Goal: Information Seeking & Learning: Learn about a topic

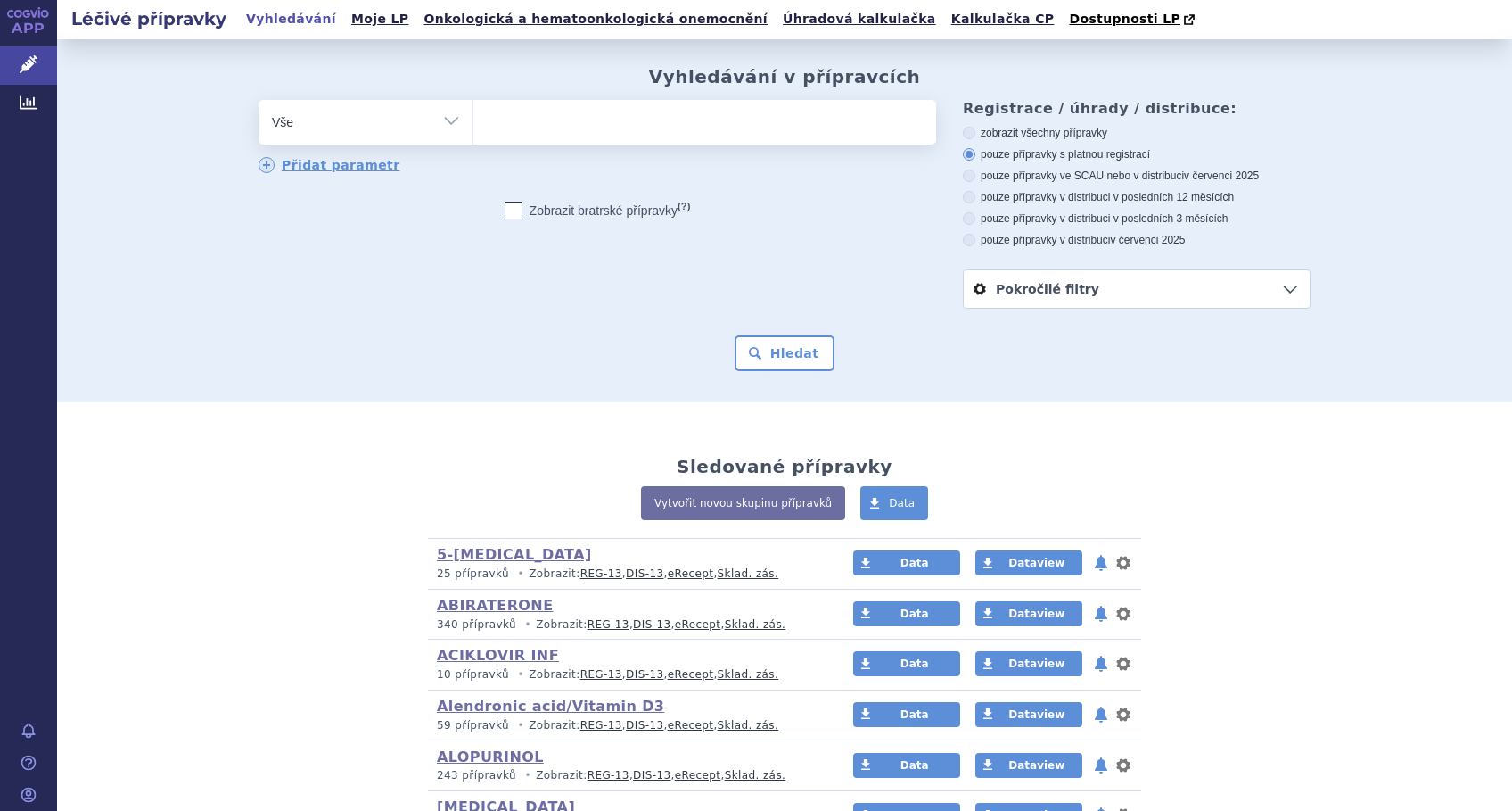
click at [560, 124] on ul at bounding box center [704, 119] width 463 height 37
click at [473, 124] on select at bounding box center [472, 121] width 1 height 45
type input "pe"
type input "peg"
type input "pegf"
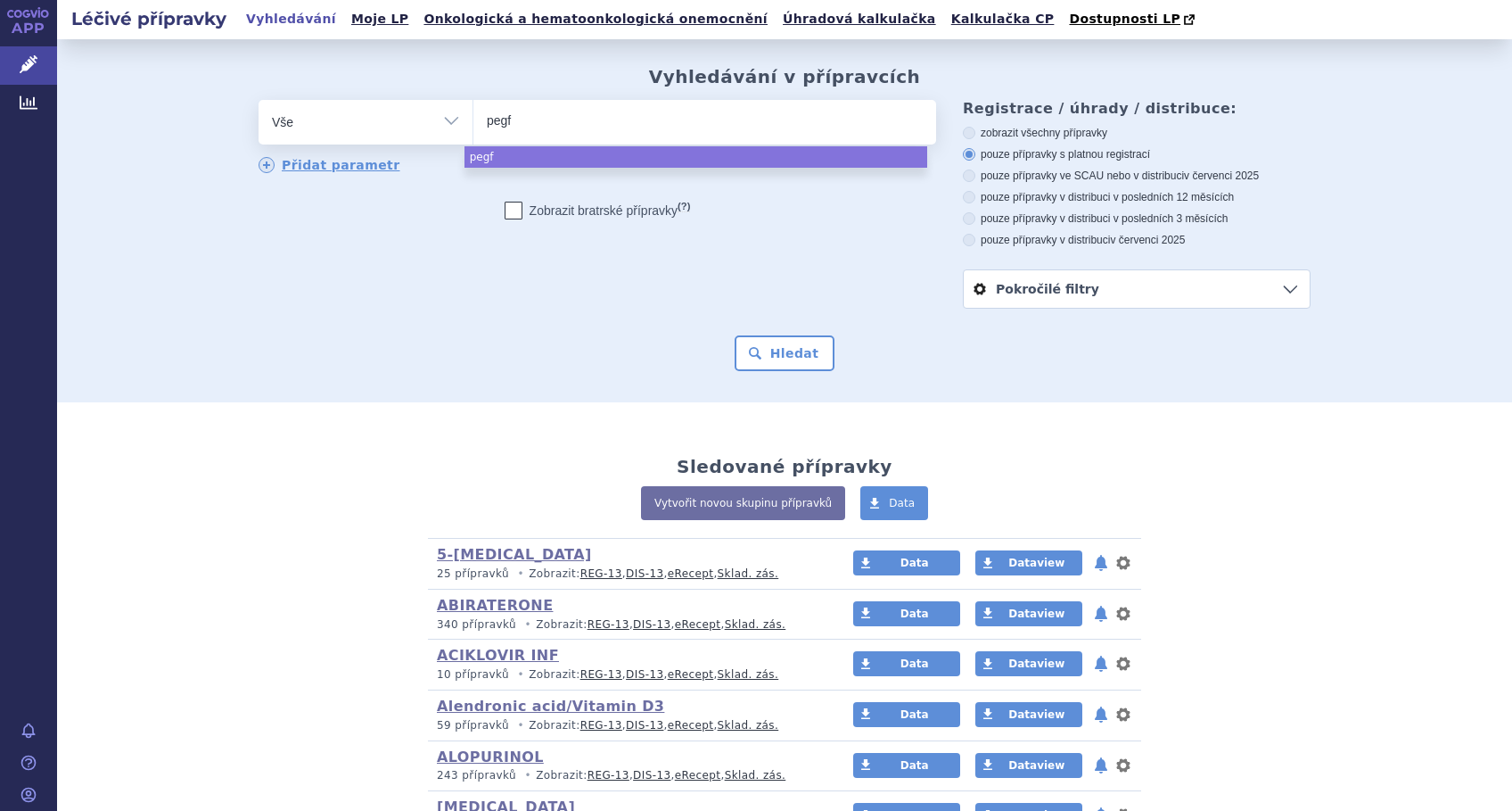
type input "pegfi"
type input "pegfilg"
select select "pegfilg"
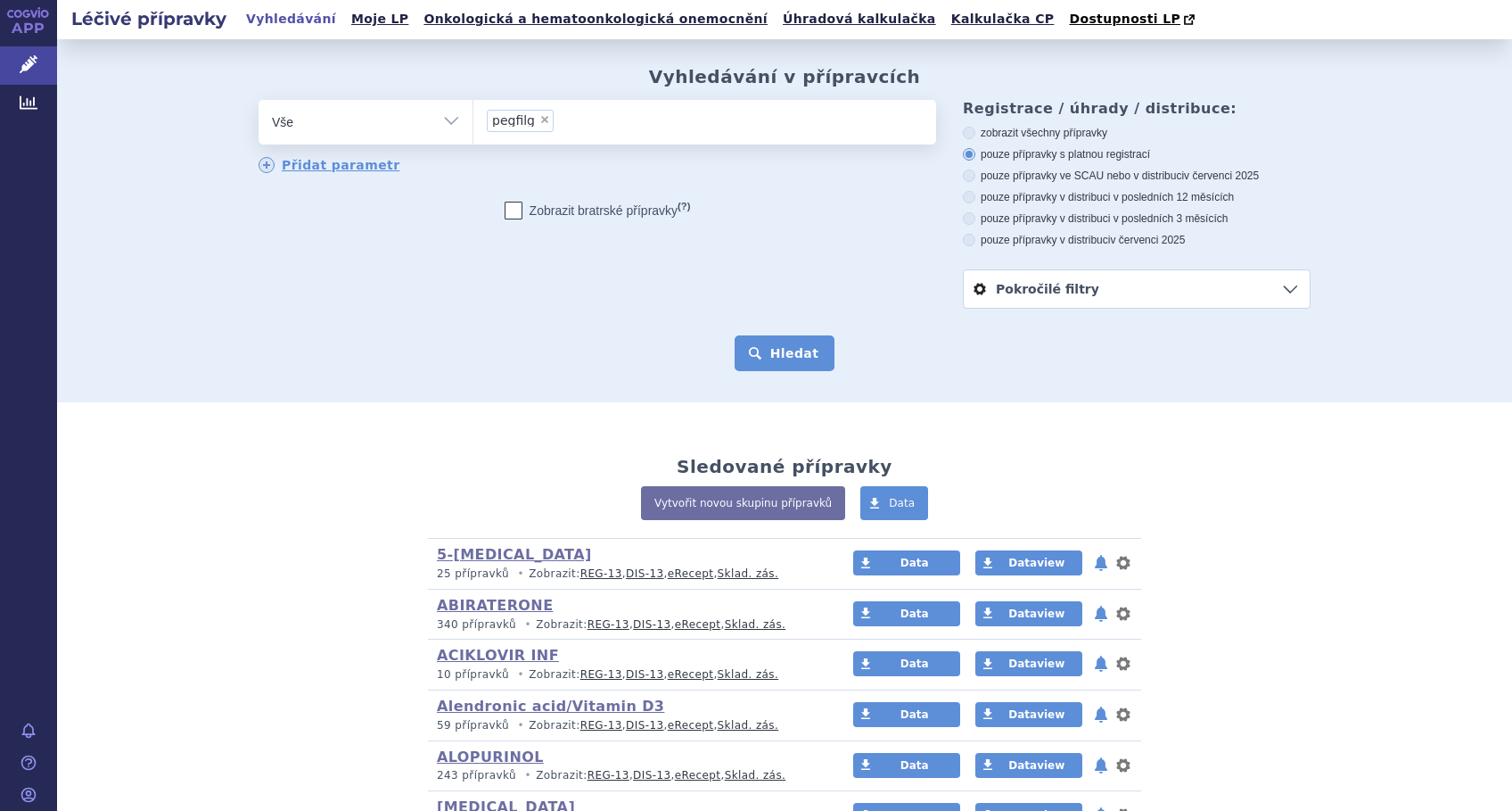
click at [767, 349] on button "Hledat" at bounding box center [784, 353] width 101 height 35
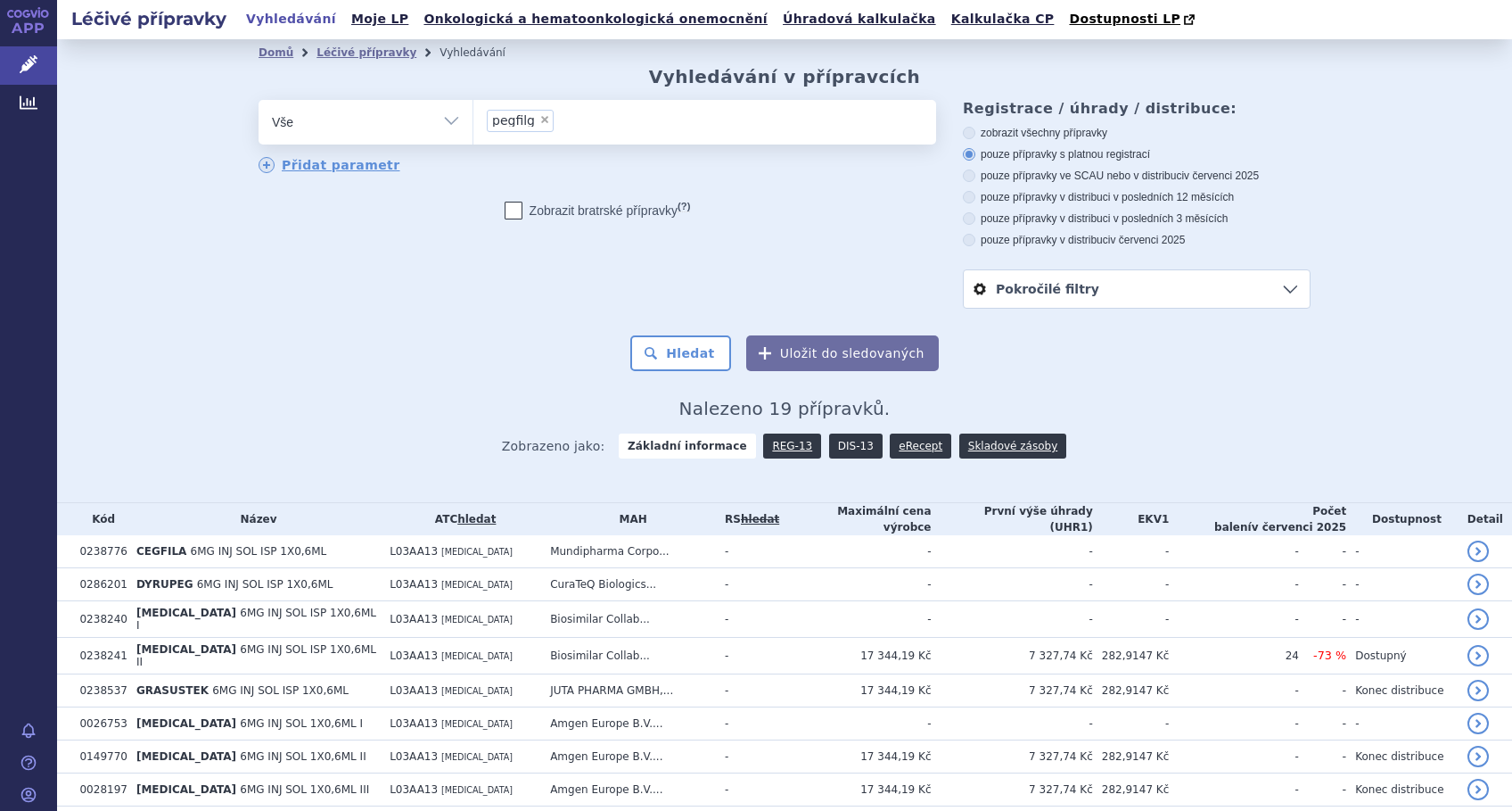
click at [832, 447] on link "DIS-13" at bounding box center [855, 445] width 53 height 25
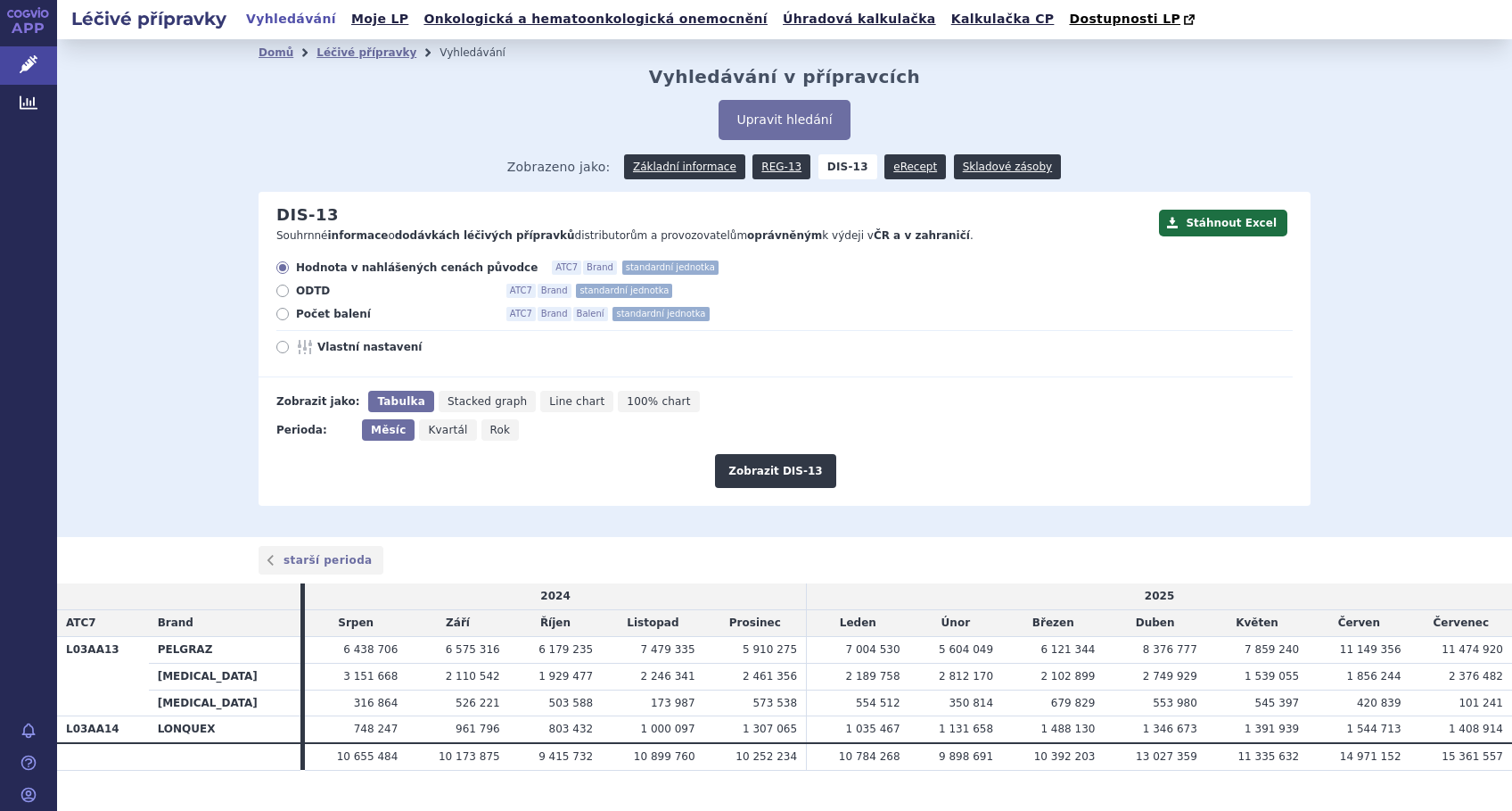
click at [338, 349] on span "Vlastní nastavení" at bounding box center [415, 346] width 196 height 14
click at [290, 349] on input "Vlastní nastavení" at bounding box center [284, 349] width 11 height 11
radio input "true"
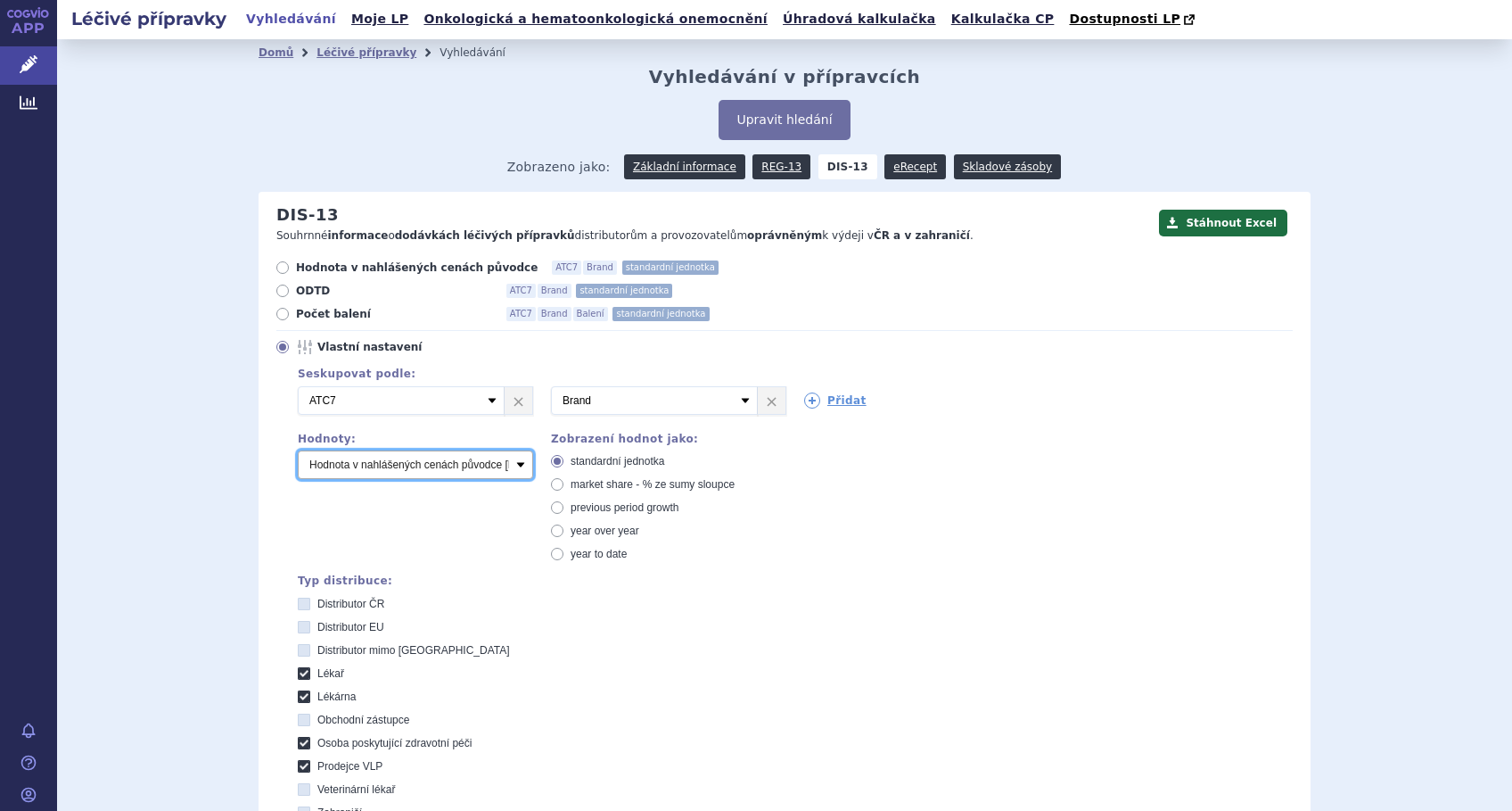
click at [513, 463] on select "Počet balení Hodnota v nahlášených cenách původce [DIS-13] Hodnota v maximálníc…" at bounding box center [415, 465] width 235 height 29
select select "packages"
click at [298, 452] on select "Počet balení Hodnota v nahlášených cenách původce [DIS-13] Hodnota v maximálníc…" at bounding box center [415, 465] width 235 height 29
click at [551, 486] on icon at bounding box center [557, 483] width 12 height 12
click at [553, 486] on input "market share - % ze sumy sloupce" at bounding box center [559, 486] width 11 height 11
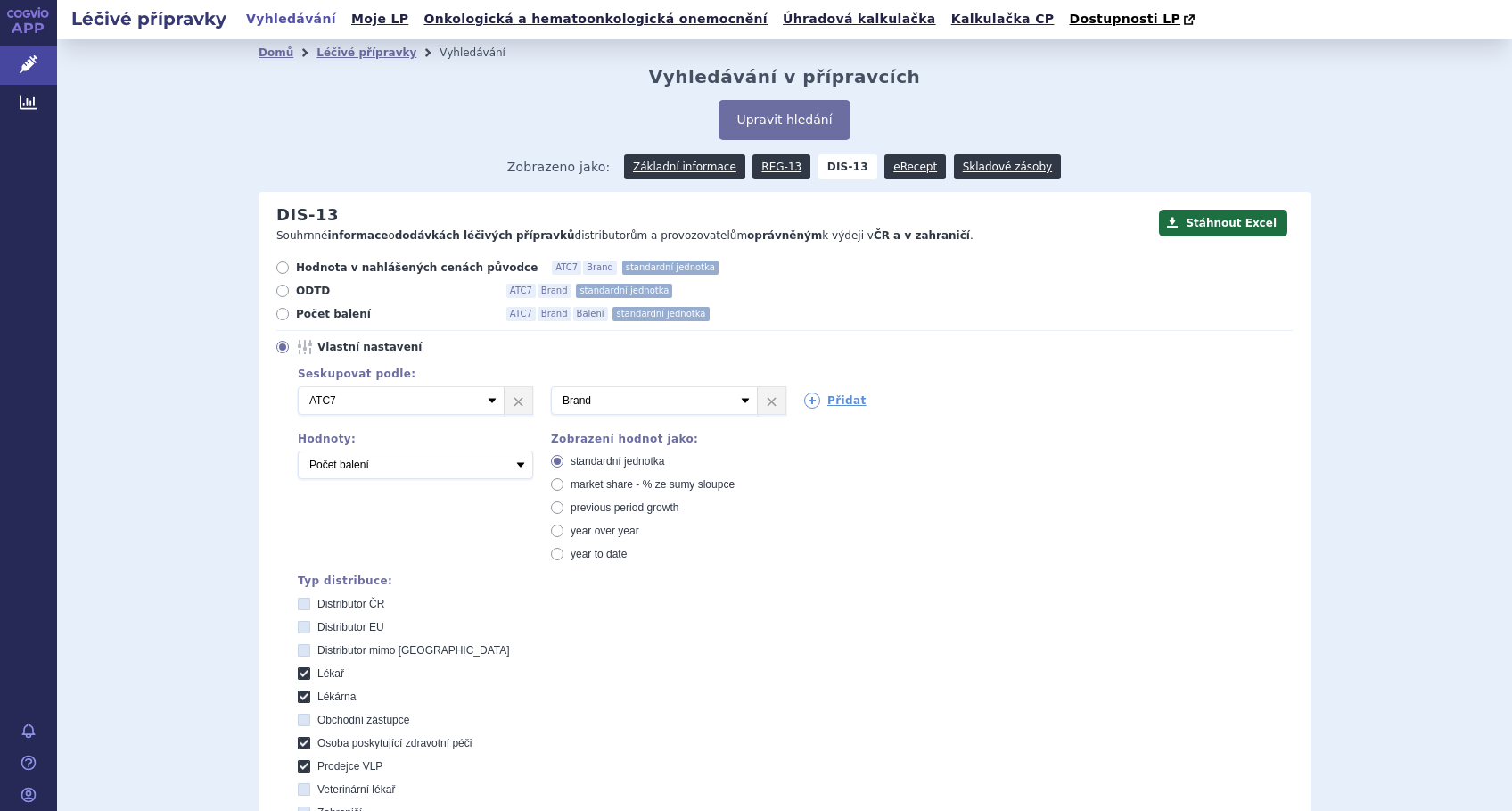
radio input "true"
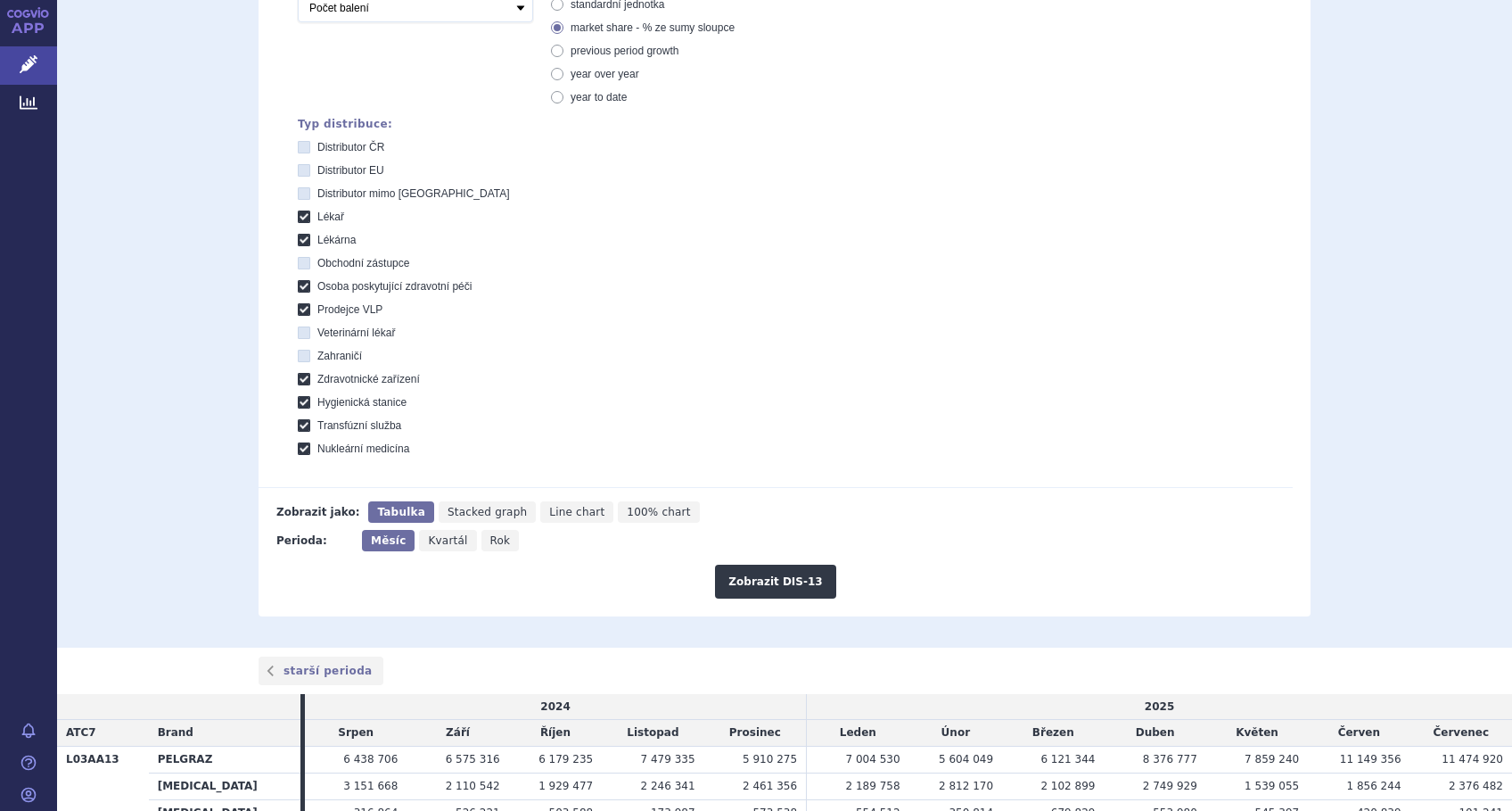
scroll to position [597, 0]
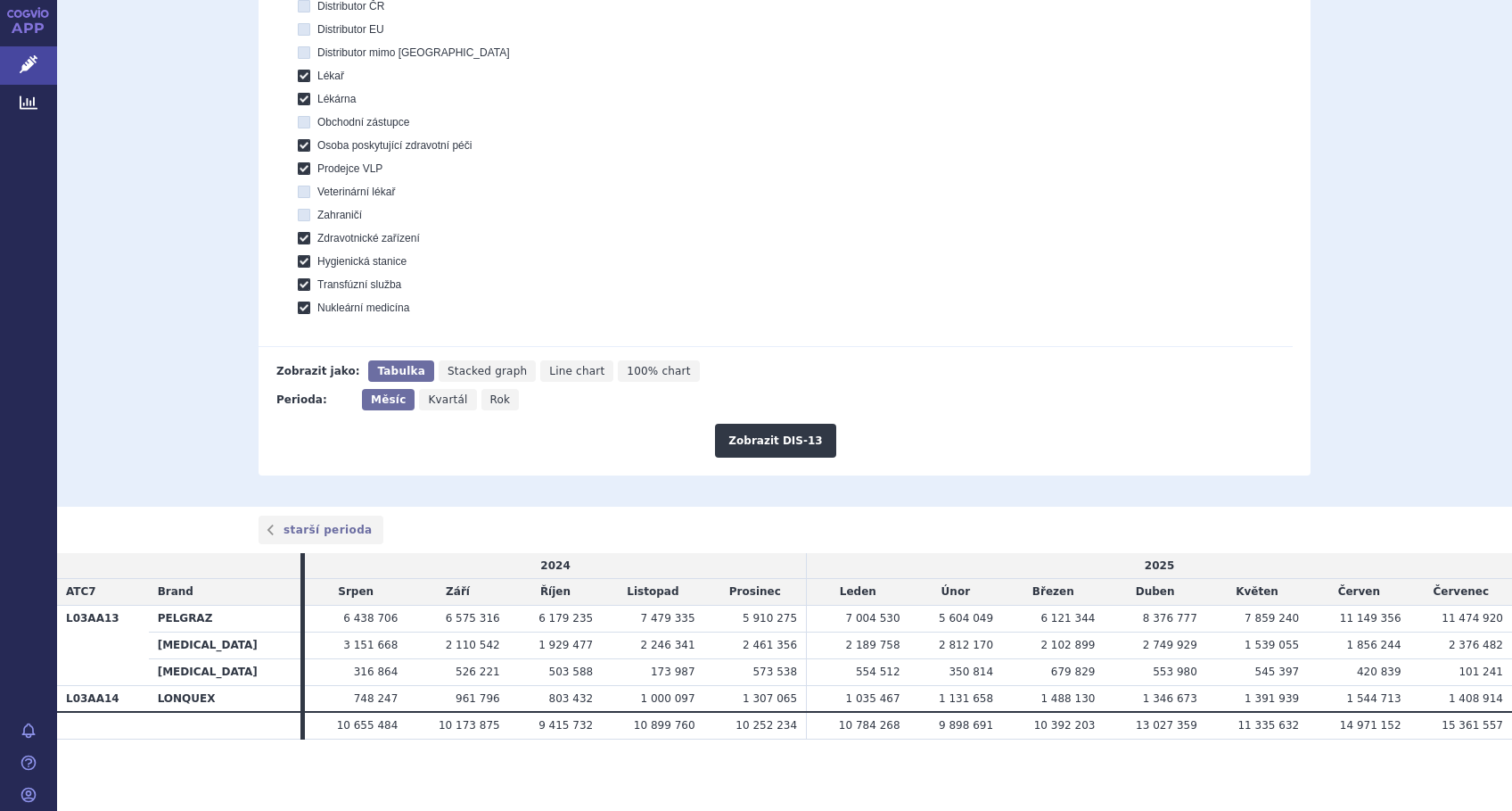
click at [549, 369] on span "Line chart" at bounding box center [576, 371] width 55 height 12
click at [540, 369] on input "Line chart" at bounding box center [546, 366] width 11 height 11
radio input "true"
click at [755, 435] on button "Zobrazit DIS-13" at bounding box center [774, 440] width 120 height 34
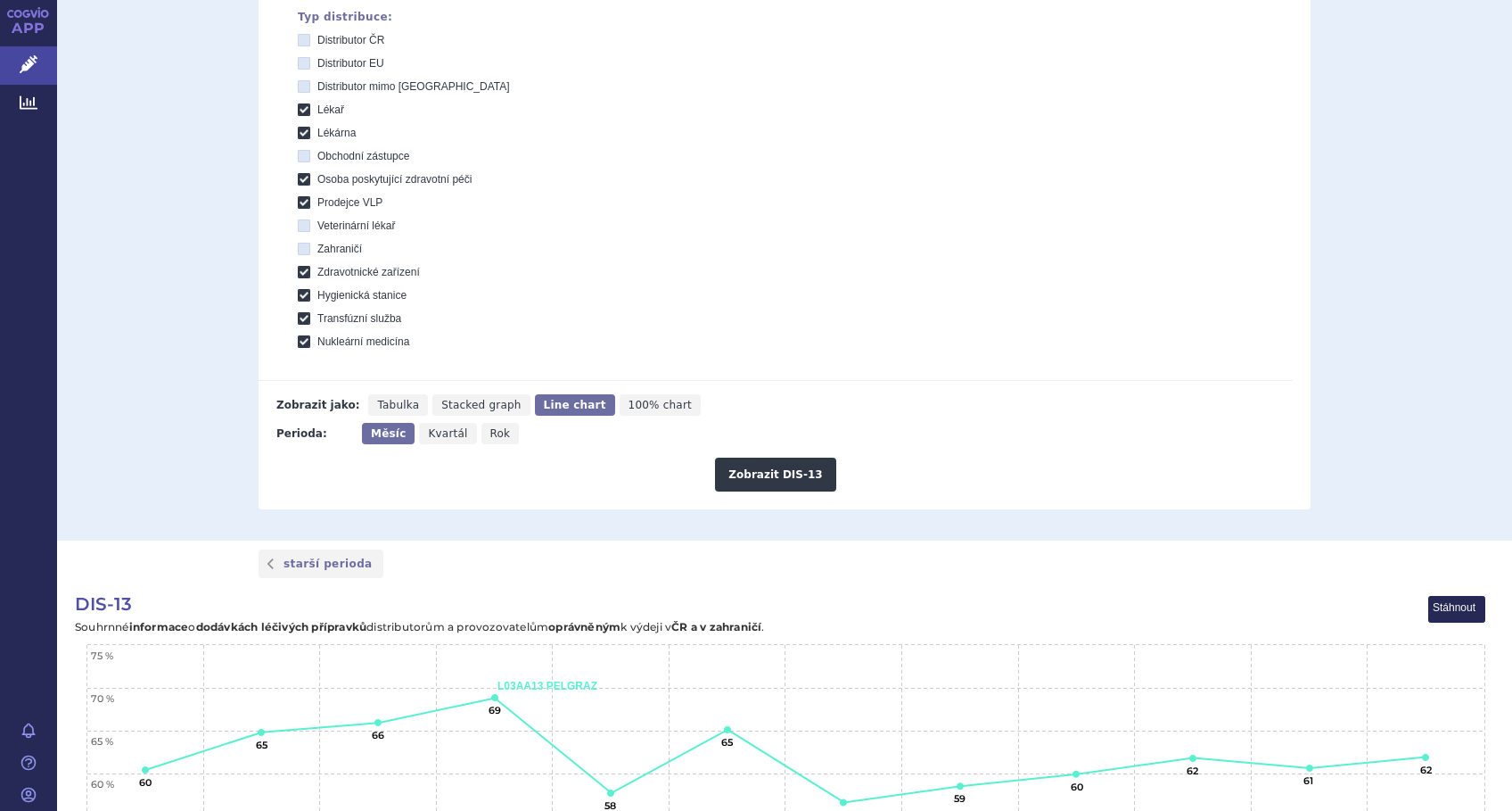
scroll to position [821, 0]
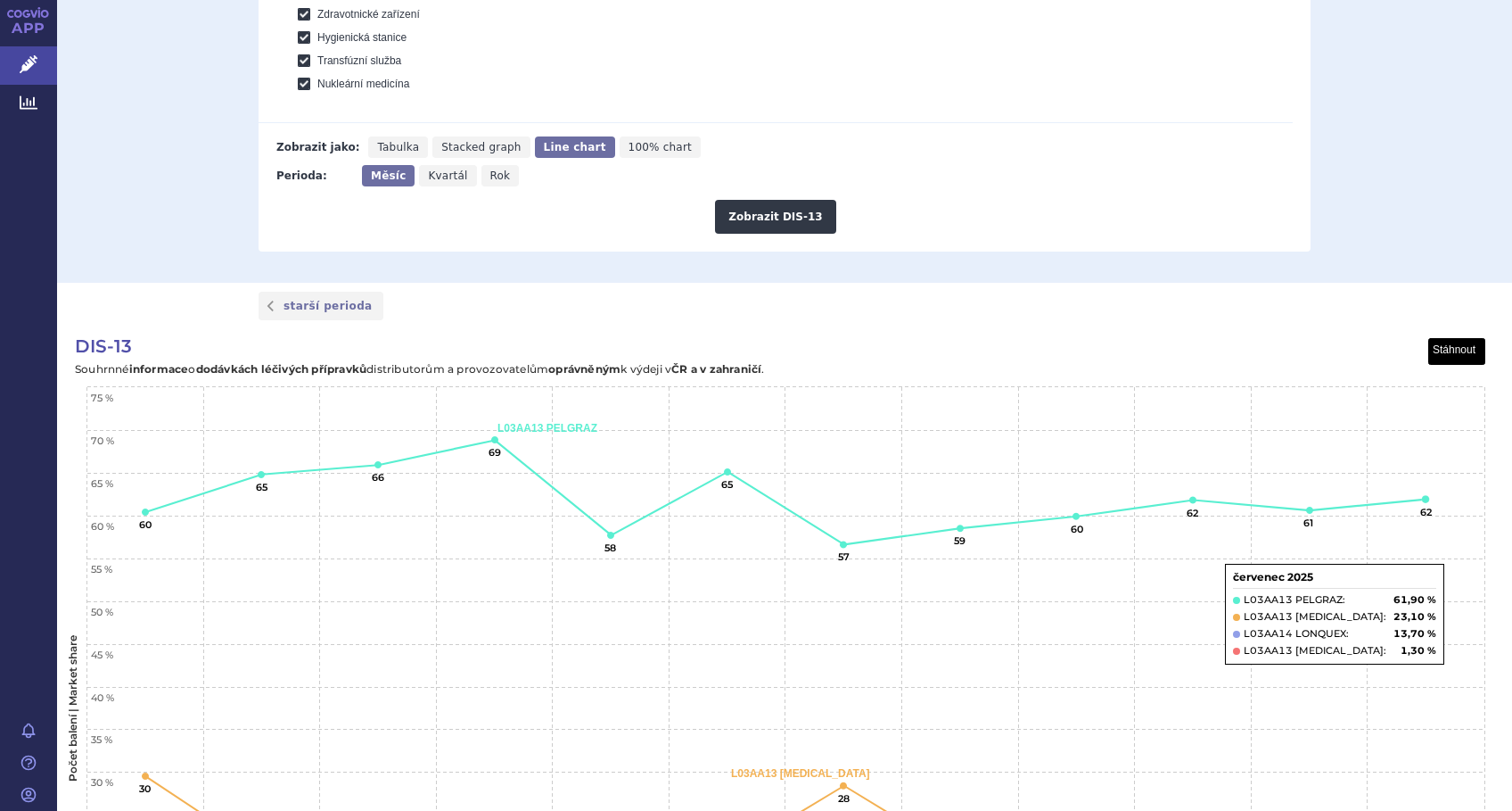
click at [1455, 350] on button "View chart menu, DIS-13" at bounding box center [1457, 352] width 56 height 26
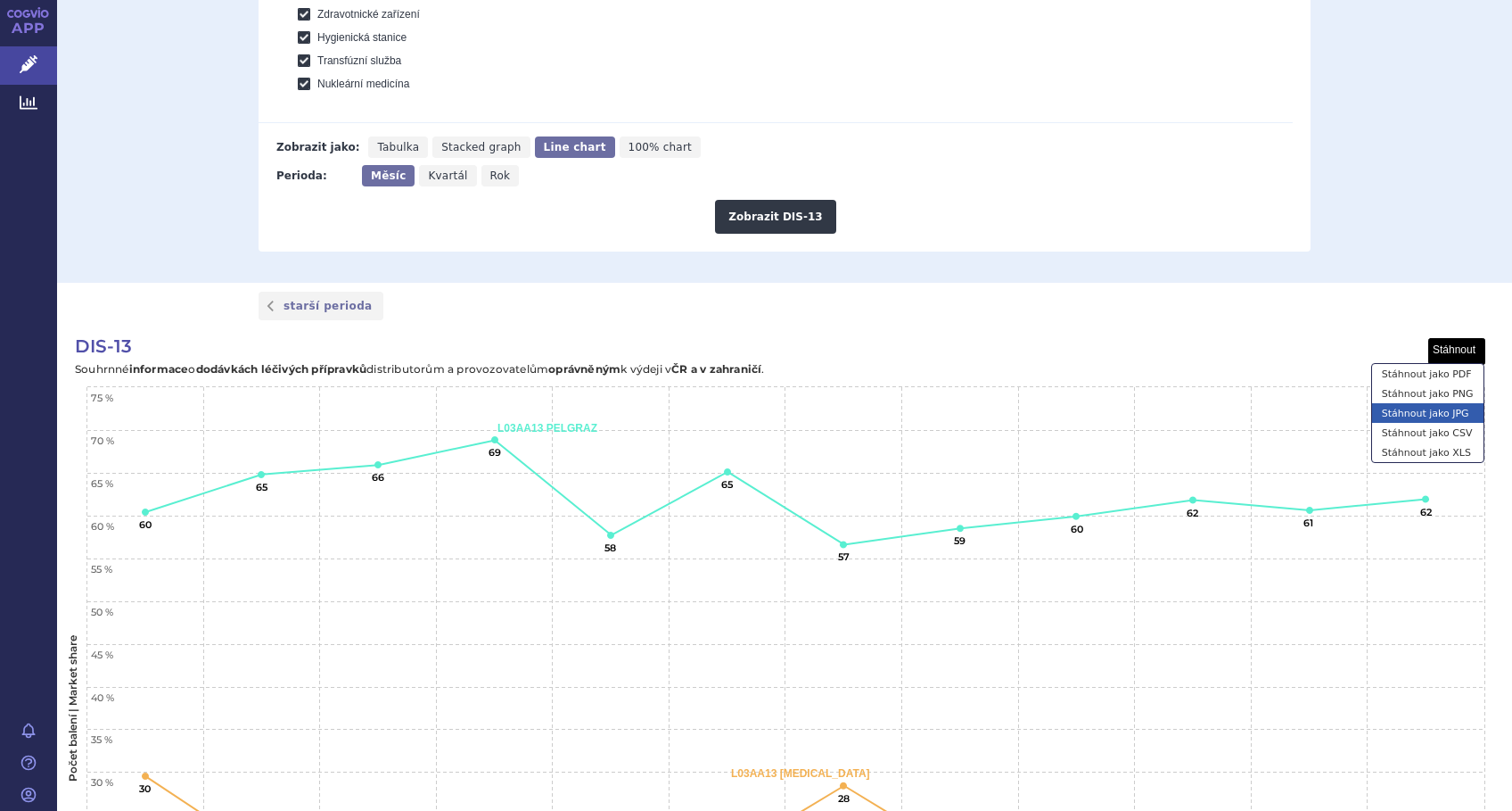
click at [1436, 407] on li "Stáhnout jako JPG" at bounding box center [1427, 412] width 111 height 20
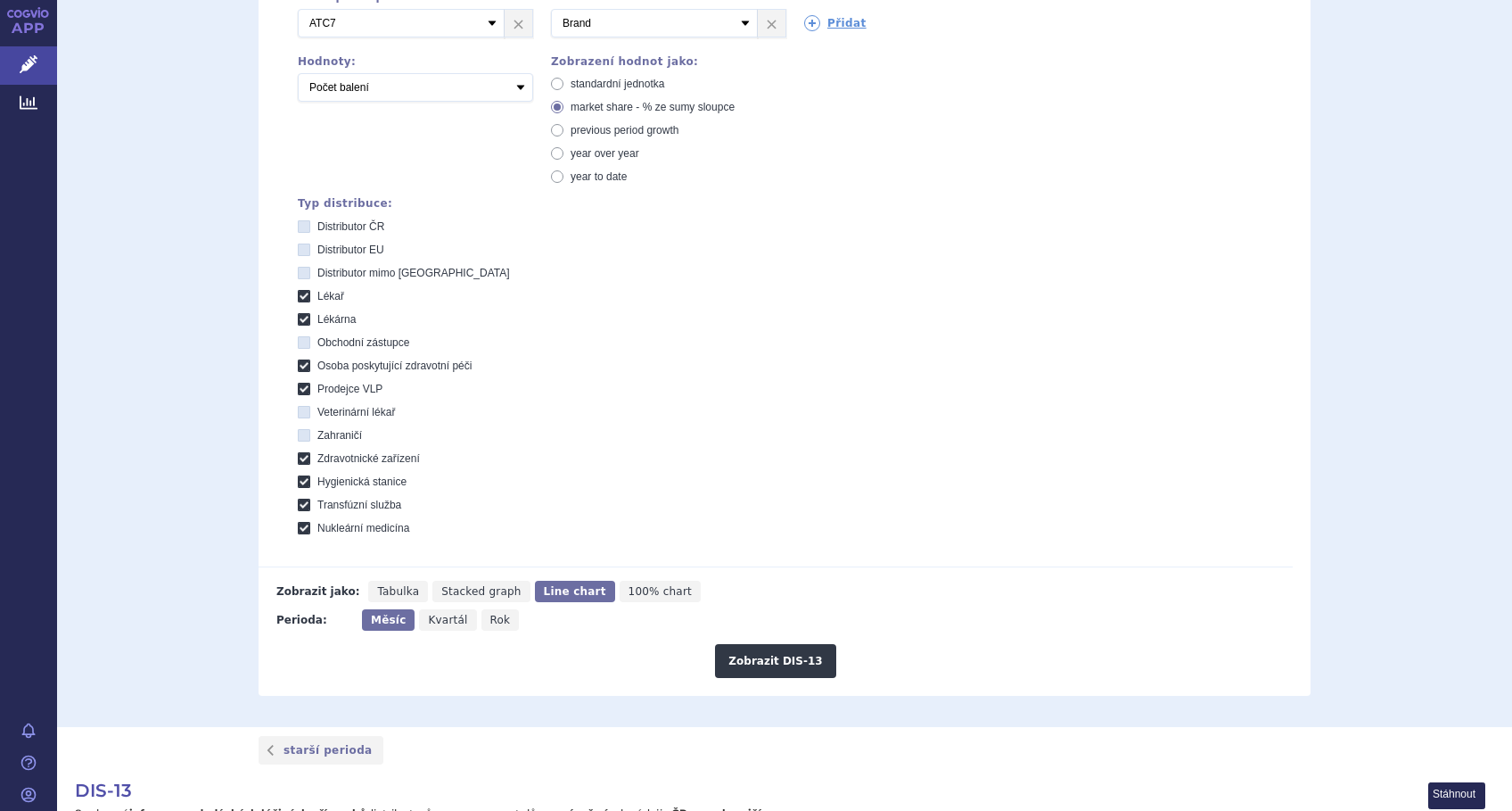
scroll to position [346, 0]
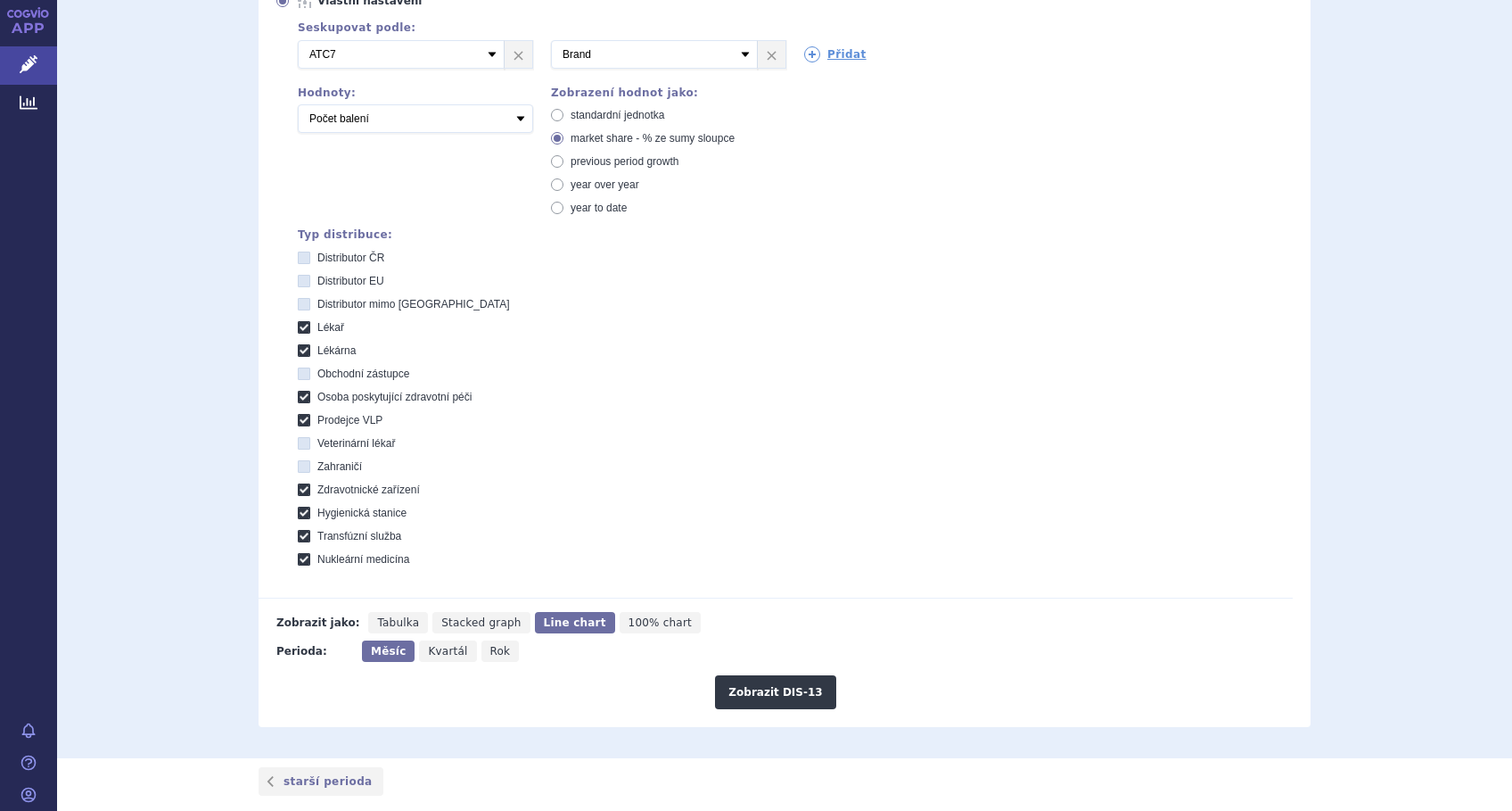
click at [571, 114] on span "standardní jednotka" at bounding box center [617, 115] width 93 height 12
click at [564, 114] on input "standardní jednotka" at bounding box center [559, 117] width 11 height 11
radio input "true"
click at [742, 691] on button "Zobrazit DIS-13" at bounding box center [774, 692] width 120 height 34
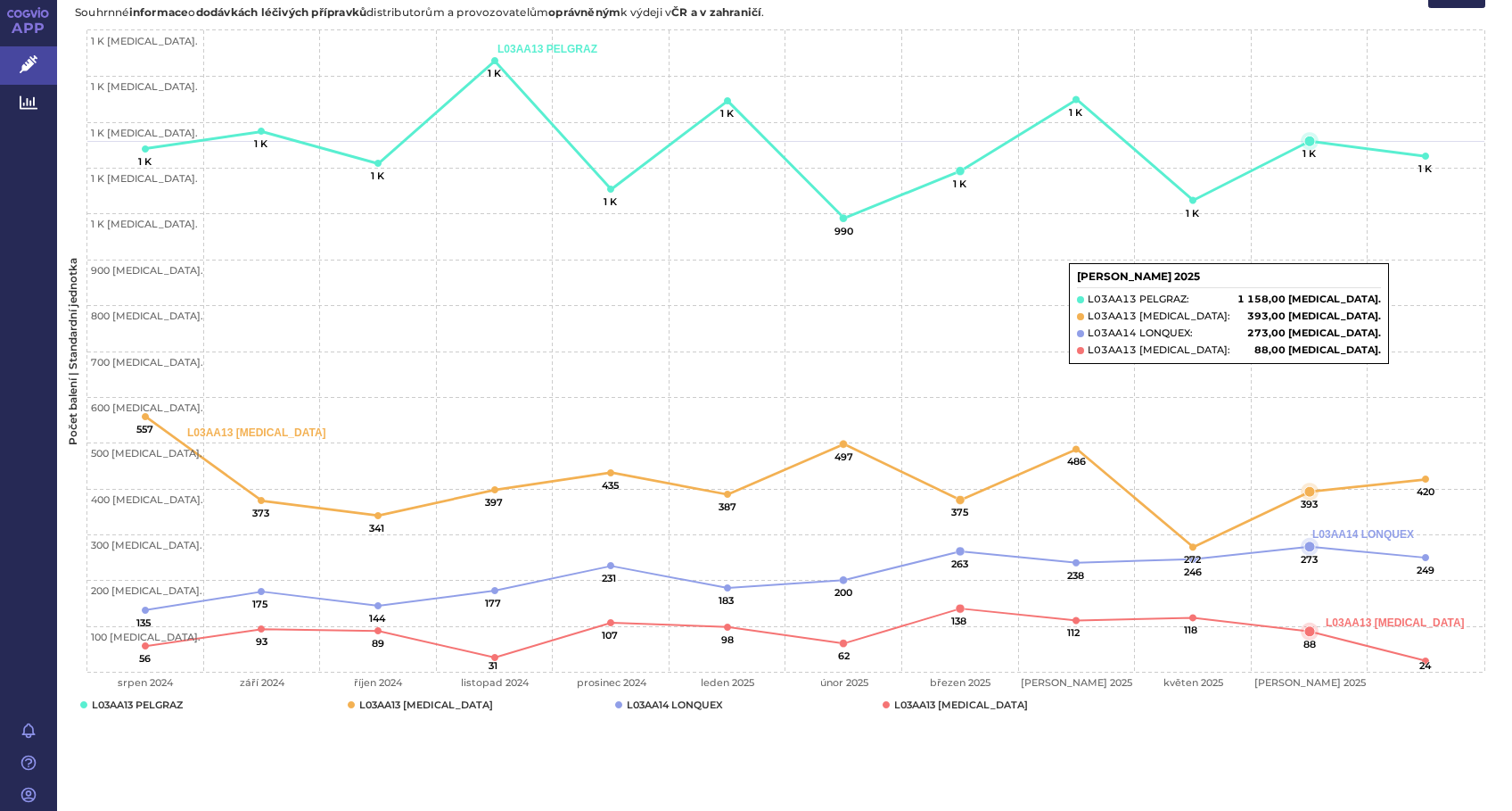
scroll to position [821, 0]
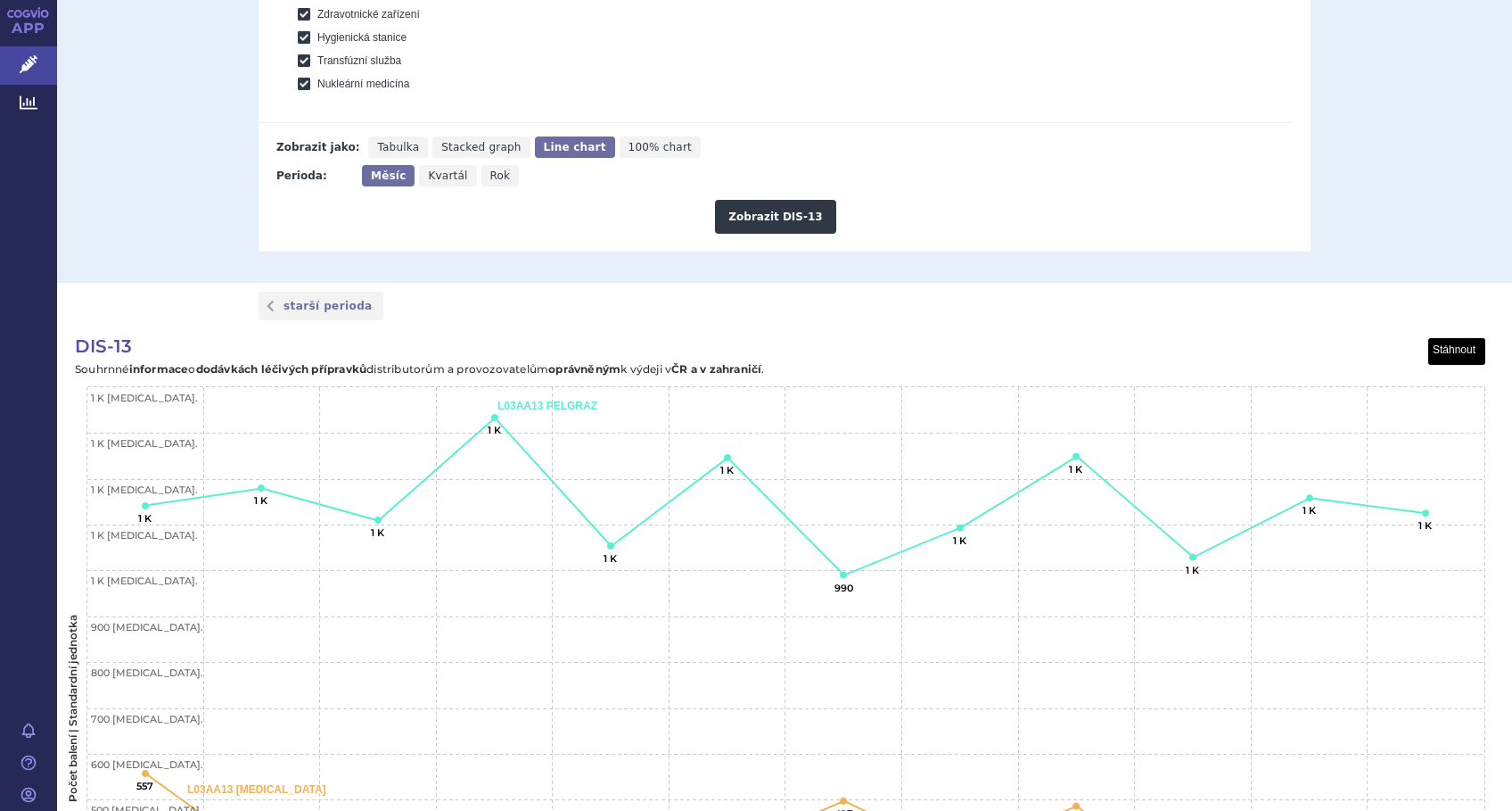
click at [1448, 350] on button "View chart menu, DIS-13" at bounding box center [1457, 352] width 56 height 26
click at [1443, 408] on li "Stáhnout jako JPG" at bounding box center [1427, 412] width 111 height 20
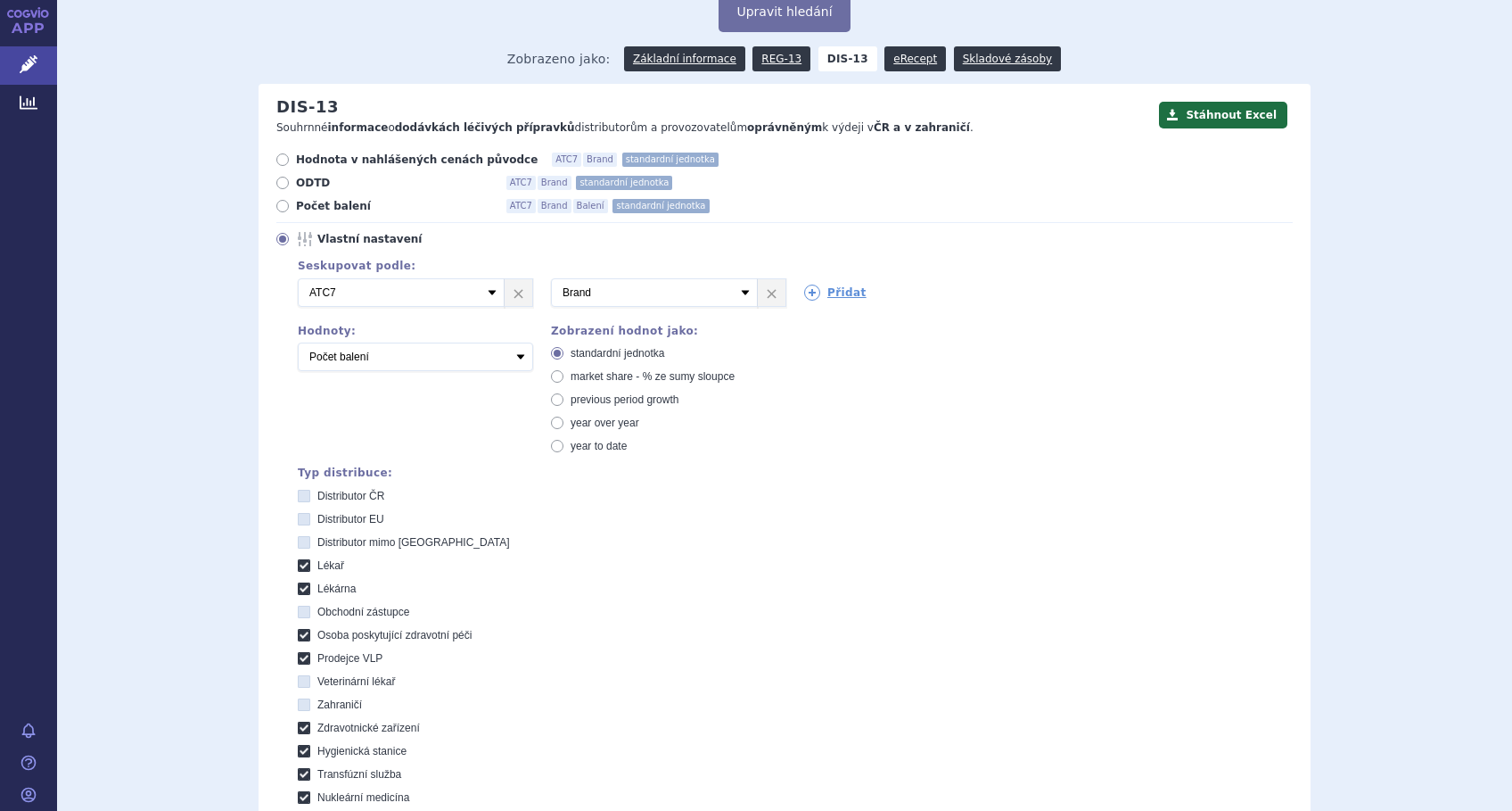
scroll to position [0, 0]
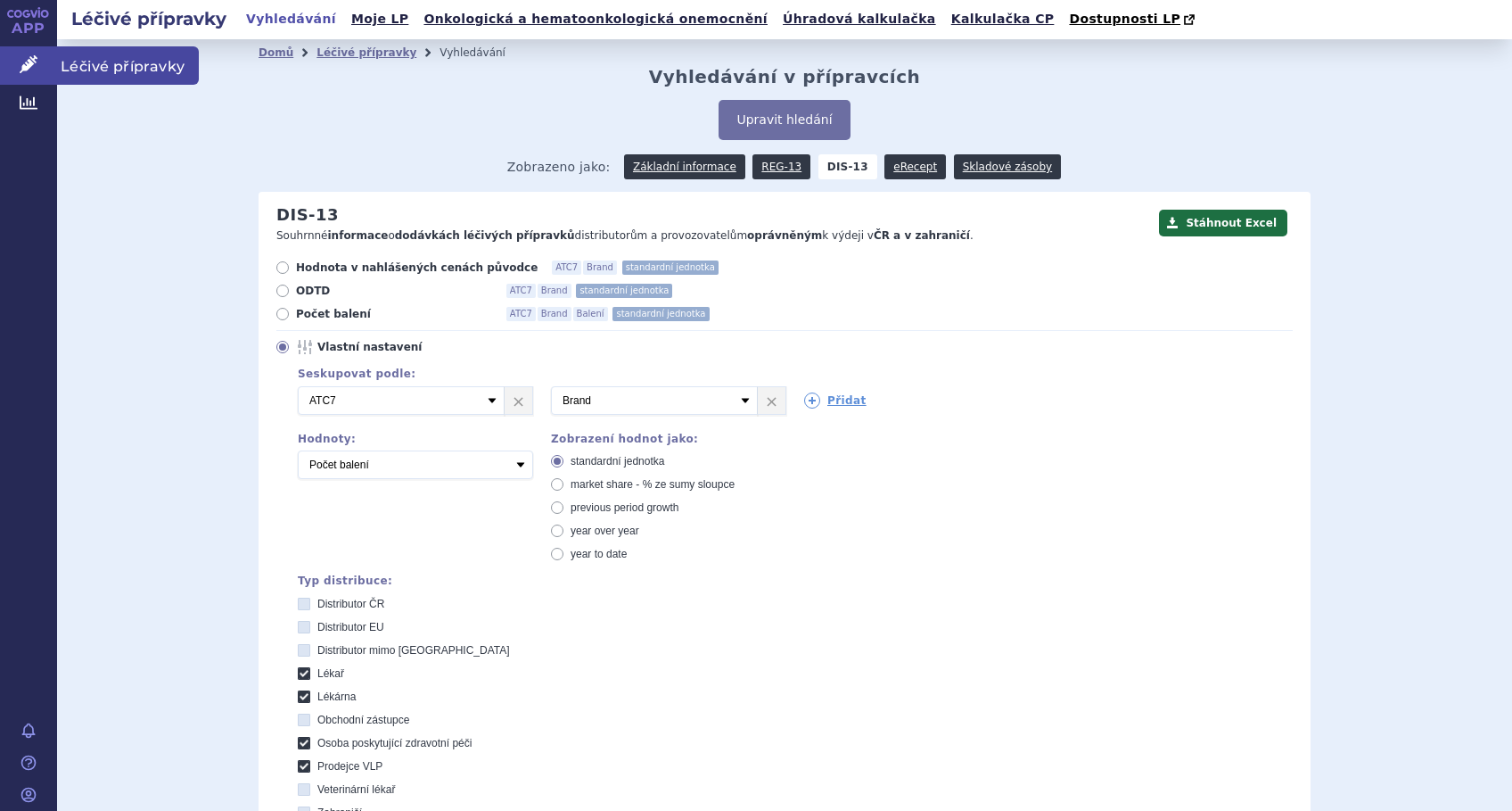
click at [14, 63] on link "Léčivé přípravky" at bounding box center [28, 65] width 57 height 37
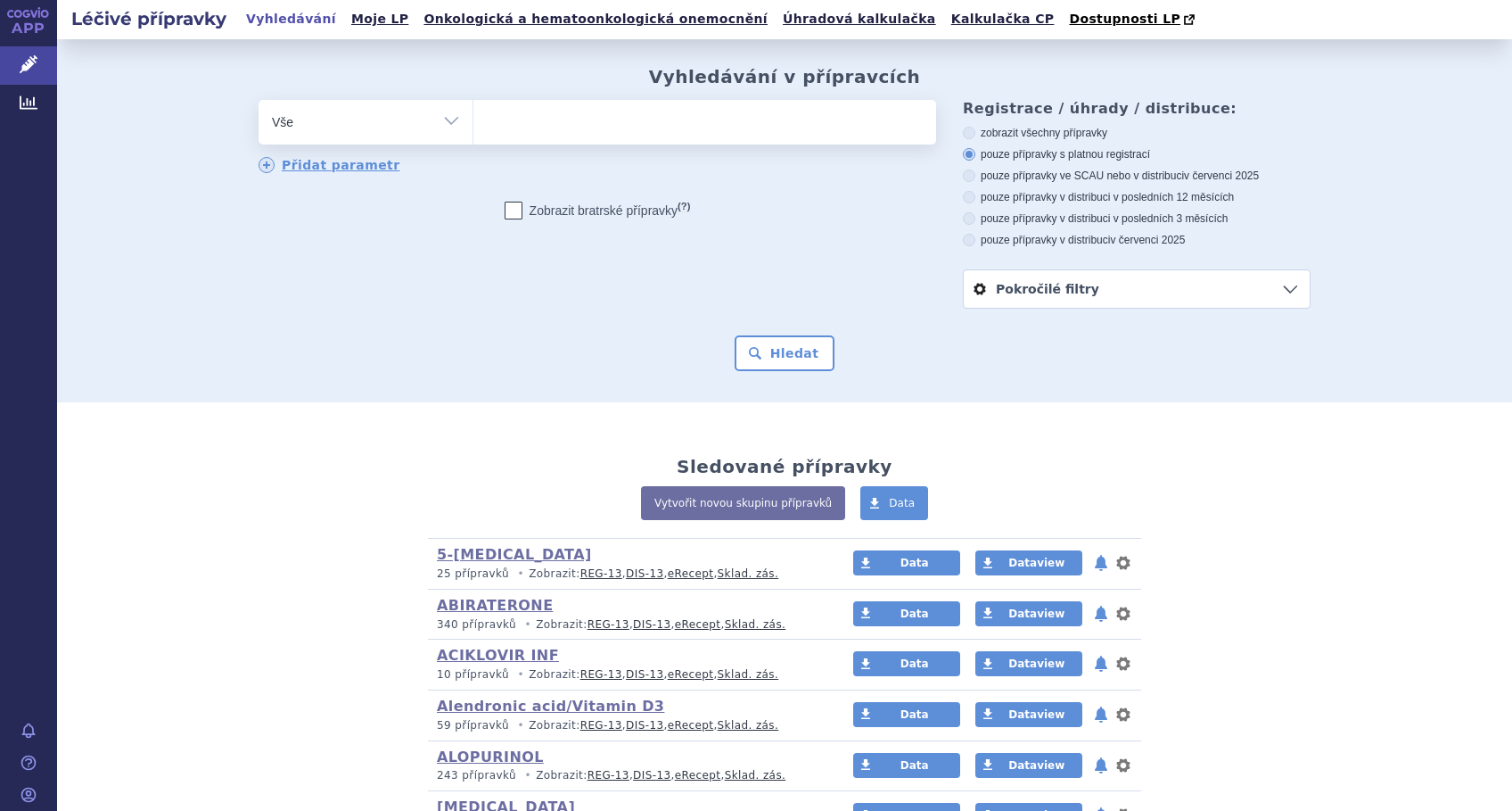
click at [697, 126] on ul at bounding box center [704, 119] width 463 height 37
click at [473, 126] on select at bounding box center [472, 121] width 1 height 45
type input "FI"
type input "FIL"
type input "FILG"
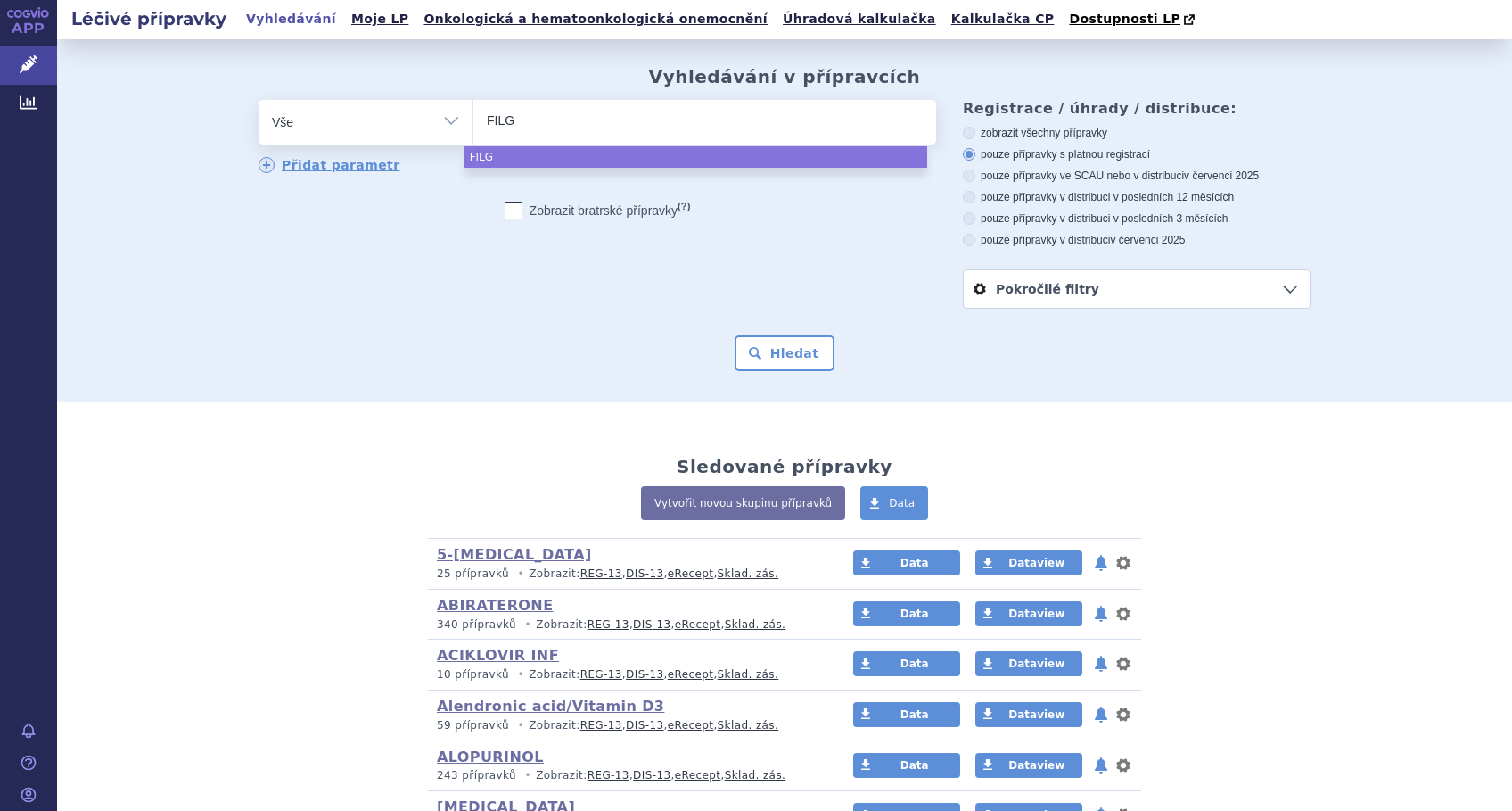
type input "FILGR"
type input "FILGRA"
type input "FILGRAS"
type input "FILGRAST"
type input "FILGRASTI"
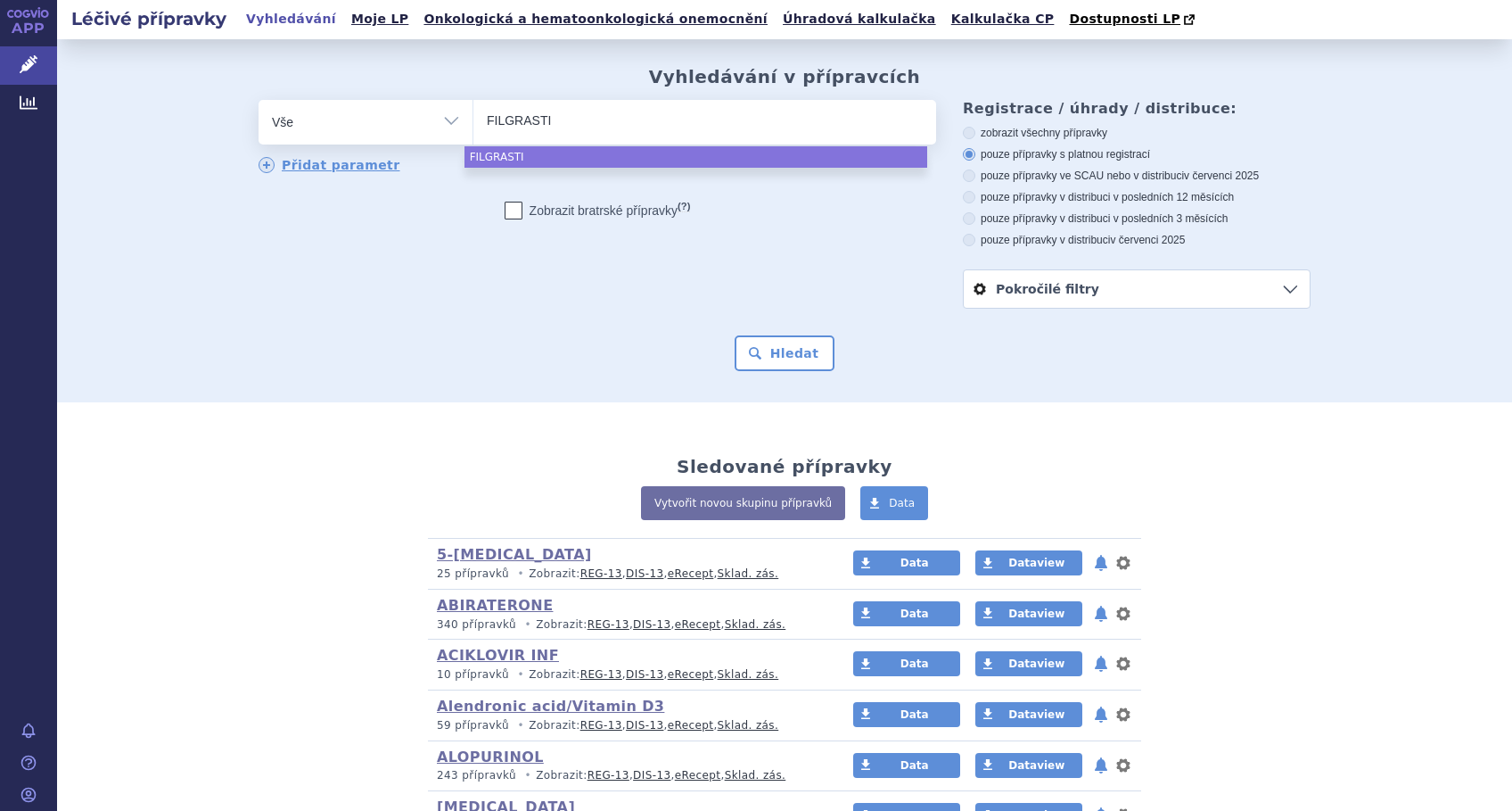
type input "FILGRASTIM"
select select "FILGRASTIM"
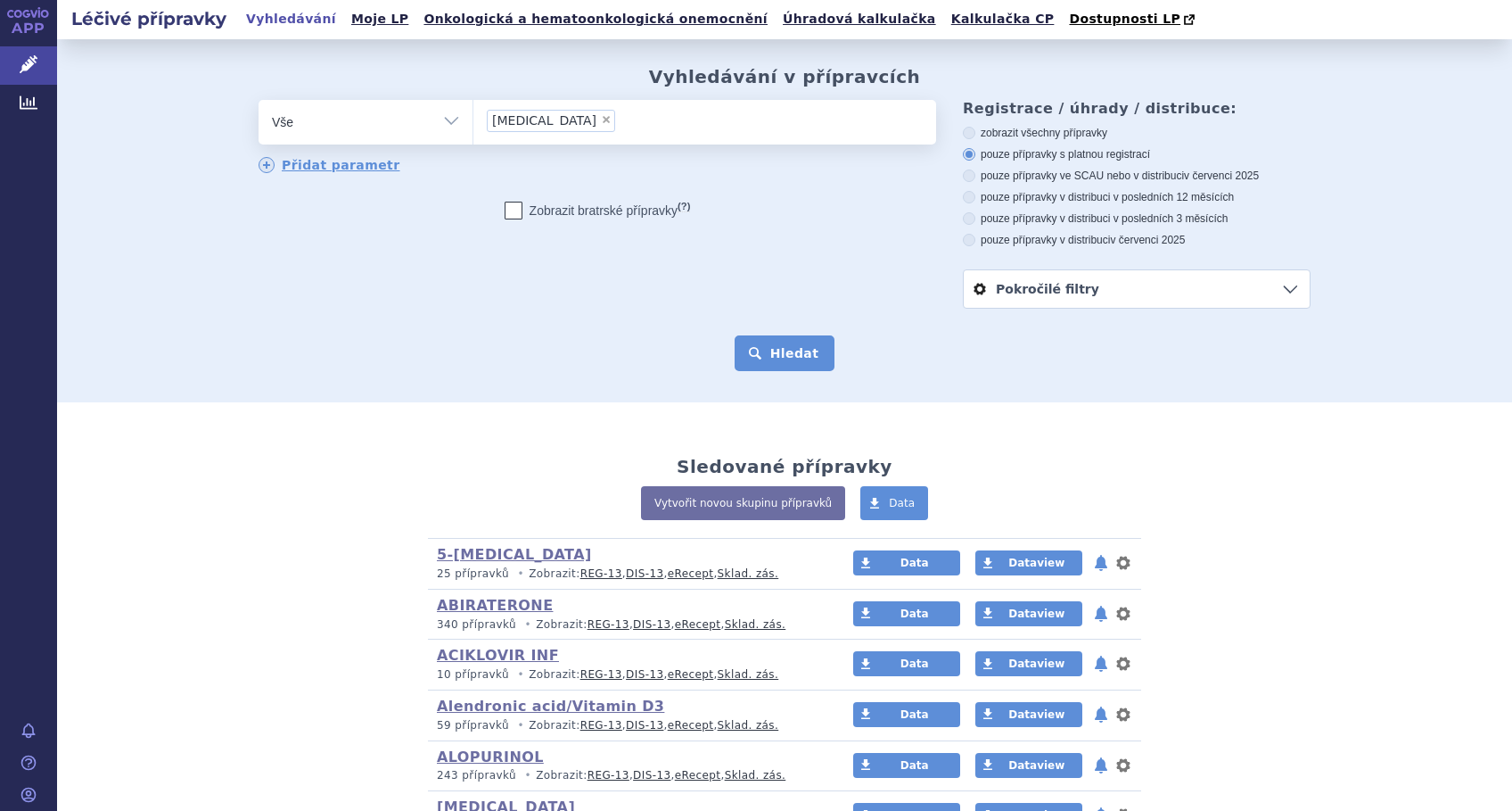
click at [770, 358] on button "Hledat" at bounding box center [784, 353] width 101 height 35
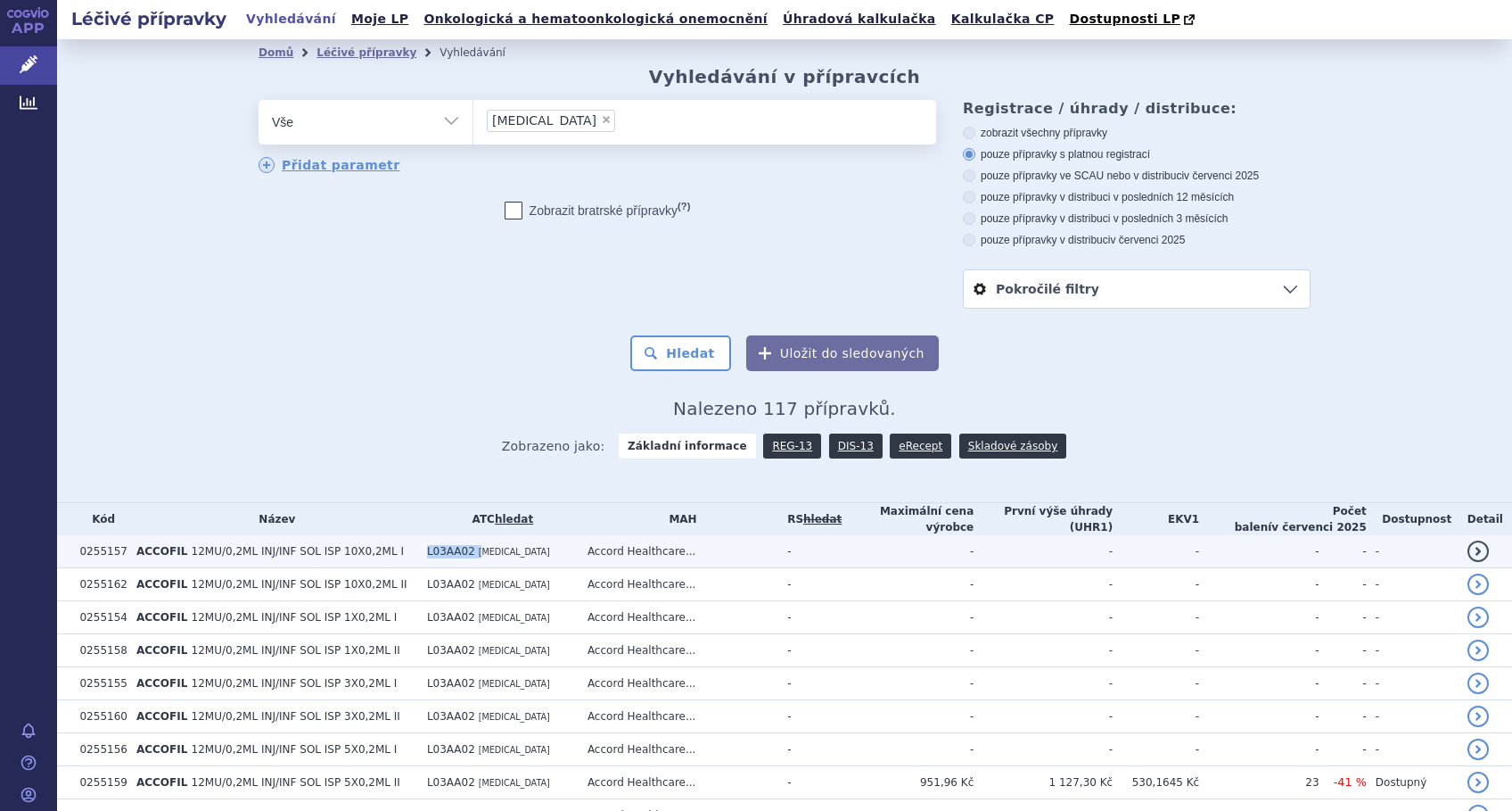
drag, startPoint x: 501, startPoint y: 550, endPoint x: 446, endPoint y: 553, distance: 55.1
click at [446, 553] on td "L03AA02 FILGRASTIM" at bounding box center [498, 551] width 160 height 33
copy td "L03AA02 F"
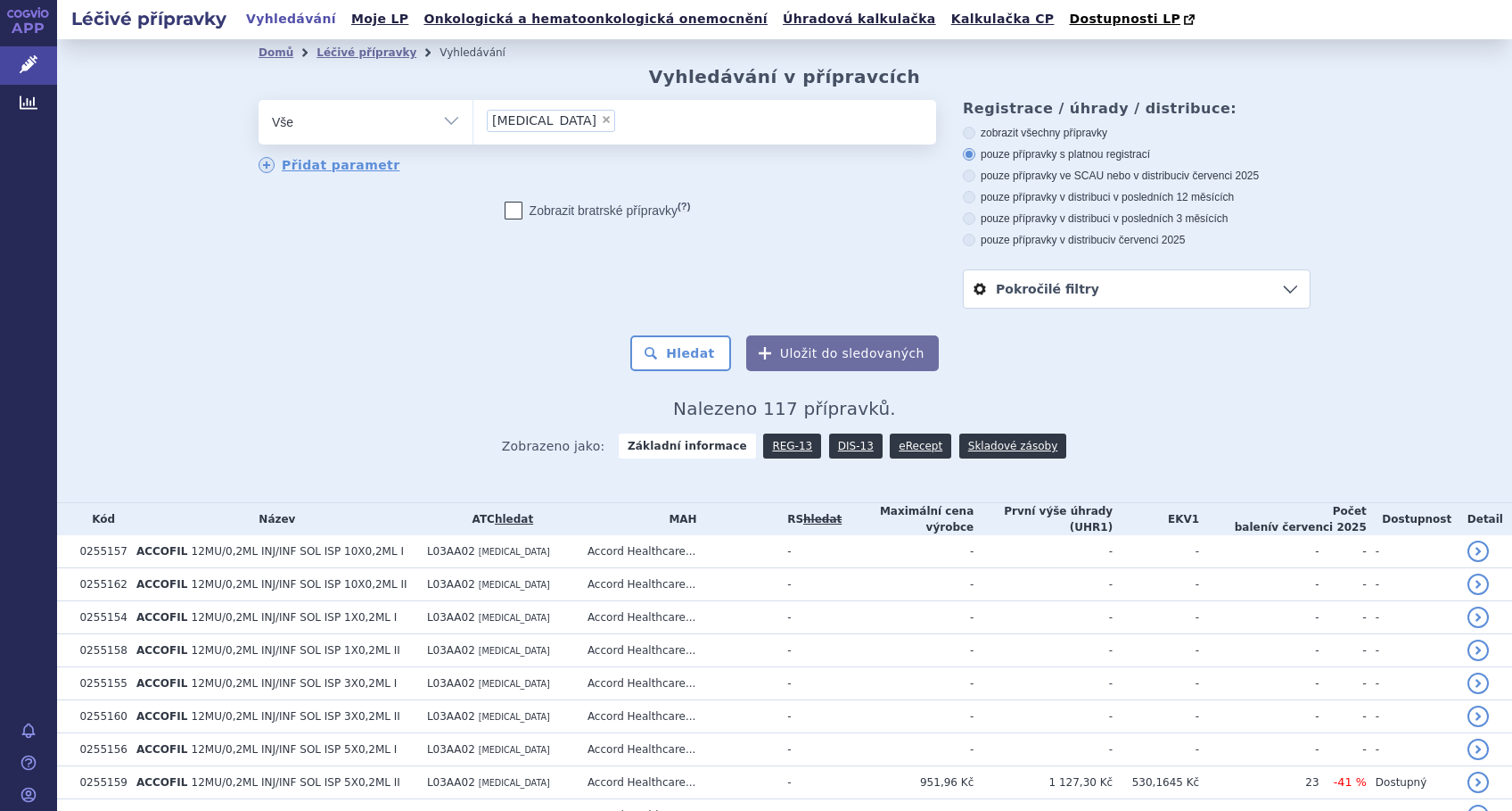
click at [561, 129] on li "× FILGRASTIM" at bounding box center [551, 121] width 129 height 22
click at [473, 129] on select "FILGRASTIM" at bounding box center [472, 121] width 1 height 45
click at [446, 126] on select "Vše Přípravek/SUKL kód MAH VPOIS ATC/Aktivní látka Léková forma Síla" at bounding box center [365, 119] width 214 height 40
select select "filter-atc-group"
click at [258, 101] on select "Vše Přípravek/SUKL kód MAH VPOIS ATC/Aktivní látka Léková forma Síla" at bounding box center [365, 119] width 214 height 40
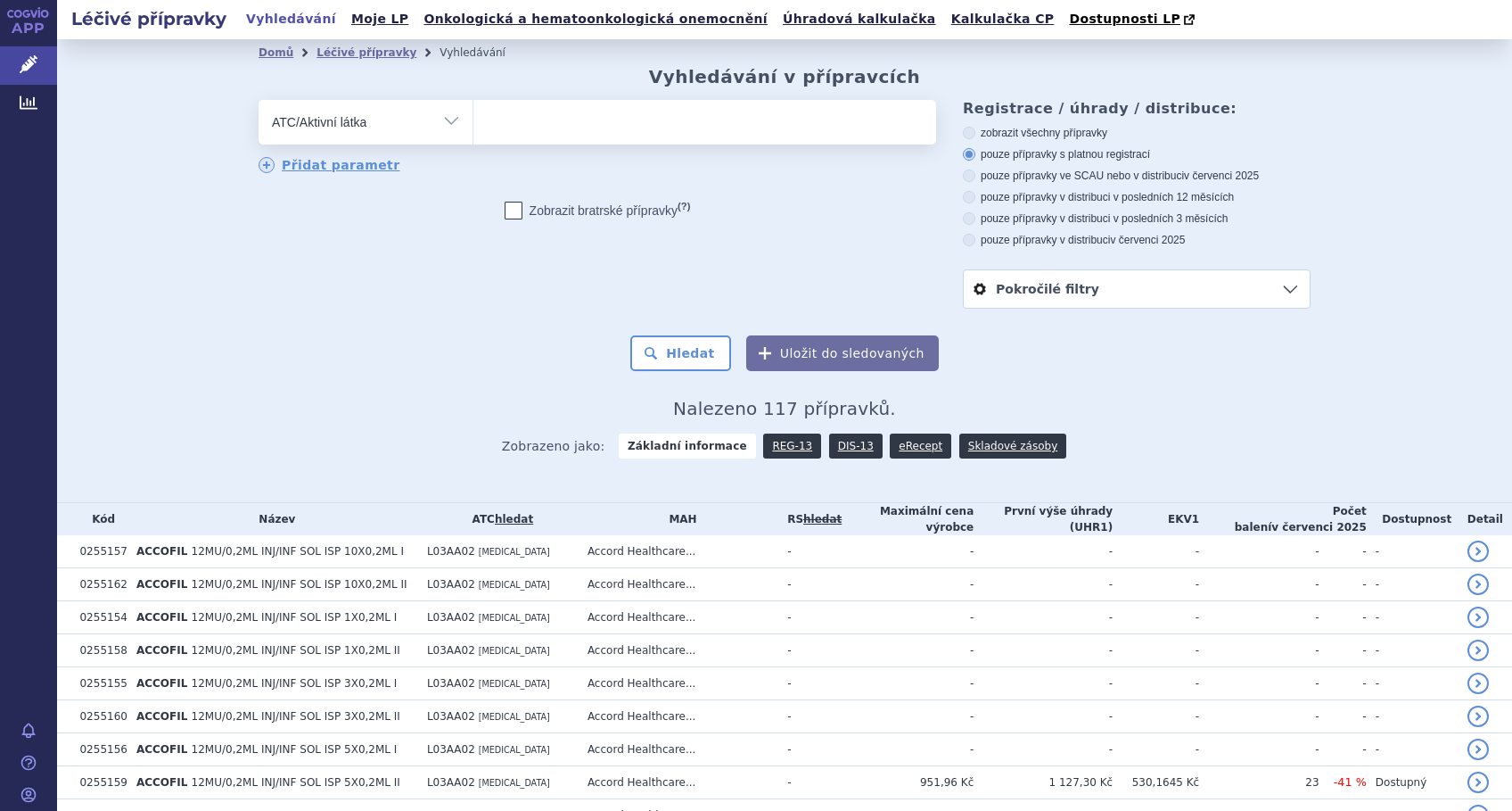
click at [617, 121] on ul at bounding box center [704, 119] width 463 height 37
click at [473, 121] on select at bounding box center [472, 121] width 1 height 45
paste input "L03AA02 F"
type input "L03AA02 F"
select select "L03AA02 F"
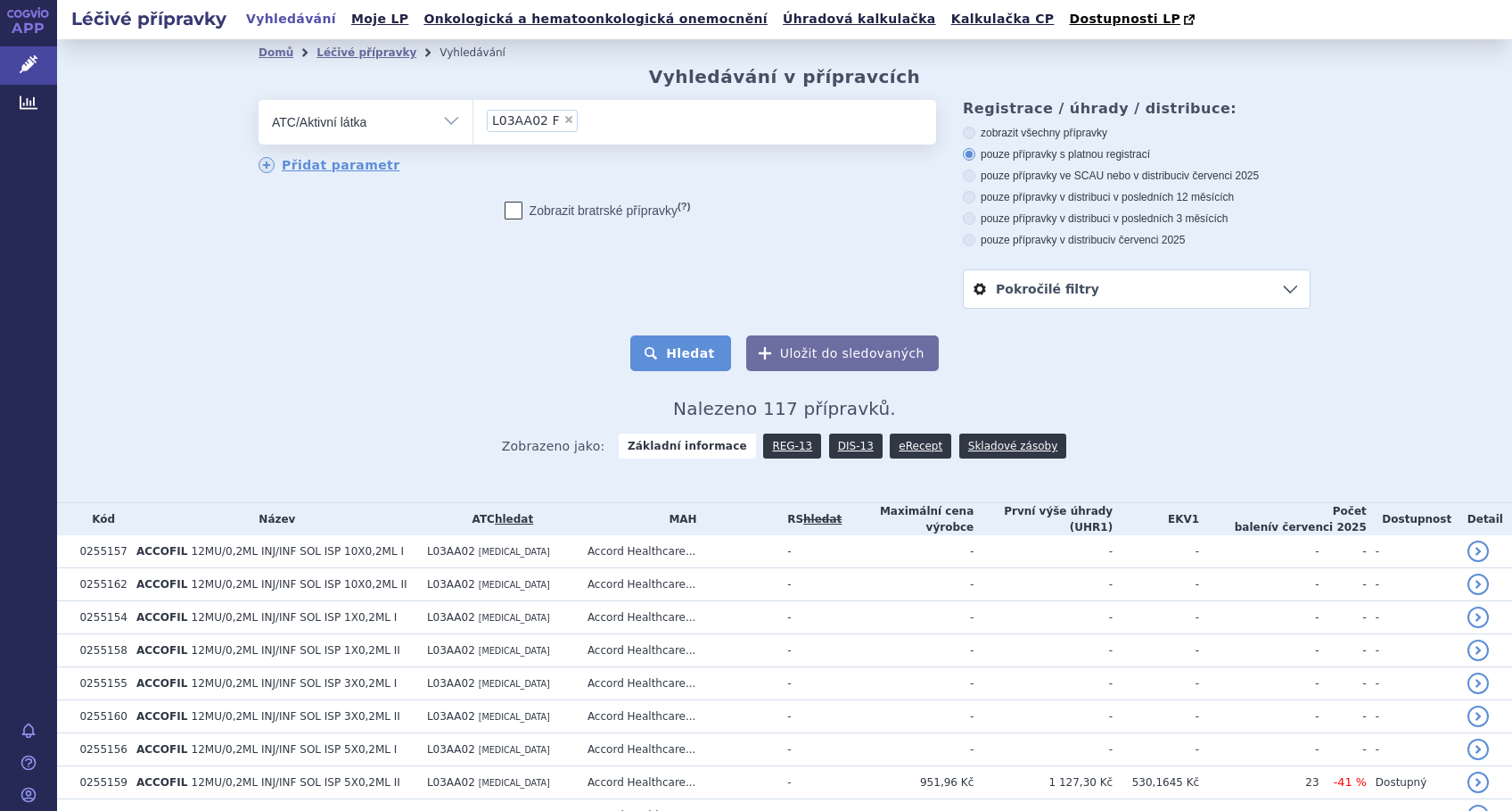
click at [684, 353] on button "Hledat" at bounding box center [681, 353] width 101 height 35
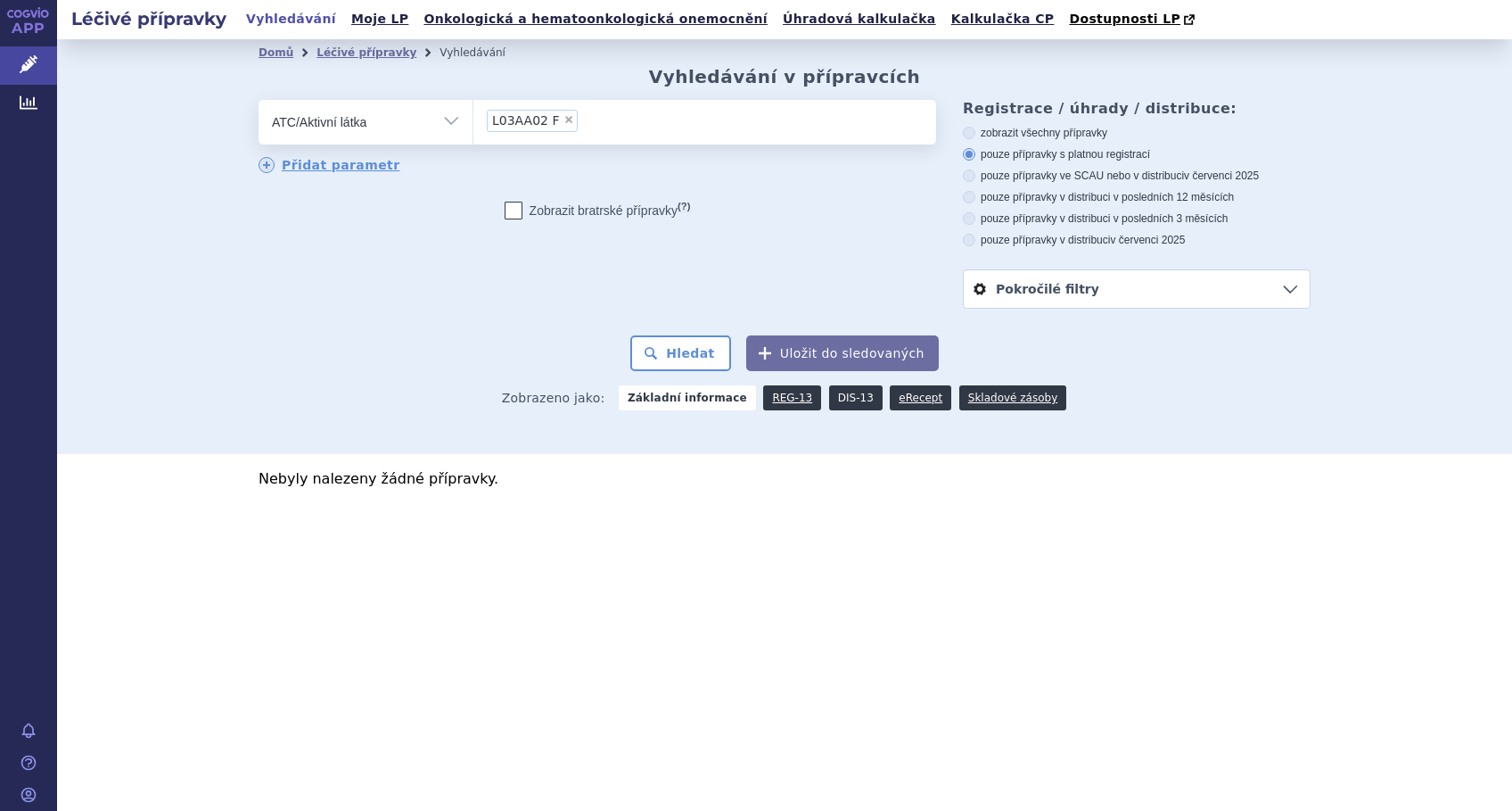
click at [841, 397] on link "DIS-13" at bounding box center [855, 398] width 53 height 25
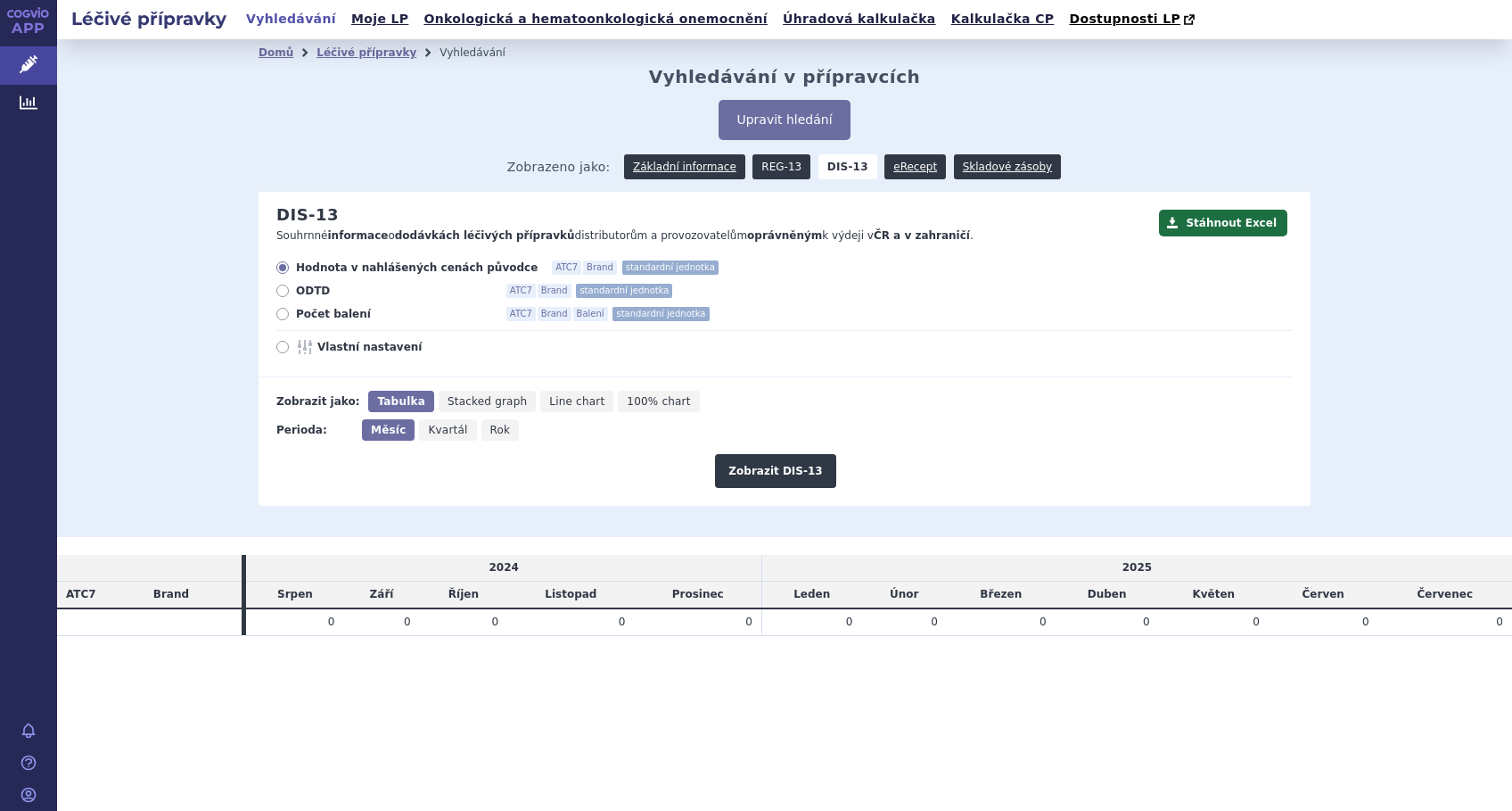
click at [779, 161] on link "REG-13" at bounding box center [782, 166] width 58 height 25
click at [288, 354] on label "Vlastní nastavení" at bounding box center [784, 346] width 1016 height 14
click at [288, 354] on input "Vlastní nastavení" at bounding box center [284, 349] width 11 height 11
radio input "true"
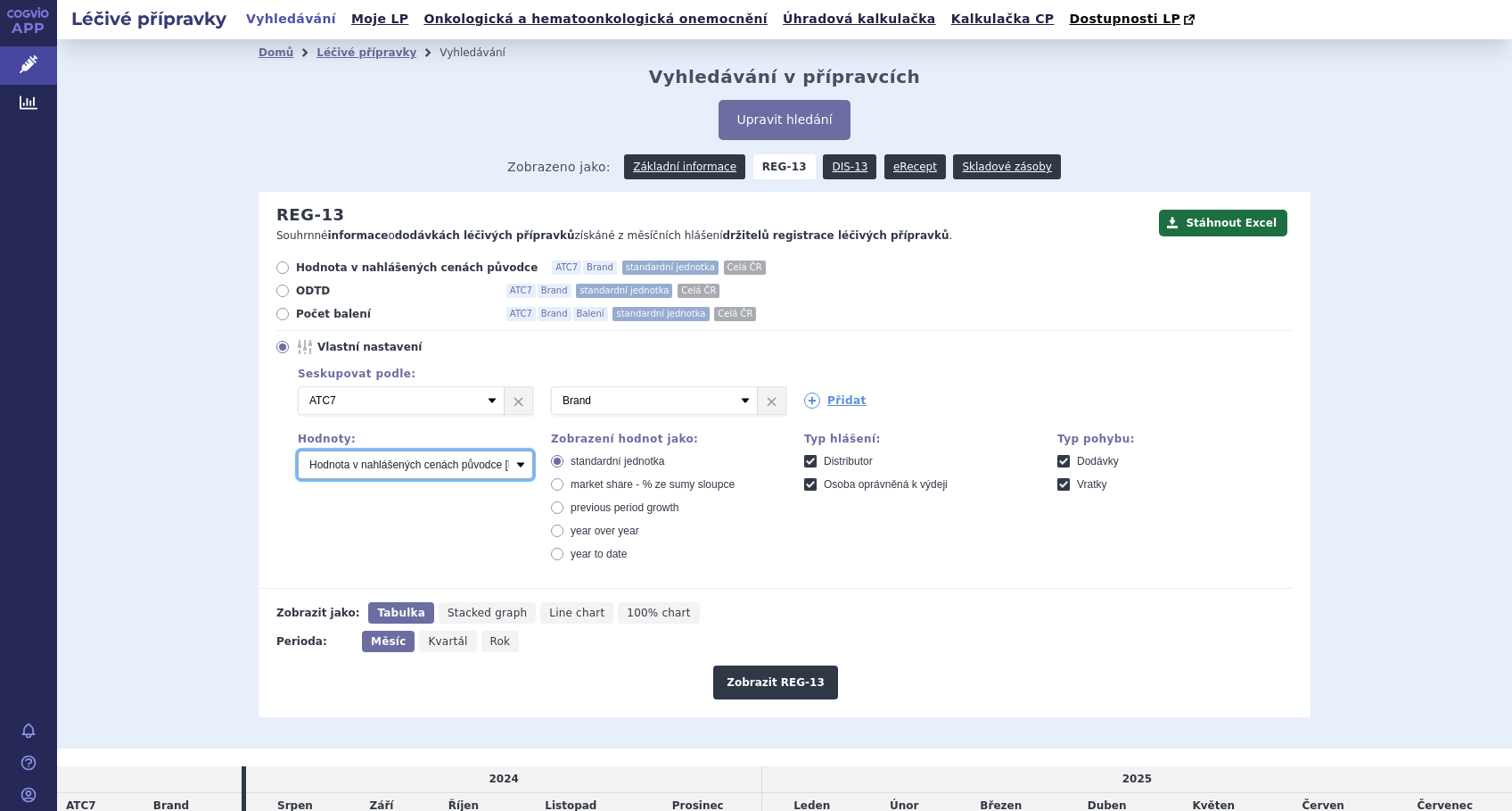
click at [514, 468] on select "Počet balení Hodnota v nahlášených cenách původce [DIS-13] Hodnota v maximálníc…" at bounding box center [415, 465] width 235 height 29
select select "packages"
click at [298, 452] on select "Počet balení Hodnota v nahlášených cenách původce [DIS-13] Hodnota v maximálníc…" at bounding box center [415, 465] width 235 height 29
click at [571, 484] on span "market share - % ze sumy sloupce" at bounding box center [653, 483] width 164 height 12
click at [562, 484] on input "market share - % ze sumy sloupce" at bounding box center [559, 486] width 11 height 11
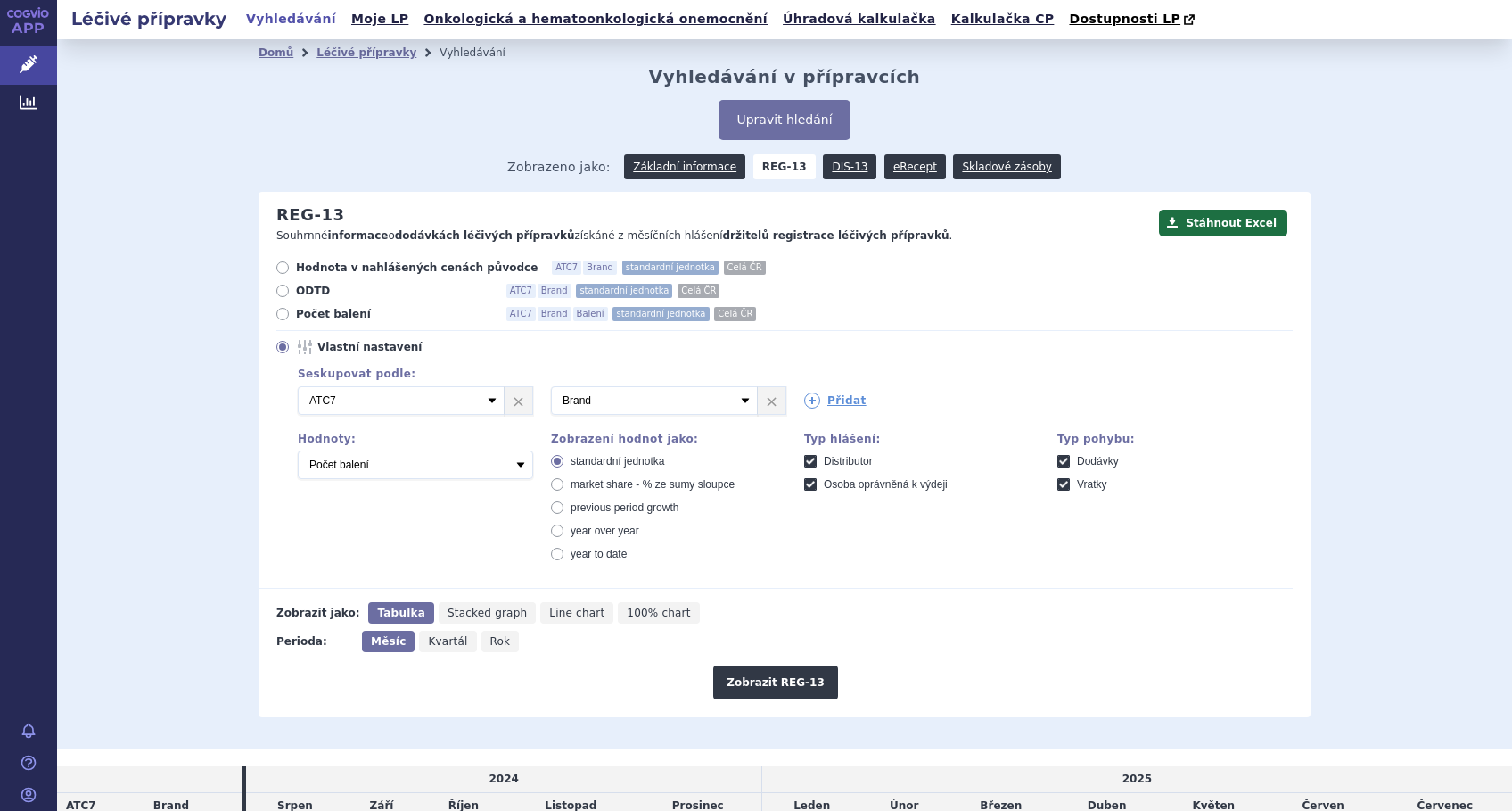
radio input "true"
click at [549, 613] on span "Line chart" at bounding box center [576, 612] width 55 height 12
click at [540, 613] on input "Line chart" at bounding box center [546, 608] width 11 height 11
radio input "true"
click at [742, 678] on button "Zobrazit REG-13" at bounding box center [776, 682] width 125 height 34
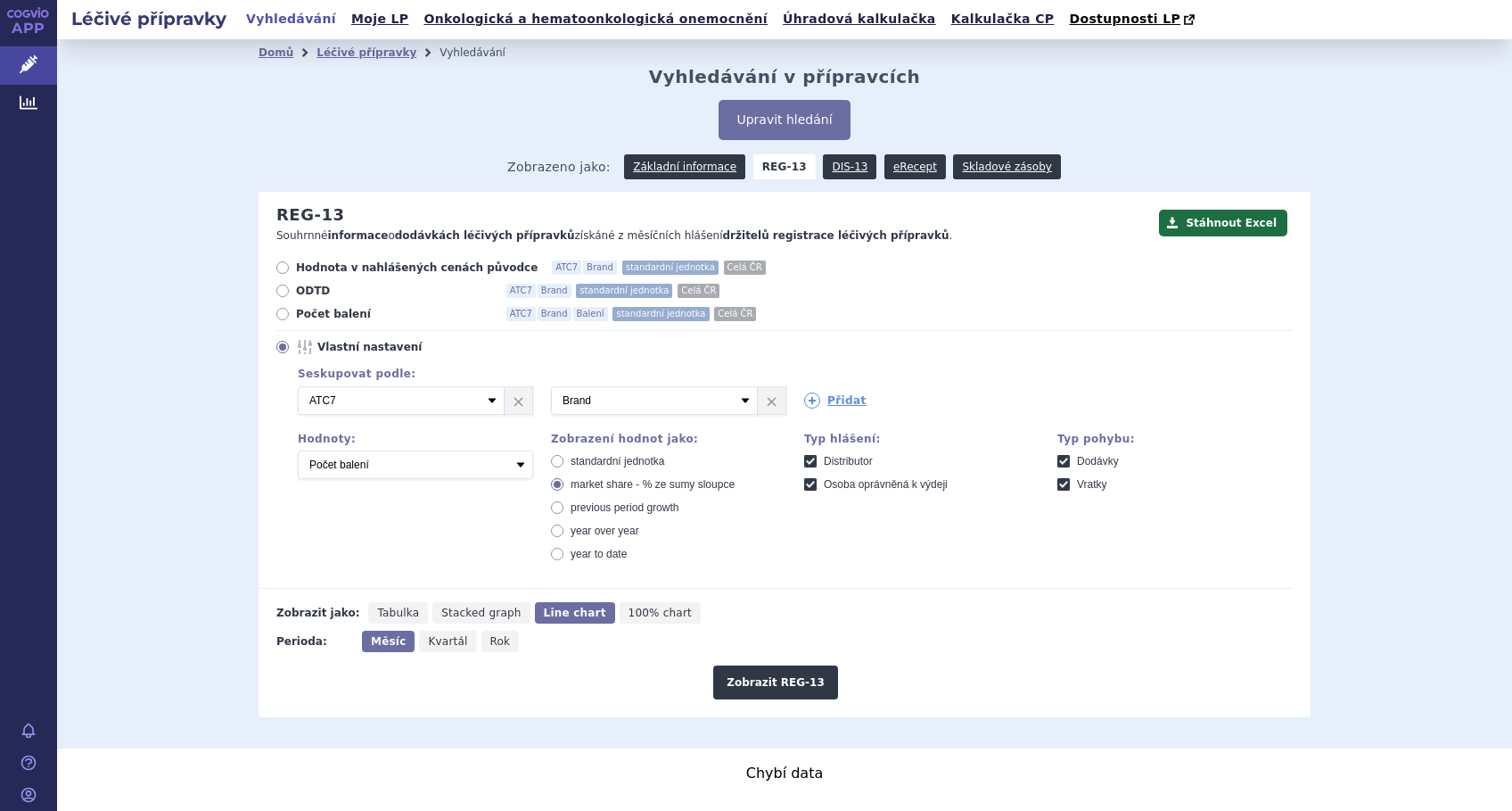
scroll to position [42, 0]
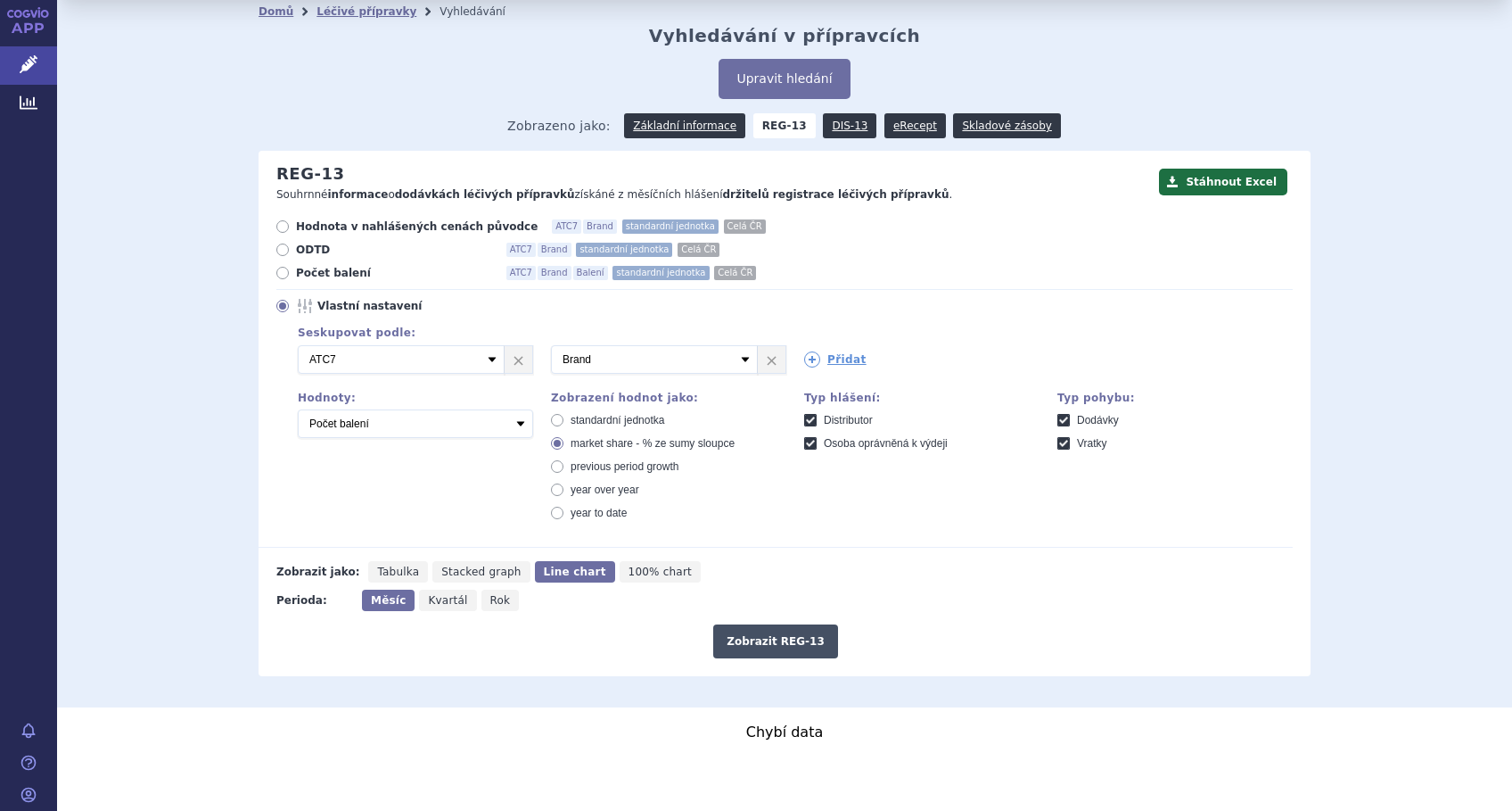
click at [751, 638] on button "Zobrazit REG-13" at bounding box center [776, 641] width 125 height 34
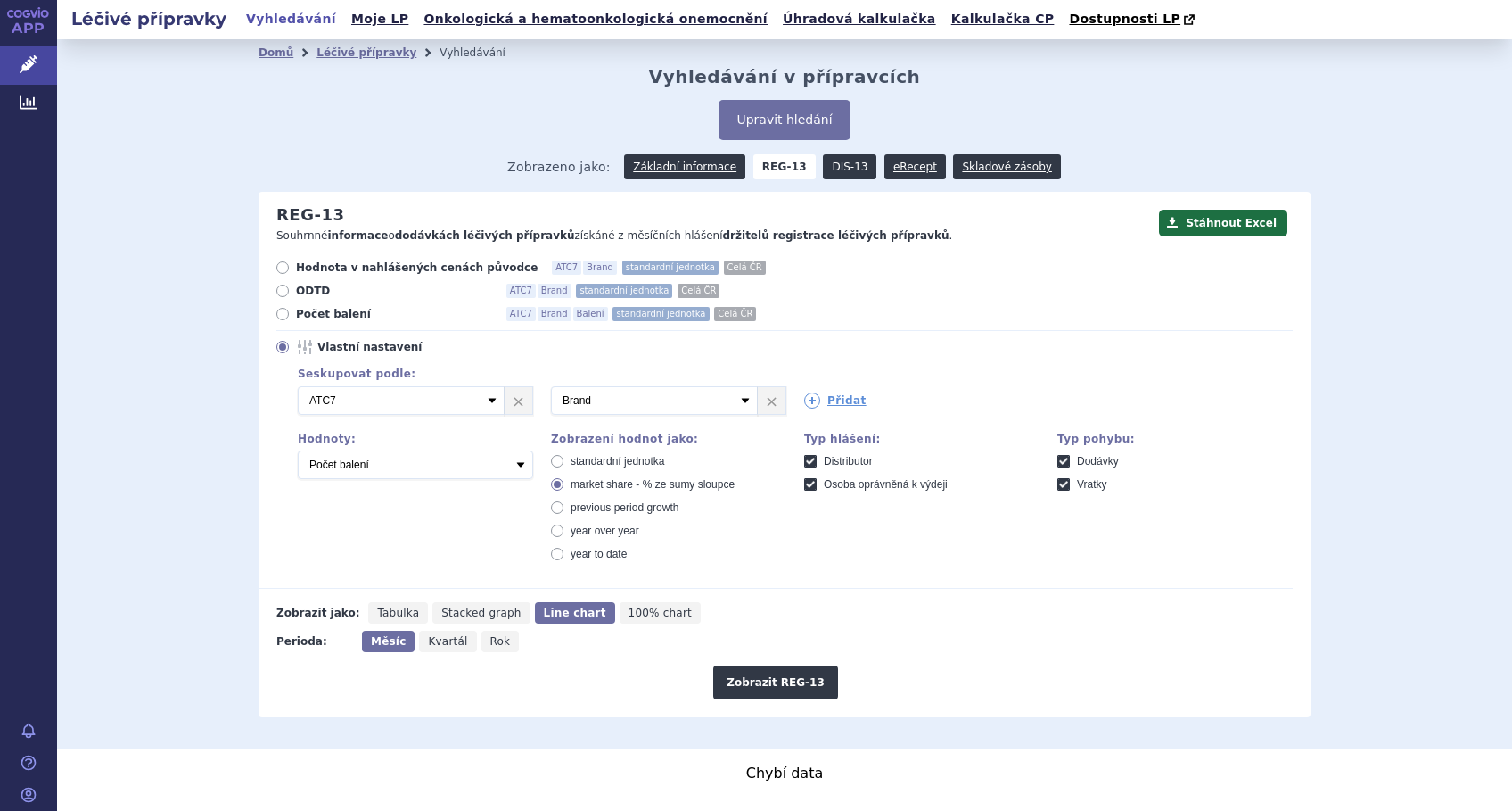
click at [833, 169] on link "DIS-13" at bounding box center [849, 166] width 53 height 25
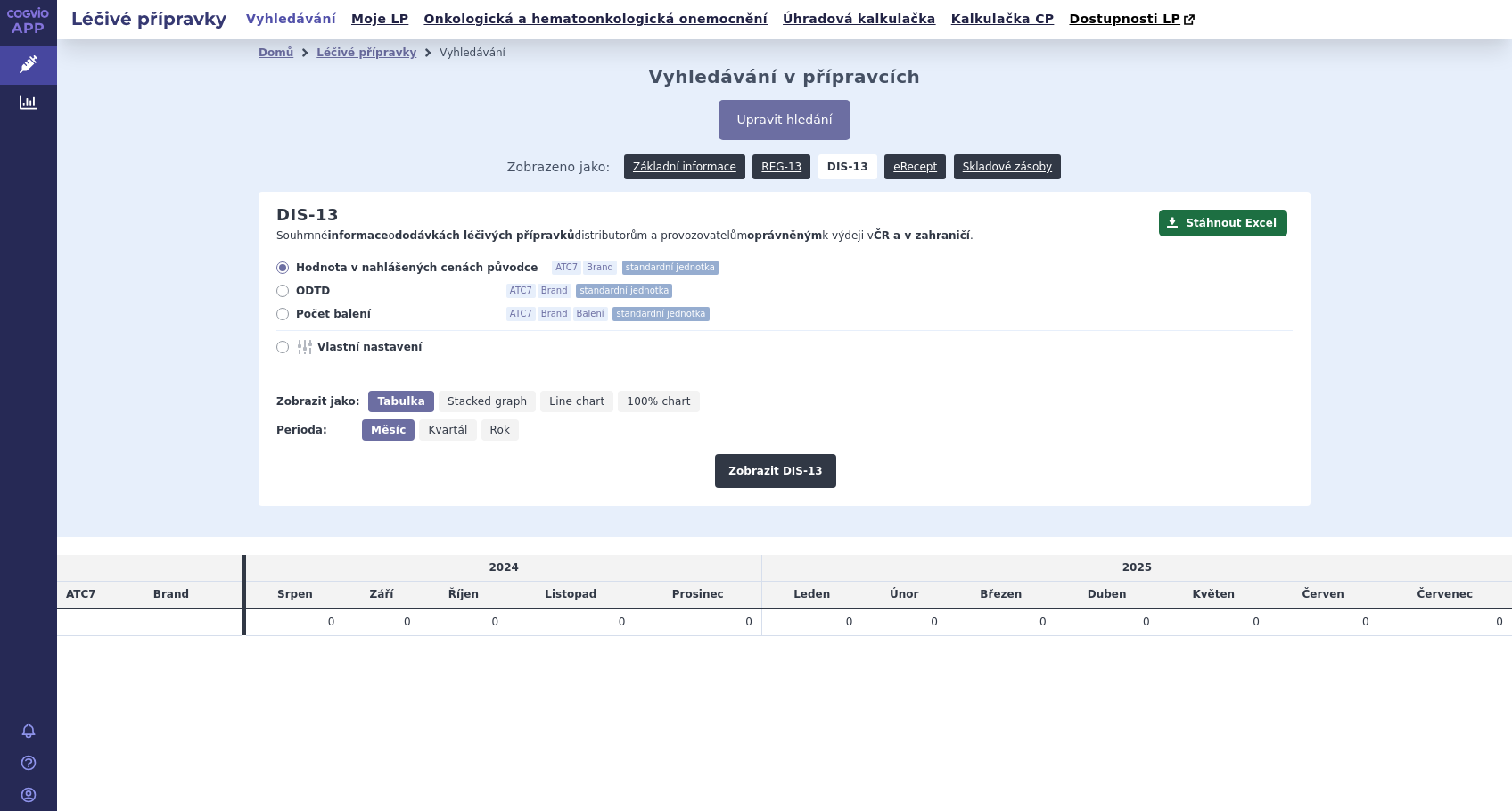
click at [280, 345] on icon at bounding box center [282, 346] width 12 height 12
click at [280, 345] on input "Vlastní nastavení" at bounding box center [284, 349] width 11 height 11
radio input "true"
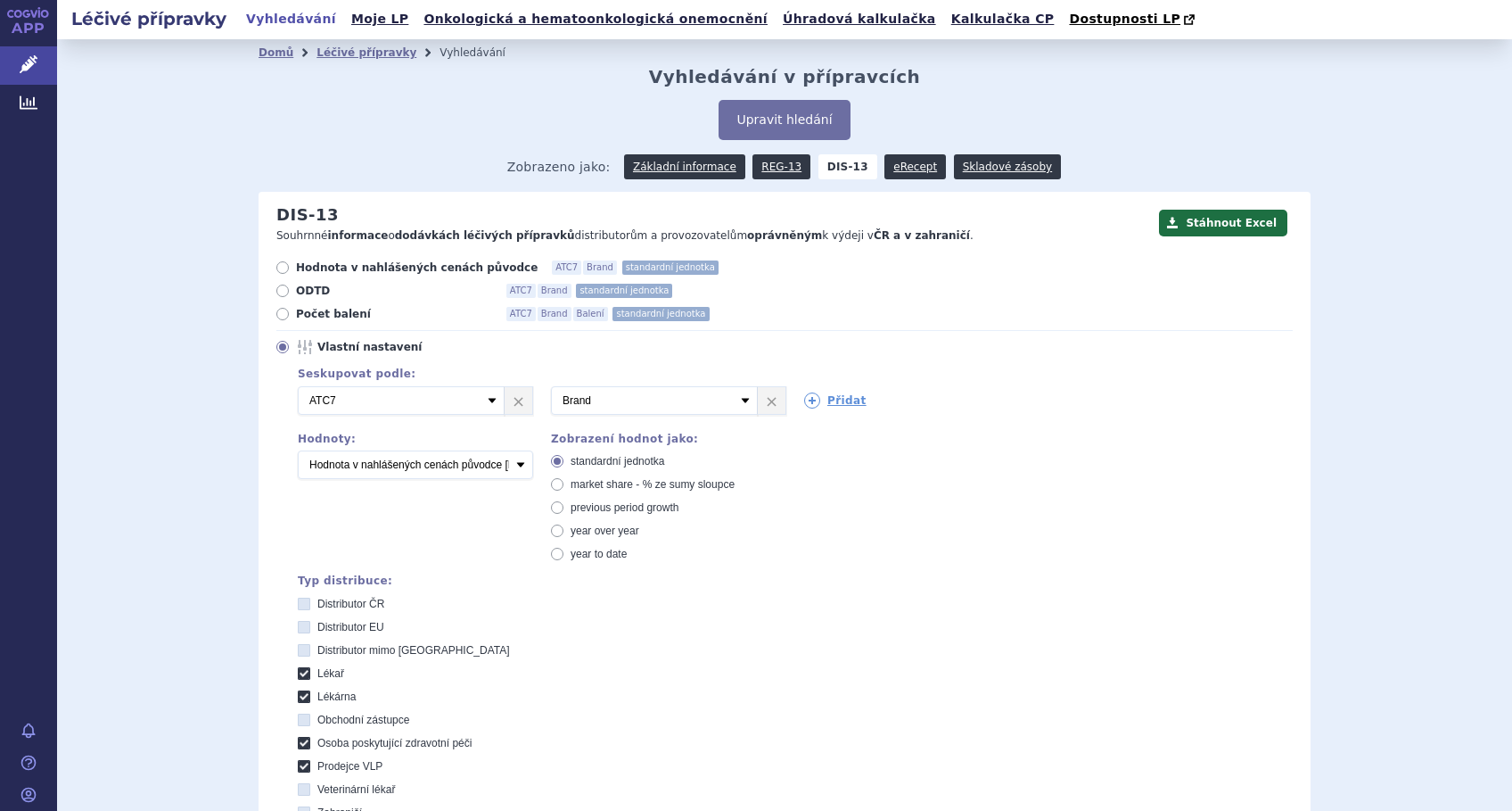
click at [590, 485] on span "market share - % ze sumy sloupce" at bounding box center [653, 483] width 164 height 12
click at [564, 485] on input "market share - % ze sumy sloupce" at bounding box center [559, 486] width 11 height 11
radio input "true"
click at [516, 472] on select "Počet balení Hodnota v nahlášených cenách původce [DIS-13] Hodnota v maximálníc…" at bounding box center [415, 465] width 235 height 29
select select "packages"
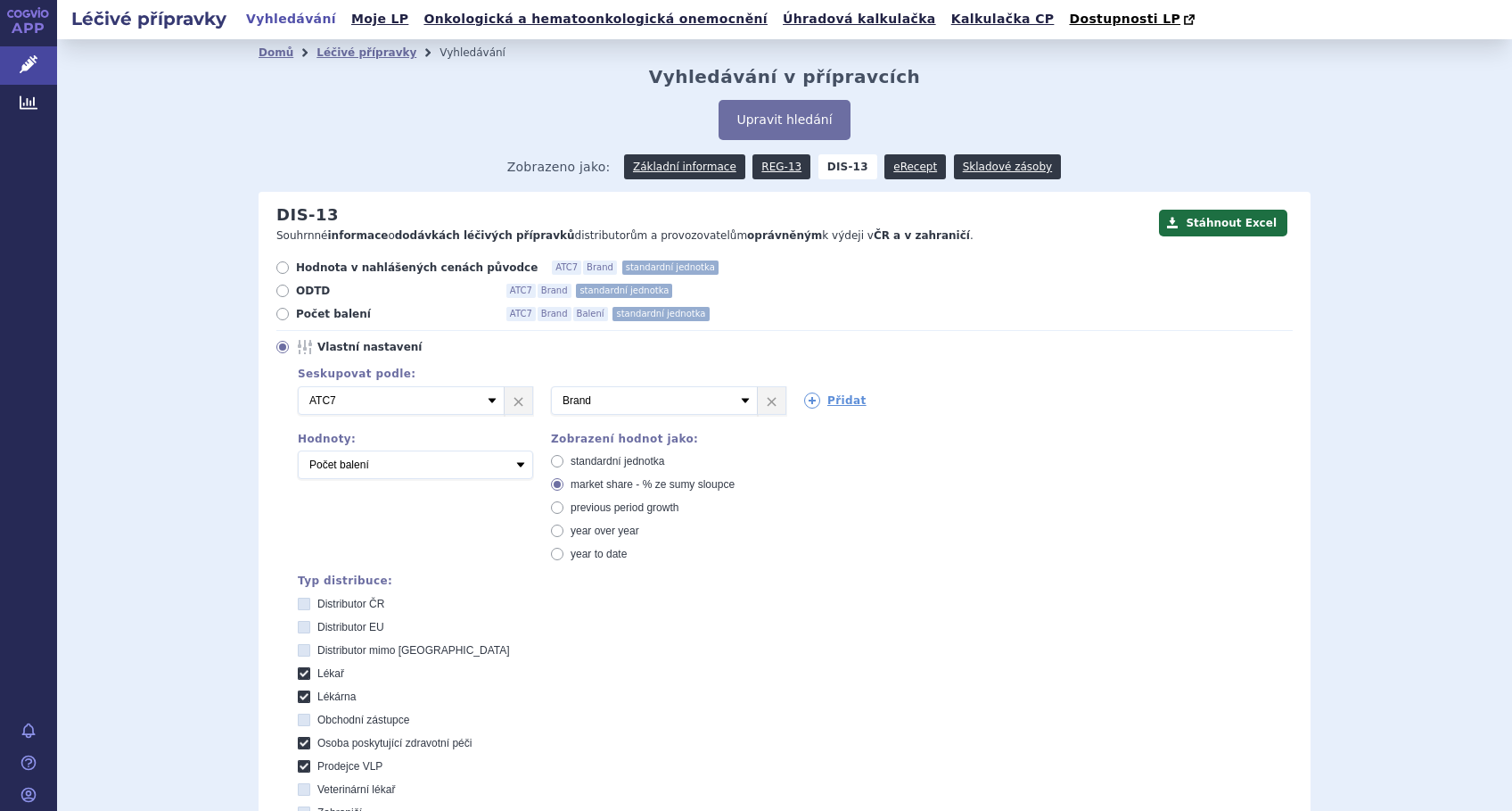
click at [298, 452] on select "Počet balení Hodnota v nahlášených cenách původce [DIS-13] Hodnota v maximálníc…" at bounding box center [415, 465] width 235 height 29
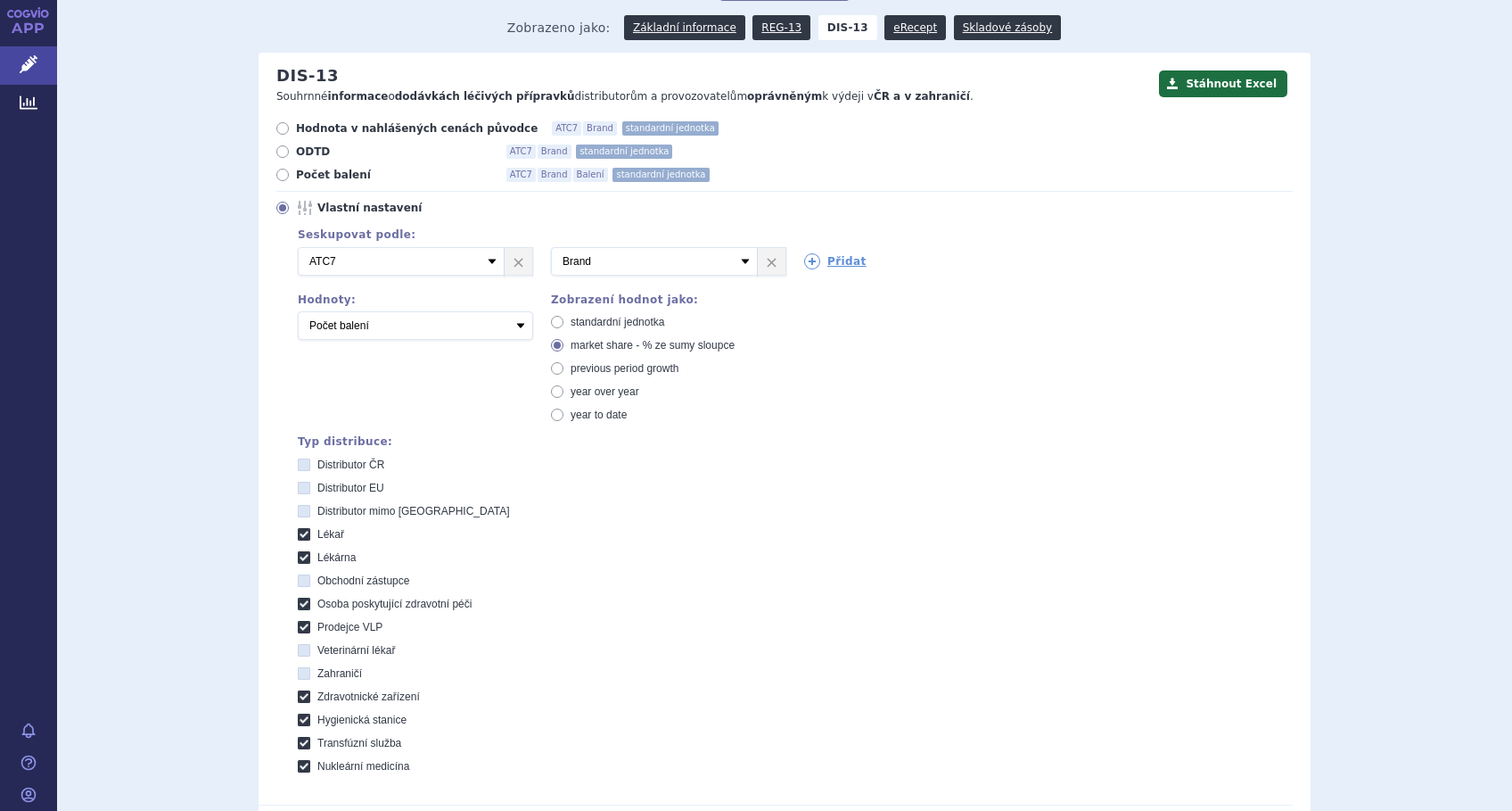
scroll to position [463, 0]
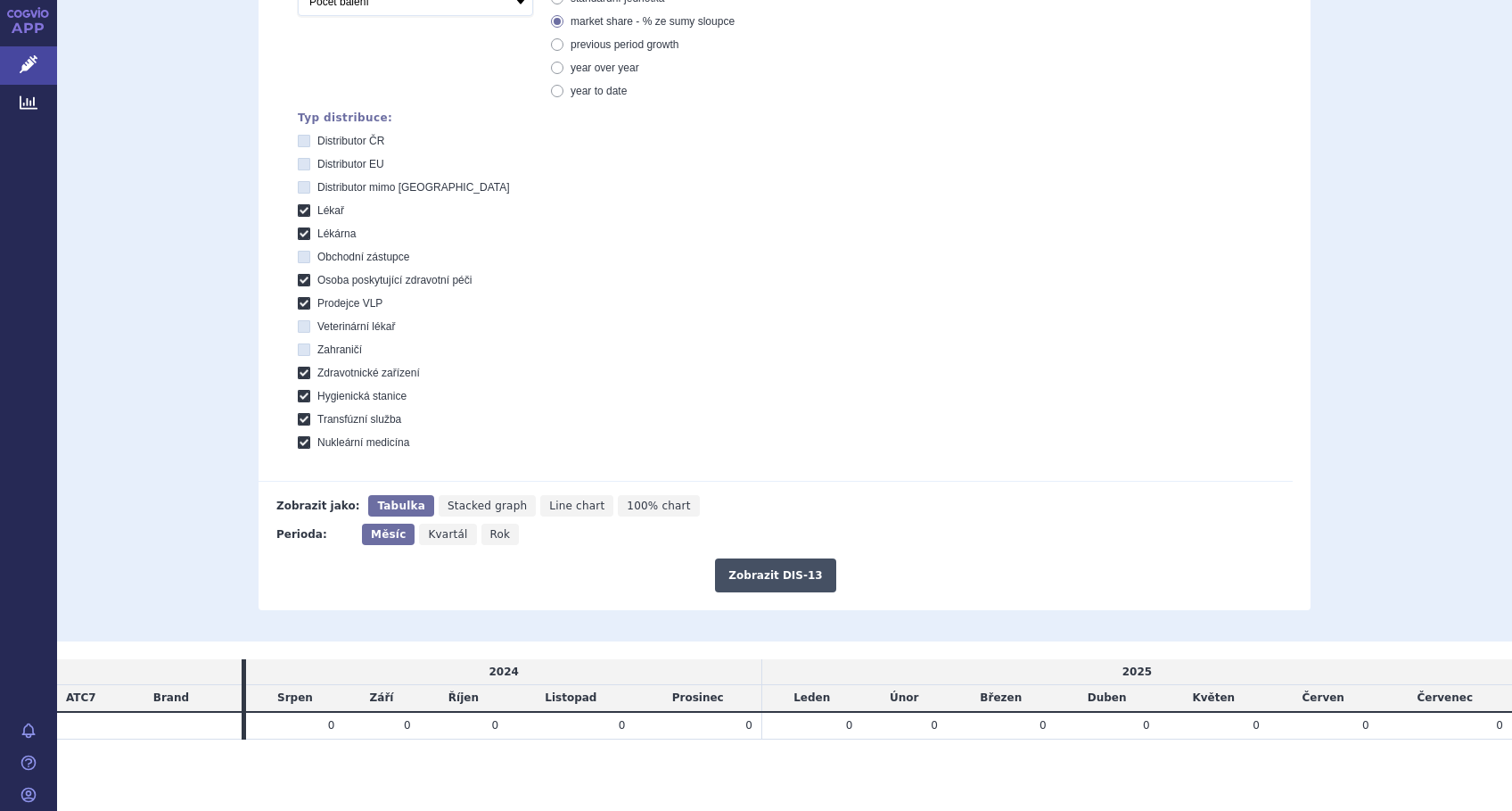
click at [730, 576] on button "Zobrazit DIS-13" at bounding box center [774, 575] width 120 height 34
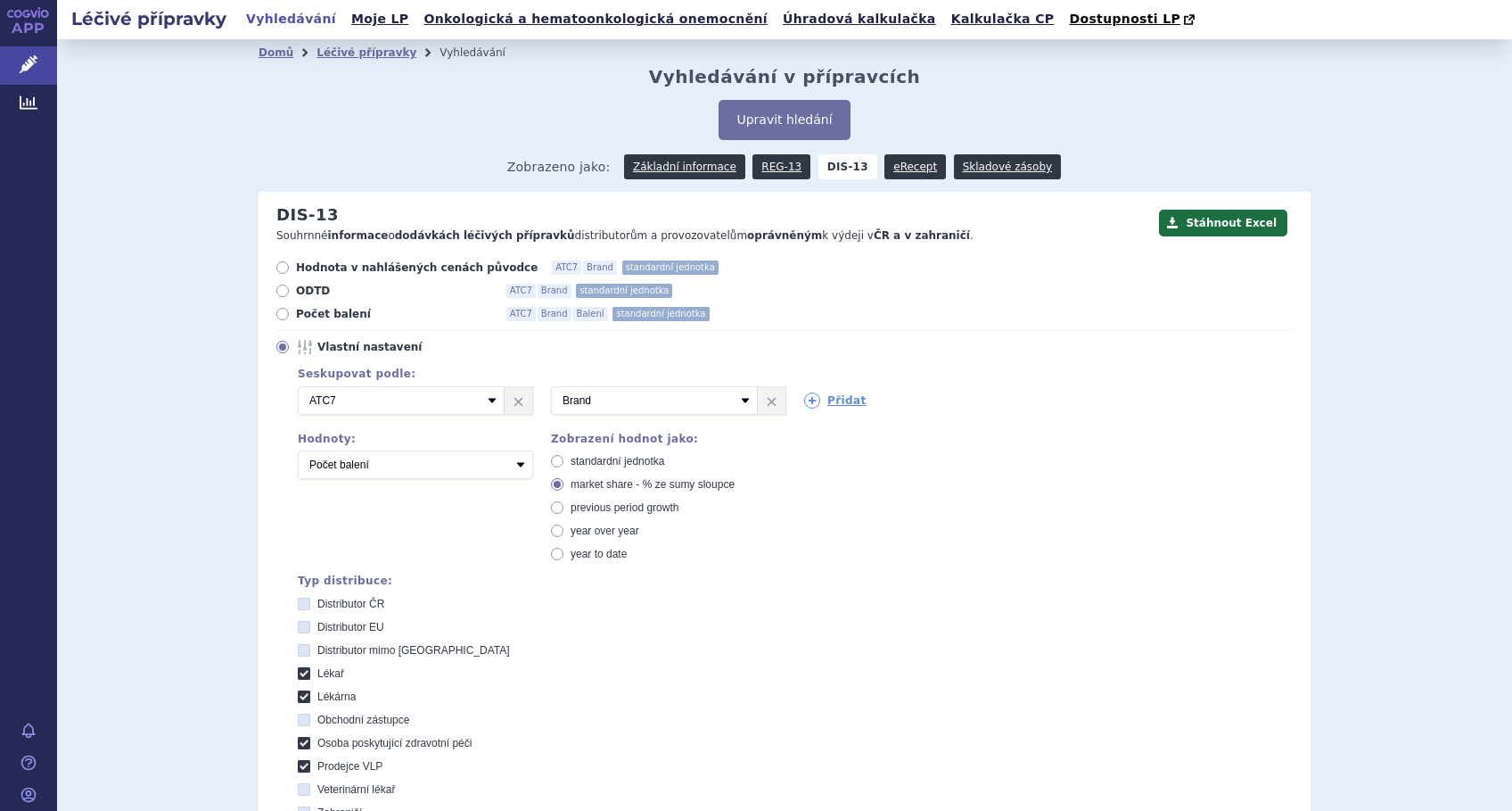
scroll to position [463, 0]
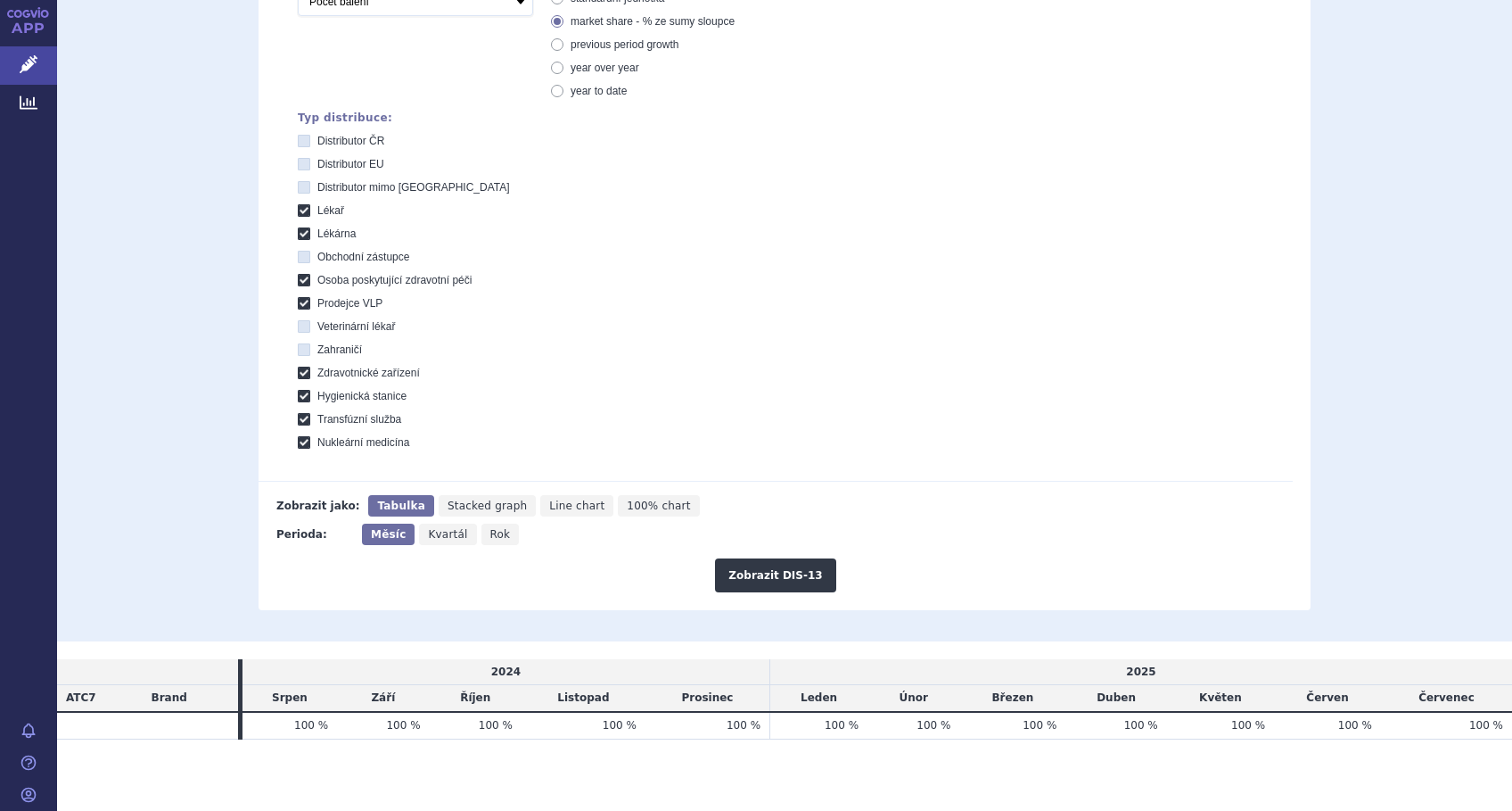
click at [549, 502] on span "Line chart" at bounding box center [576, 505] width 55 height 12
click at [540, 502] on input "Line chart" at bounding box center [546, 500] width 11 height 11
radio input "true"
click at [744, 572] on button "Zobrazit DIS-13" at bounding box center [774, 575] width 120 height 34
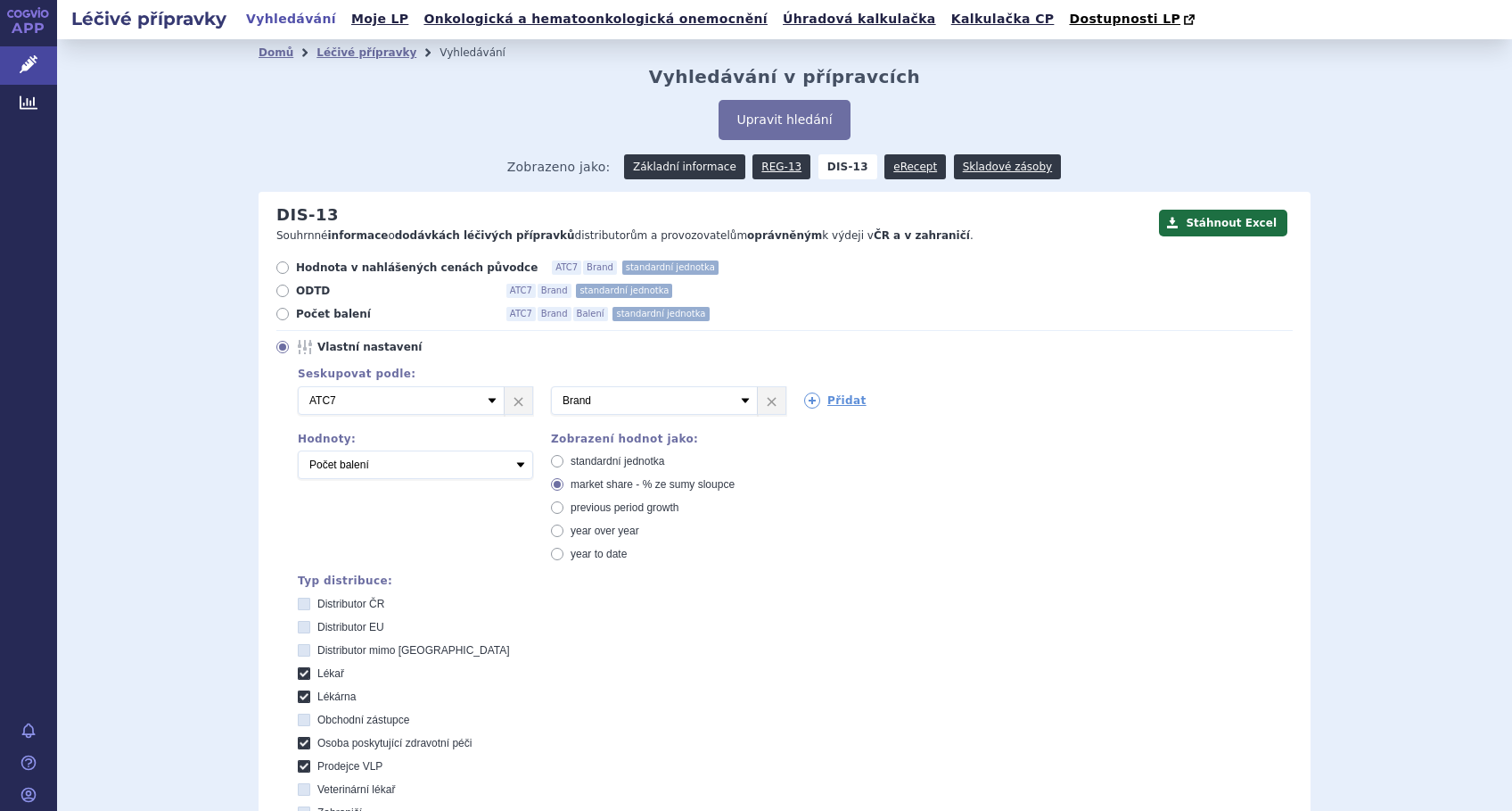
click at [693, 161] on link "Základní informace" at bounding box center [685, 166] width 121 height 25
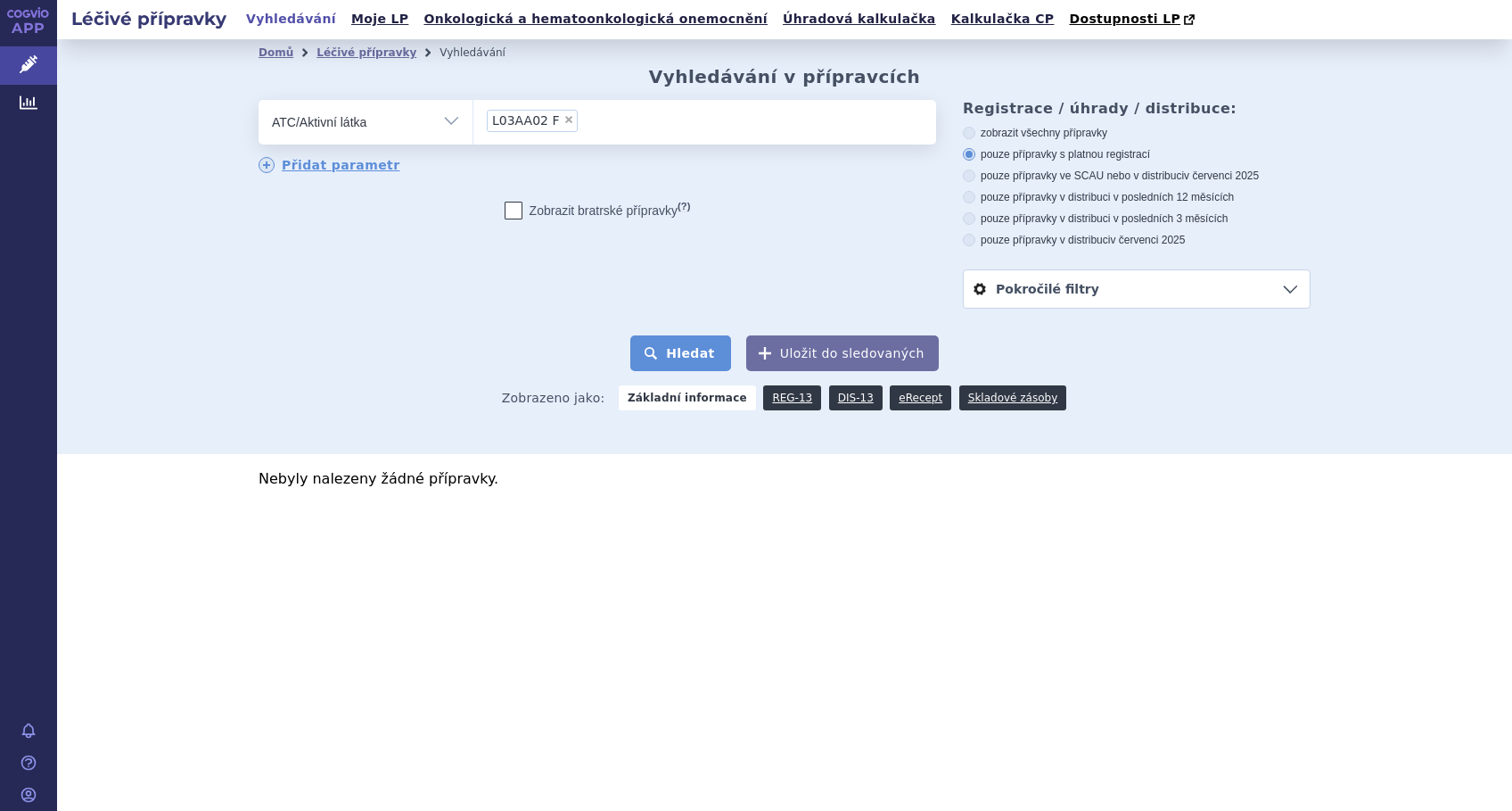
click at [692, 352] on button "Hledat" at bounding box center [681, 353] width 101 height 35
click at [453, 121] on select "Vše Přípravek/SUKL kód MAH VPOIS ATC/Aktivní látka Léková forma Síla" at bounding box center [365, 119] width 214 height 40
click at [258, 101] on select "Vše Přípravek/SUKL kód MAH VPOIS ATC/Aktivní látka Léková forma Síla" at bounding box center [365, 119] width 214 height 40
click at [563, 119] on span "×" at bounding box center [568, 119] width 10 height 10
click at [473, 119] on select "L03AA02 F" at bounding box center [472, 121] width 1 height 45
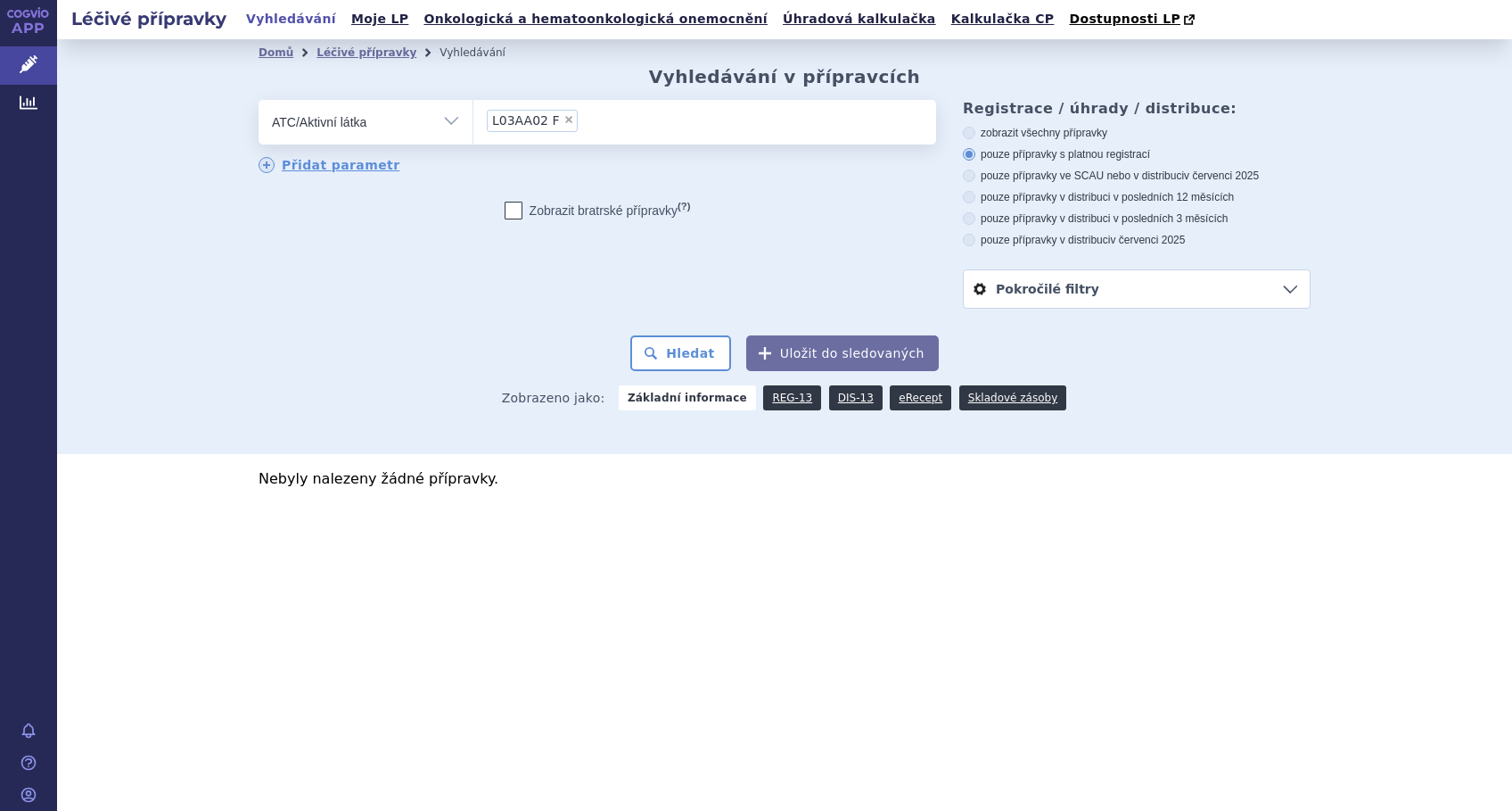
select select
type input "L03AA02 F"
select select "L03AA02 F"
click at [548, 121] on span "L03AA02 F" at bounding box center [526, 119] width 67 height 12
click at [473, 121] on select "L03AA02 F" at bounding box center [472, 121] width 1 height 45
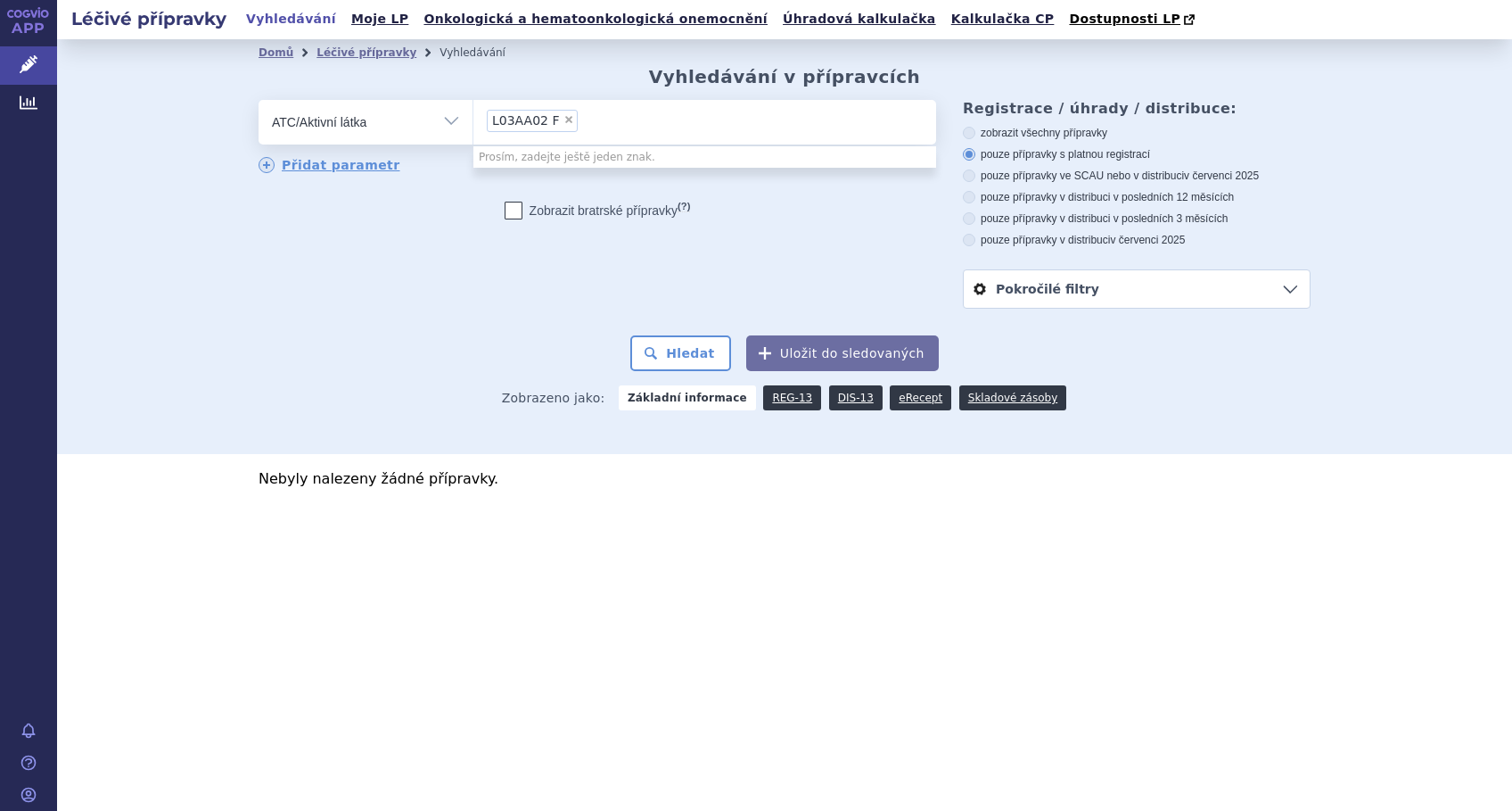
click at [563, 123] on span "×" at bounding box center [568, 119] width 10 height 10
click at [473, 123] on select "L03AA02 F" at bounding box center [472, 121] width 1 height 45
select select
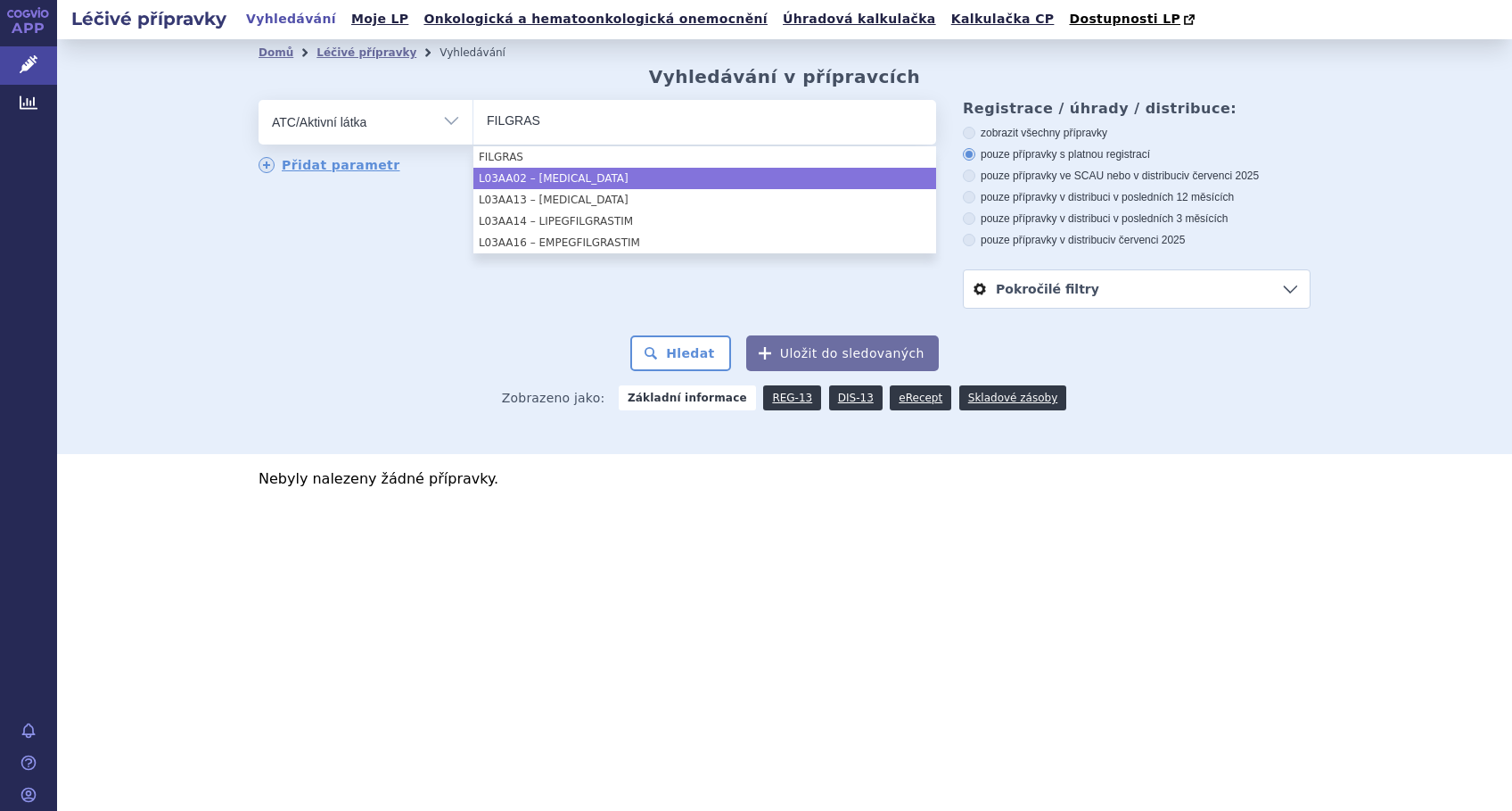
type input "FILGRAS"
select select "L03AA02"
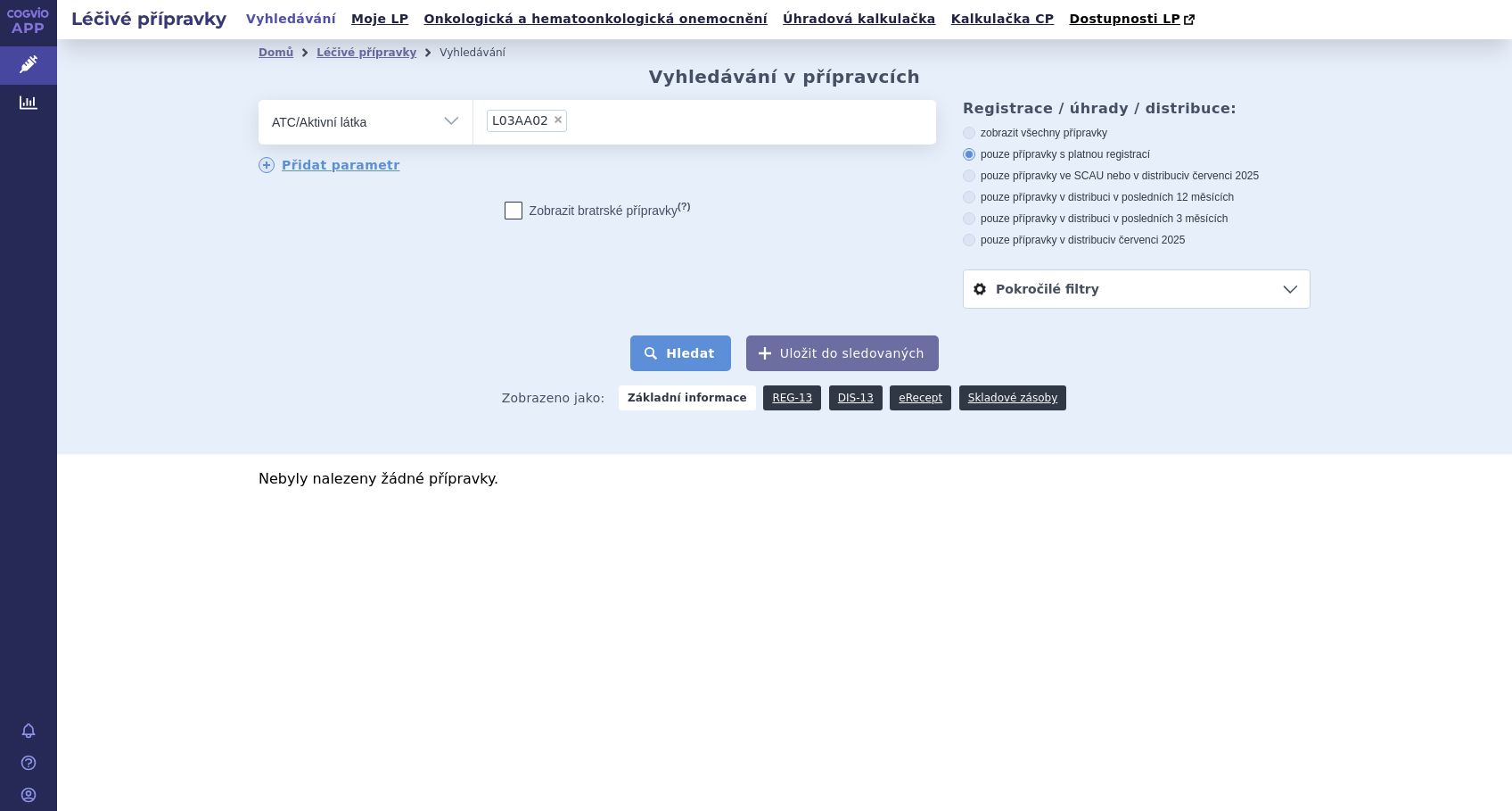
click at [691, 350] on button "Hledat" at bounding box center [681, 353] width 101 height 35
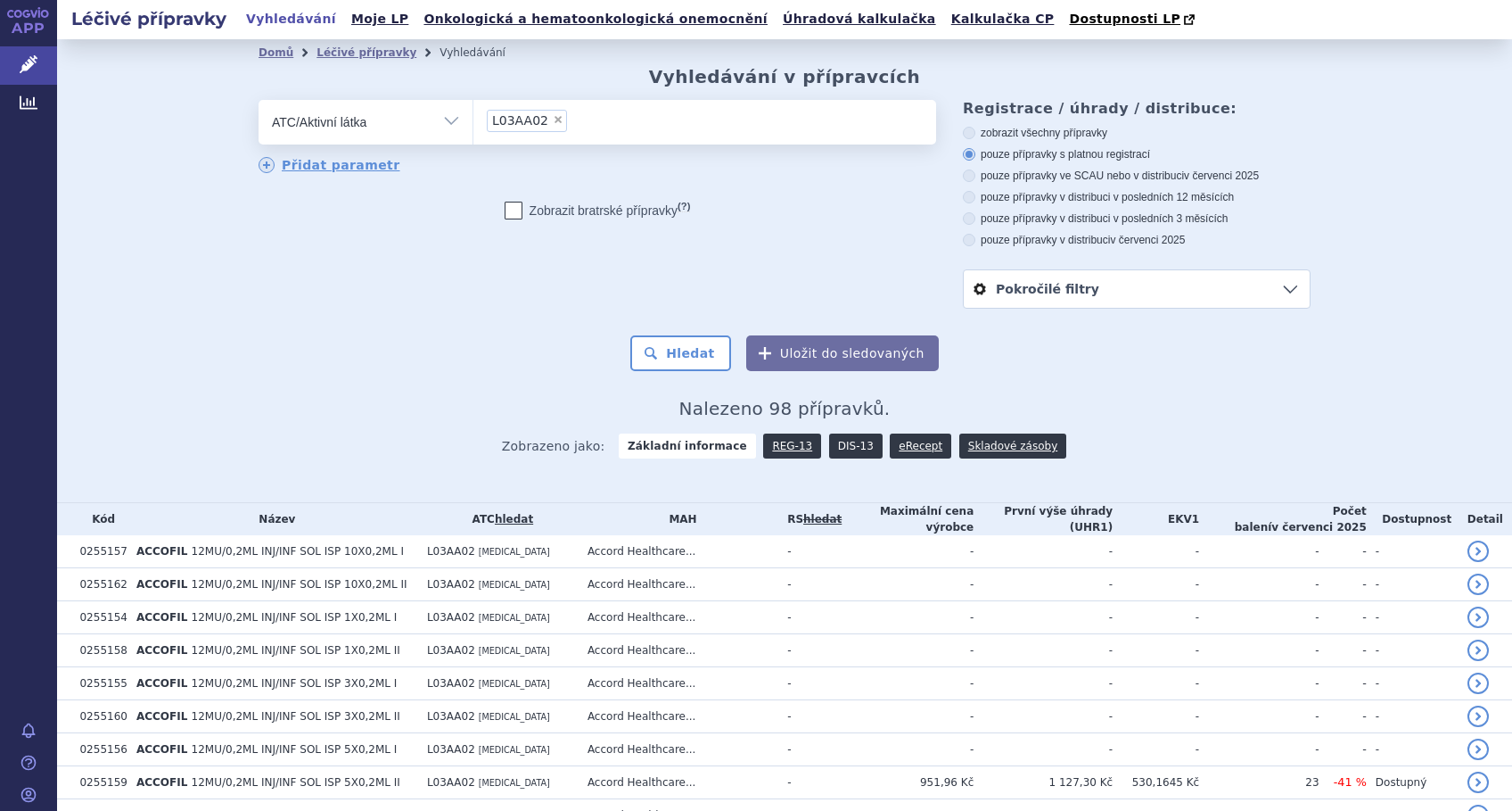
click at [829, 447] on link "DIS-13" at bounding box center [855, 445] width 53 height 25
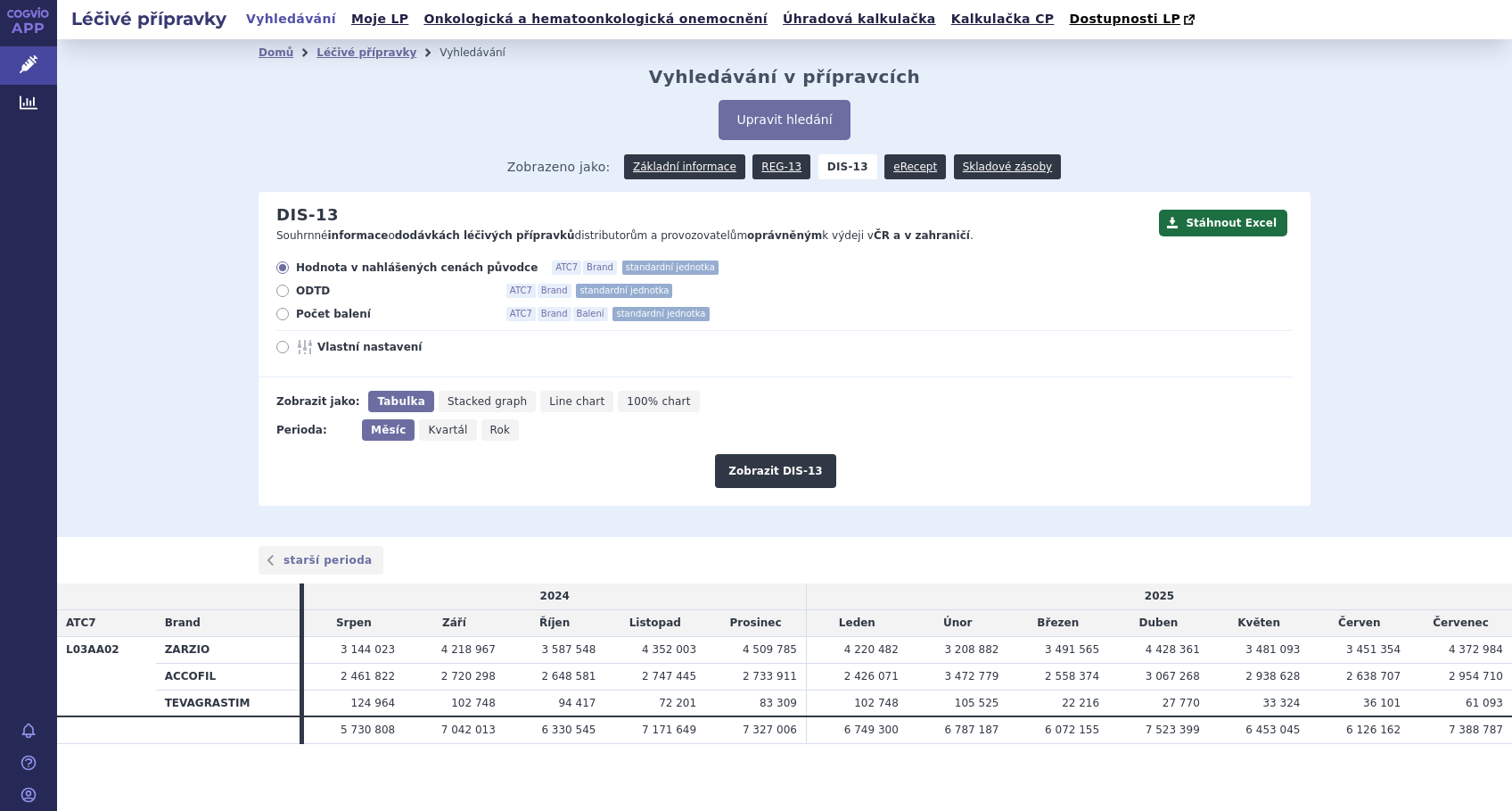
click at [276, 350] on icon at bounding box center [282, 346] width 12 height 12
click at [278, 350] on input "Vlastní nastavení" at bounding box center [284, 349] width 11 height 11
radio input "true"
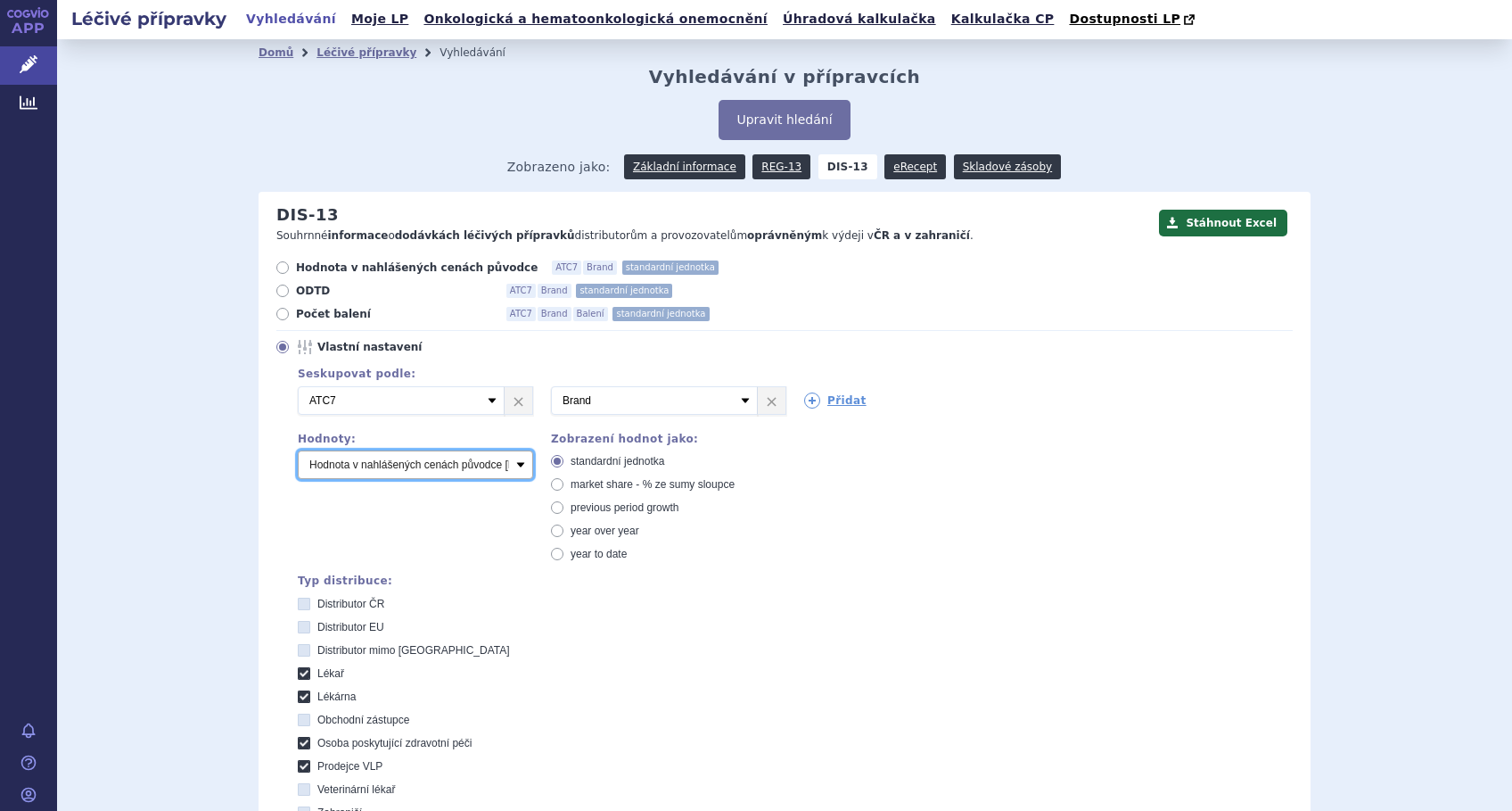
click at [506, 458] on select "Počet balení Hodnota v nahlášených cenách původce [DIS-13] Hodnota v maximálníc…" at bounding box center [415, 465] width 235 height 29
select select "packages"
click at [298, 452] on select "Počet balení Hodnota v nahlášených cenách původce [DIS-13] Hodnota v maximálníc…" at bounding box center [415, 465] width 235 height 29
click at [553, 484] on icon at bounding box center [557, 483] width 12 height 12
click at [553, 484] on input "market share - % ze sumy sloupce" at bounding box center [559, 486] width 11 height 11
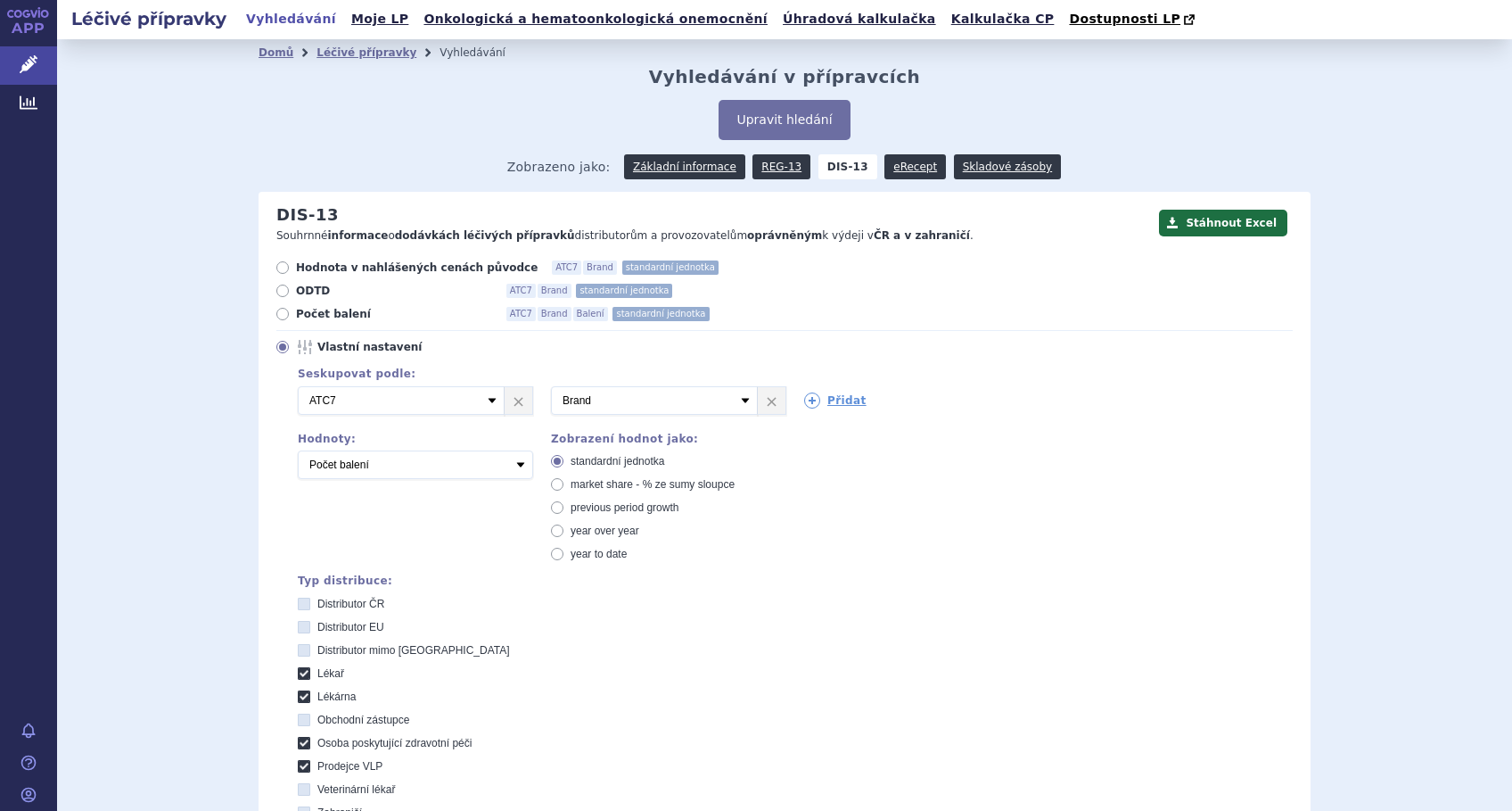
radio input "true"
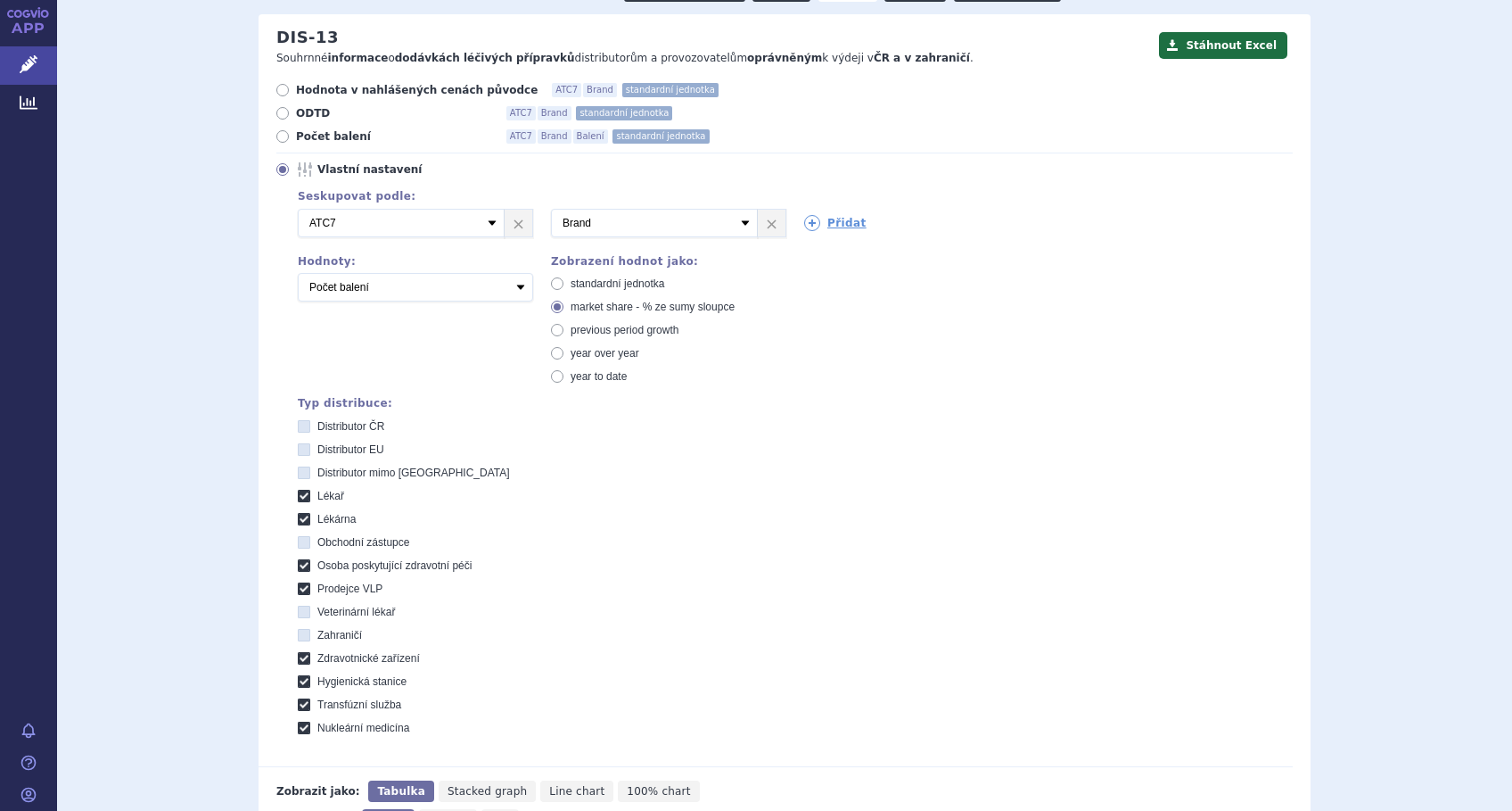
scroll to position [571, 0]
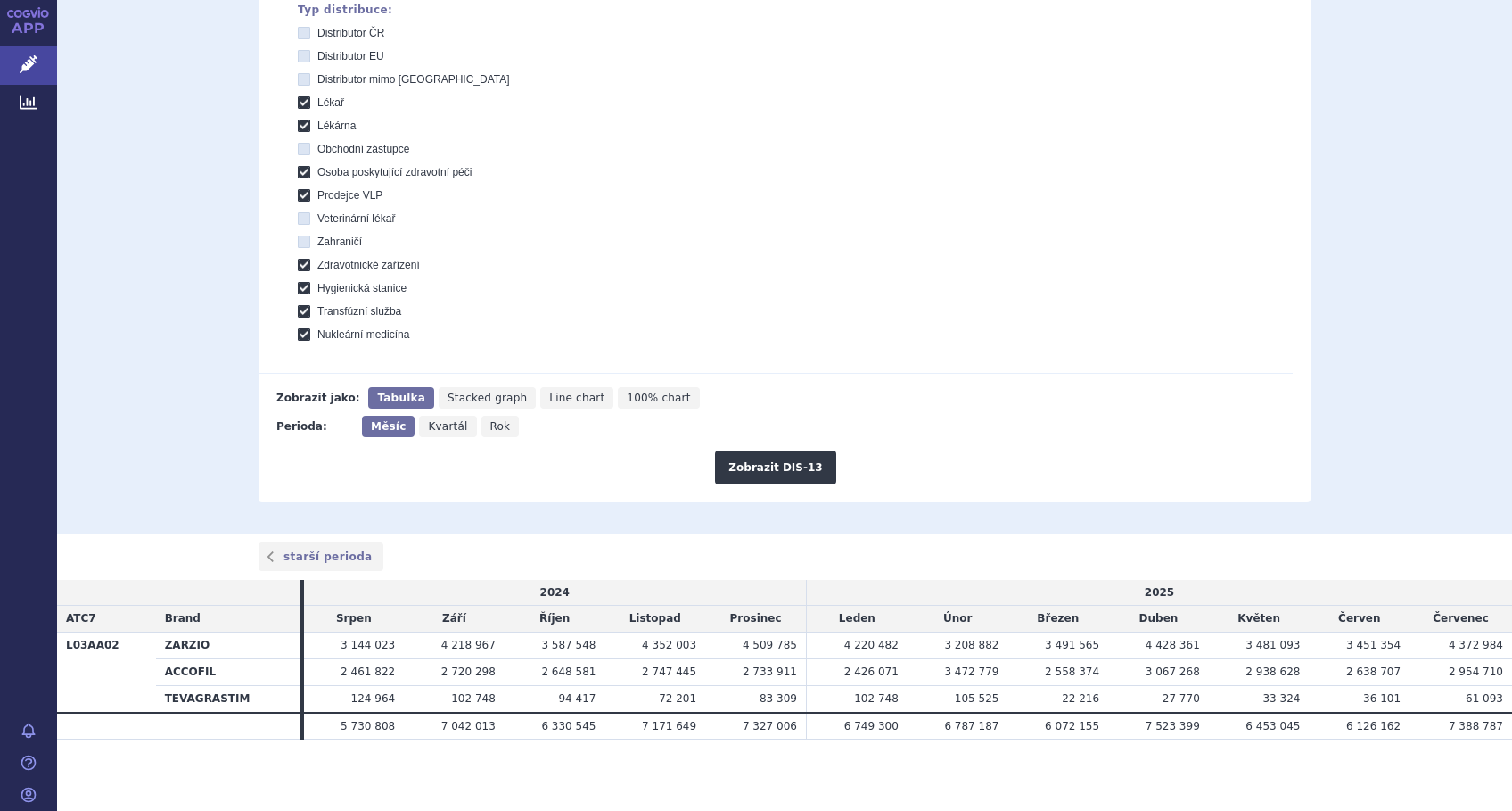
click at [549, 395] on span "Line chart" at bounding box center [576, 398] width 55 height 12
click at [540, 395] on input "Line chart" at bounding box center [546, 393] width 11 height 11
radio input "true"
click at [748, 462] on button "Zobrazit DIS-13" at bounding box center [774, 468] width 120 height 34
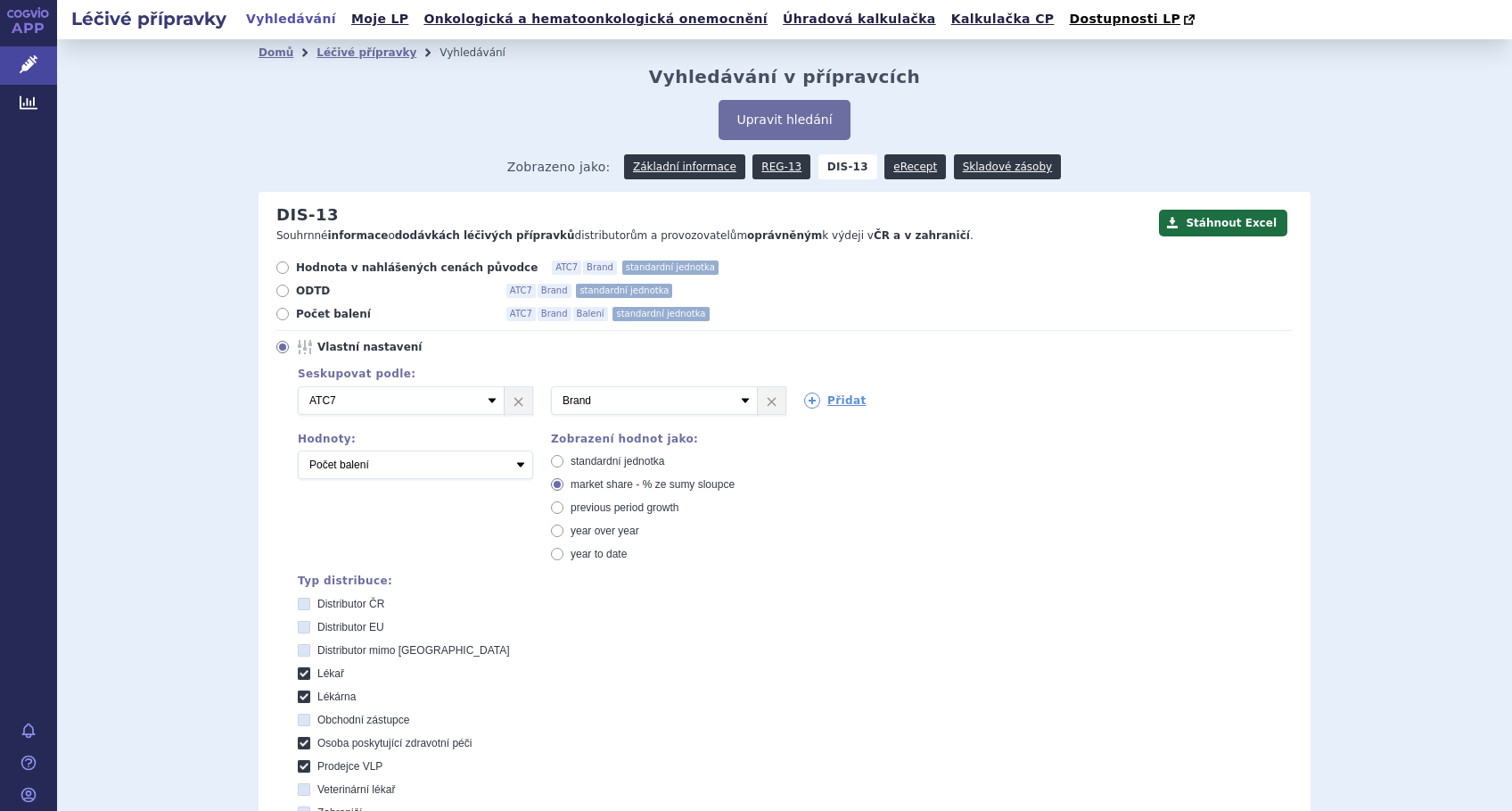
scroll to position [832, 0]
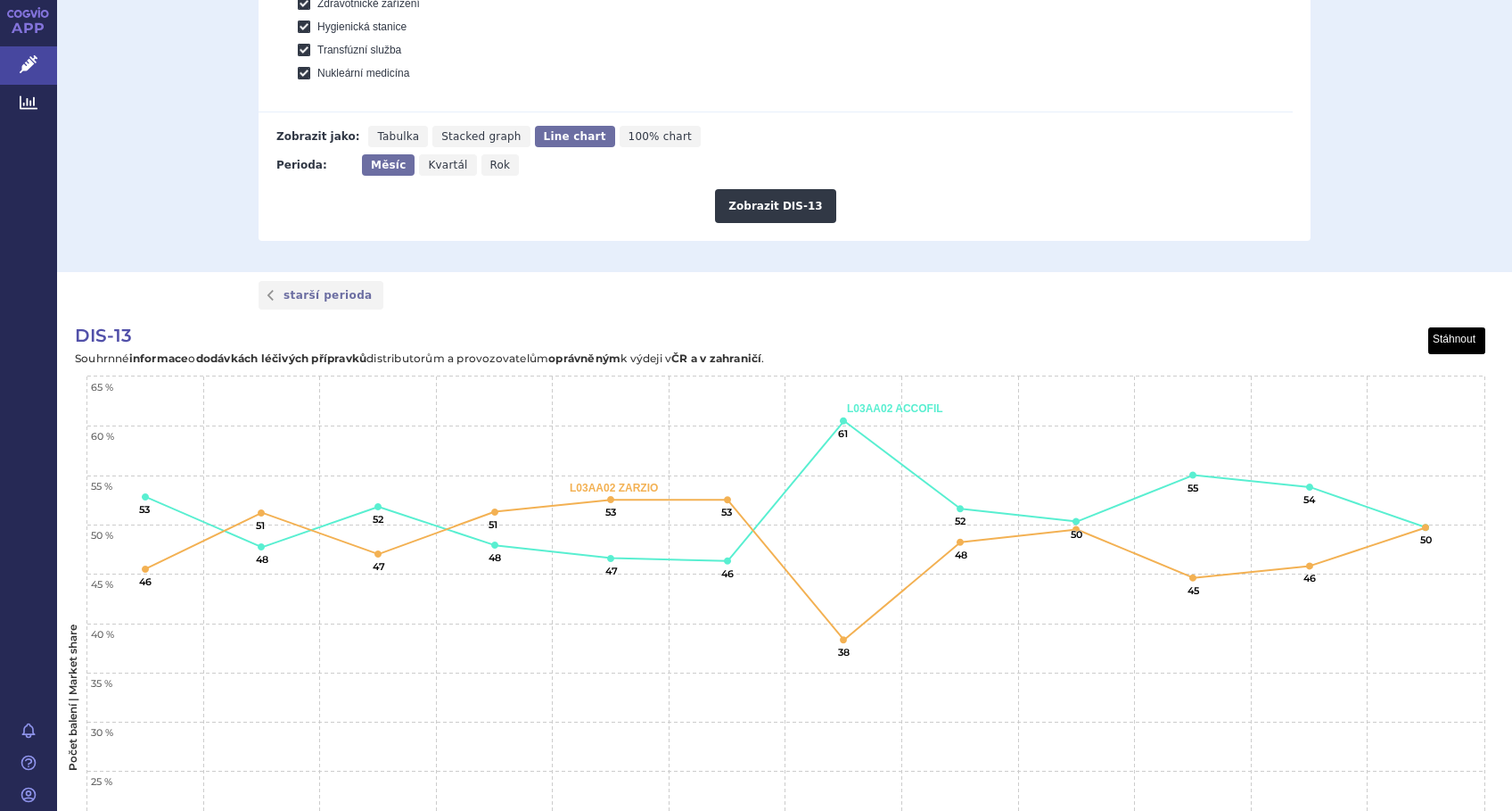
click at [1458, 341] on button "View chart menu, DIS-13" at bounding box center [1457, 342] width 56 height 26
click at [1445, 396] on li "Stáhnout jako JPG" at bounding box center [1427, 401] width 111 height 20
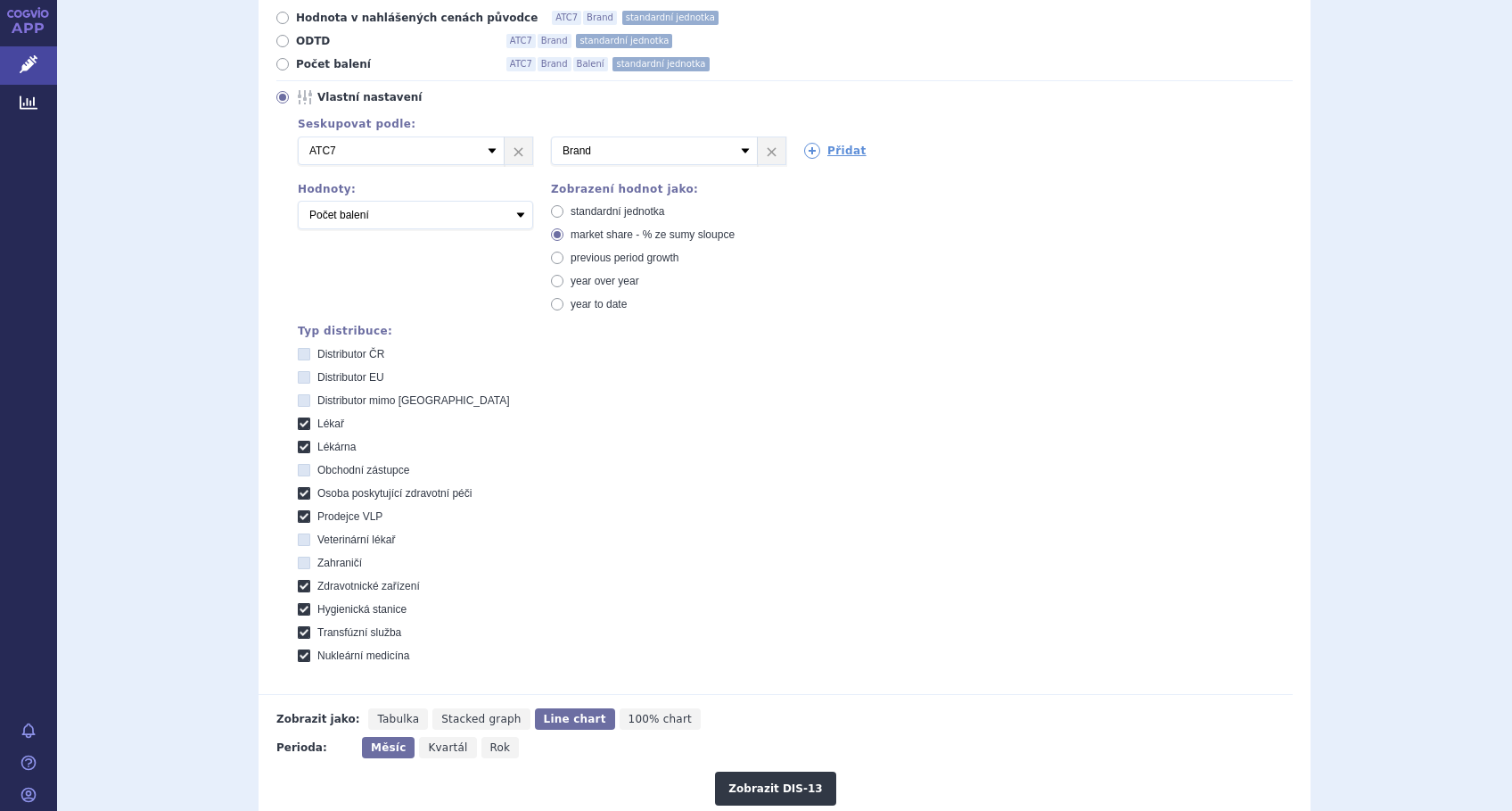
scroll to position [119, 0]
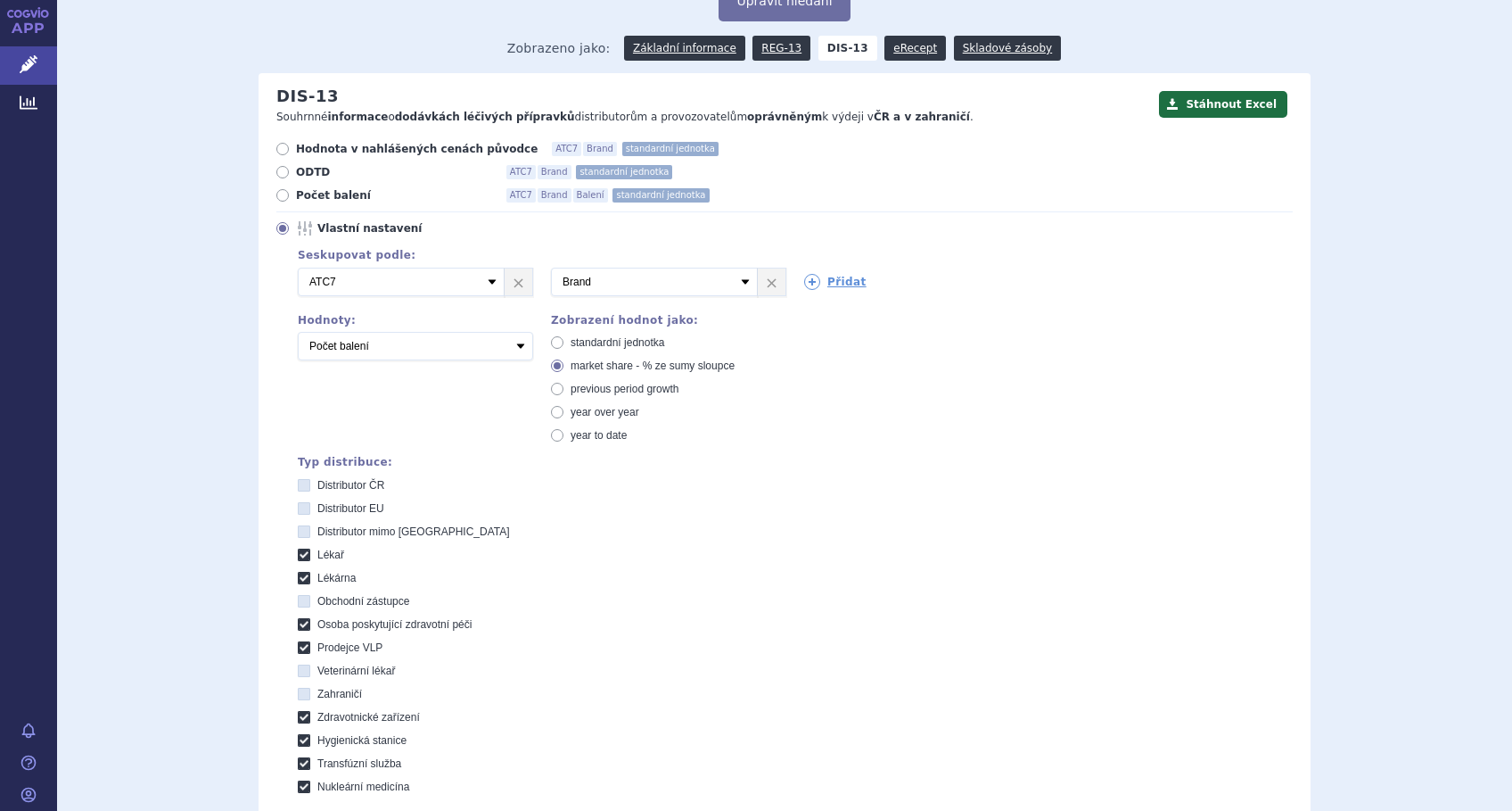
click at [551, 342] on icon at bounding box center [557, 342] width 12 height 12
click at [553, 342] on input "standardní jednotka" at bounding box center [559, 344] width 11 height 11
radio input "true"
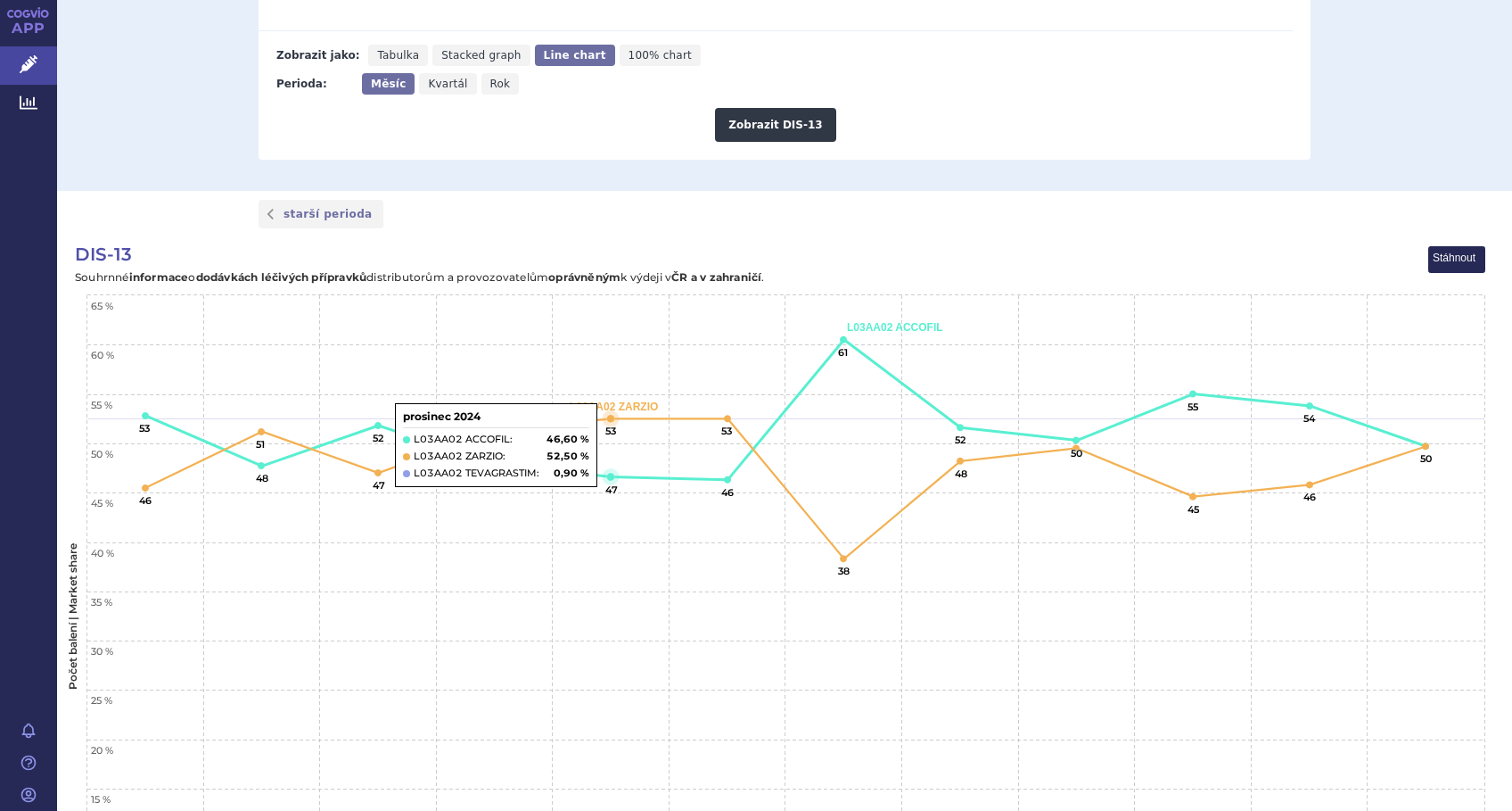
scroll to position [951, 0]
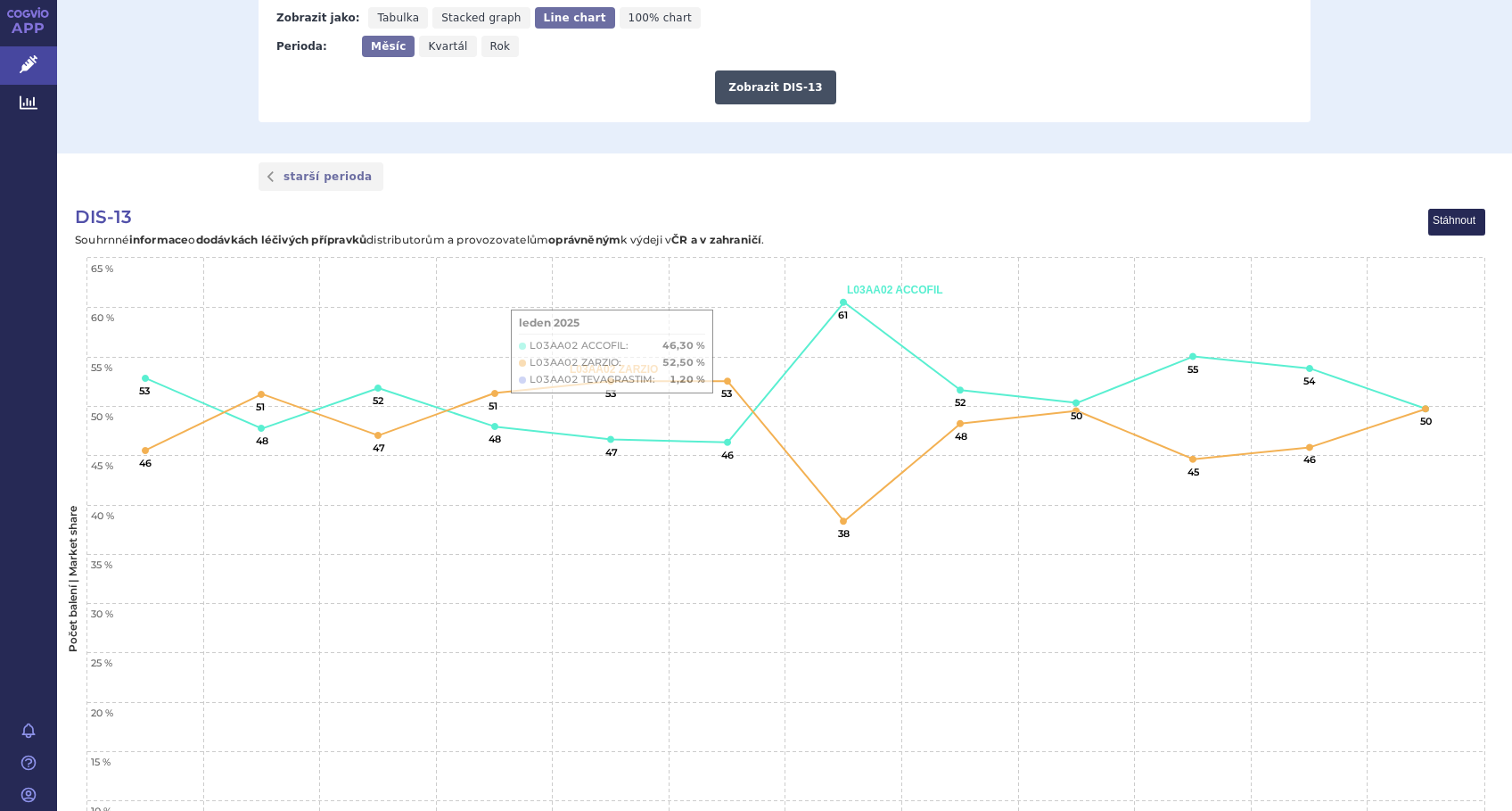
click at [754, 85] on button "Zobrazit DIS-13" at bounding box center [774, 87] width 120 height 34
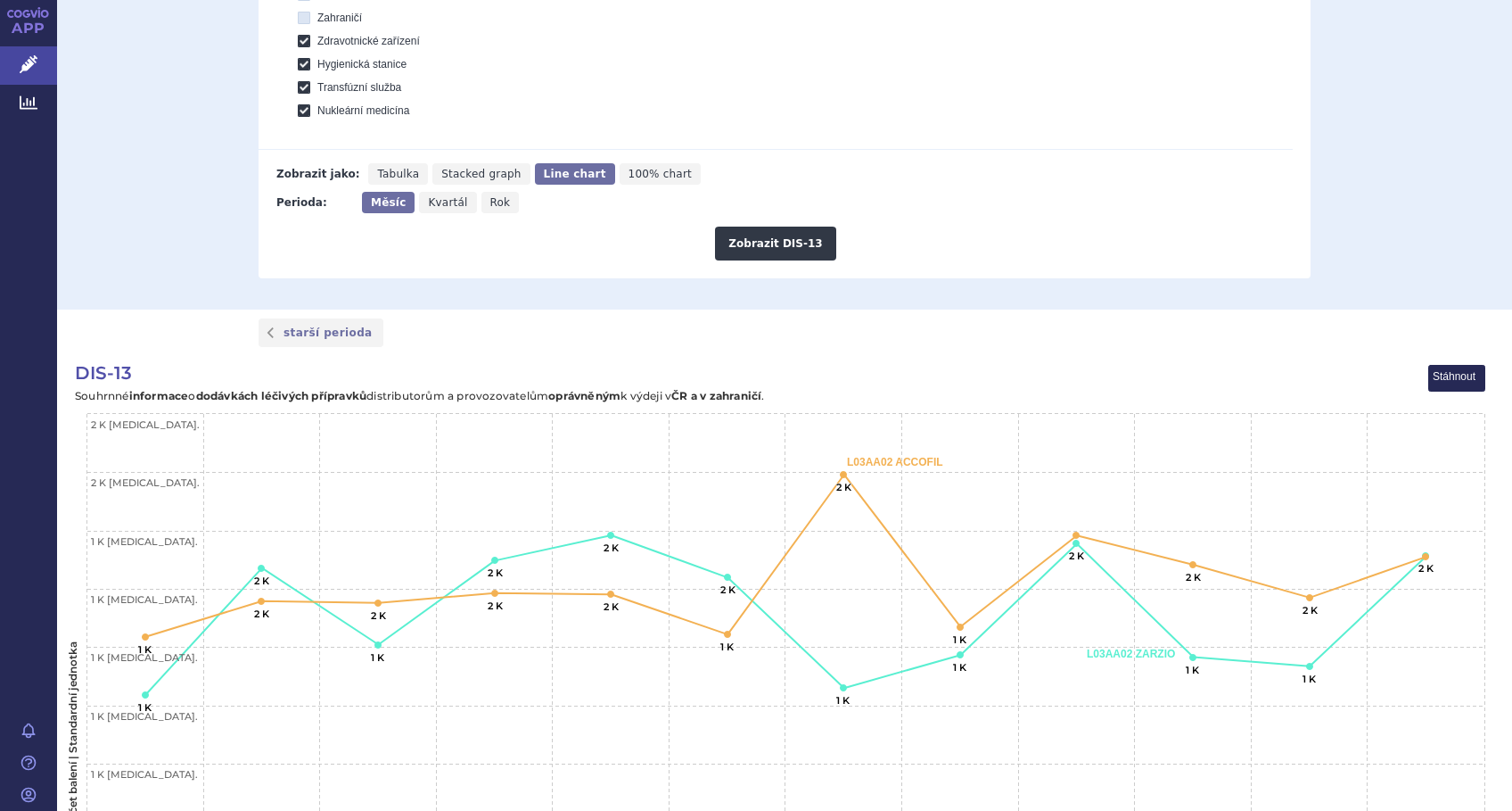
scroll to position [832, 0]
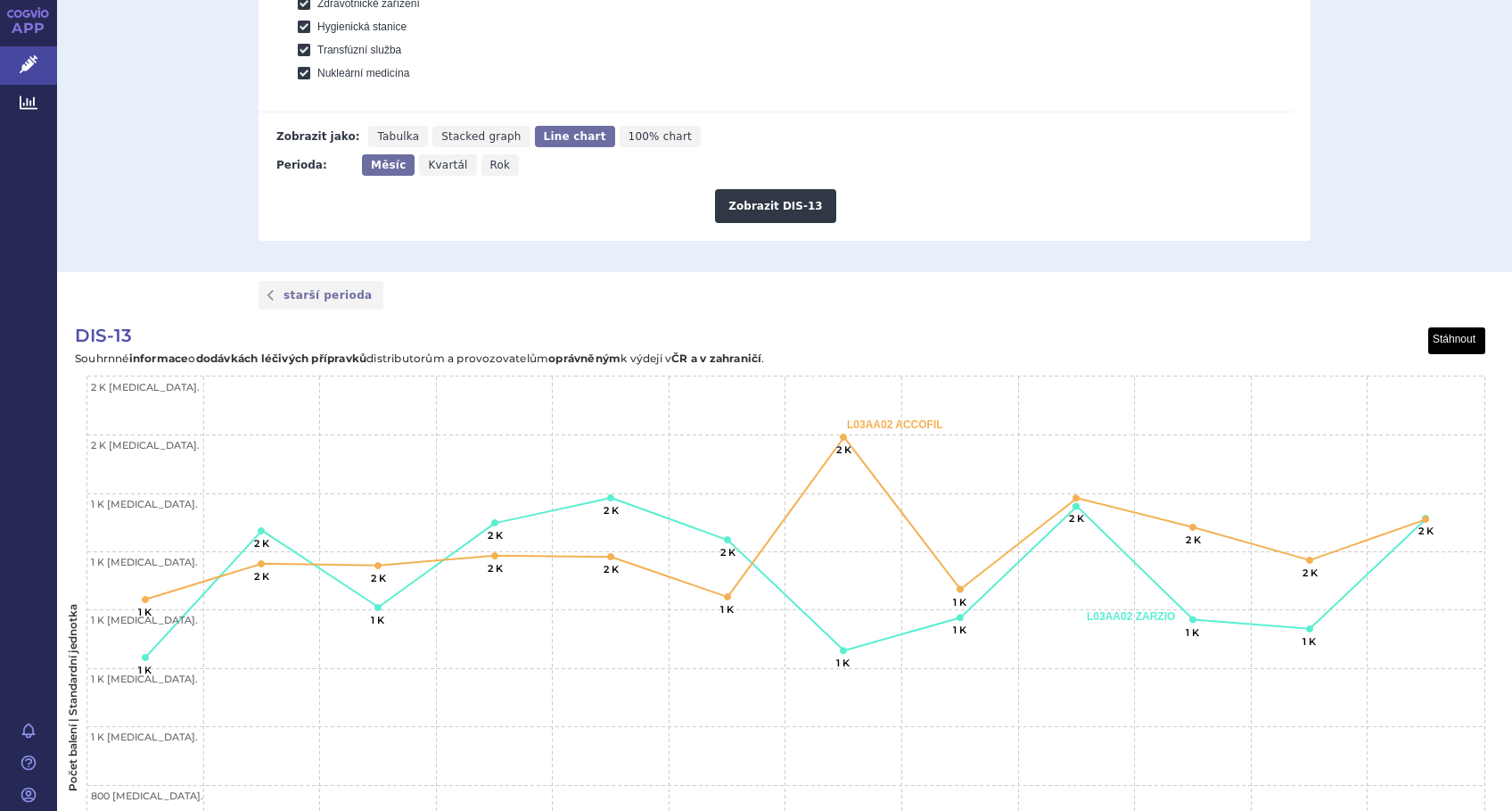
click at [1455, 337] on button "View chart menu, DIS-13" at bounding box center [1457, 342] width 56 height 26
click at [1436, 403] on li "Stáhnout jako JPG" at bounding box center [1427, 401] width 111 height 20
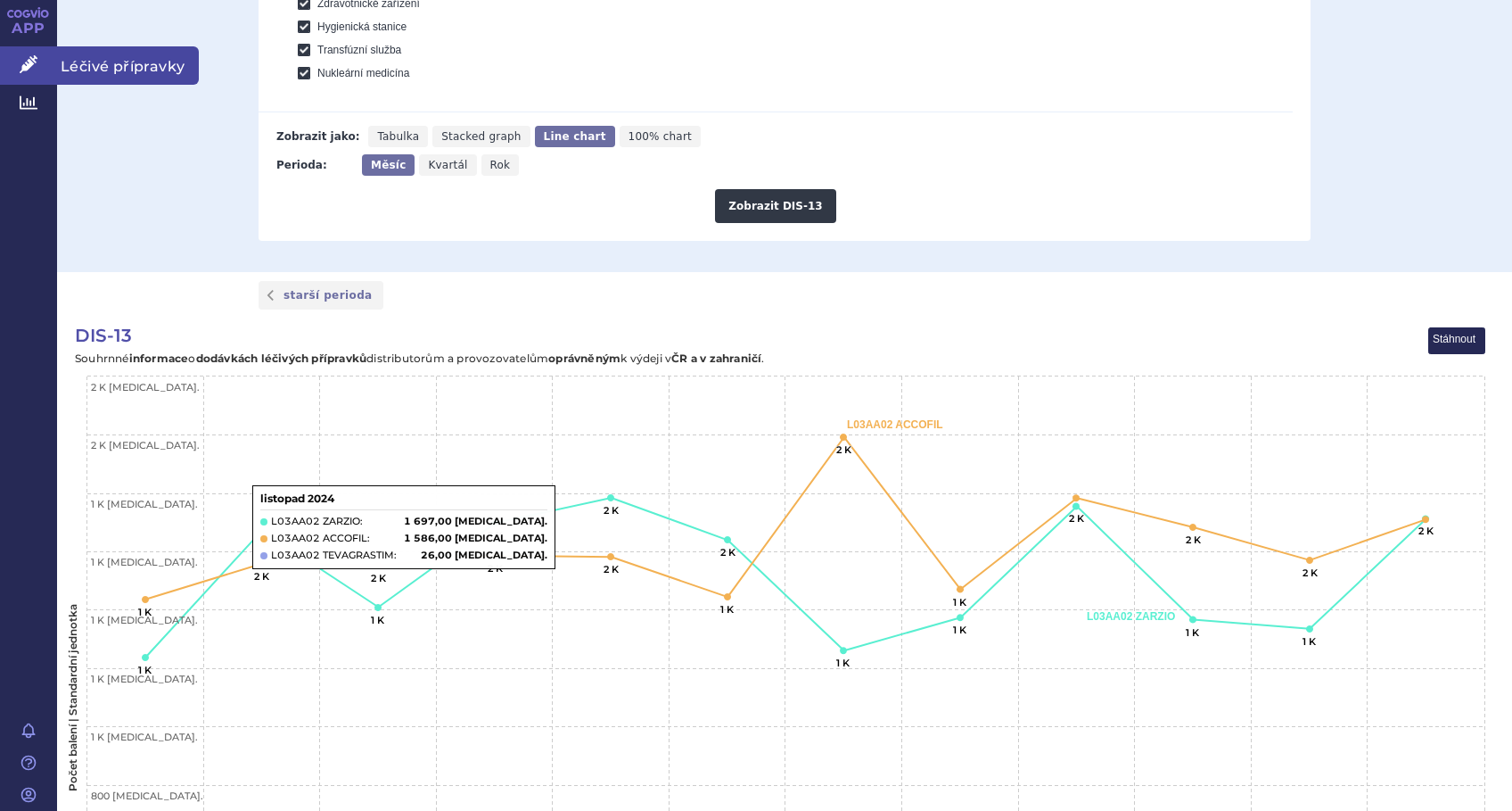
click at [24, 52] on link "Léčivé přípravky" at bounding box center [28, 65] width 57 height 37
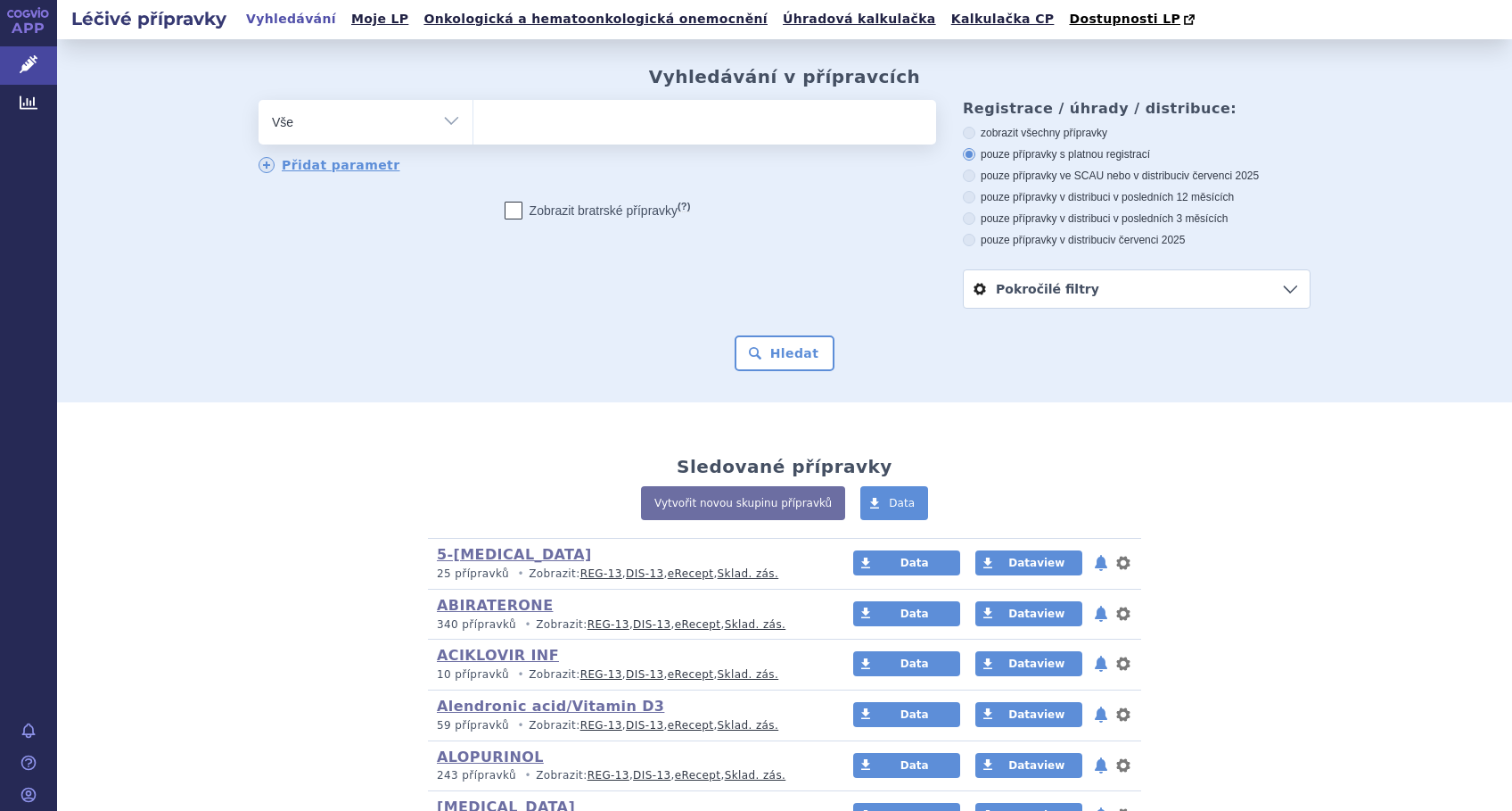
click at [515, 123] on ul at bounding box center [704, 119] width 463 height 37
click at [473, 123] on select at bounding box center [472, 121] width 1 height 45
type input "KA"
type input "KAP"
type input "KAPE"
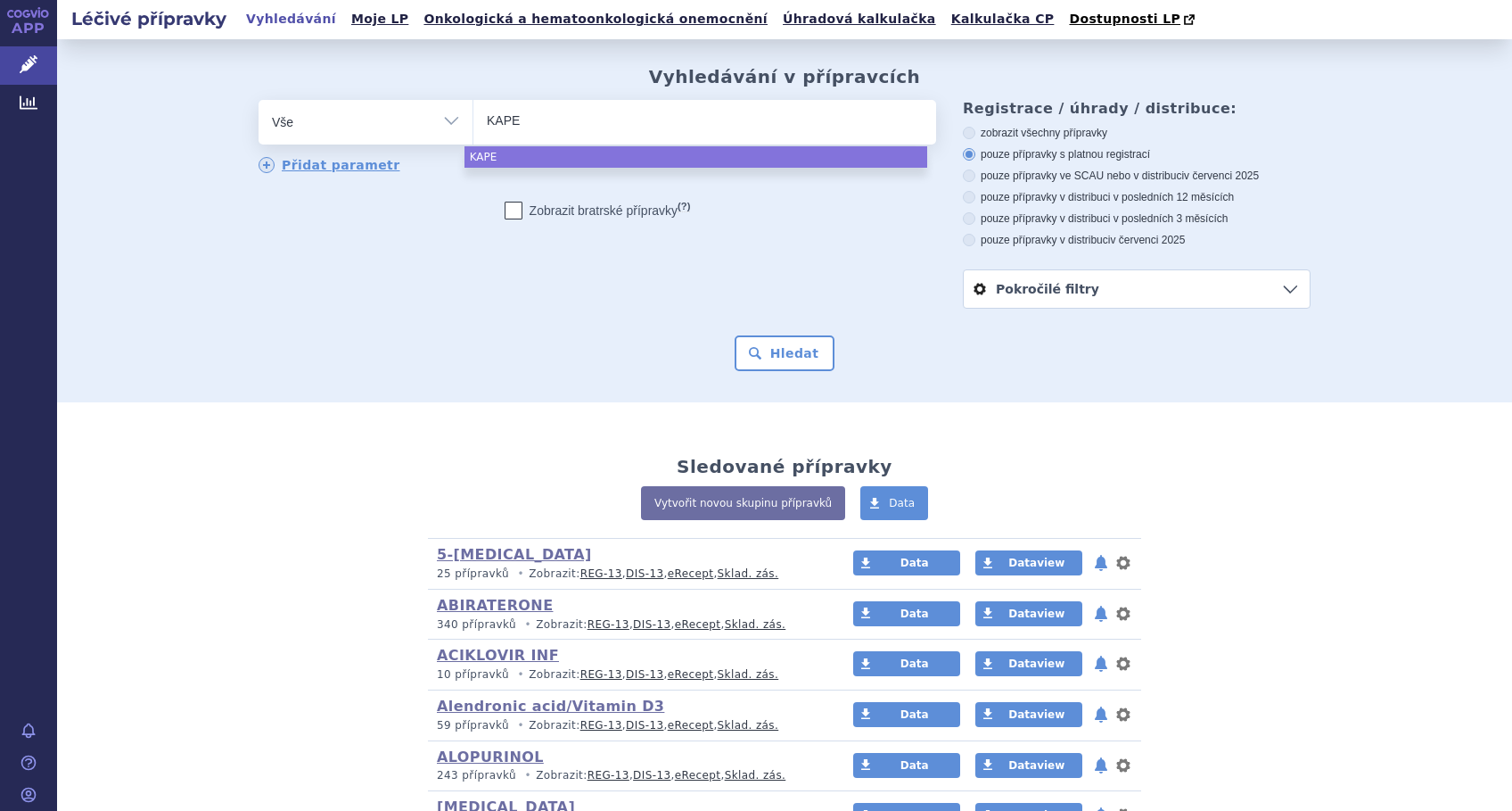
type input "KAPEC"
type input "KAPECI"
type input "KAPECIT"
type input "KAPECITA"
type input "KAPECITAB"
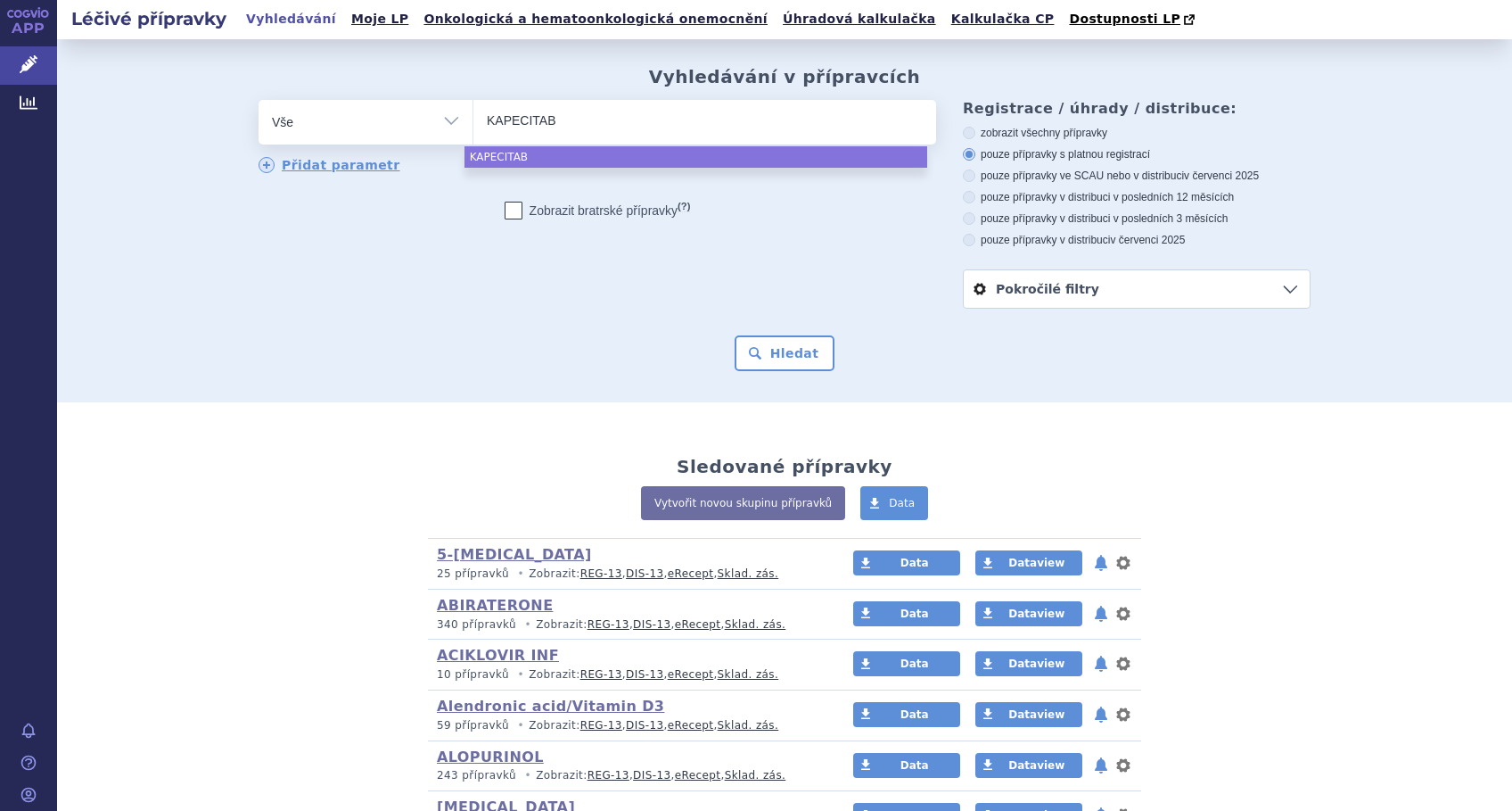
type input "KAPECITABI"
type input "KAPECITABIN"
type input "KAPECITABINE"
select select "KAPECITABINE"
click at [770, 366] on button "Hledat" at bounding box center [784, 353] width 101 height 35
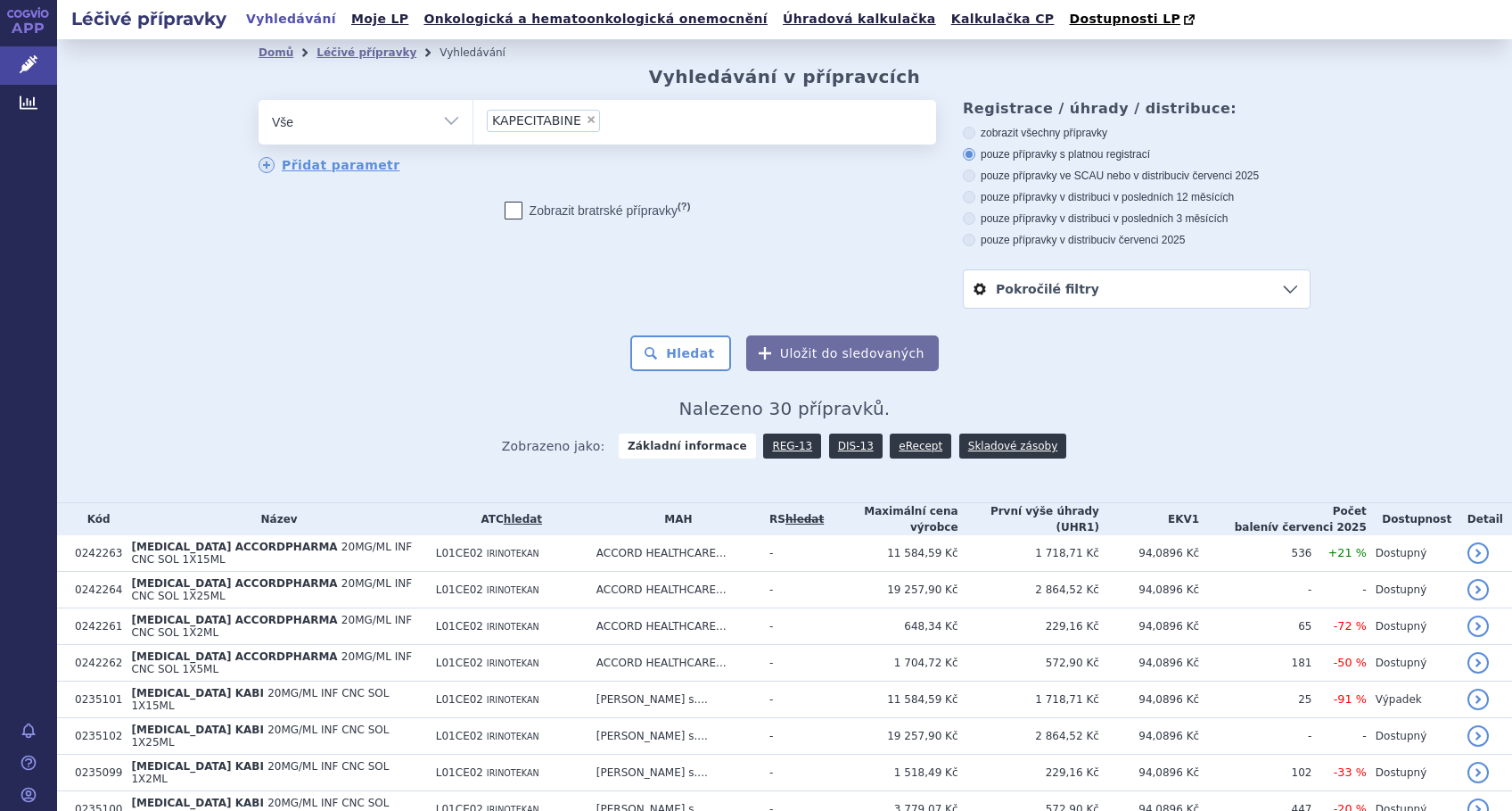
click at [586, 121] on span "×" at bounding box center [590, 119] width 10 height 10
click at [473, 121] on select "KAPECITABINE" at bounding box center [472, 121] width 1 height 45
click at [570, 124] on ul at bounding box center [704, 119] width 463 height 37
click at [473, 124] on select "KAPECITABINE" at bounding box center [472, 121] width 1 height 45
select select "KAPECITABINE"
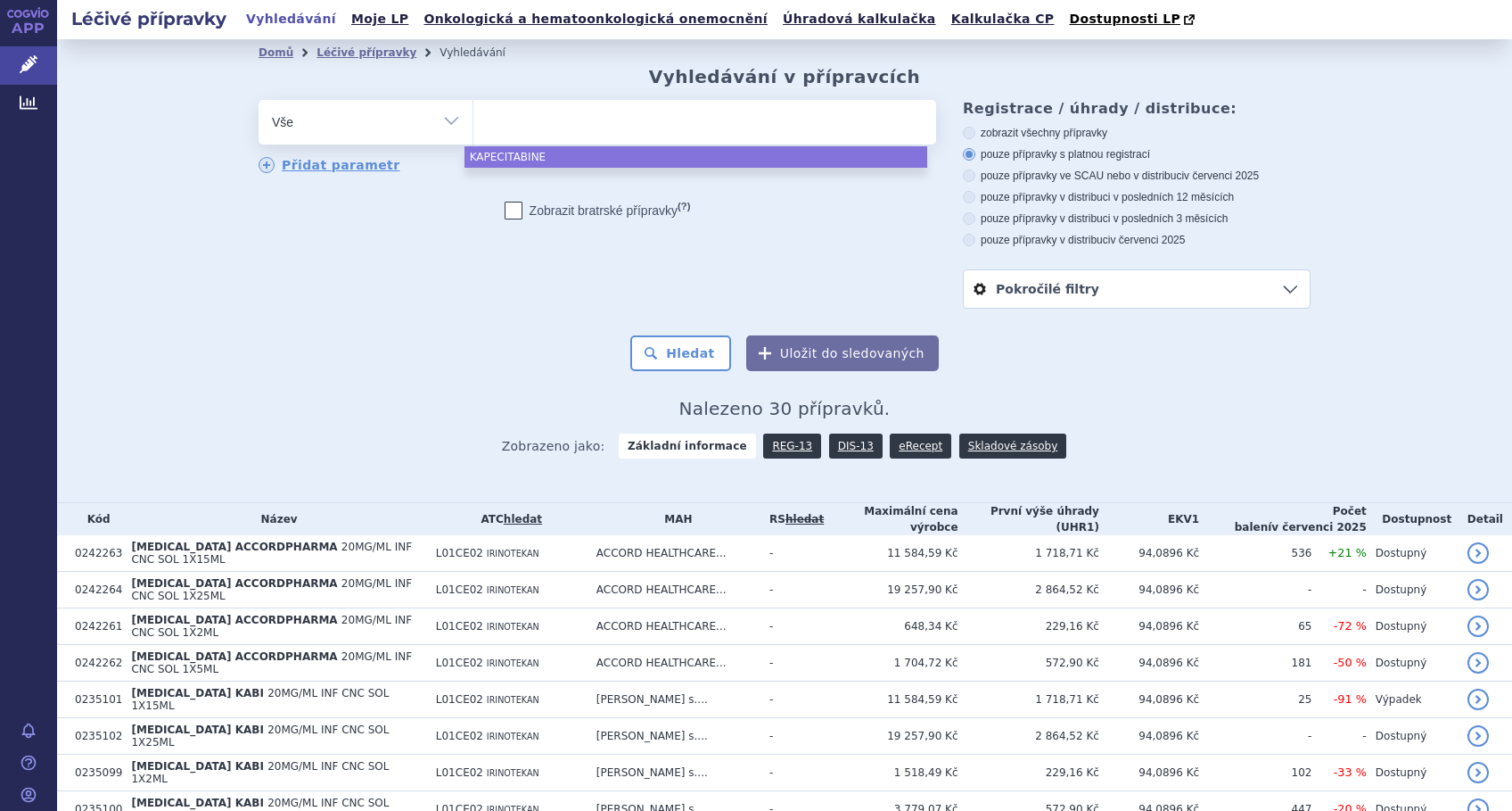
click at [444, 116] on select "Vše Přípravek/SUKL kód MAH VPOIS ATC/Aktivní látka Léková forma Síla" at bounding box center [365, 119] width 214 height 40
click at [444, 119] on select "Vše Přípravek/SUKL kód MAH VPOIS ATC/Aktivní látka Léková forma Síla" at bounding box center [365, 119] width 214 height 40
select select "filter-atc-group"
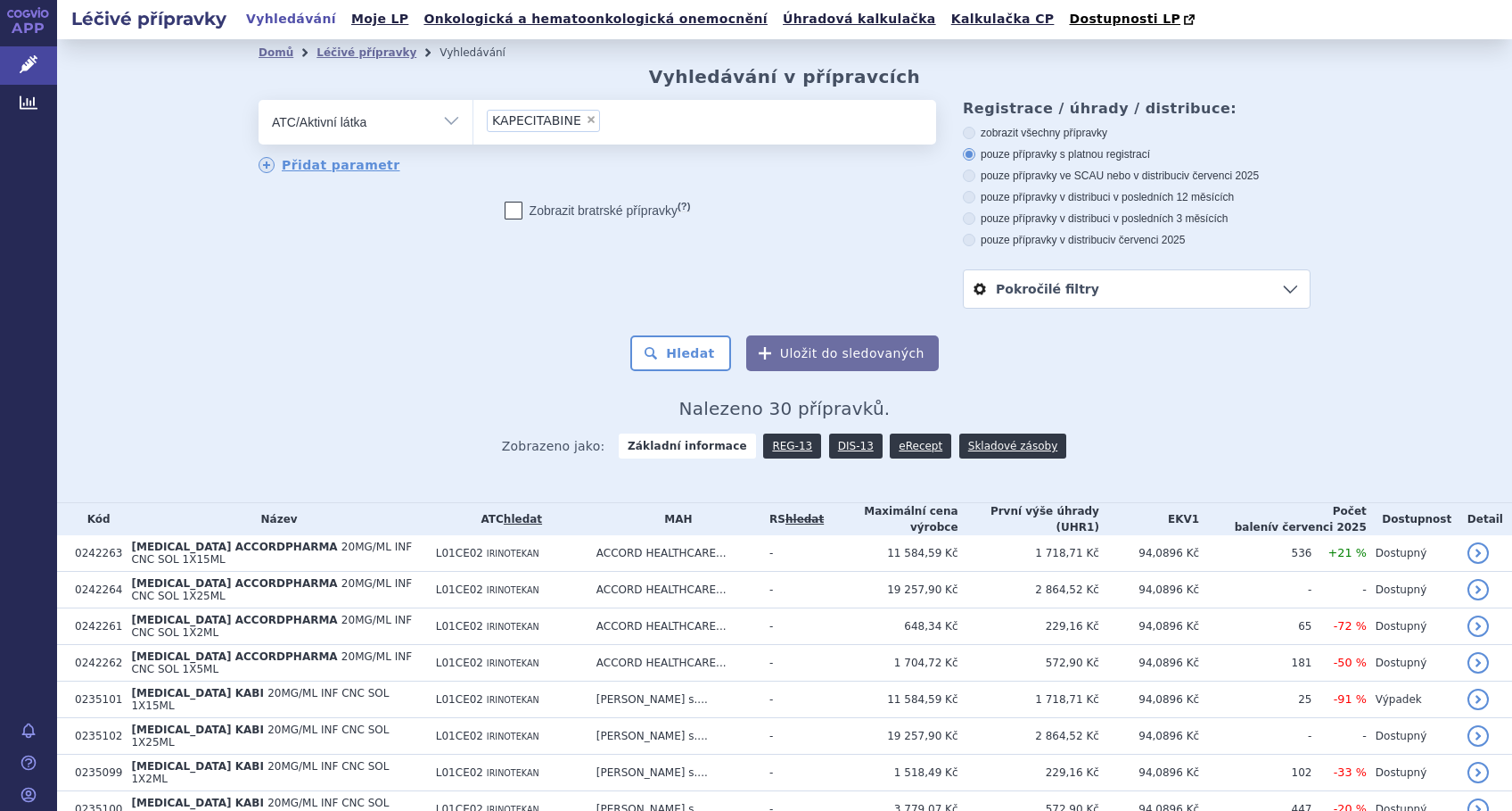
click at [258, 101] on select "Vše Přípravek/SUKL kód MAH VPOIS ATC/Aktivní látka Léková forma Síla" at bounding box center [365, 119] width 214 height 40
click at [511, 128] on ul at bounding box center [704, 119] width 463 height 37
click at [473, 128] on select at bounding box center [472, 121] width 1 height 45
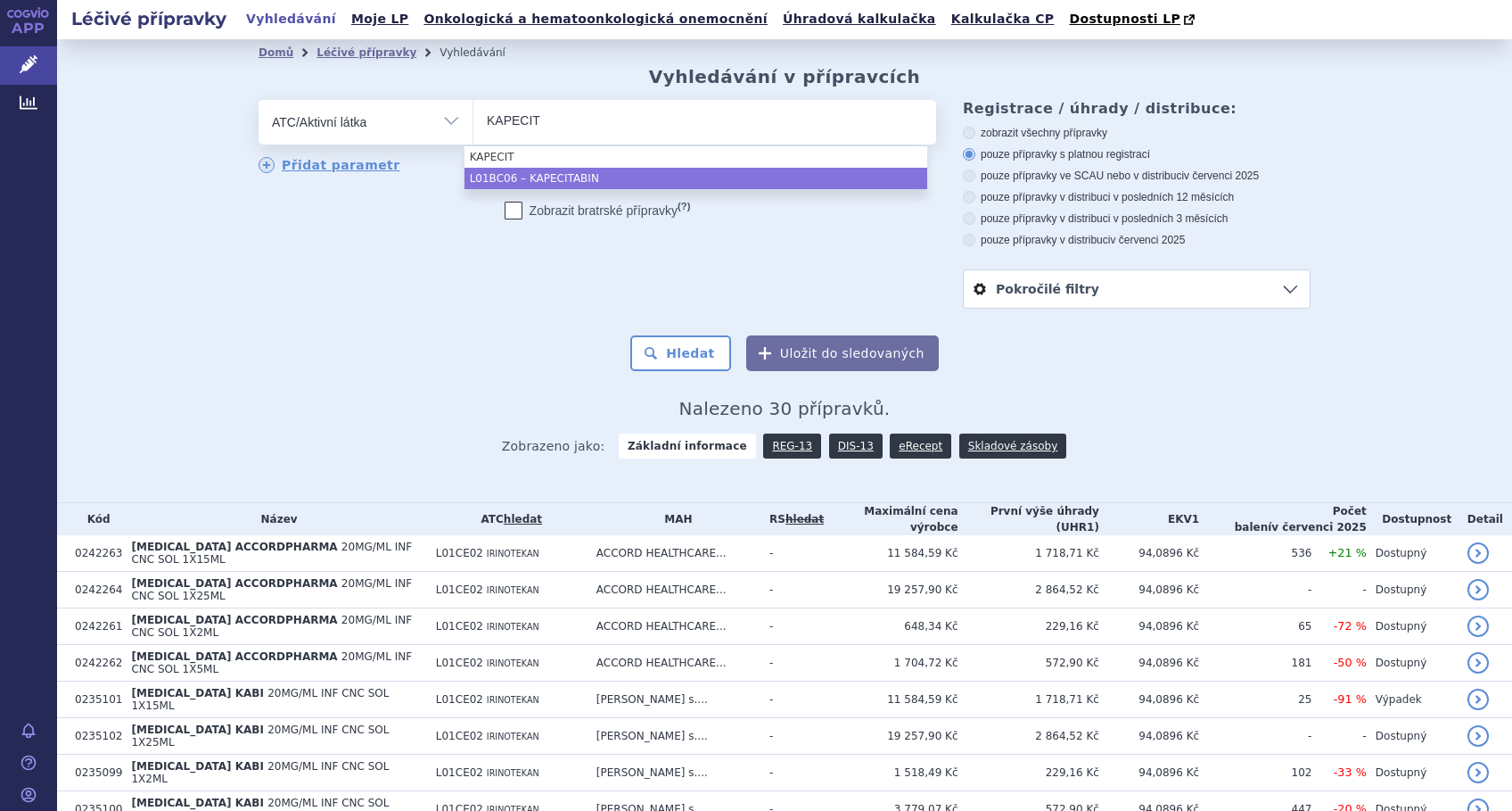
type input "KAPECIT"
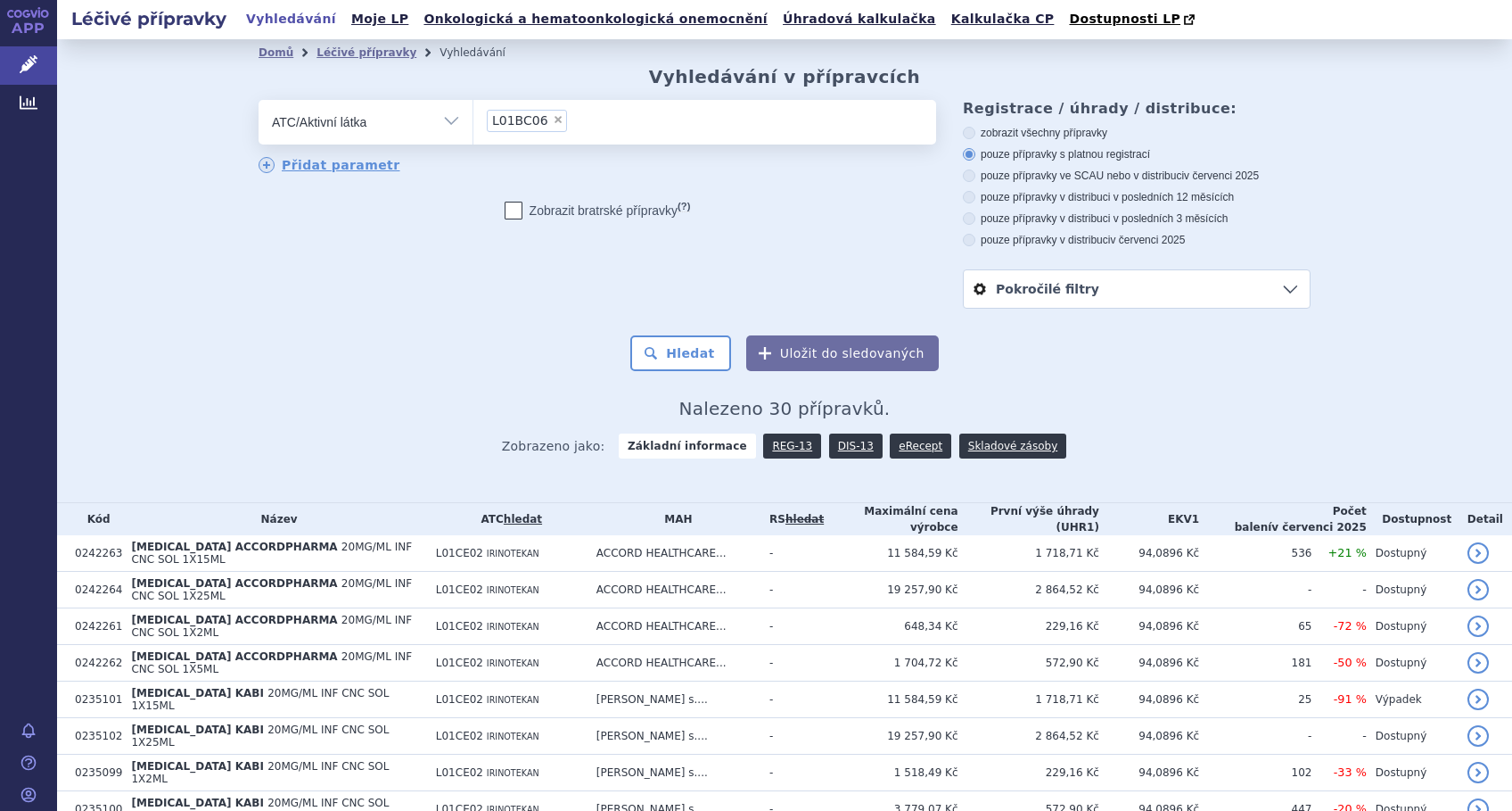
select select "L01BC06"
click at [694, 352] on button "Hledat" at bounding box center [681, 353] width 101 height 35
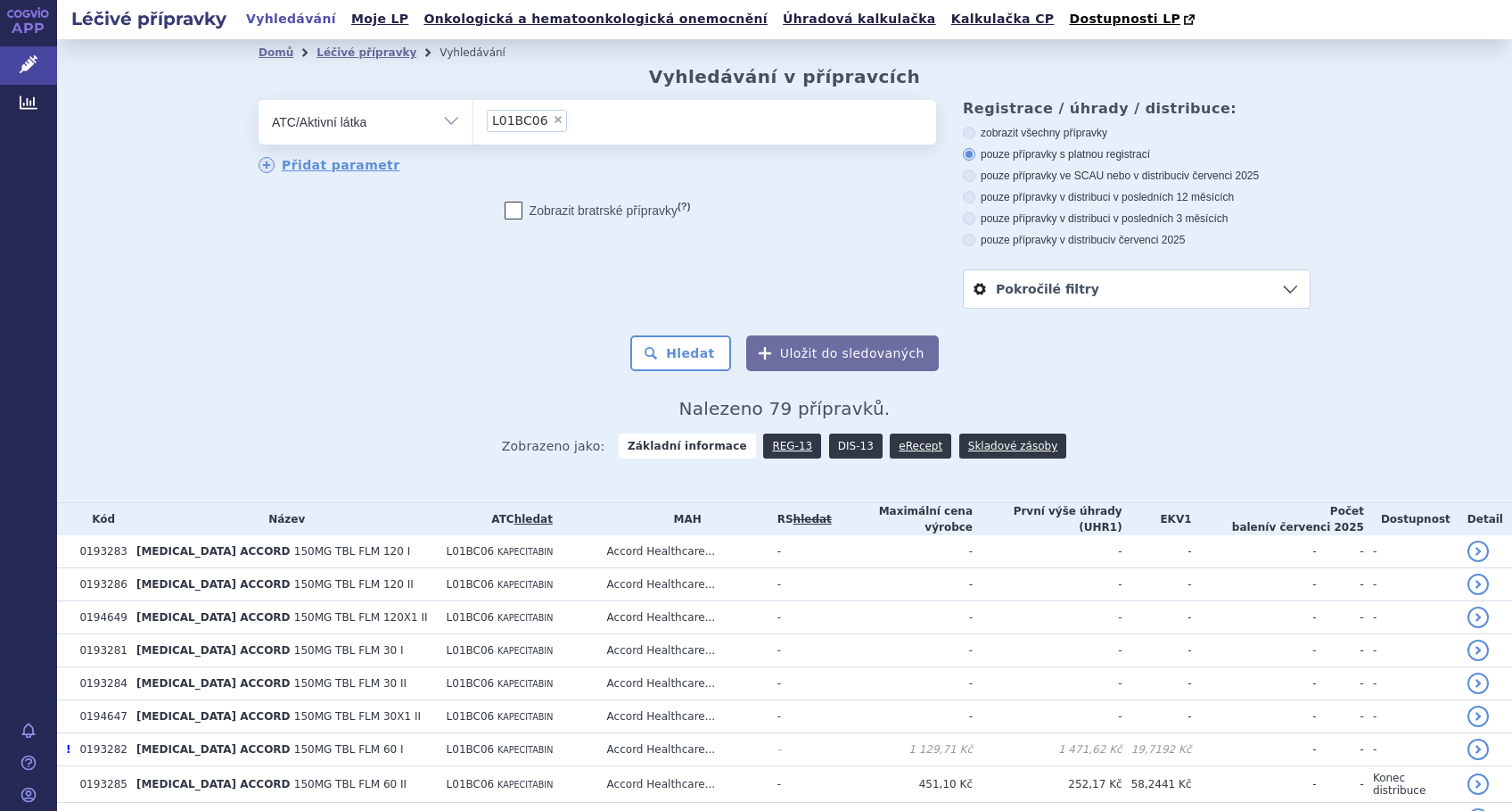
click at [832, 447] on link "DIS-13" at bounding box center [855, 445] width 53 height 25
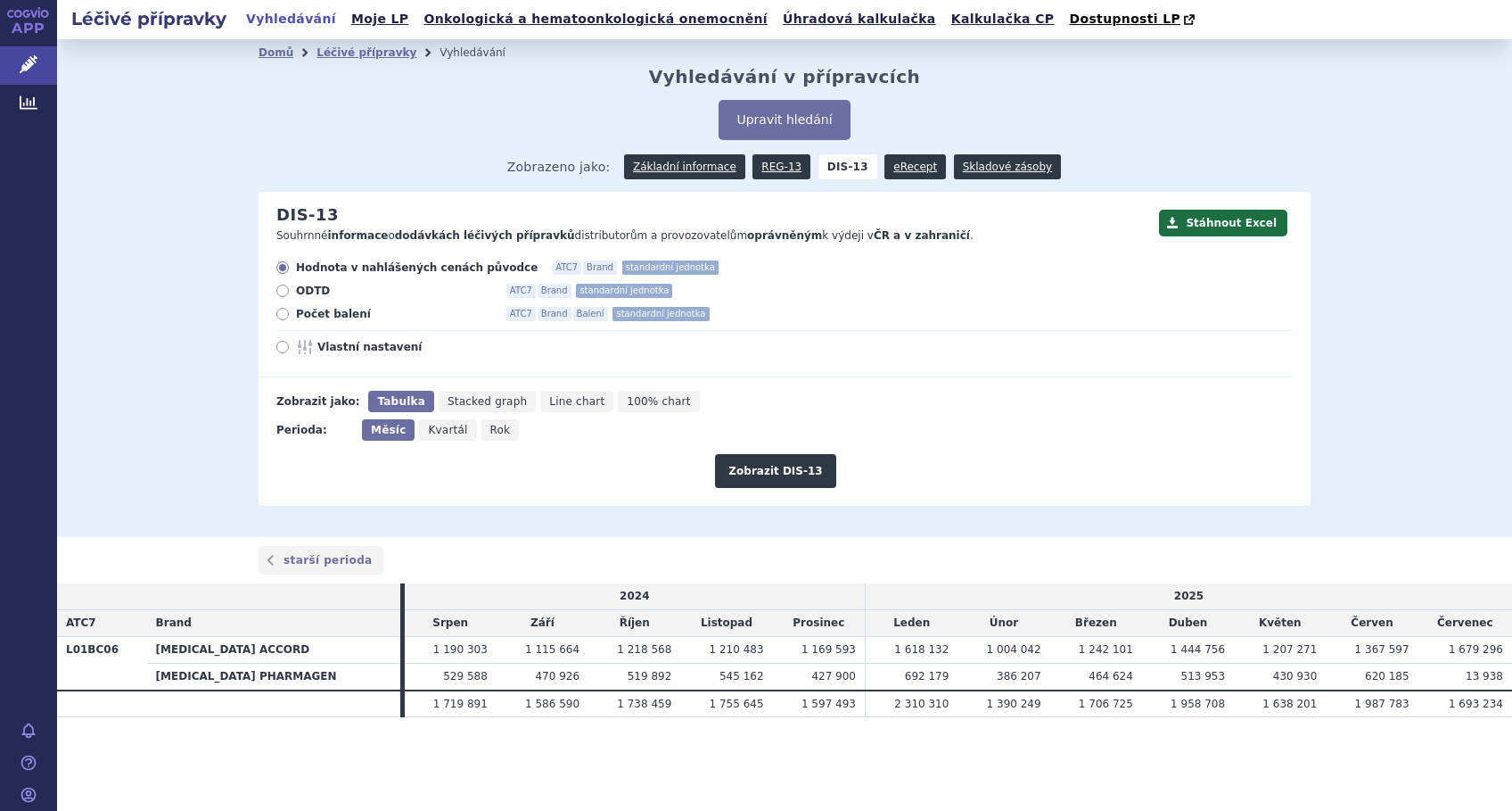
click at [280, 350] on icon at bounding box center [282, 346] width 12 height 12
click at [280, 350] on input "Vlastní nastavení" at bounding box center [284, 349] width 11 height 11
radio input "true"
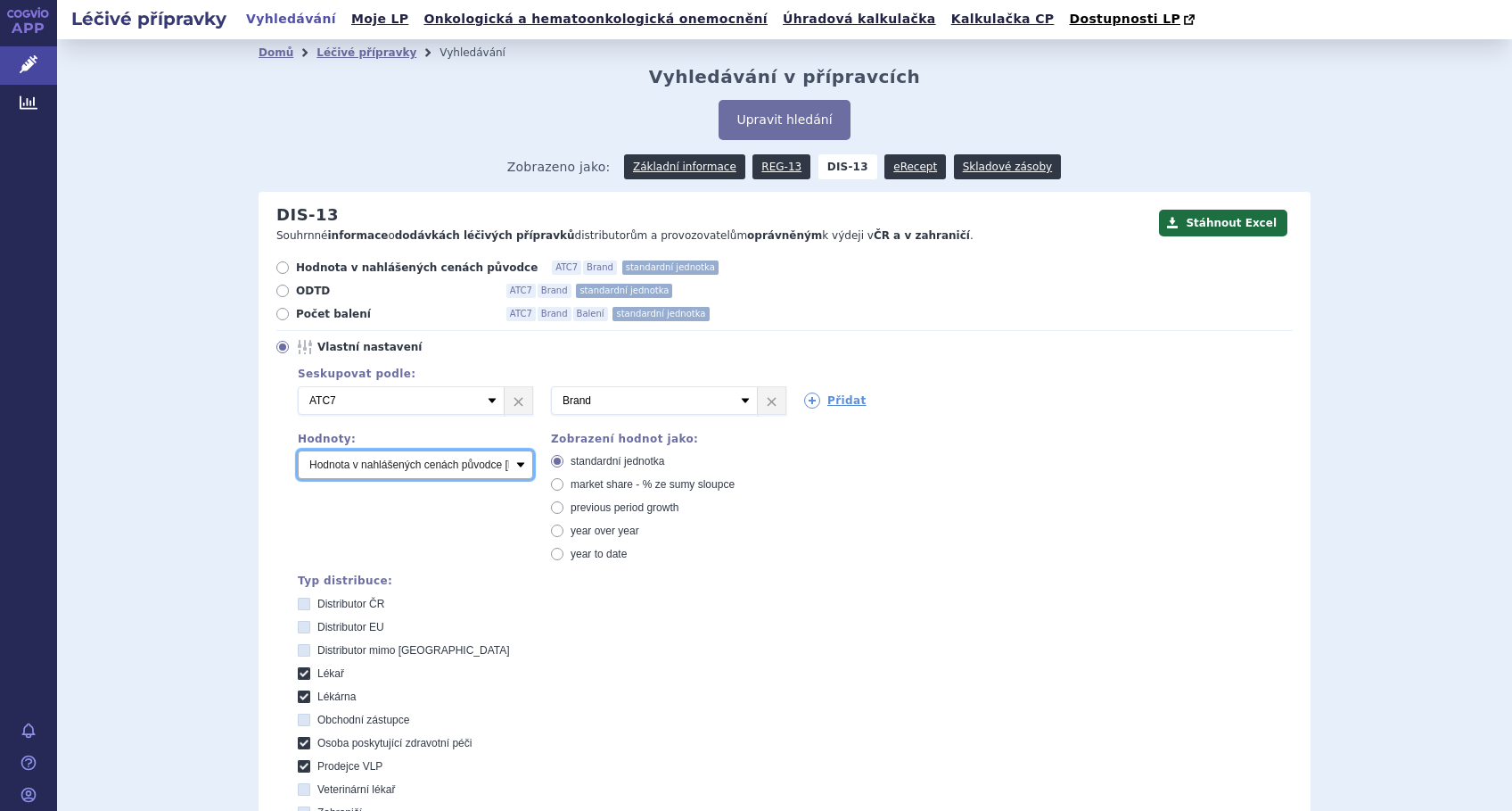
click at [516, 471] on select "Počet balení Hodnota v nahlášených cenách původce [DIS-13] Hodnota v maximálníc…" at bounding box center [415, 465] width 235 height 29
select select "packages"
click at [298, 452] on select "Počet balení Hodnota v nahlášených cenách původce [DIS-13] Hodnota v maximálníc…" at bounding box center [415, 465] width 235 height 29
click at [551, 482] on icon at bounding box center [557, 483] width 12 height 12
click at [553, 482] on input "market share - % ze sumy sloupce" at bounding box center [559, 486] width 11 height 11
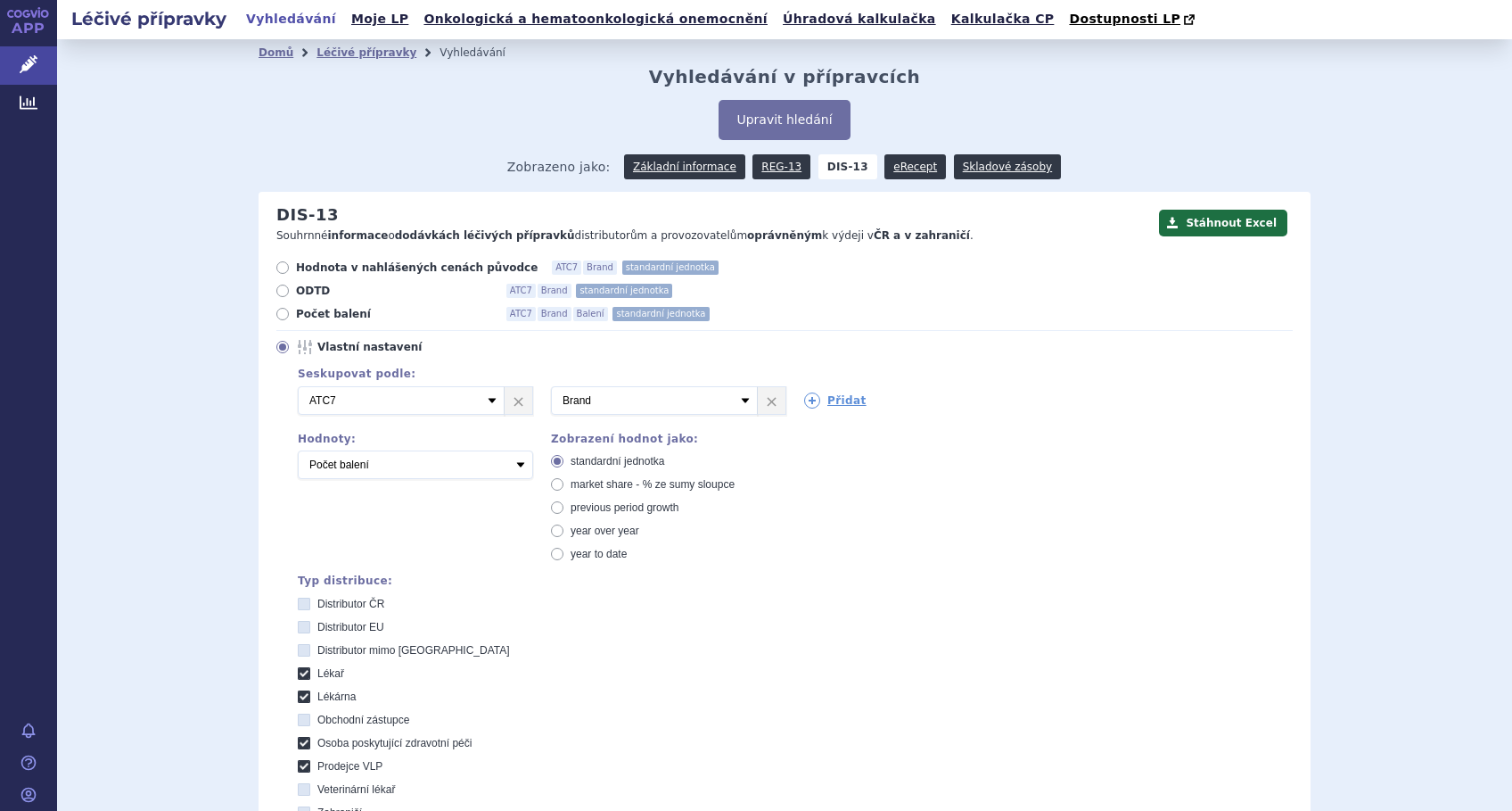
radio input "true"
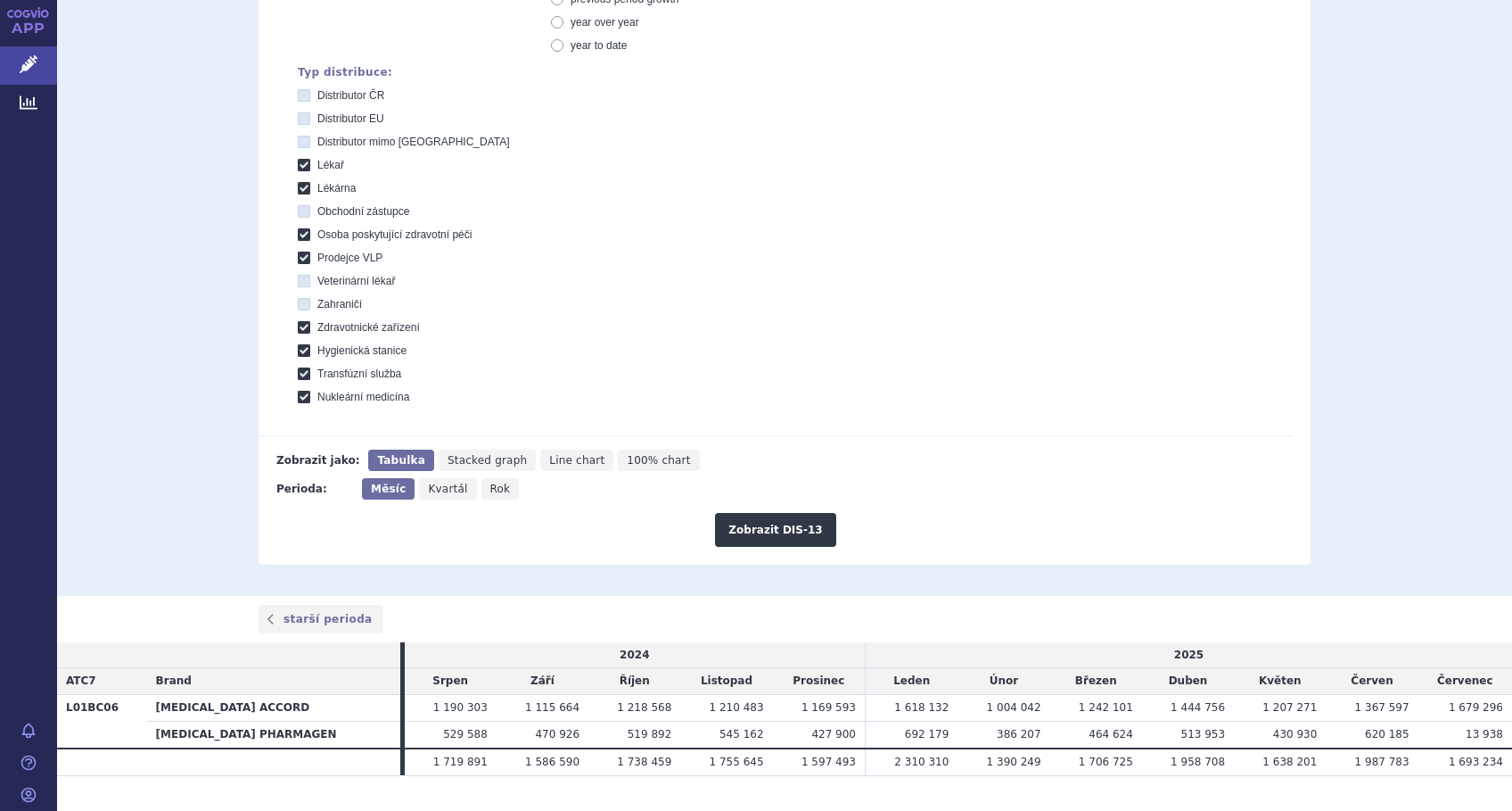
scroll to position [544, 0]
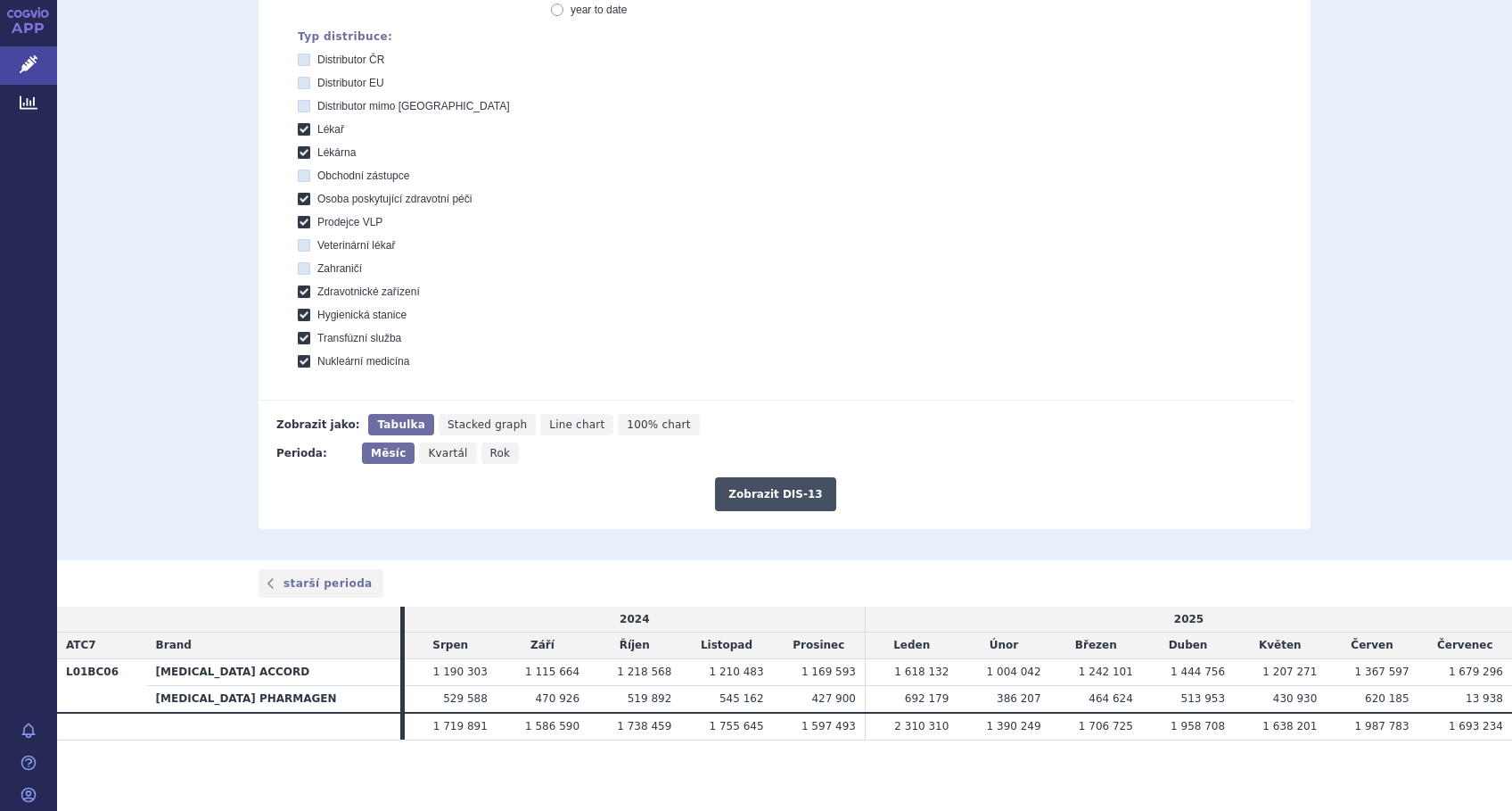
click at [780, 493] on button "Zobrazit DIS-13" at bounding box center [774, 494] width 120 height 34
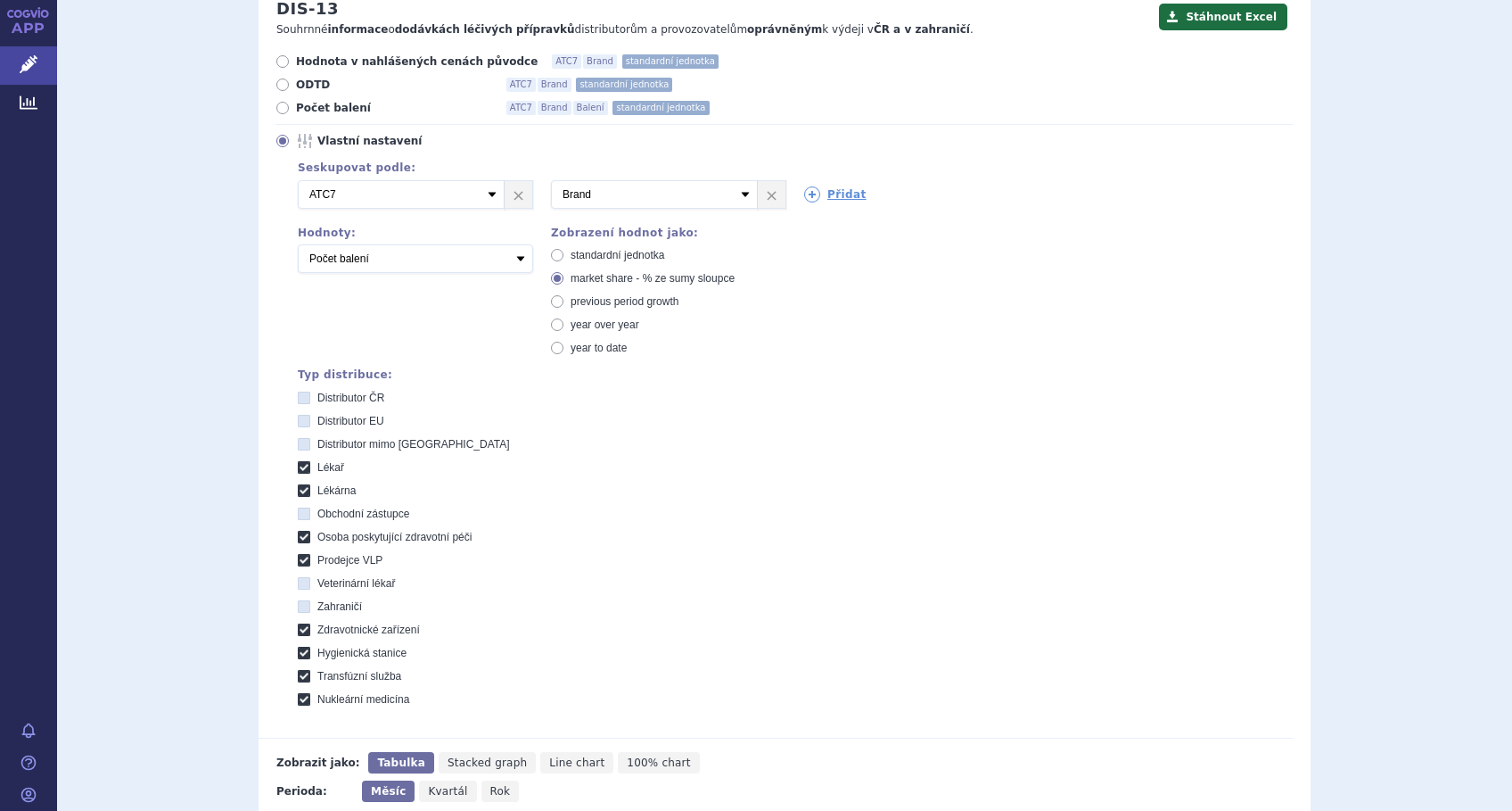
scroll to position [544, 0]
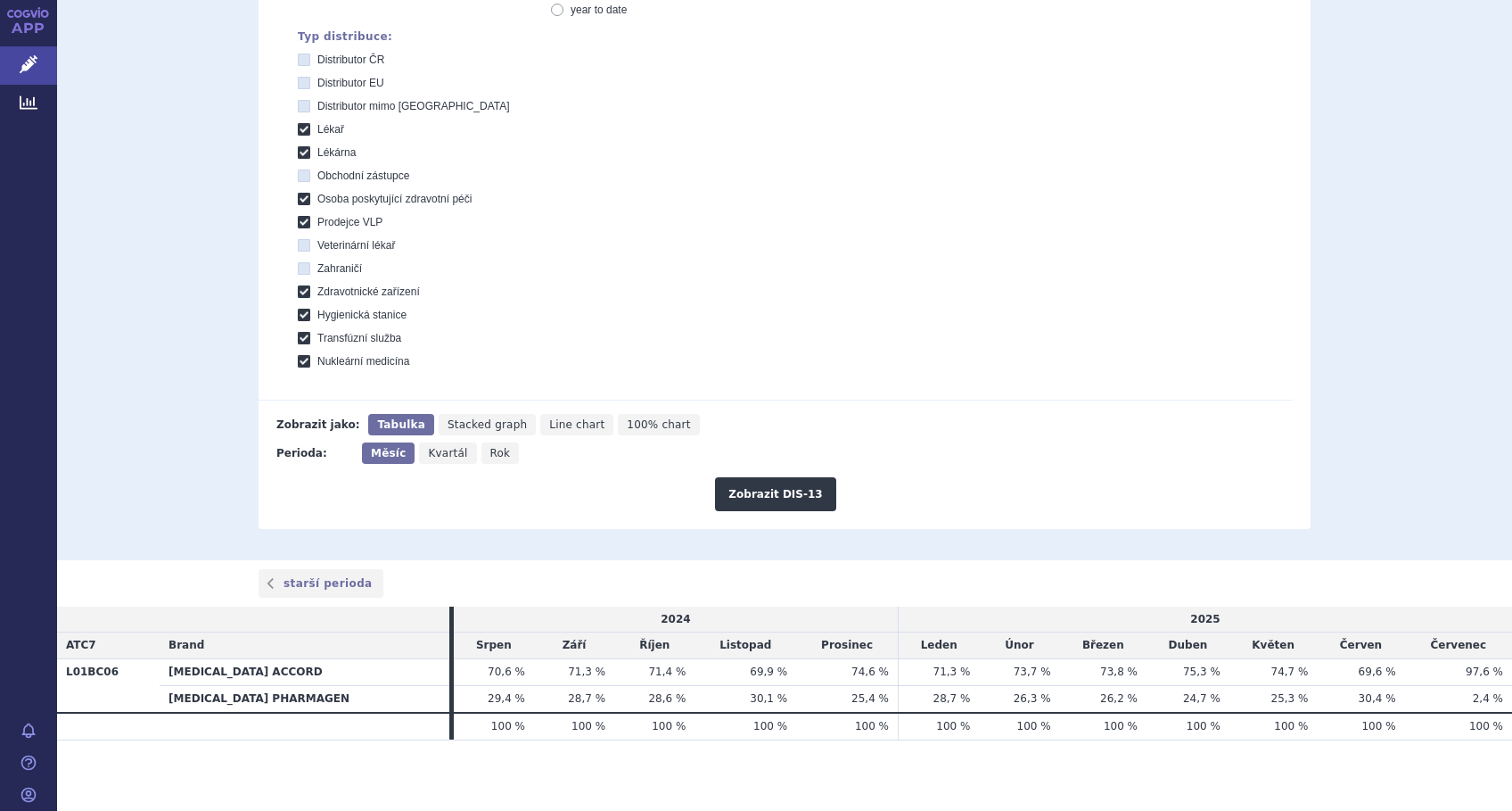
click at [540, 413] on icon "Line chart" at bounding box center [576, 424] width 73 height 21
click at [540, 413] on input "Line chart" at bounding box center [546, 419] width 11 height 11
radio input "true"
click at [775, 486] on button "Zobrazit DIS-13" at bounding box center [774, 494] width 120 height 34
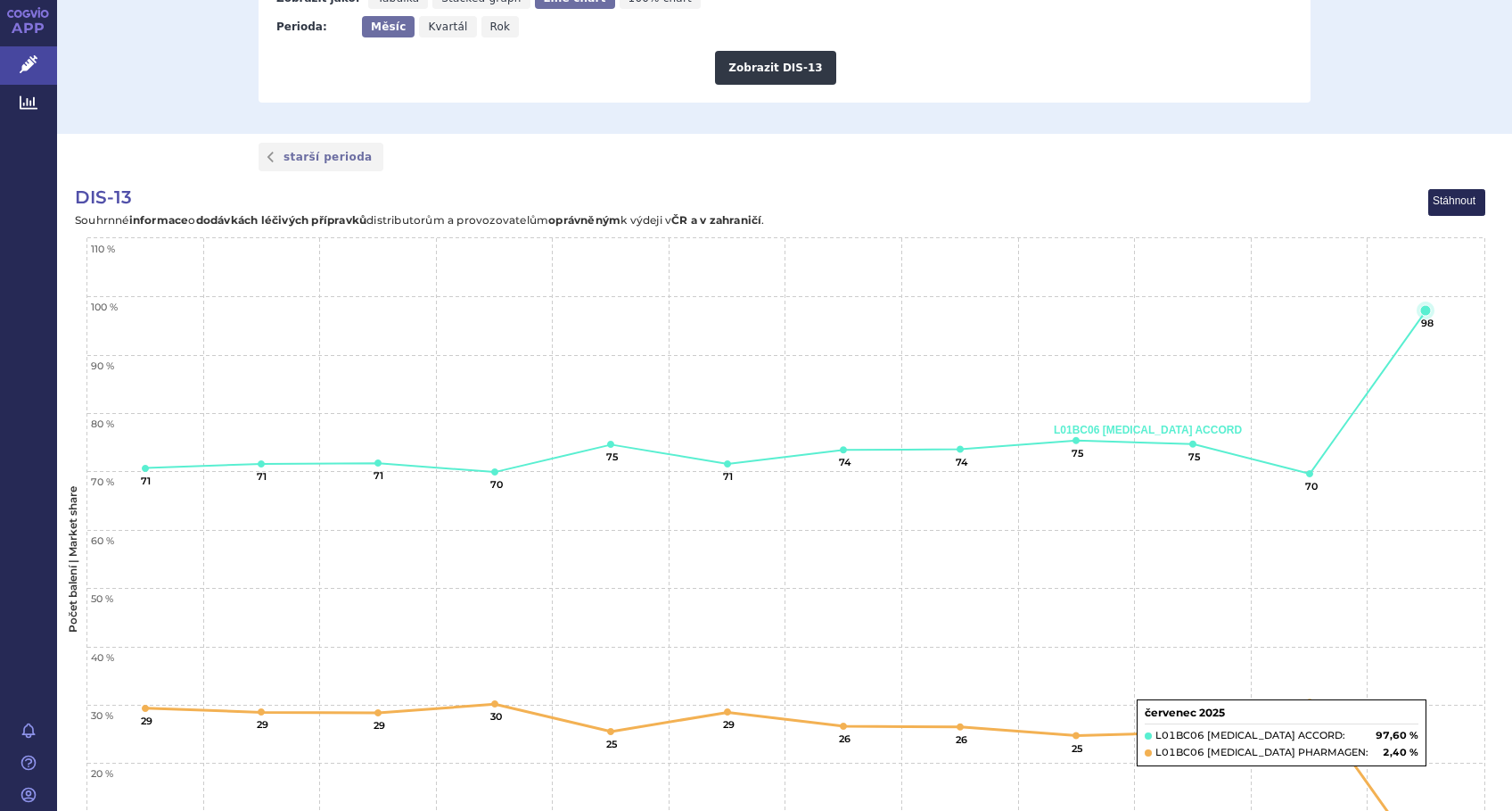
scroll to position [941, 0]
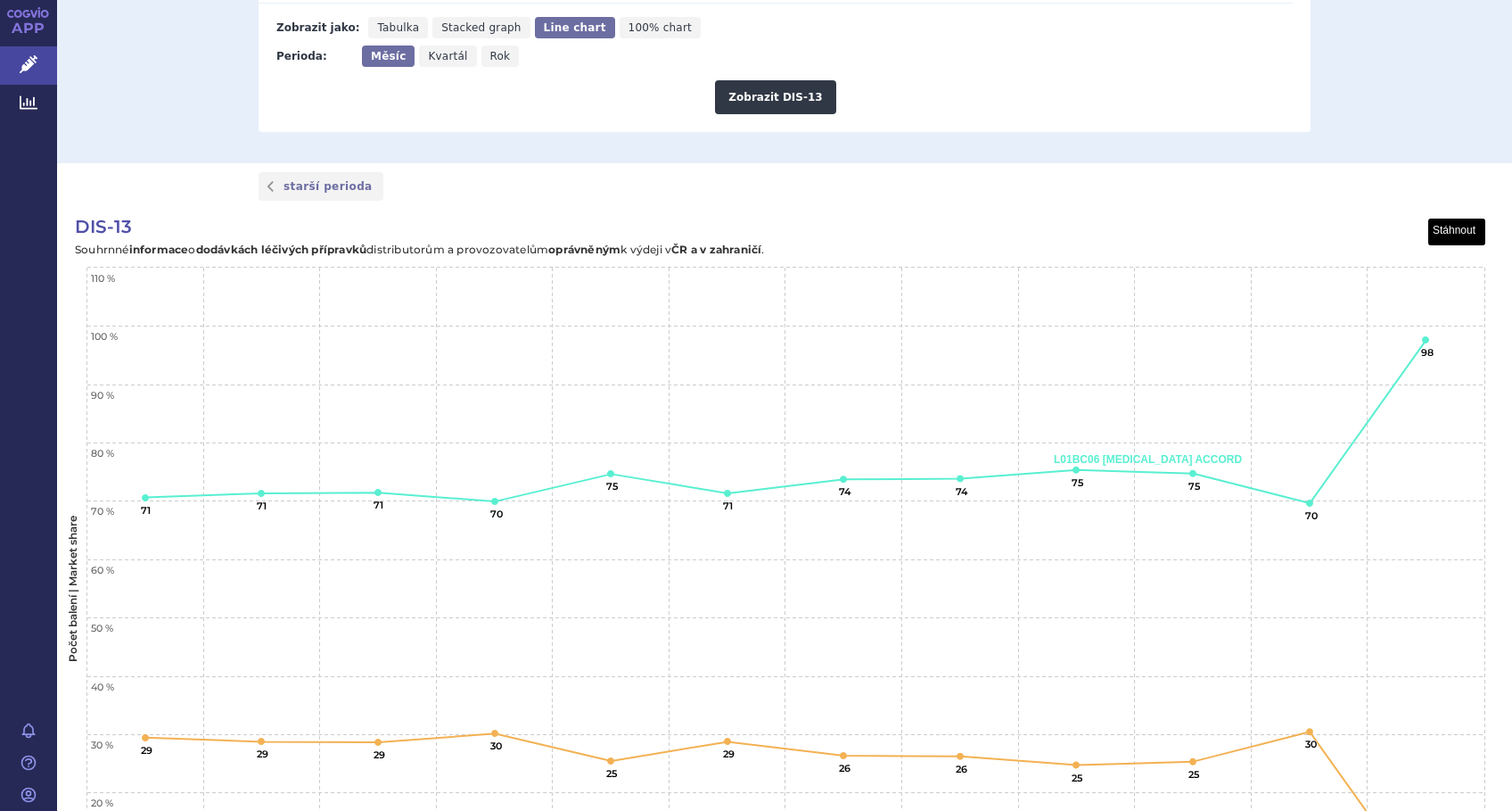
click at [1454, 231] on button "View chart menu, DIS-13" at bounding box center [1457, 232] width 56 height 26
click at [1440, 292] on li "Stáhnout jako JPG" at bounding box center [1427, 293] width 111 height 20
click at [774, 211] on rect "Interactive chart" at bounding box center [775, 594] width 1436 height 767
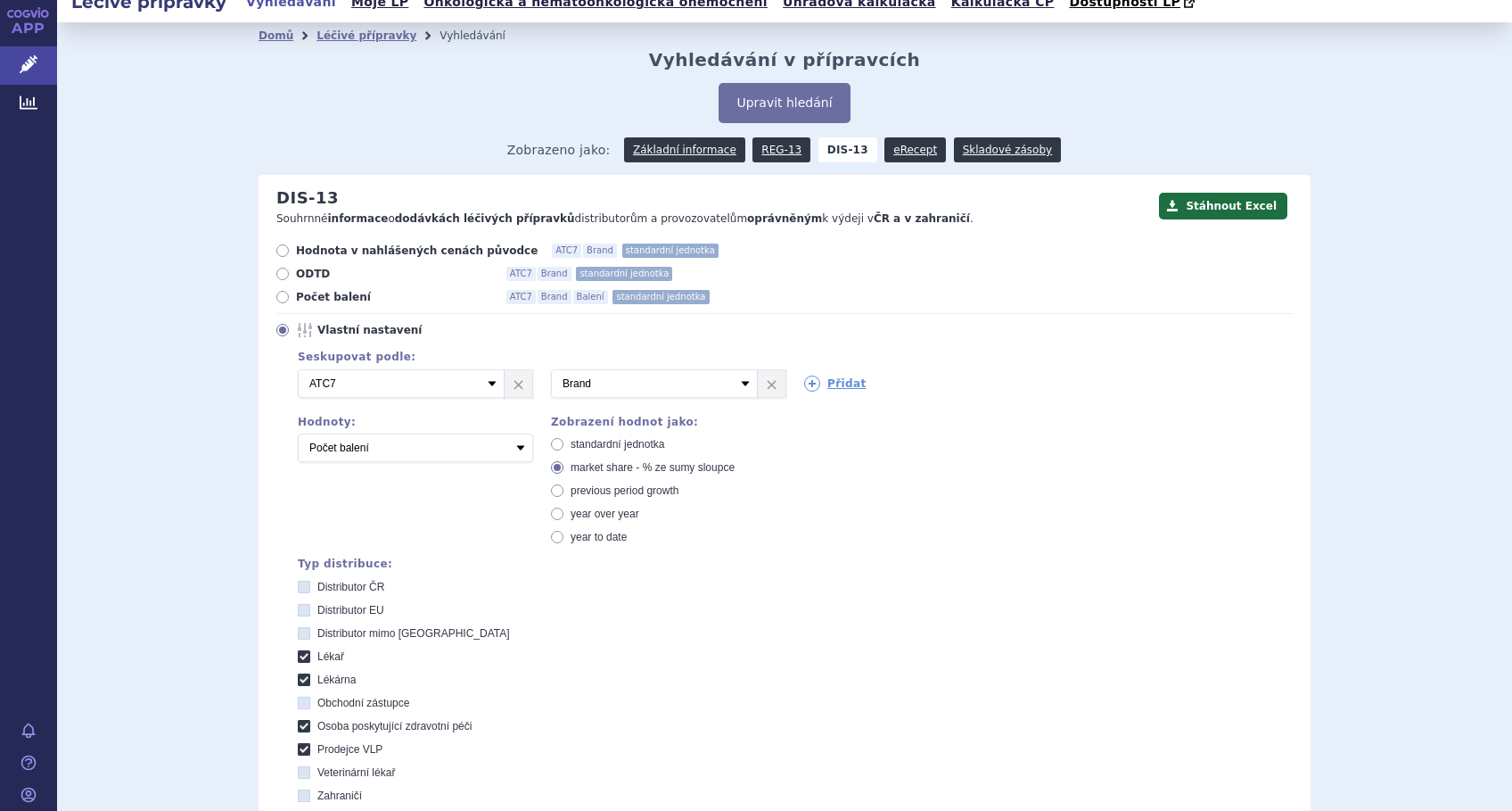
scroll to position [0, 0]
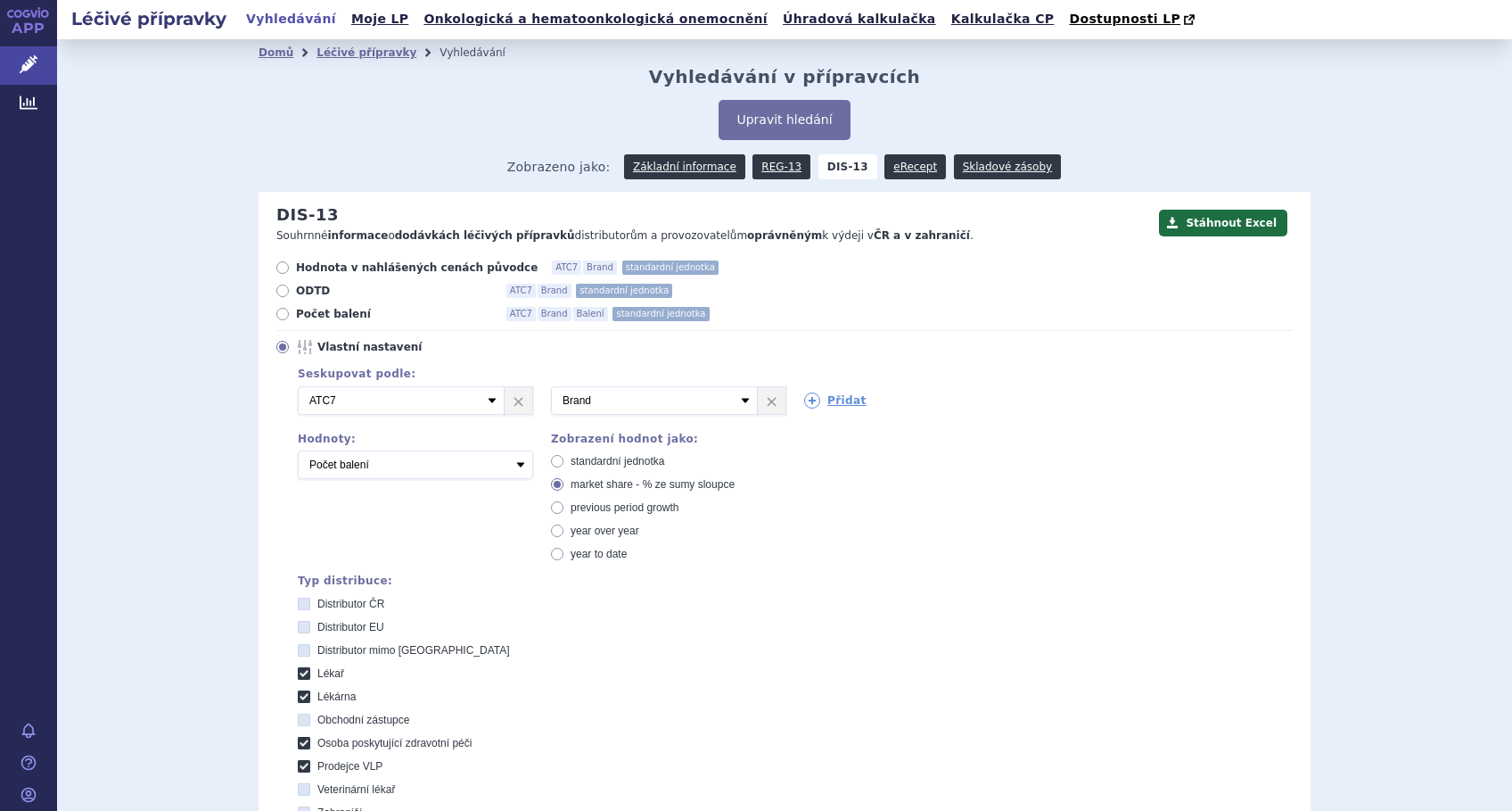
click at [553, 459] on icon at bounding box center [557, 460] width 12 height 12
click at [553, 459] on input "standardní jednotka" at bounding box center [559, 463] width 11 height 11
radio input "true"
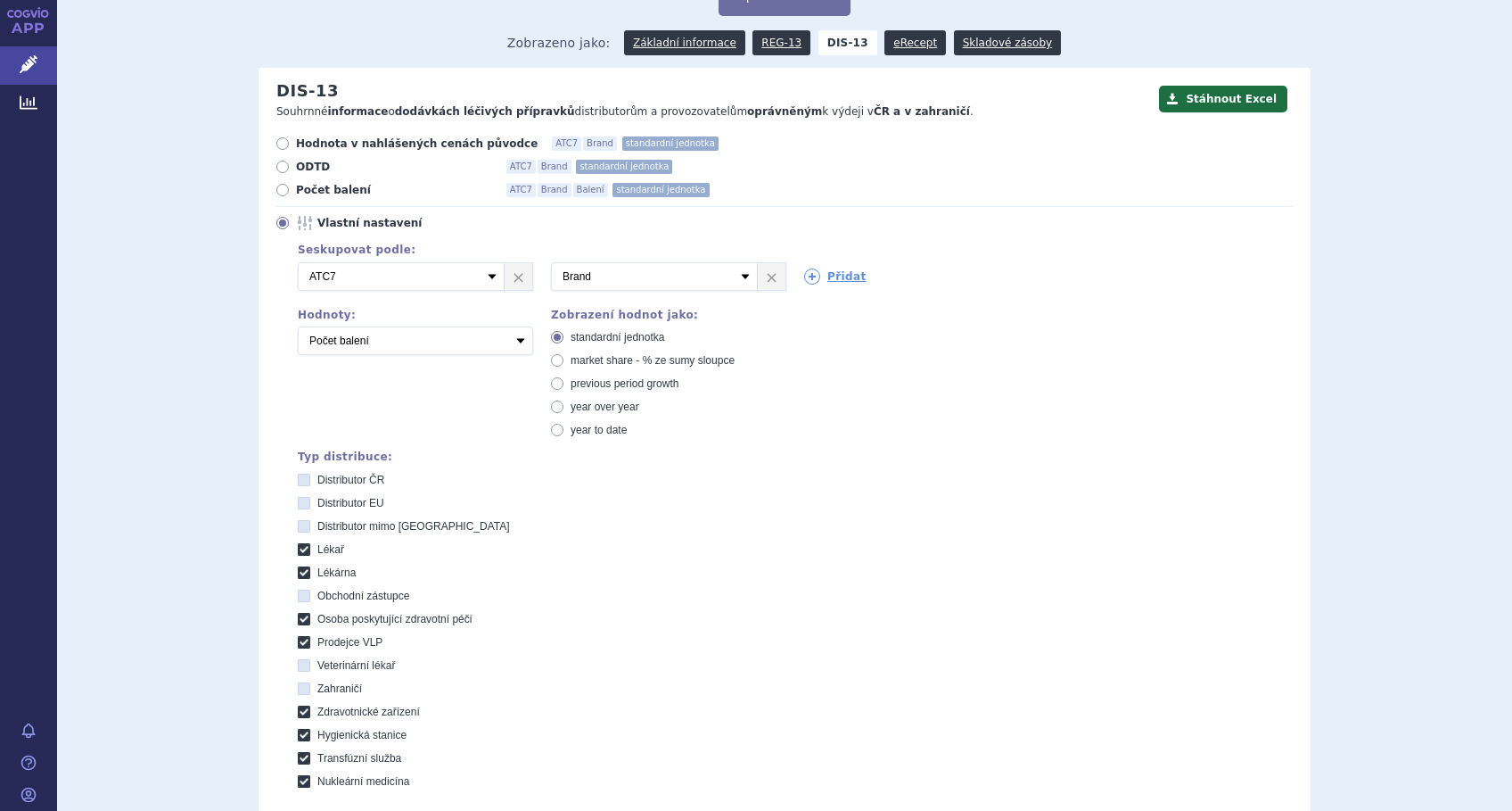
scroll to position [475, 0]
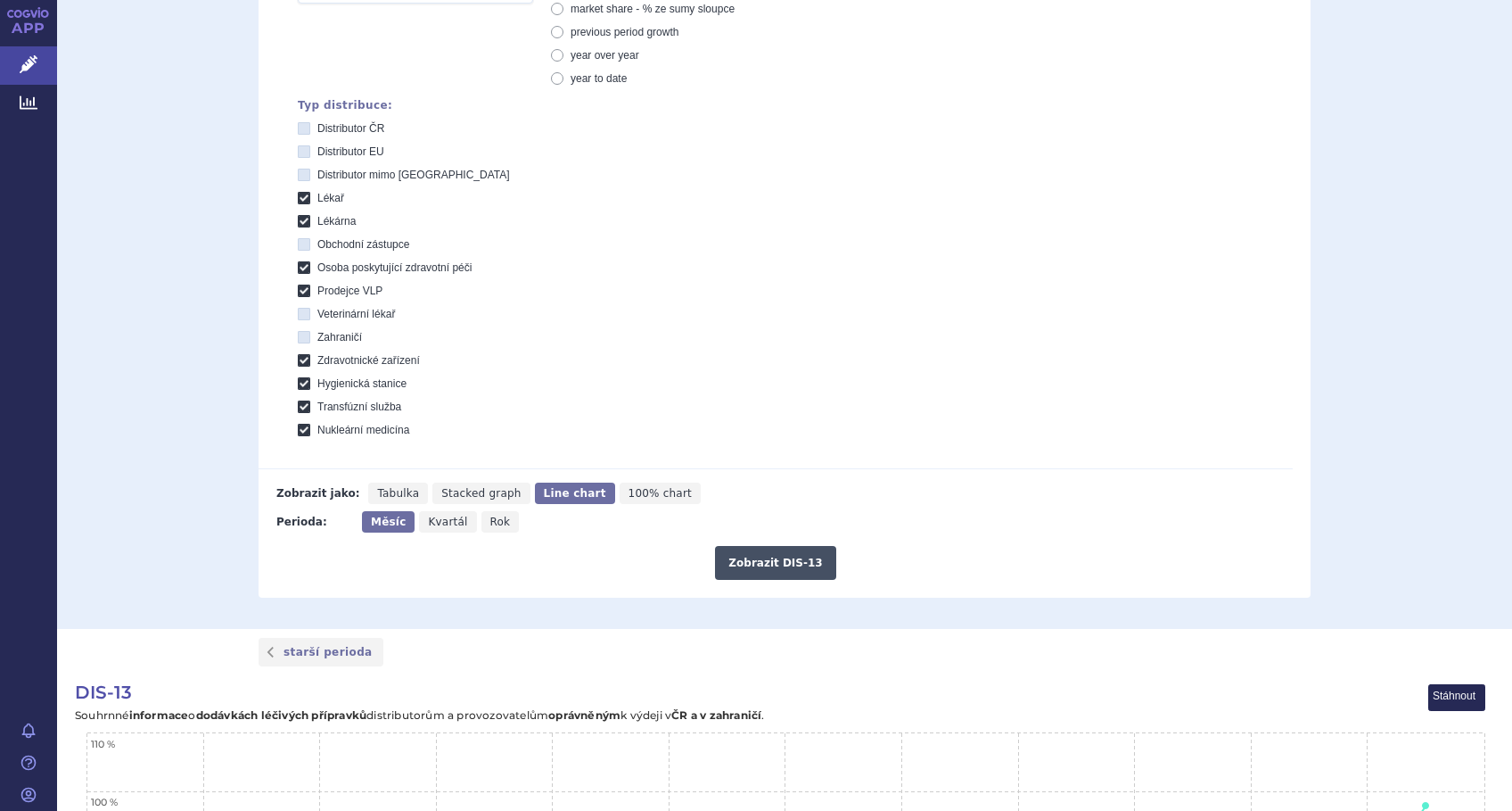
click at [749, 562] on button "Zobrazit DIS-13" at bounding box center [774, 563] width 120 height 34
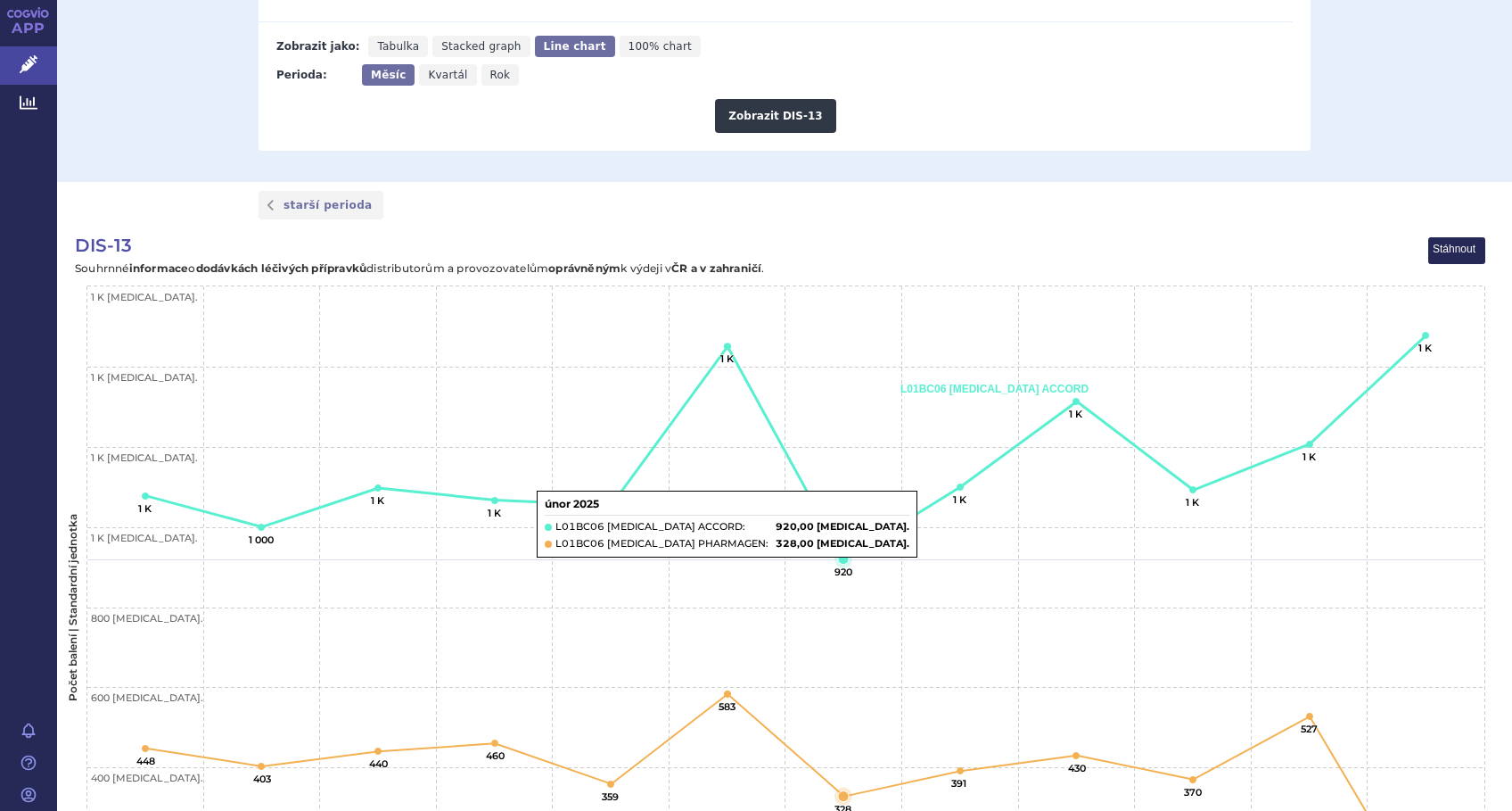
scroll to position [1070, 0]
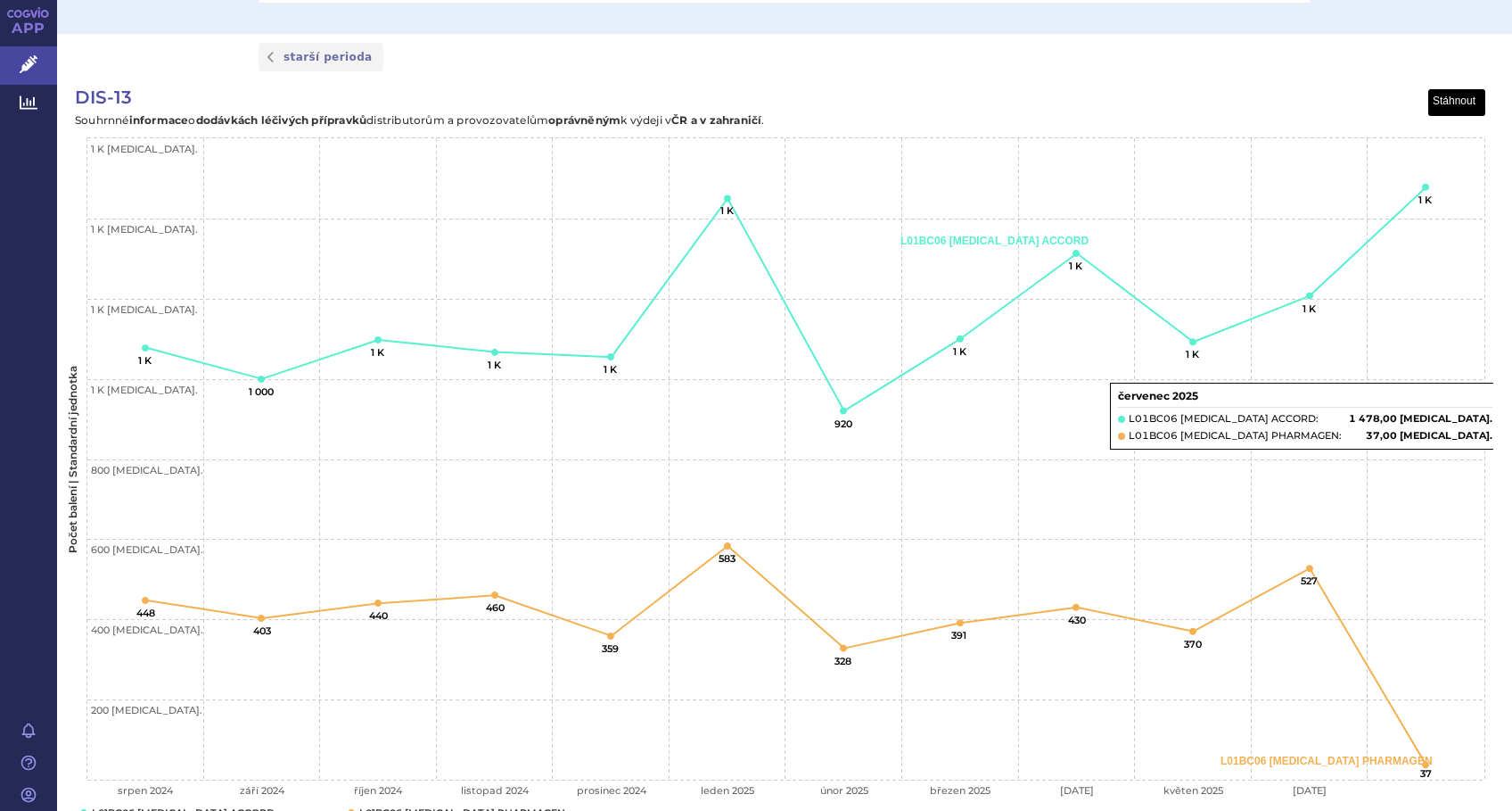
click at [1452, 94] on button "View chart menu, DIS-13" at bounding box center [1457, 104] width 56 height 26
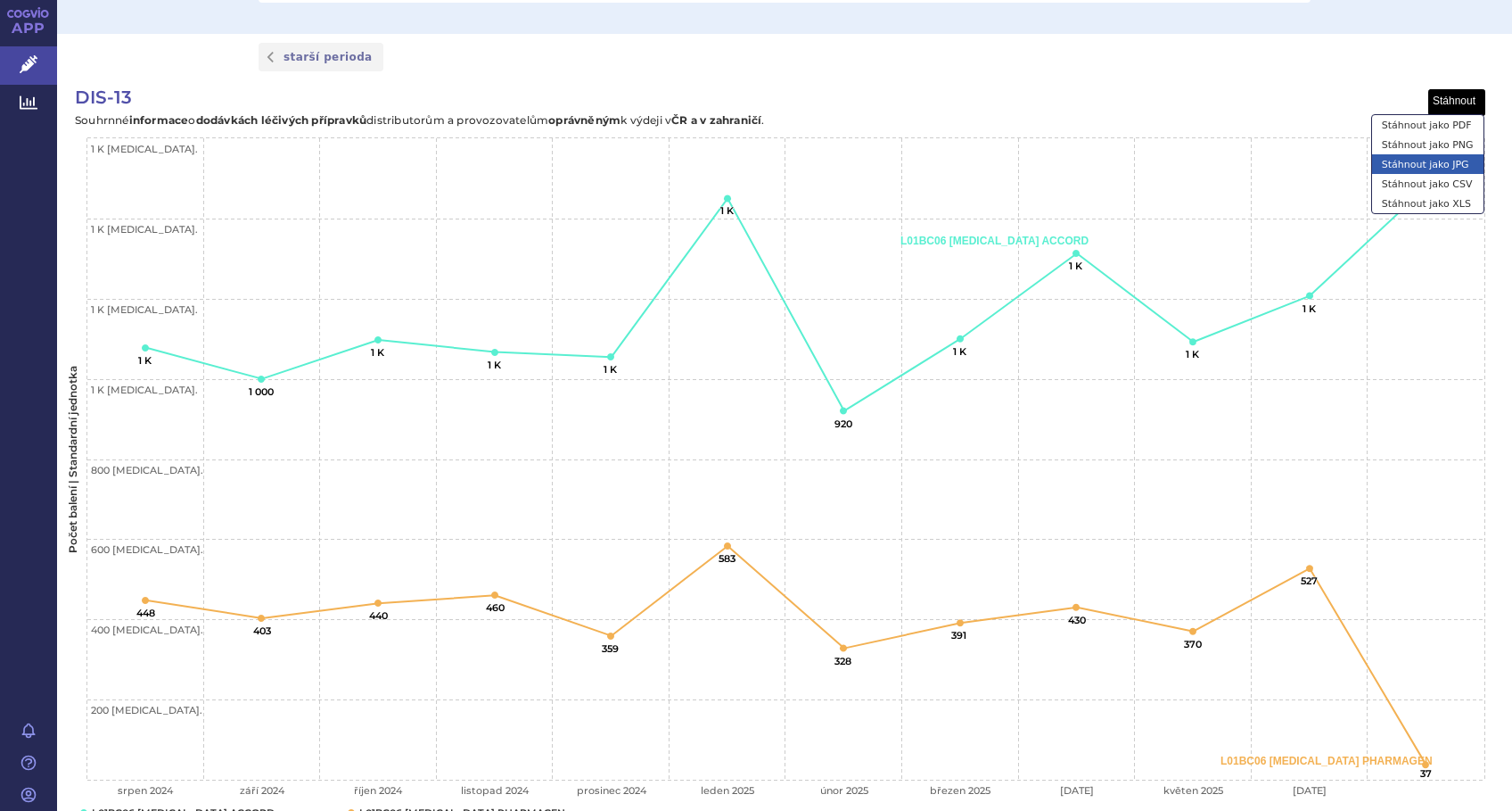
click at [1441, 162] on li "Stáhnout jako JPG" at bounding box center [1427, 163] width 111 height 20
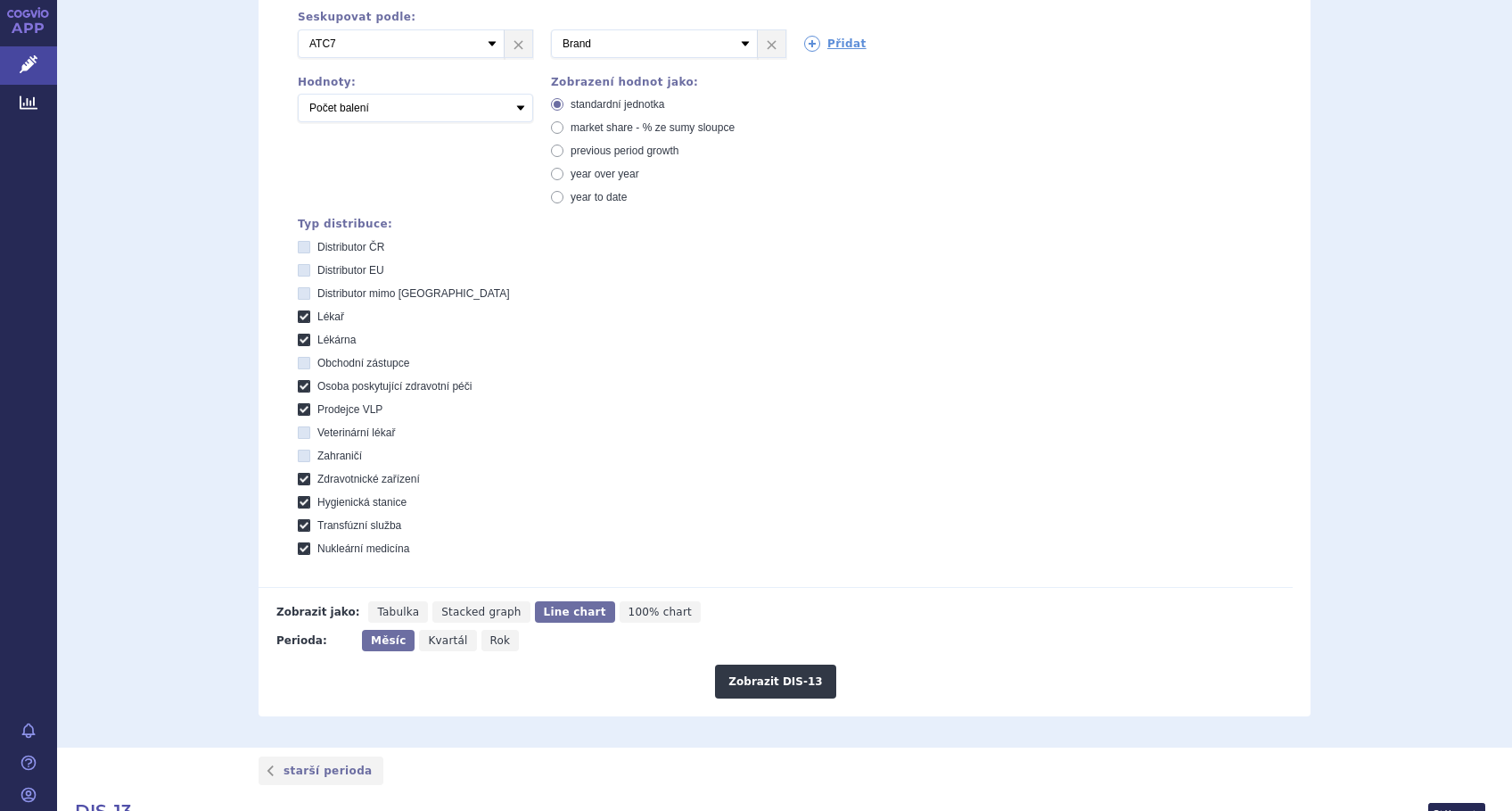
scroll to position [0, 0]
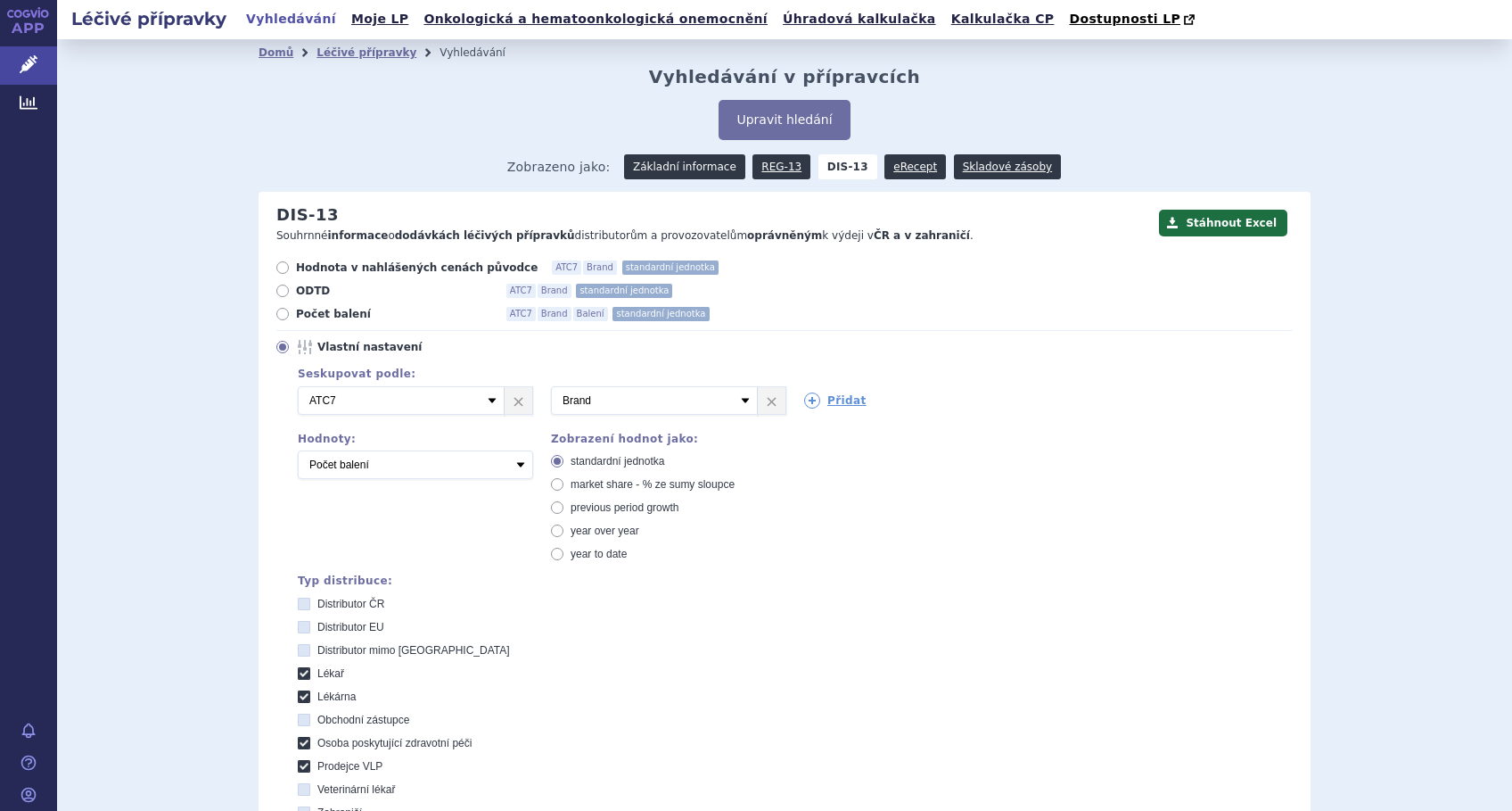
click at [653, 163] on link "Základní informace" at bounding box center [685, 166] width 121 height 25
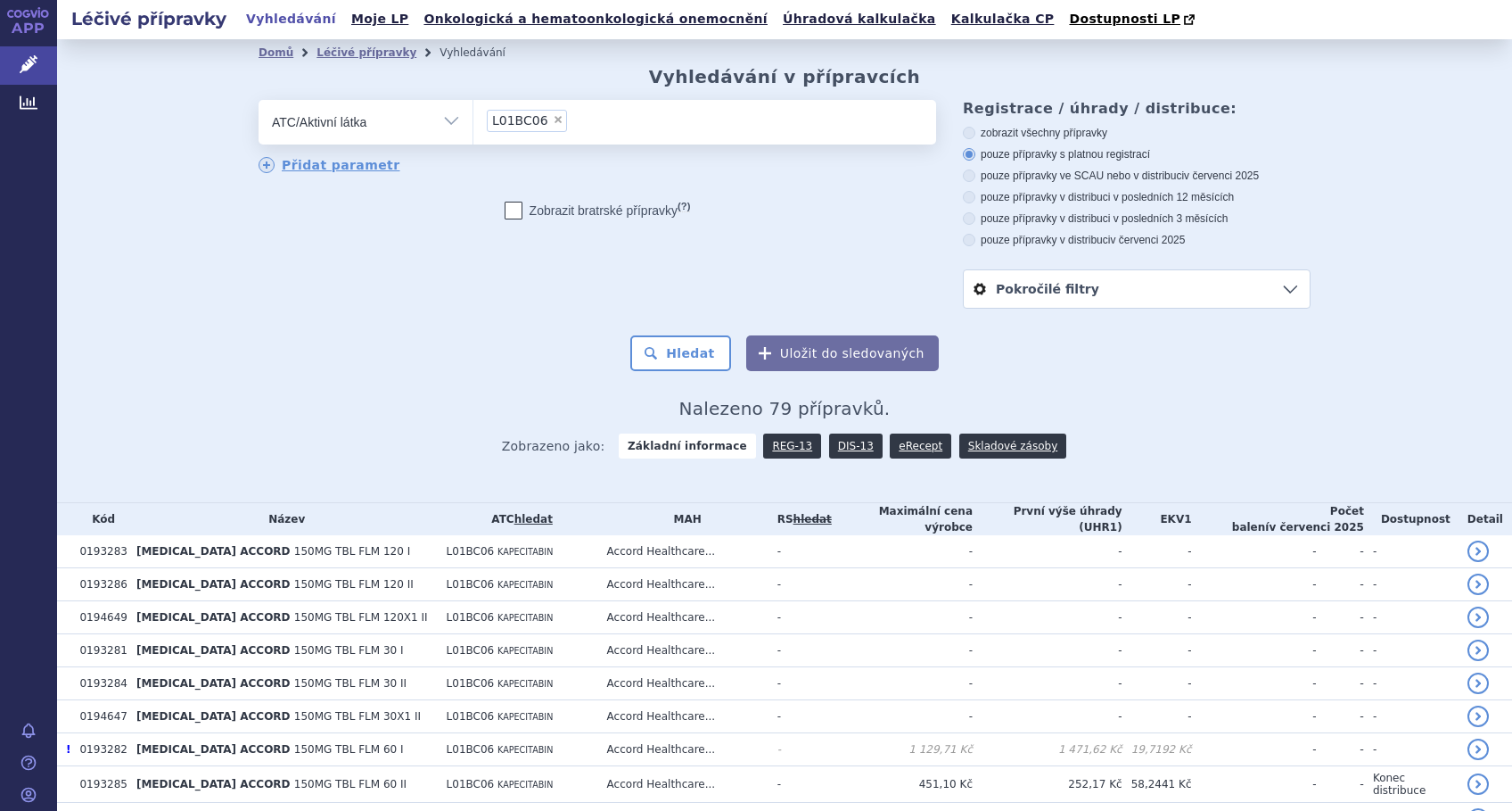
click at [553, 121] on span "×" at bounding box center [558, 119] width 10 height 10
click at [473, 121] on select "L01BC06" at bounding box center [472, 121] width 1 height 45
select select
type input "P"
type input "[MEDICAL_DATA] PEGY"
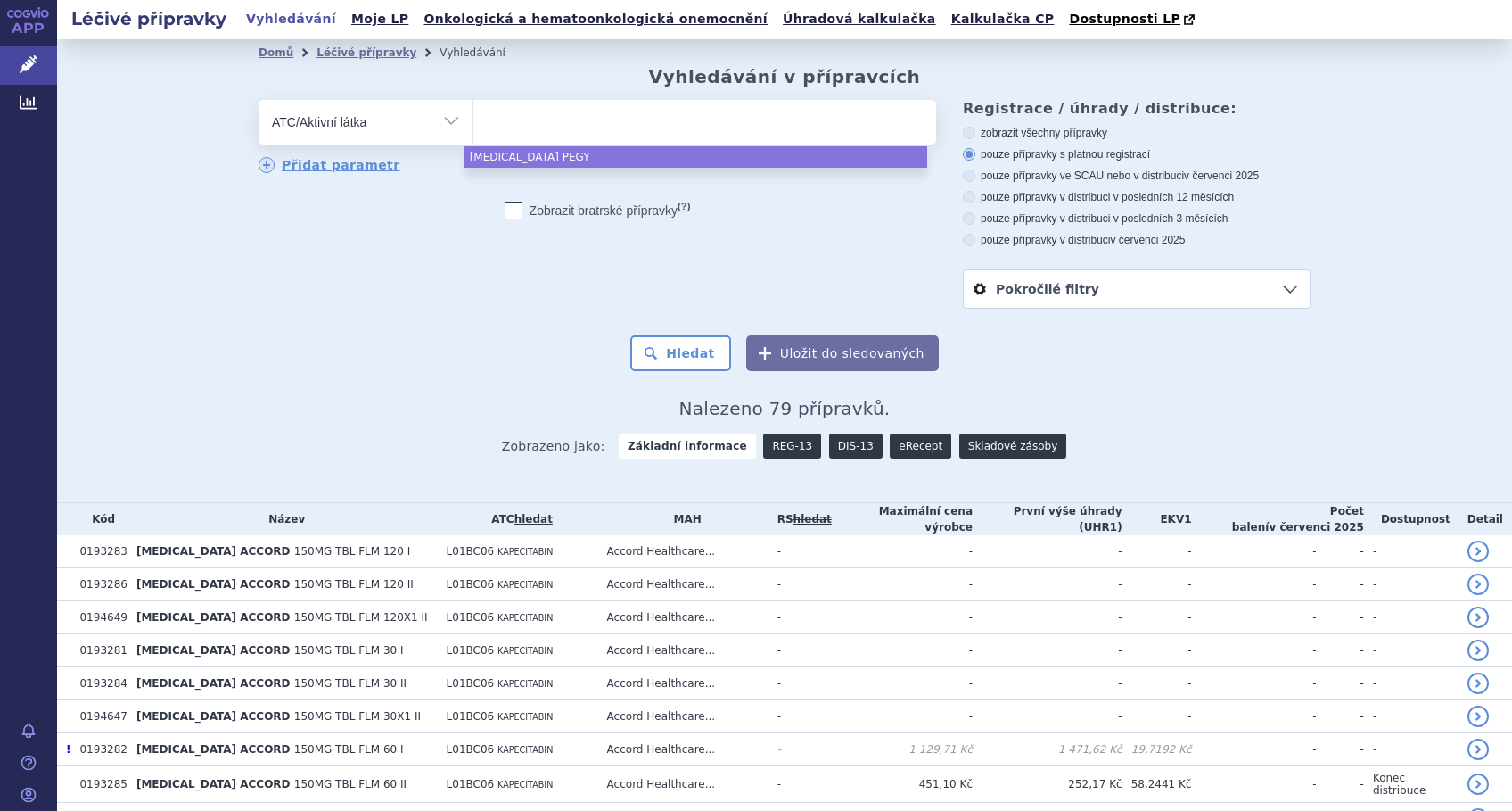
select select "[MEDICAL_DATA] PEGY"
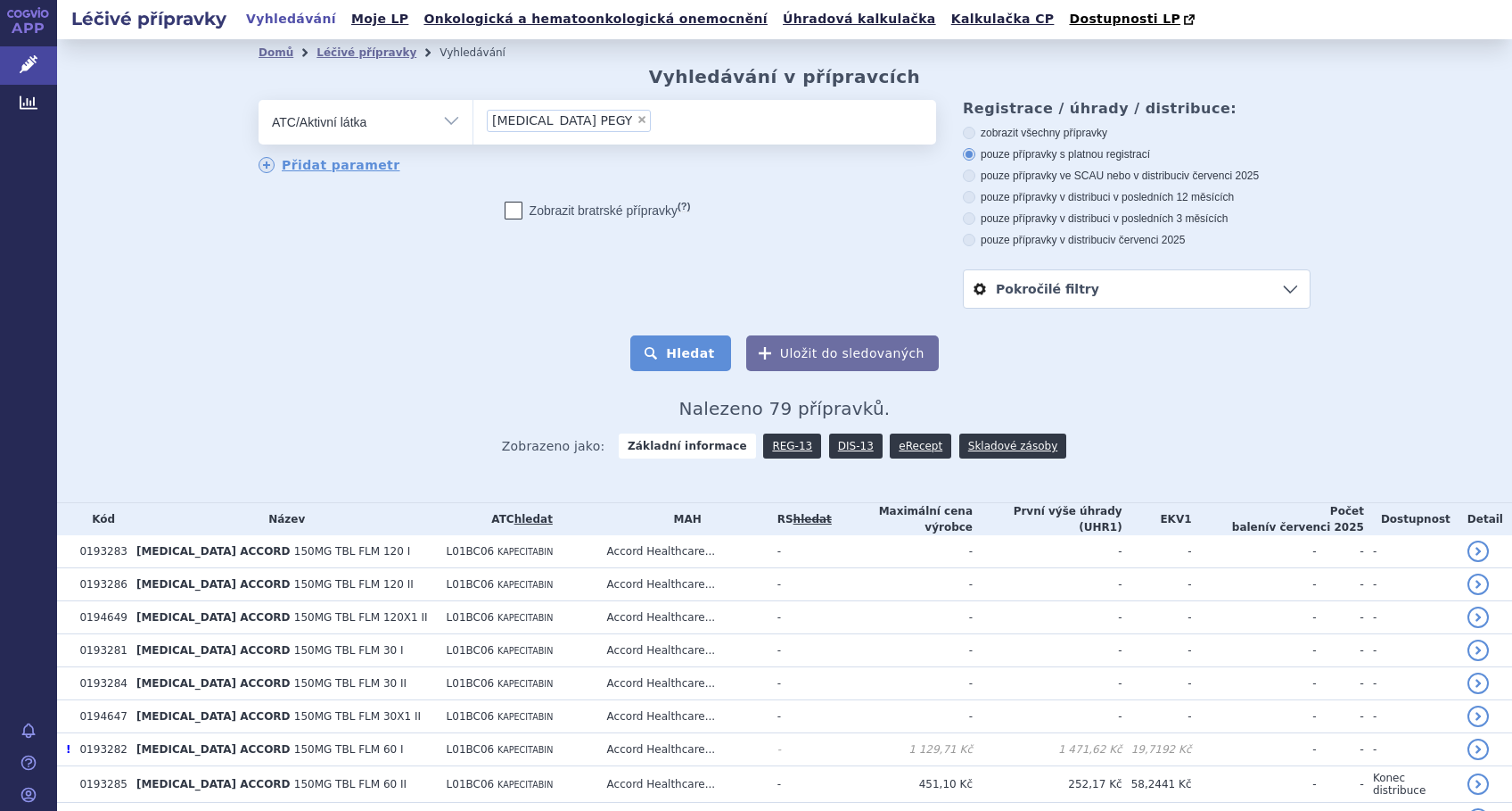
click at [671, 351] on button "Hledat" at bounding box center [681, 353] width 101 height 35
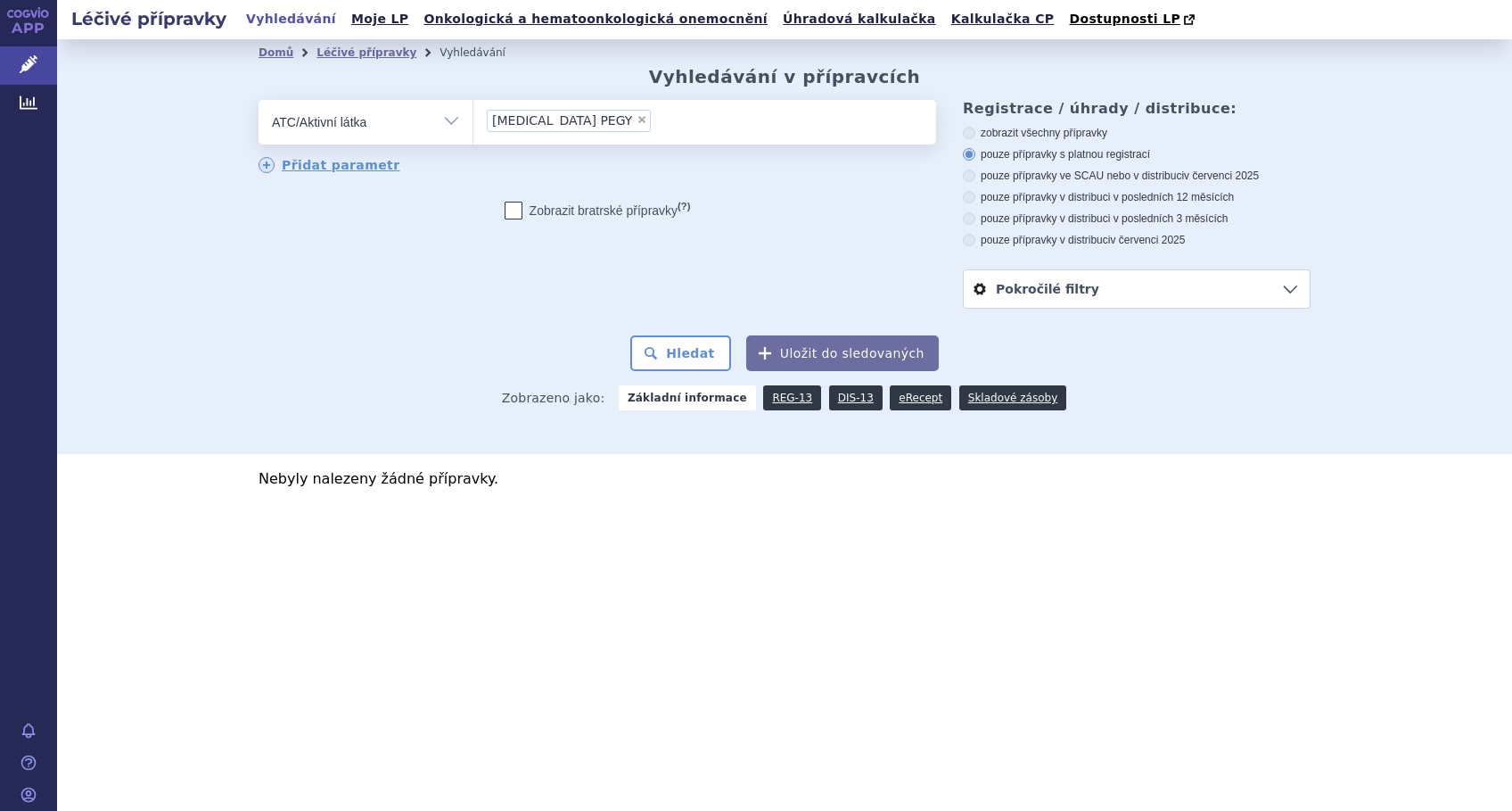
click at [636, 114] on span "×" at bounding box center [641, 119] width 10 height 10
click at [473, 114] on select "[MEDICAL_DATA] PEGY" at bounding box center [472, 121] width 1 height 45
select select
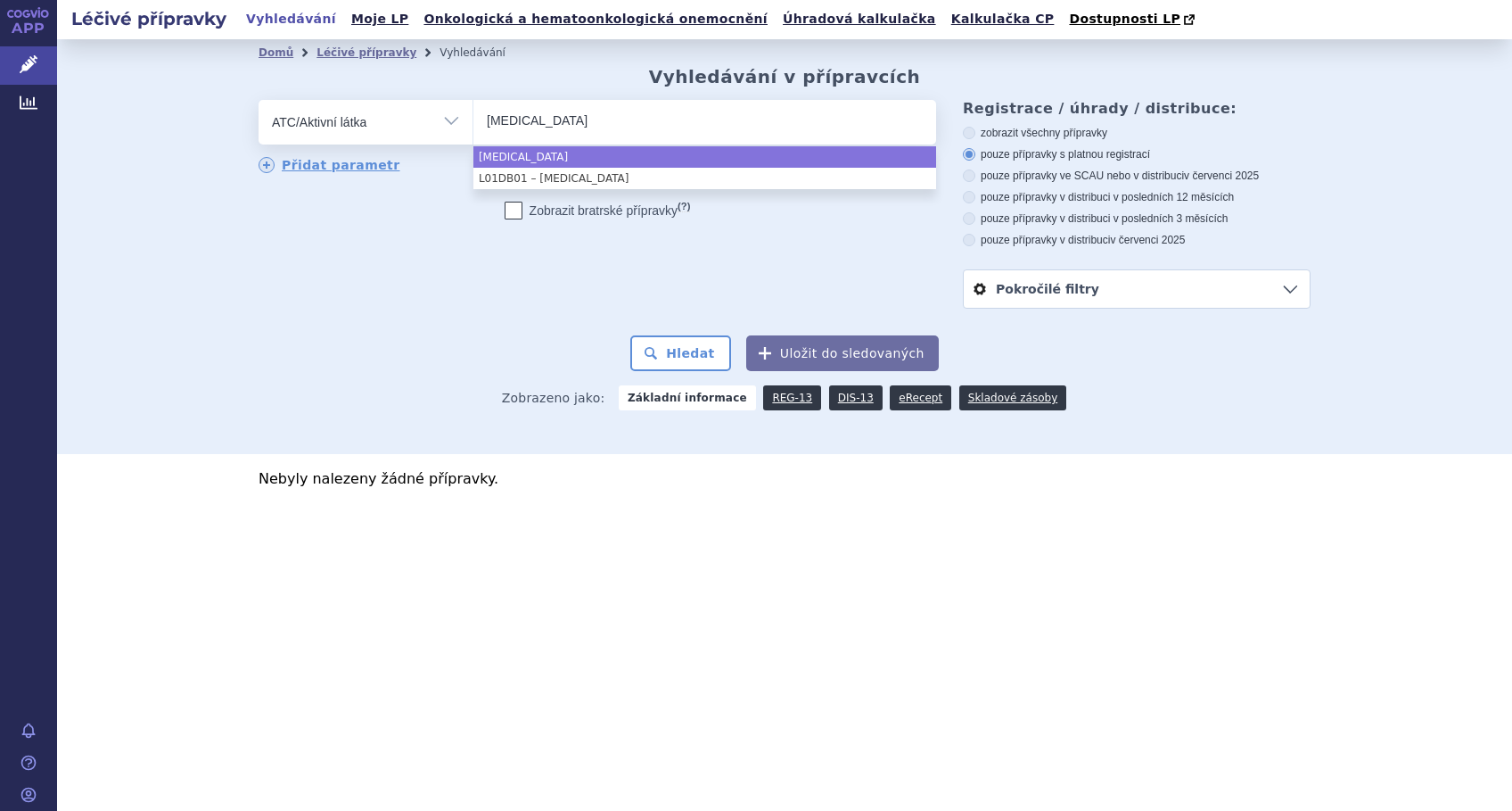
type input "[MEDICAL_DATA]"
click at [603, 118] on ul "[MEDICAL_DATA]" at bounding box center [704, 119] width 463 height 37
click at [473, 118] on select "[MEDICAL_DATA]" at bounding box center [472, 121] width 1 height 45
select select "[MEDICAL_DATA]"
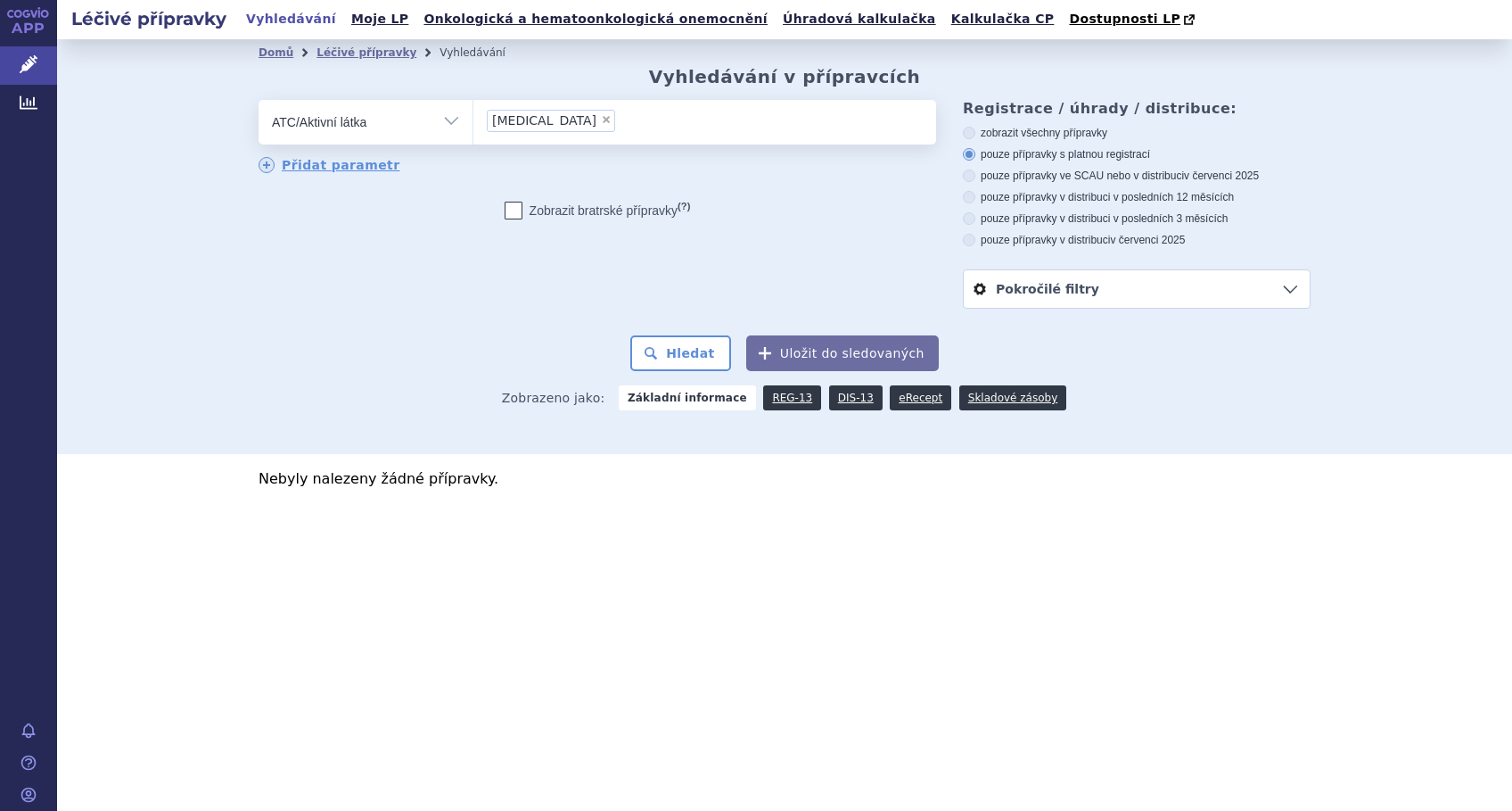
select select
type input "[MEDICAL_DATA]"
type input "D"
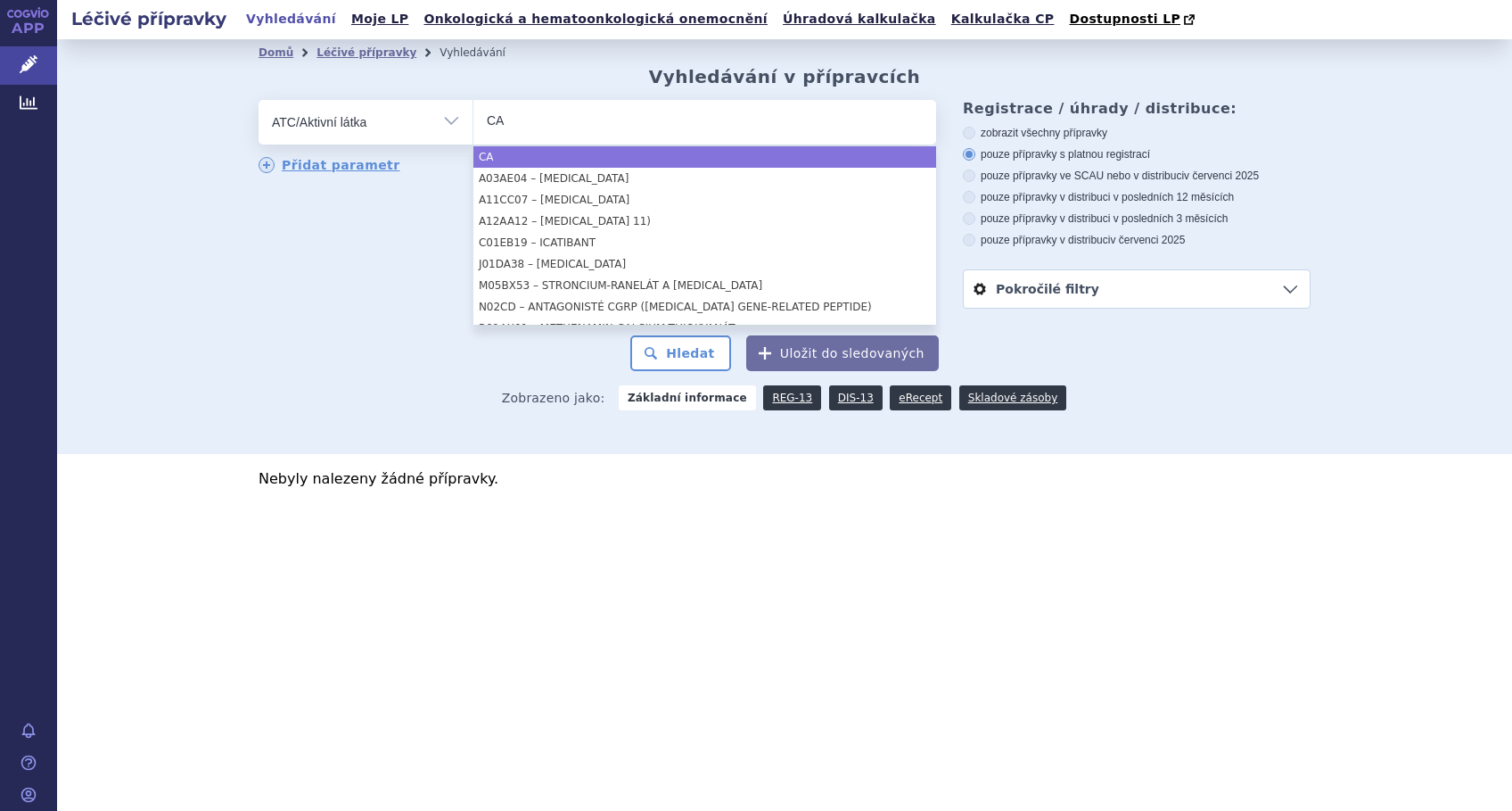
type input "C"
click at [450, 119] on select "Vše Přípravek/SUKL kód MAH VPOIS ATC/Aktivní látka Léková forma Síla" at bounding box center [365, 119] width 214 height 40
select select "C"
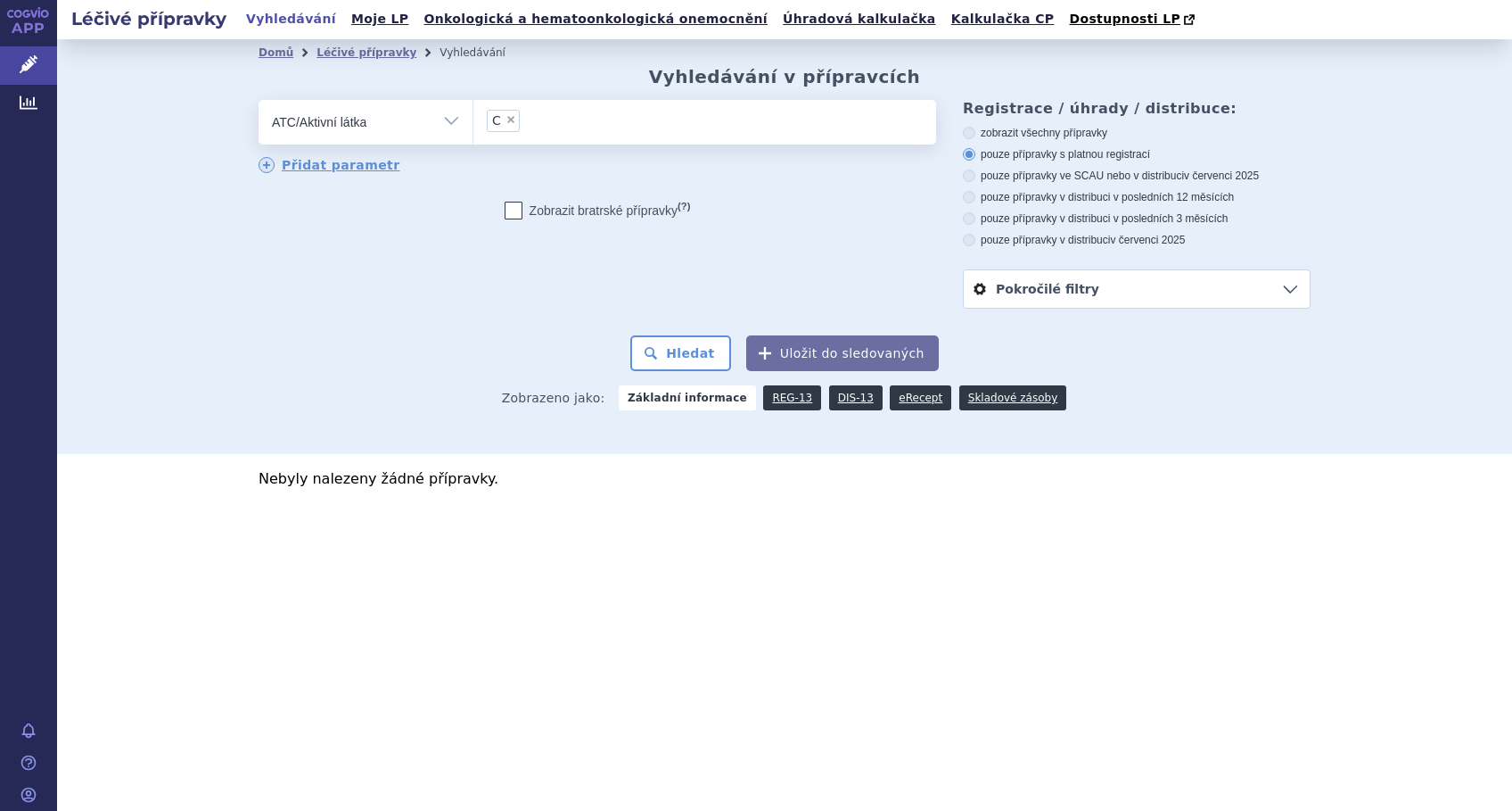
click at [450, 119] on select "Vše Přípravek/SUKL kód MAH VPOIS ATC/Aktivní látka Léková forma Síla" at bounding box center [365, 119] width 214 height 40
select select "filter-all"
click at [258, 101] on select "Vše Přípravek/SUKL kód MAH VPOIS ATC/Aktivní látka Léková forma Síla" at bounding box center [365, 119] width 214 height 40
click at [559, 128] on ul at bounding box center [704, 119] width 463 height 37
click at [473, 128] on select at bounding box center [472, 121] width 1 height 45
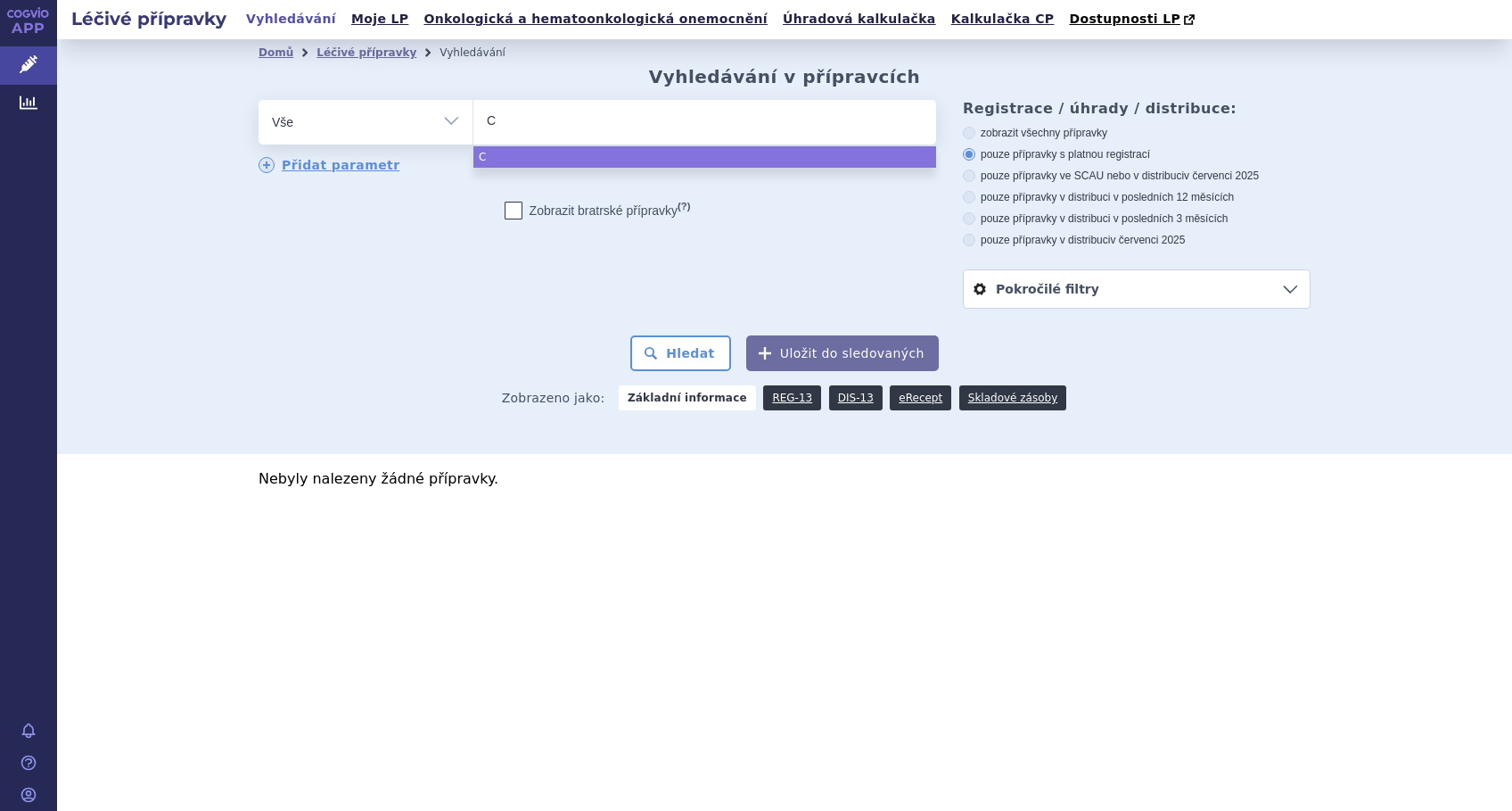
type input "CA"
type input "CAE"
type input "CAEL"
type input "CAELY"
type input "CAELYX"
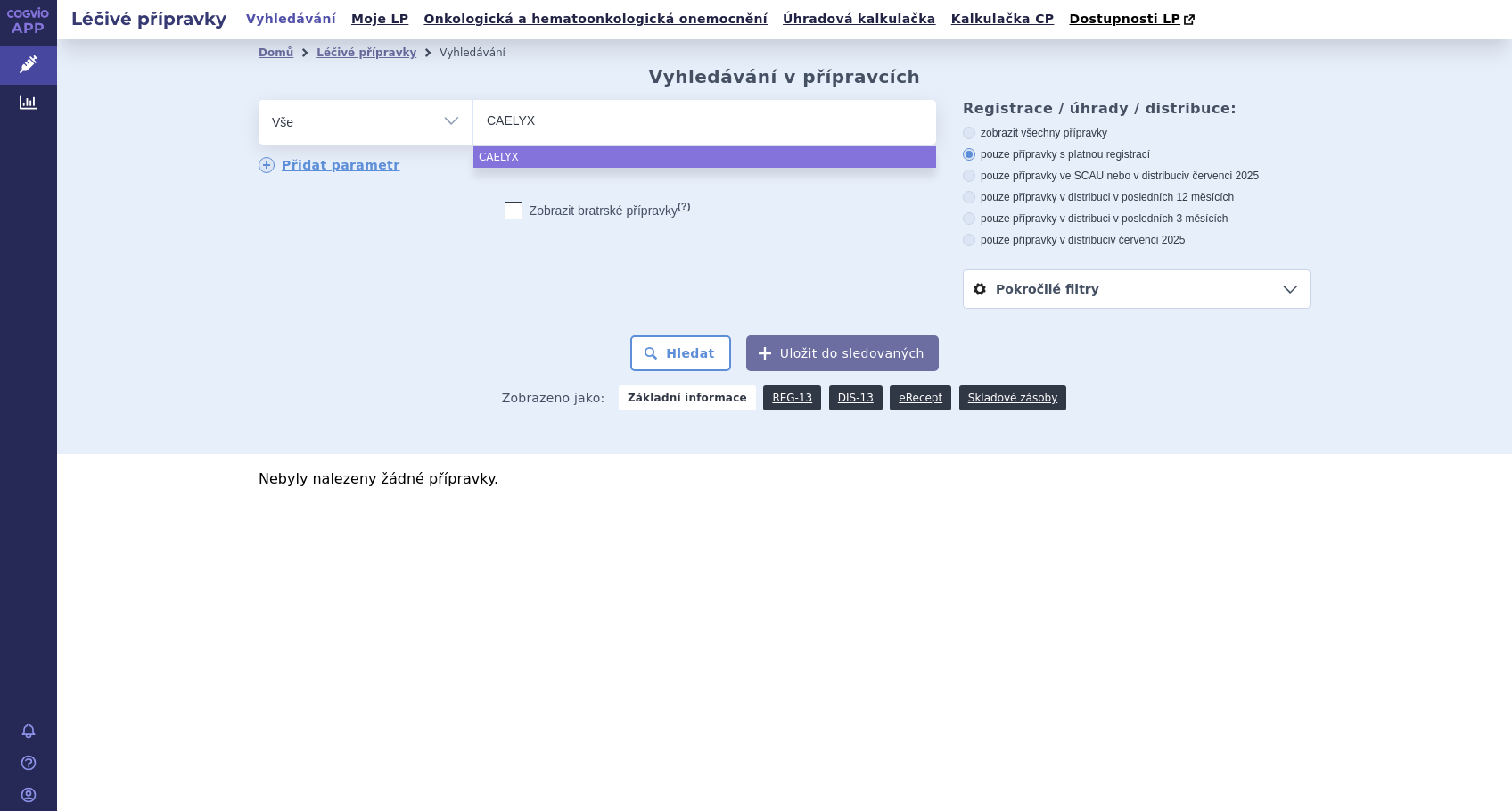
select select "CAELYX"
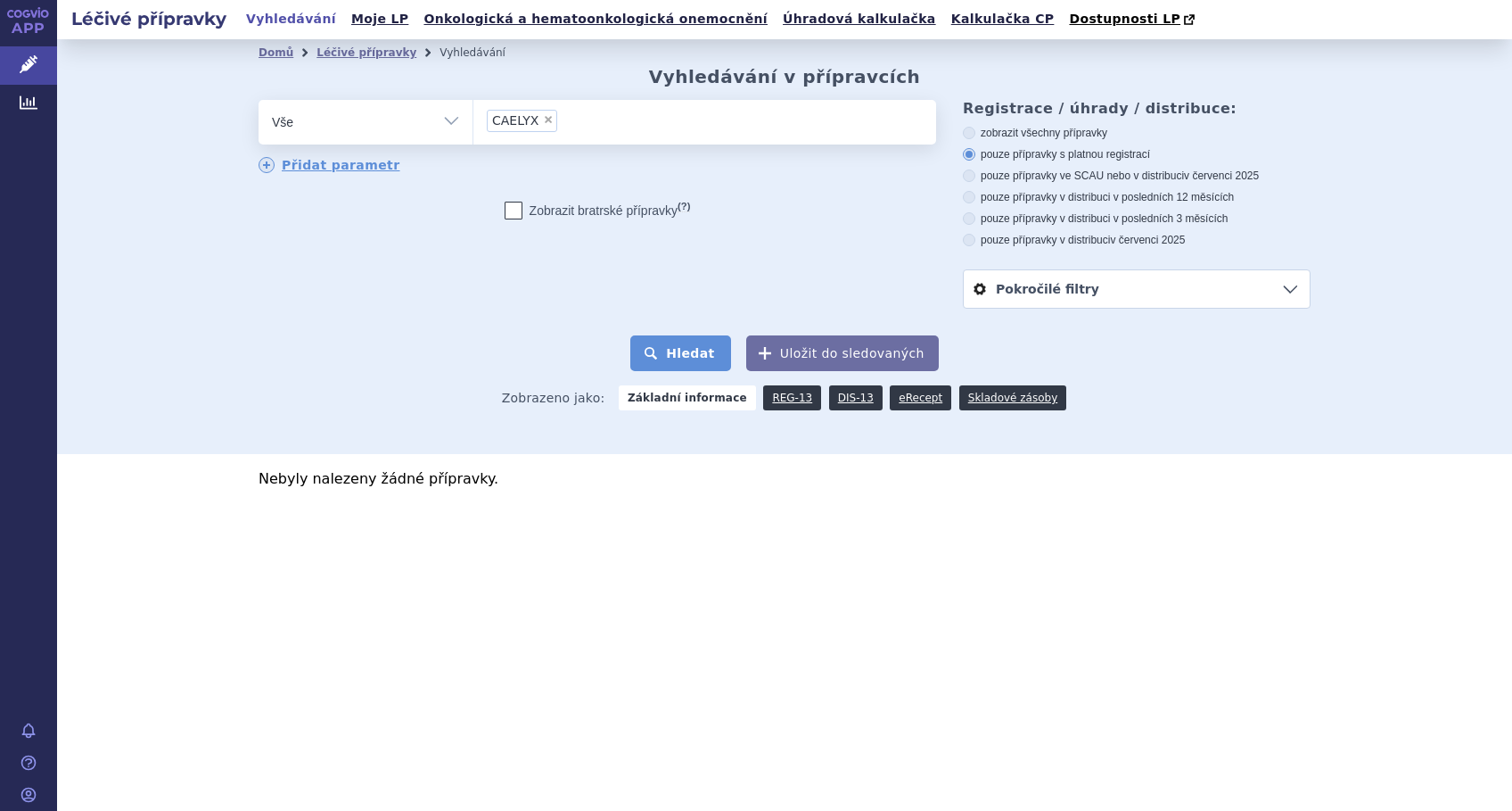
click at [661, 347] on button "Hledat" at bounding box center [681, 353] width 101 height 35
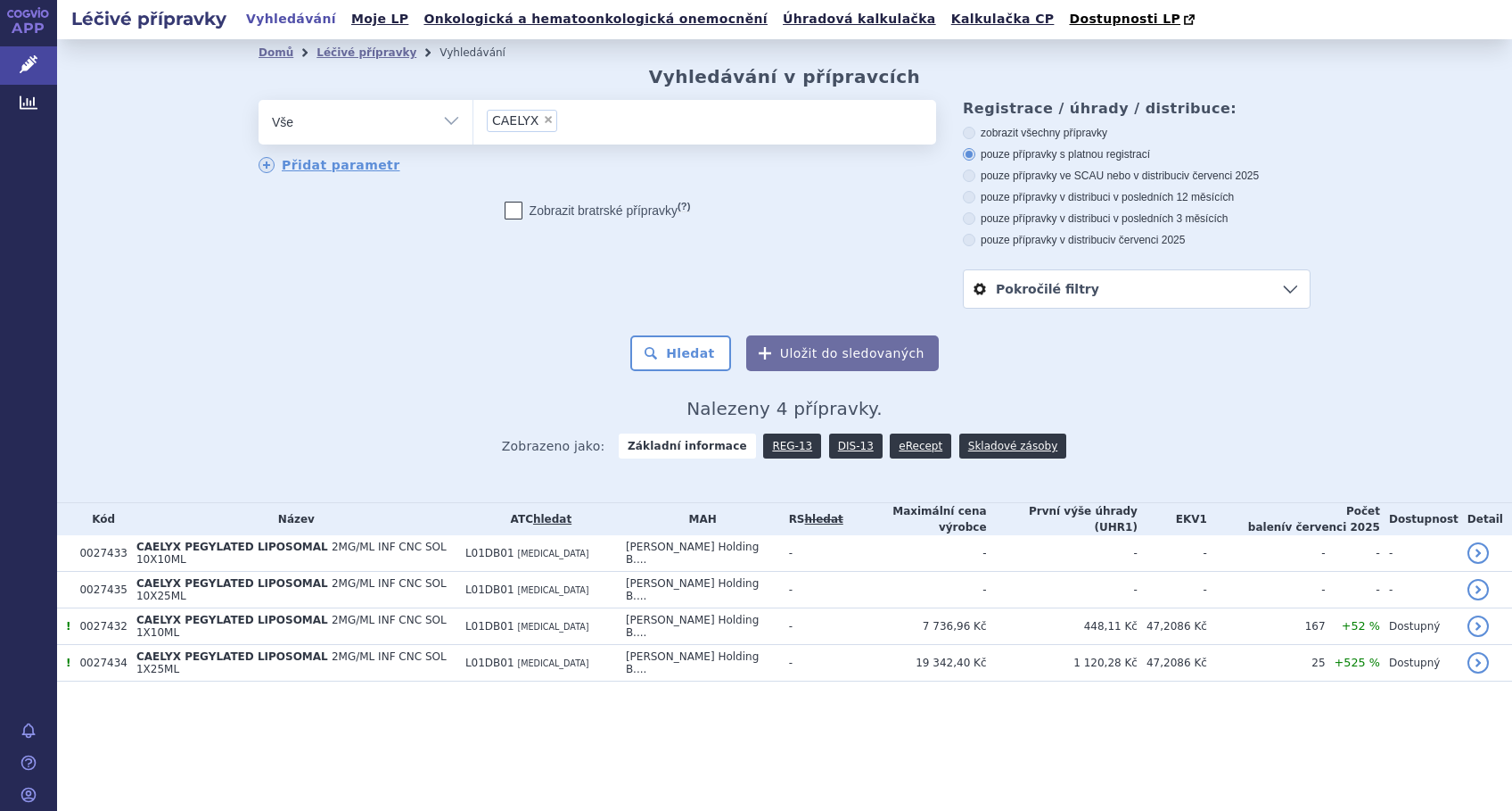
click at [574, 114] on ul "× [MEDICAL_DATA]" at bounding box center [704, 119] width 463 height 39
click at [473, 114] on select "CAELYX" at bounding box center [472, 121] width 1 height 45
type input "ZO"
type input "ZOL"
type input "ZOLS"
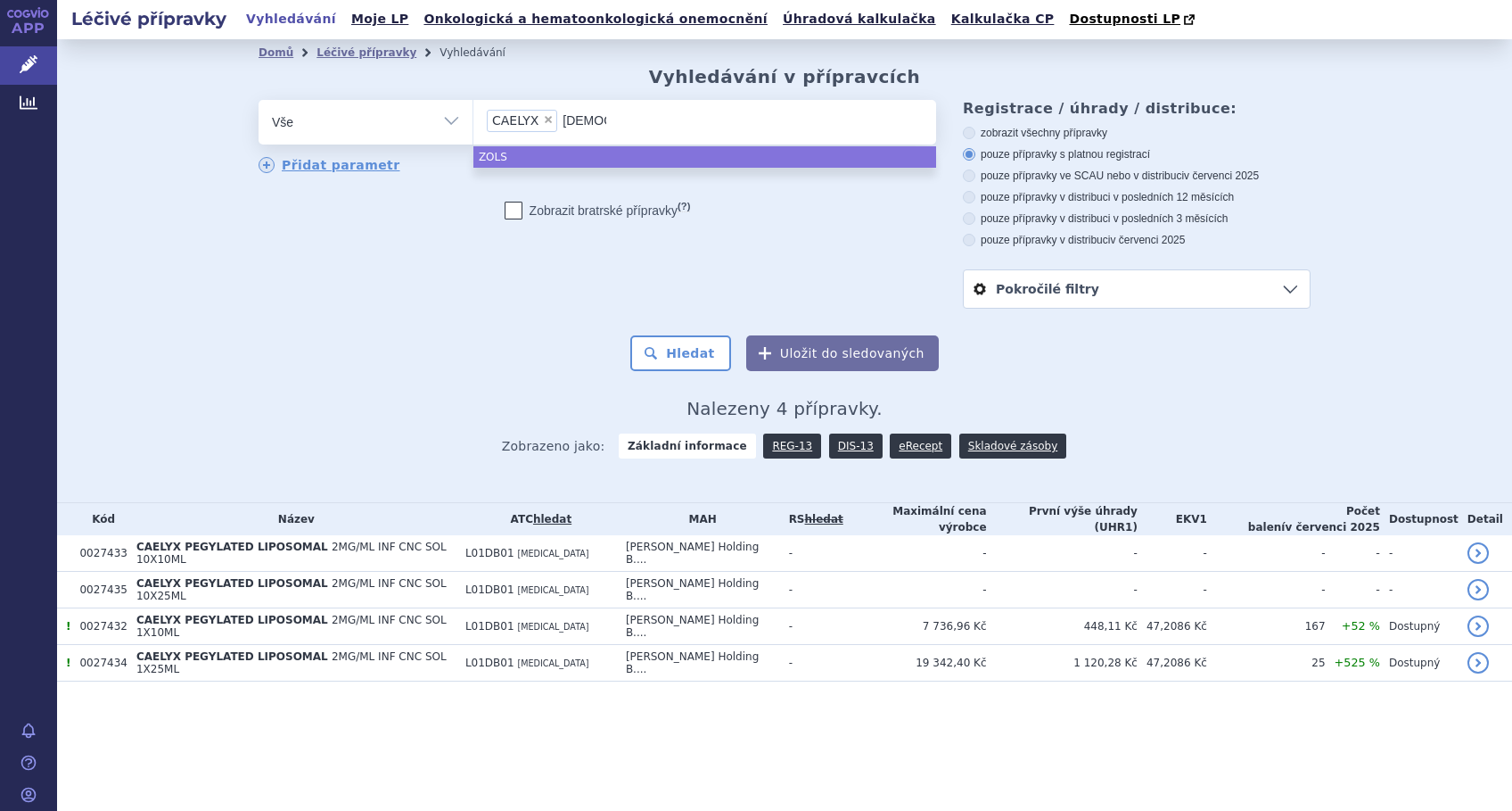
type input "ZOLSKE"
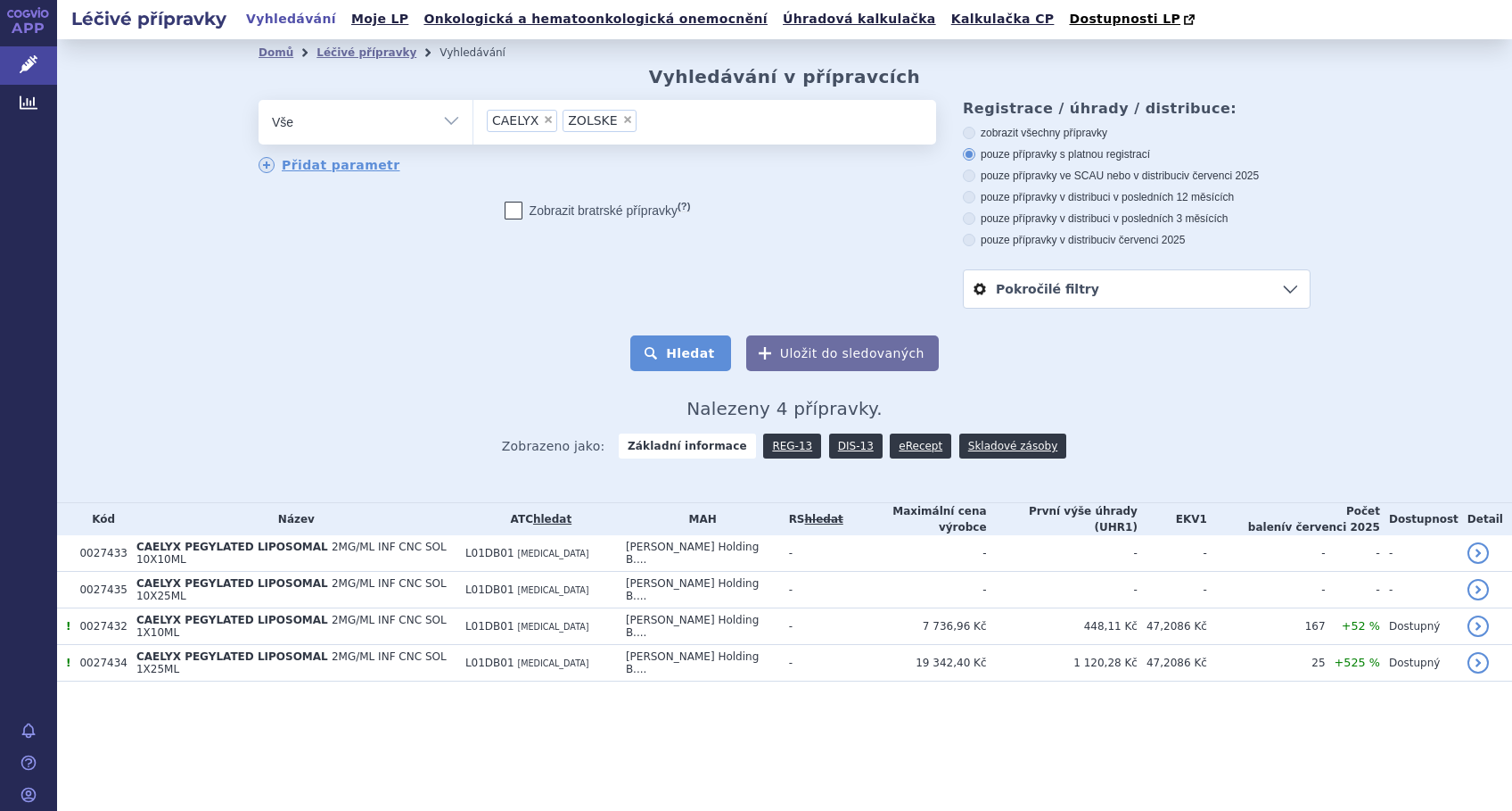
click at [689, 360] on button "Hledat" at bounding box center [681, 353] width 101 height 35
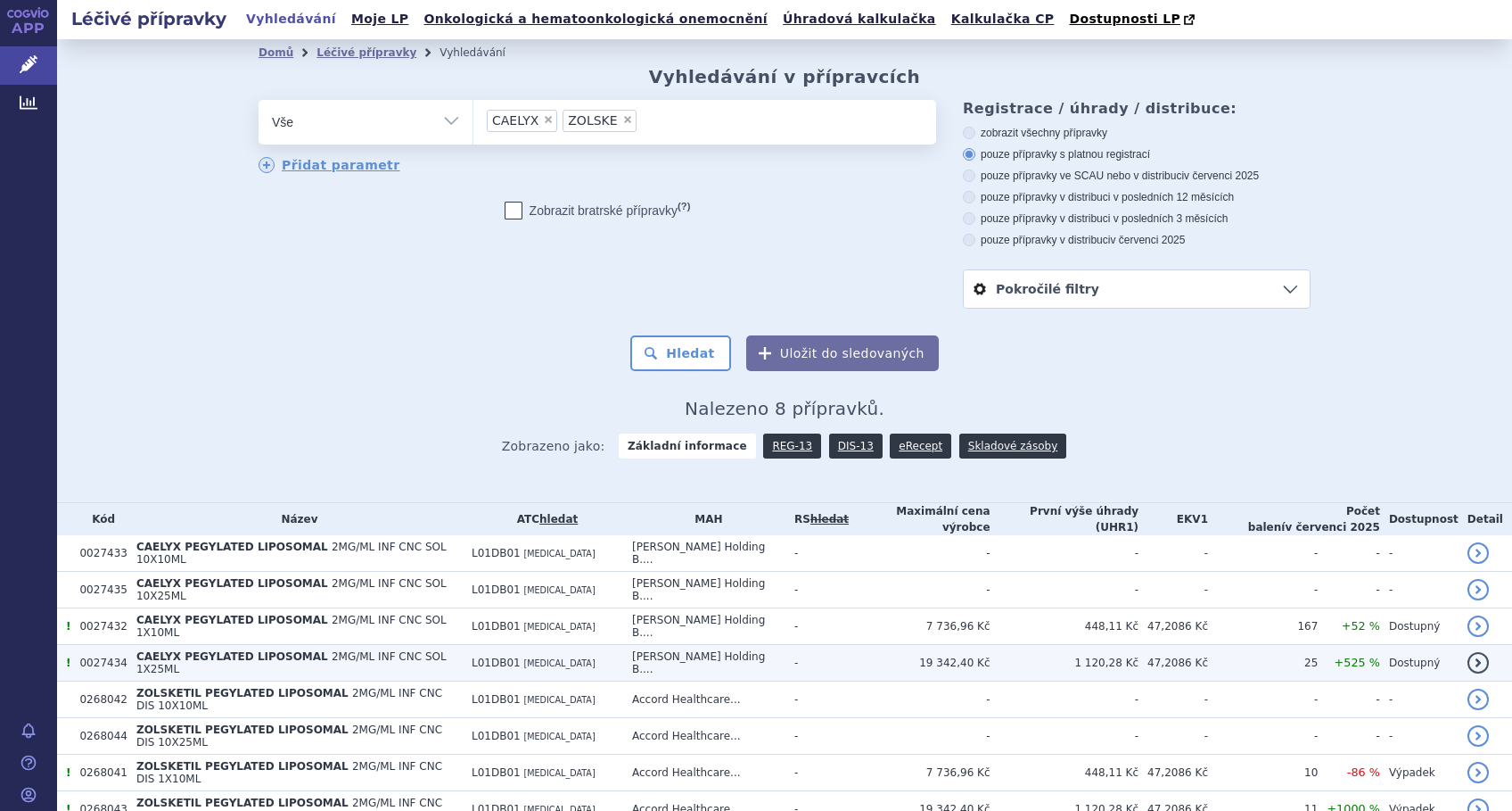
scroll to position [54, 0]
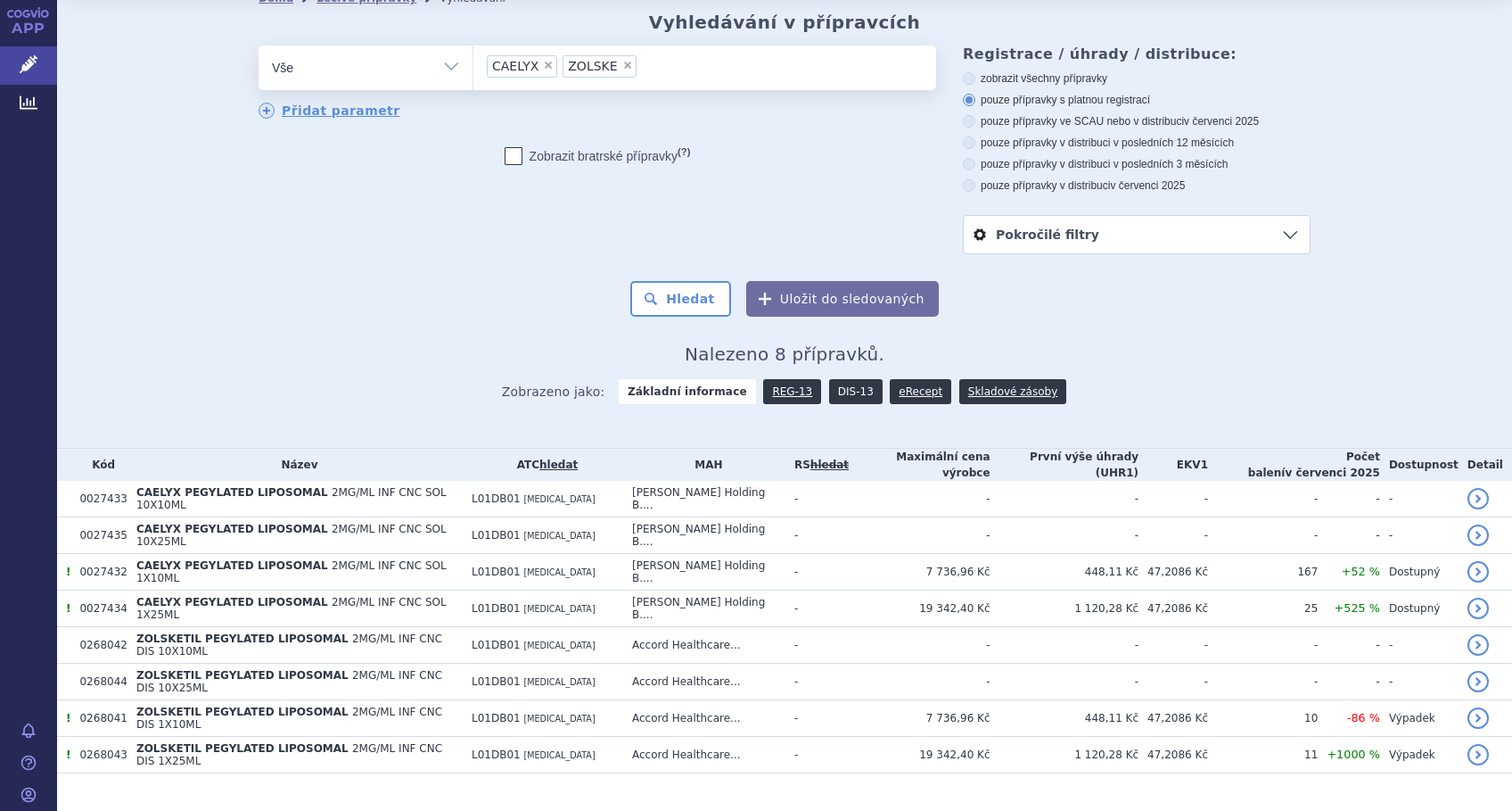
click at [829, 385] on link "DIS-13" at bounding box center [855, 391] width 53 height 25
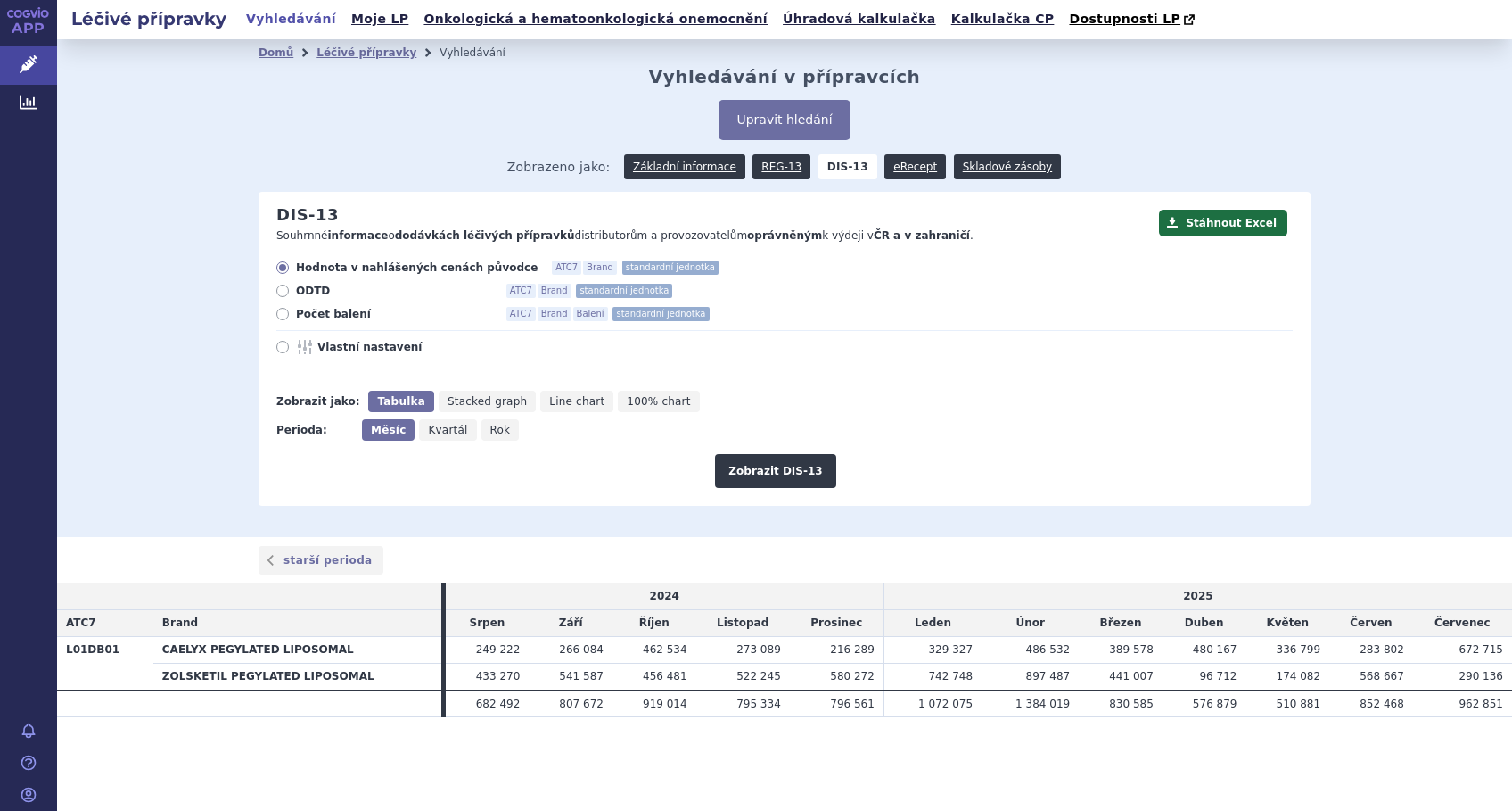
click at [279, 350] on icon at bounding box center [282, 346] width 12 height 12
click at [279, 350] on input "Vlastní nastavení" at bounding box center [284, 349] width 11 height 11
radio input "true"
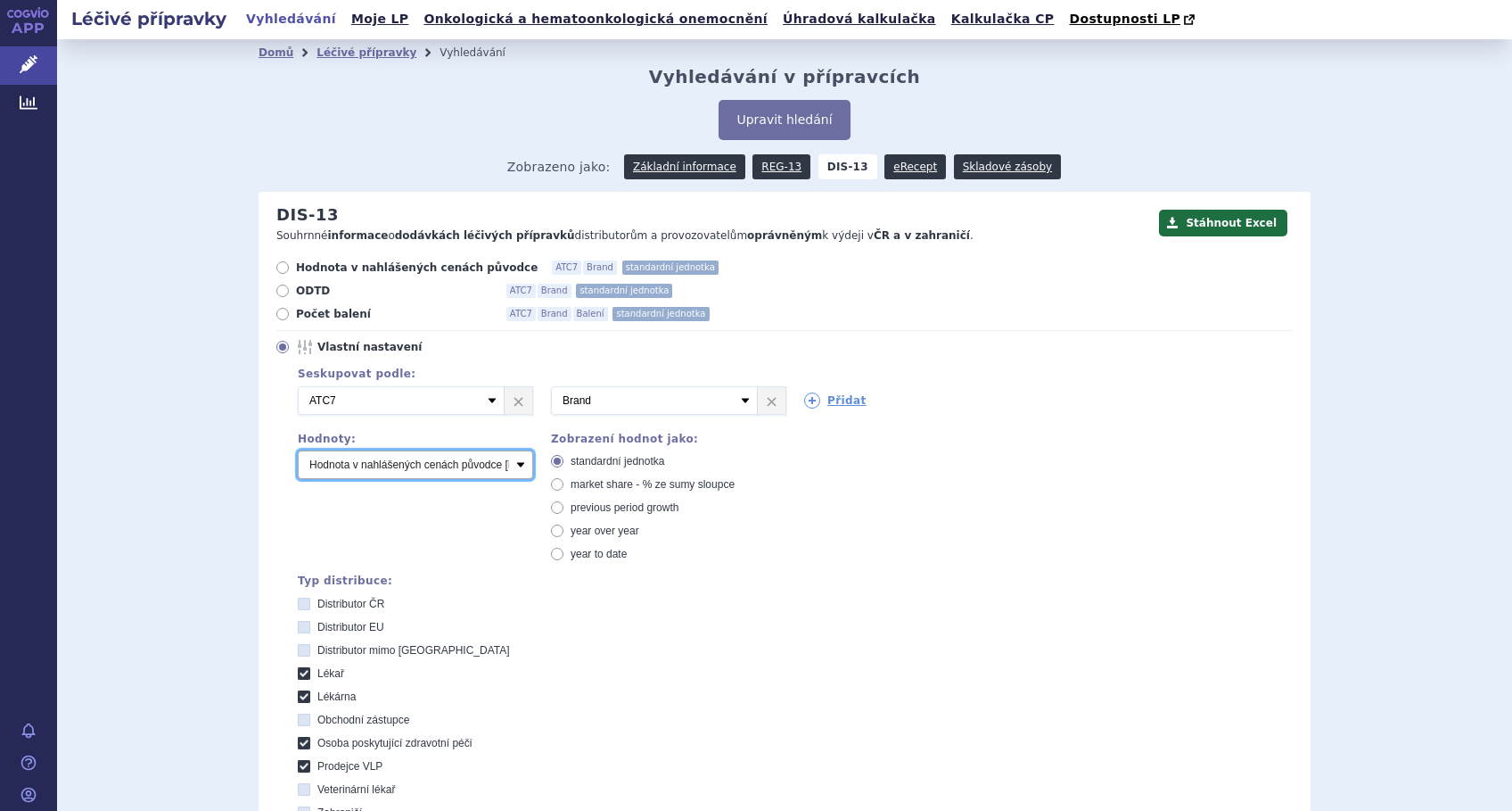
click at [509, 466] on select "Počet balení Hodnota v nahlášených cenách původce [DIS-13] Hodnota v maximálníc…" at bounding box center [415, 465] width 235 height 29
select select "packages"
click at [298, 452] on select "Počet balení Hodnota v nahlášených cenách původce [DIS-13] Hodnota v maximálníc…" at bounding box center [415, 465] width 235 height 29
click at [571, 483] on span "market share - % ze sumy sloupce" at bounding box center [653, 483] width 164 height 12
click at [564, 483] on input "market share - % ze sumy sloupce" at bounding box center [559, 486] width 11 height 11
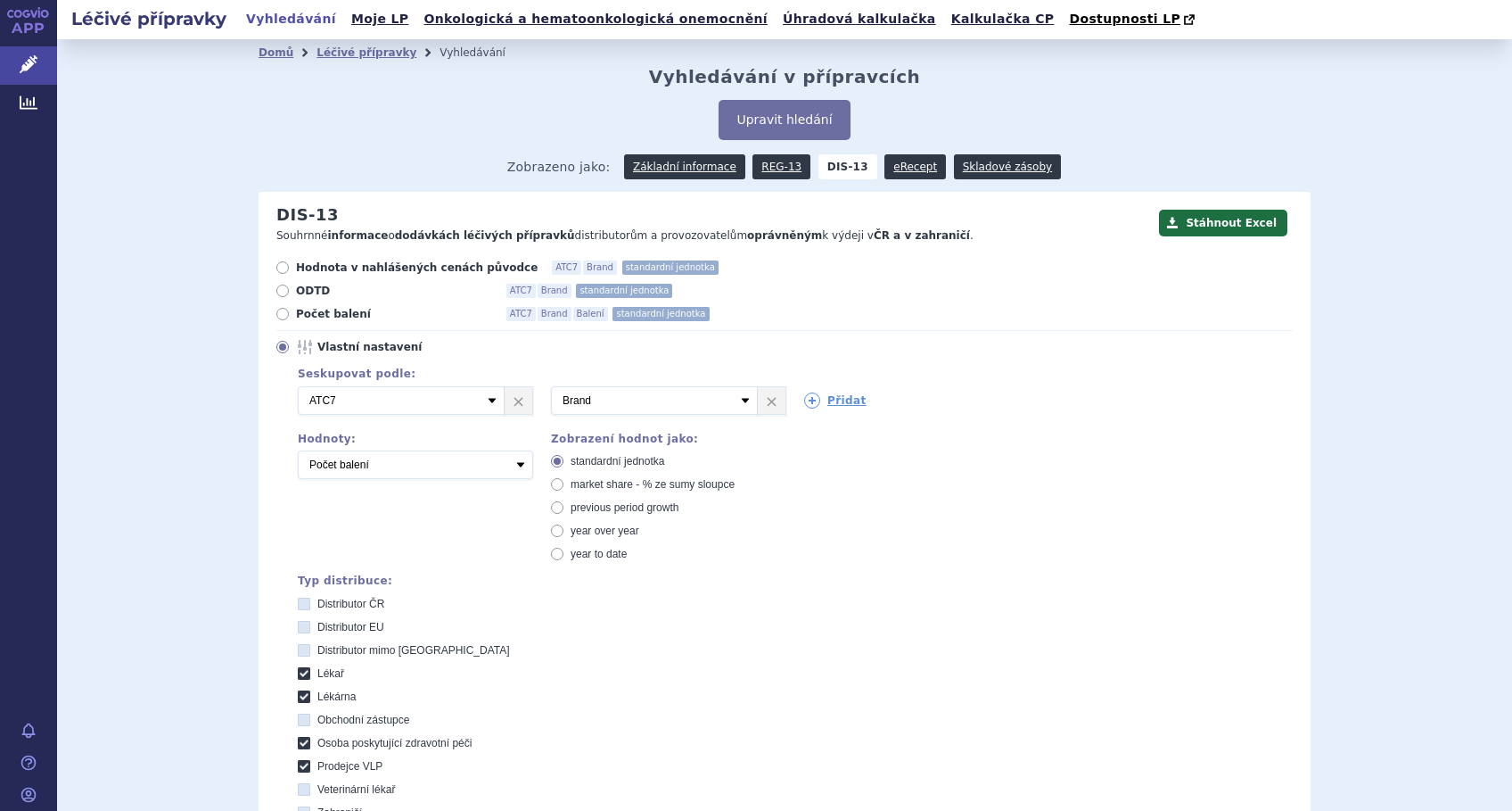
radio input "true"
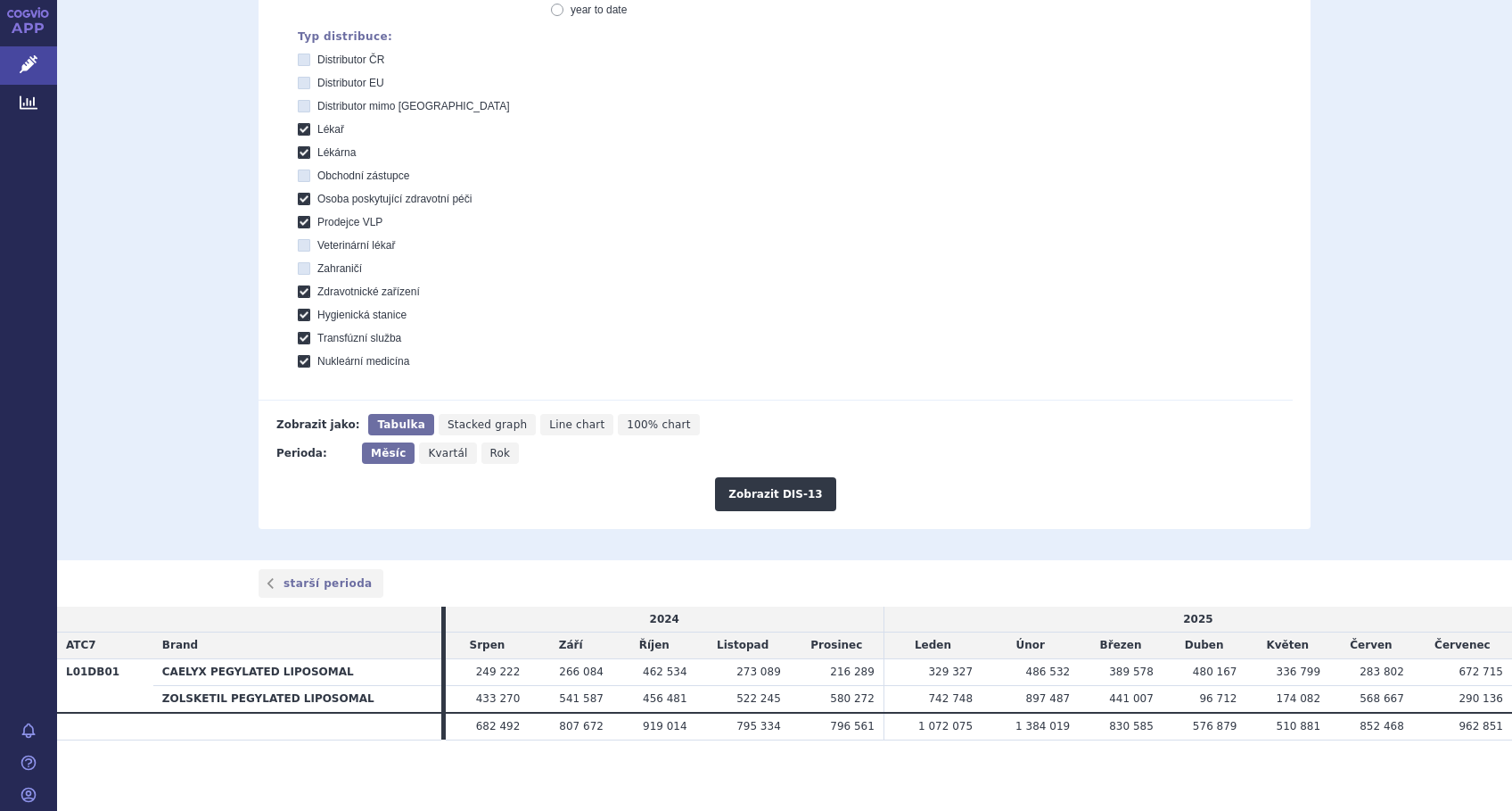
click at [549, 425] on span "Line chart" at bounding box center [576, 424] width 55 height 12
click at [540, 425] on input "Line chart" at bounding box center [546, 419] width 11 height 11
radio input "true"
click at [744, 494] on button "Zobrazit DIS-13" at bounding box center [774, 494] width 120 height 34
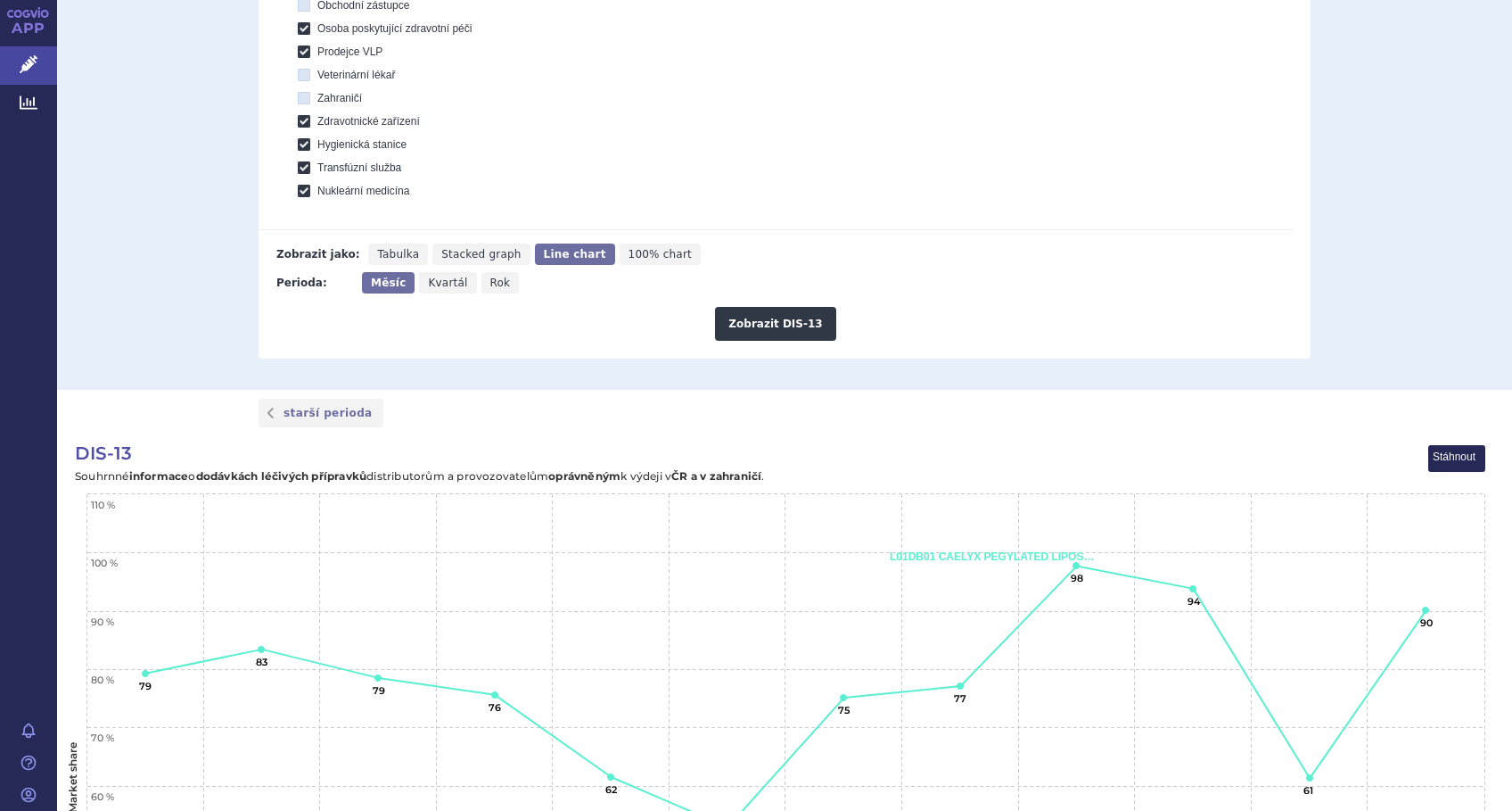
scroll to position [703, 0]
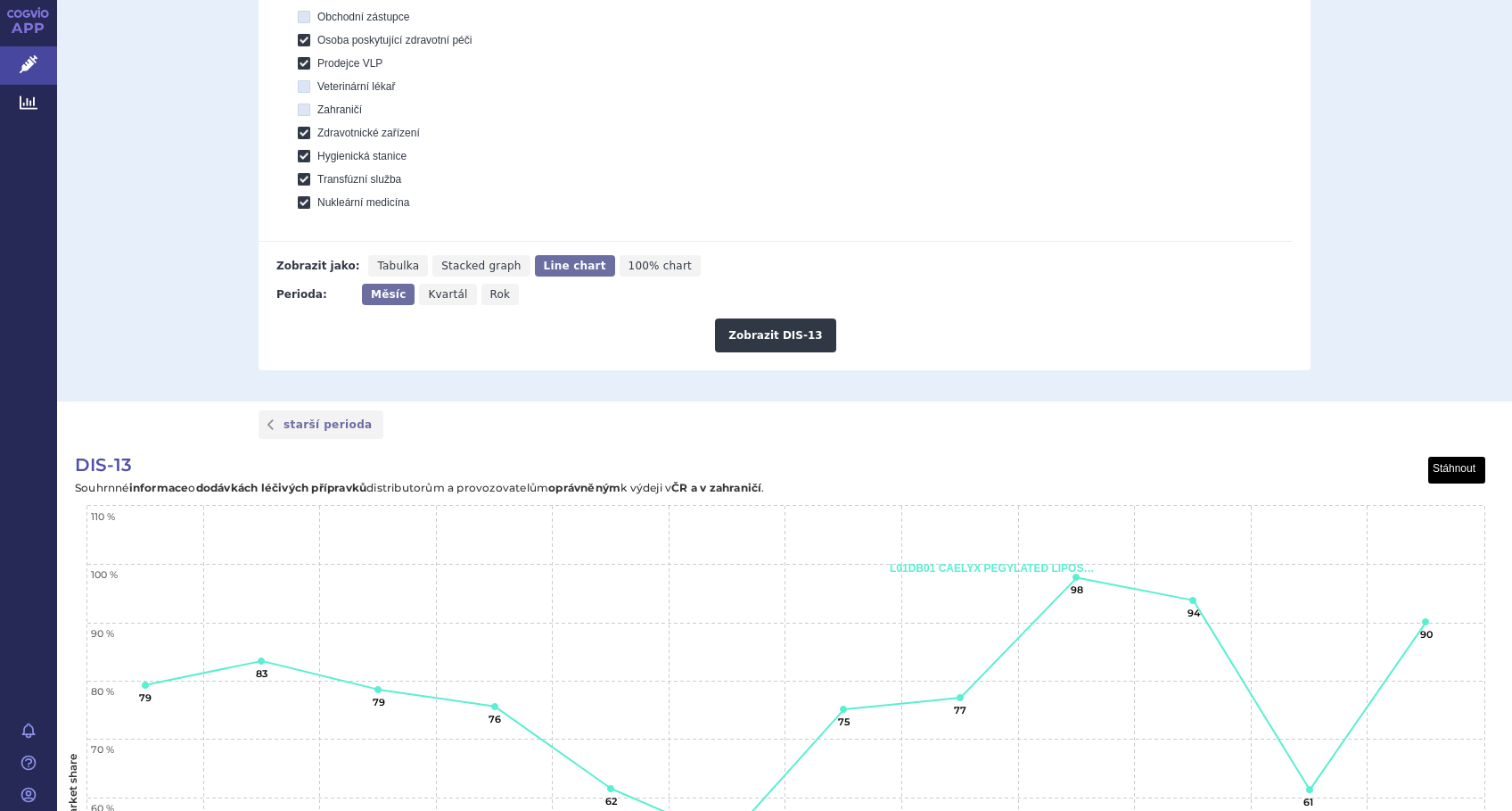
click at [1452, 468] on button "View chart menu, DIS-13" at bounding box center [1457, 470] width 56 height 26
click at [1440, 535] on li "Stáhnout jako JPG" at bounding box center [1427, 531] width 111 height 20
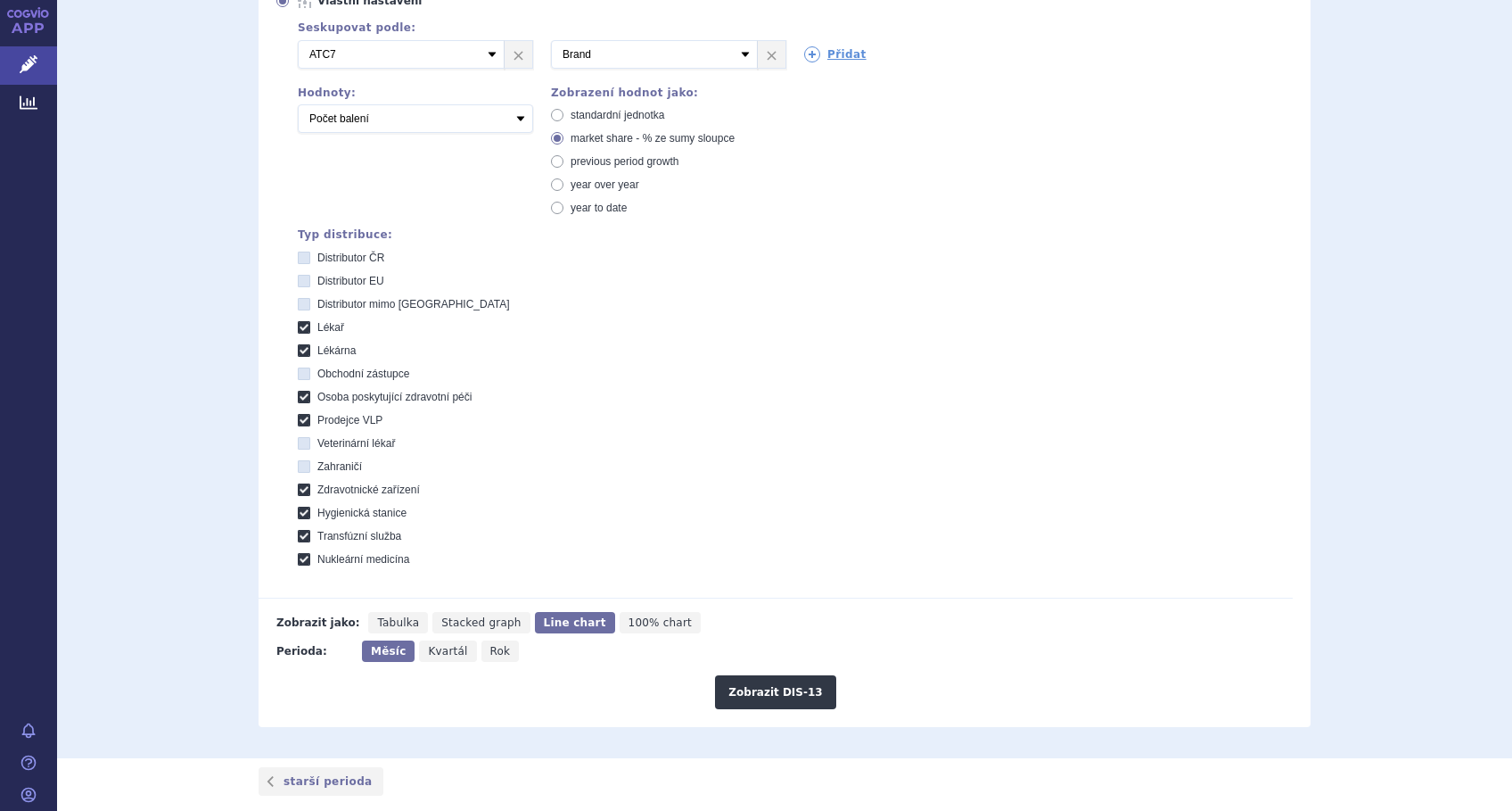
scroll to position [228, 0]
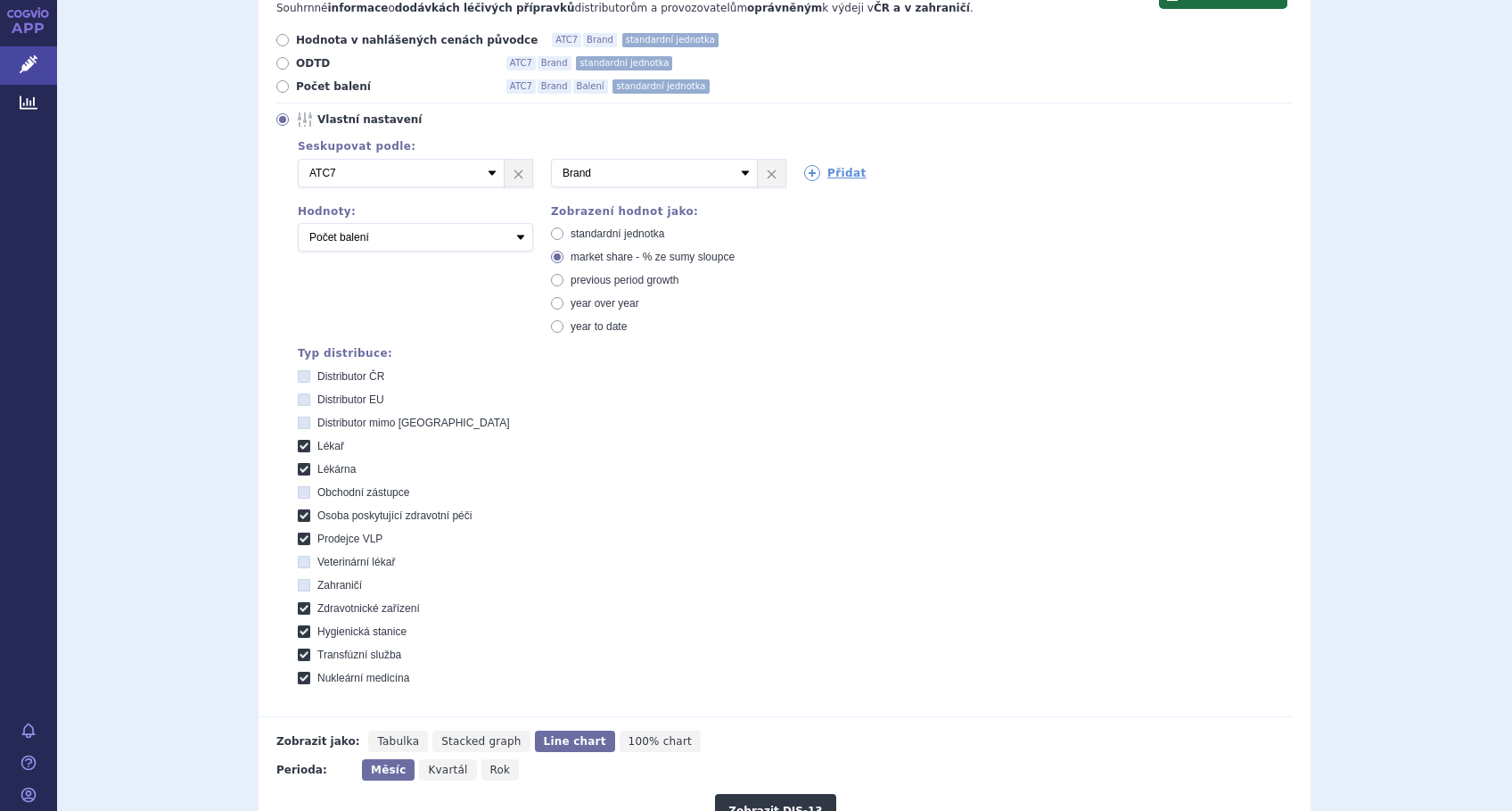
click at [551, 233] on icon at bounding box center [557, 233] width 12 height 12
click at [553, 233] on input "standardní jednotka" at bounding box center [559, 236] width 11 height 11
radio input "true"
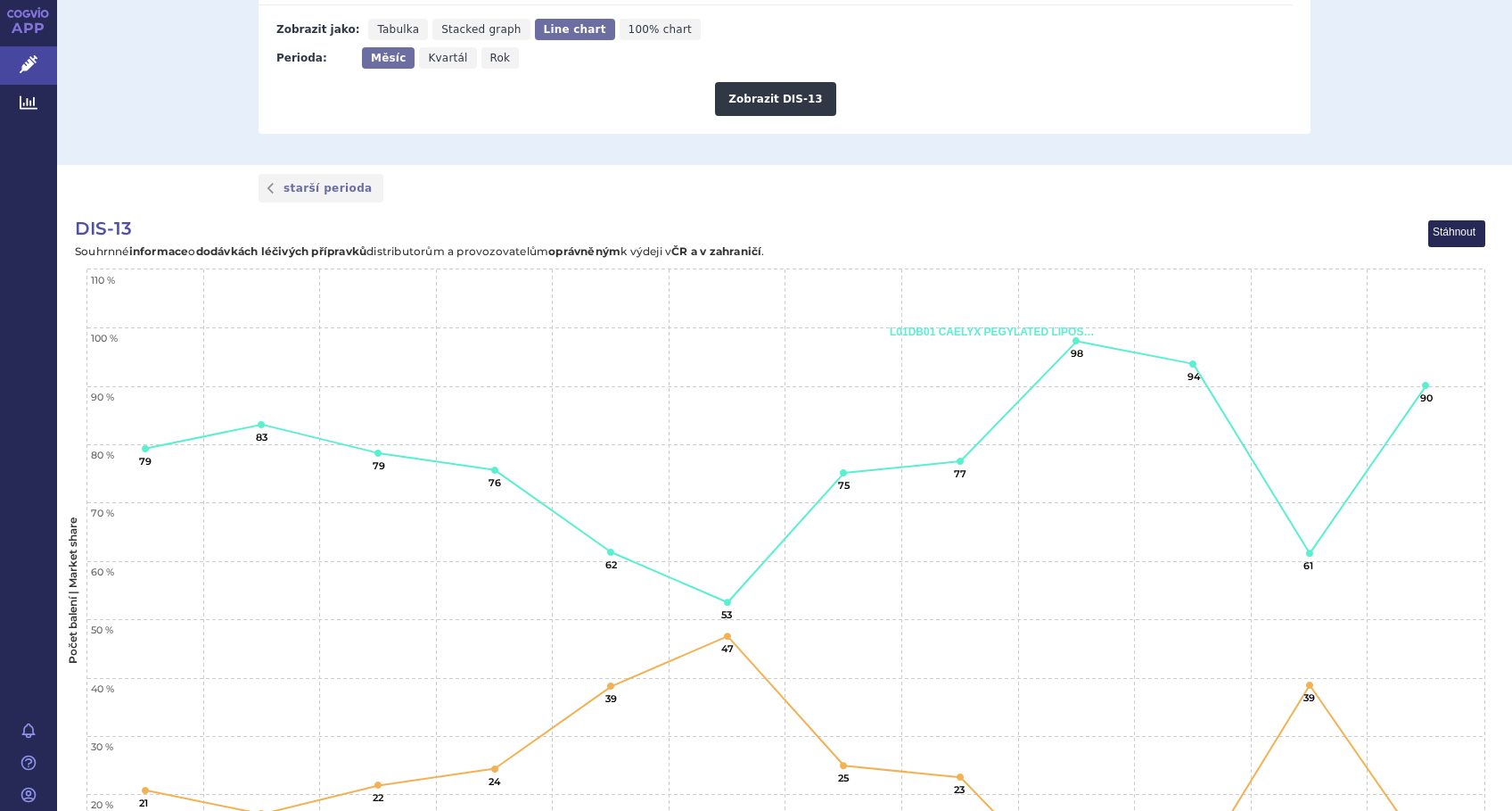
scroll to position [941, 0]
click at [766, 100] on button "Zobrazit DIS-13" at bounding box center [774, 97] width 120 height 34
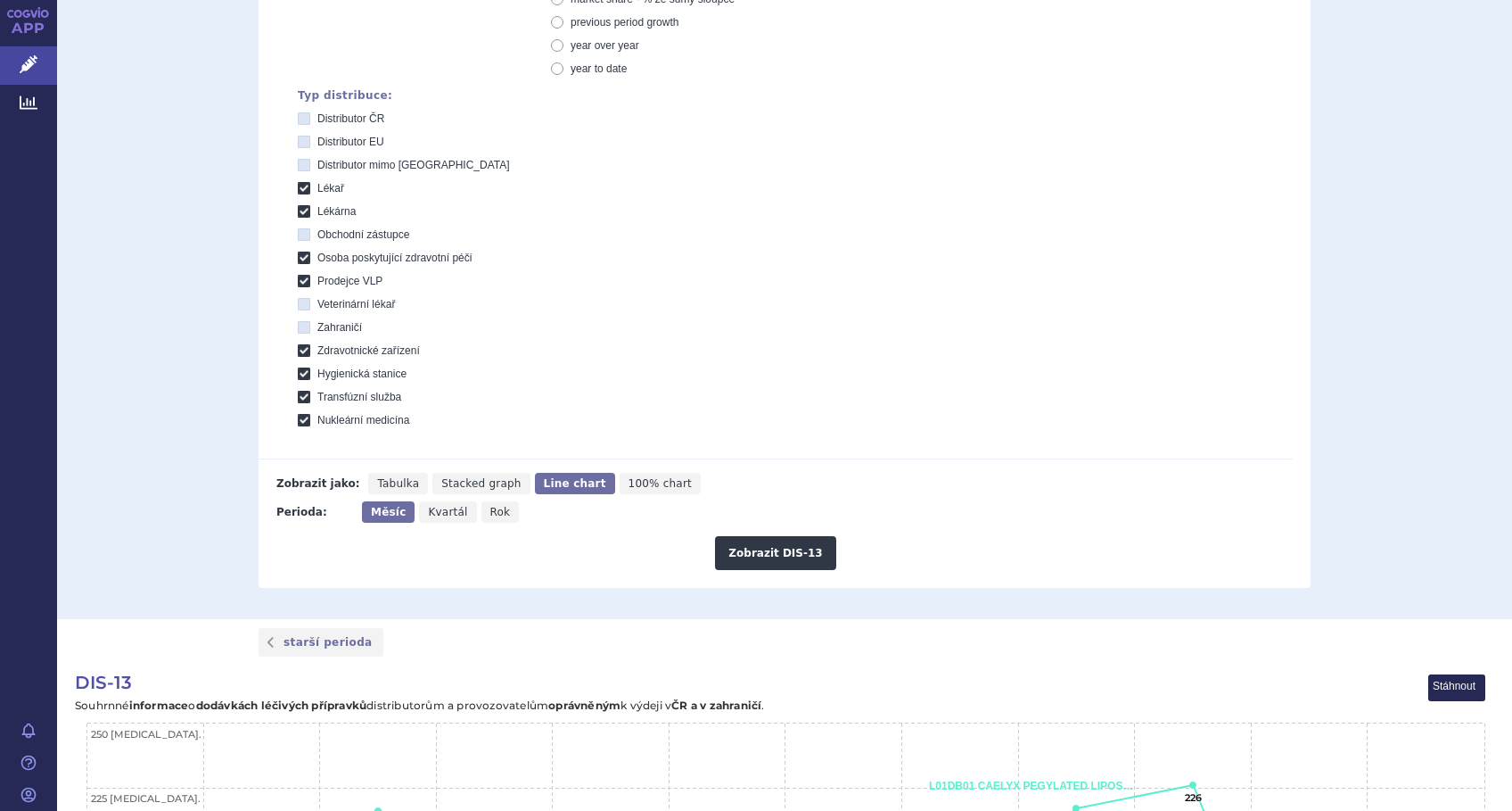
scroll to position [465, 0]
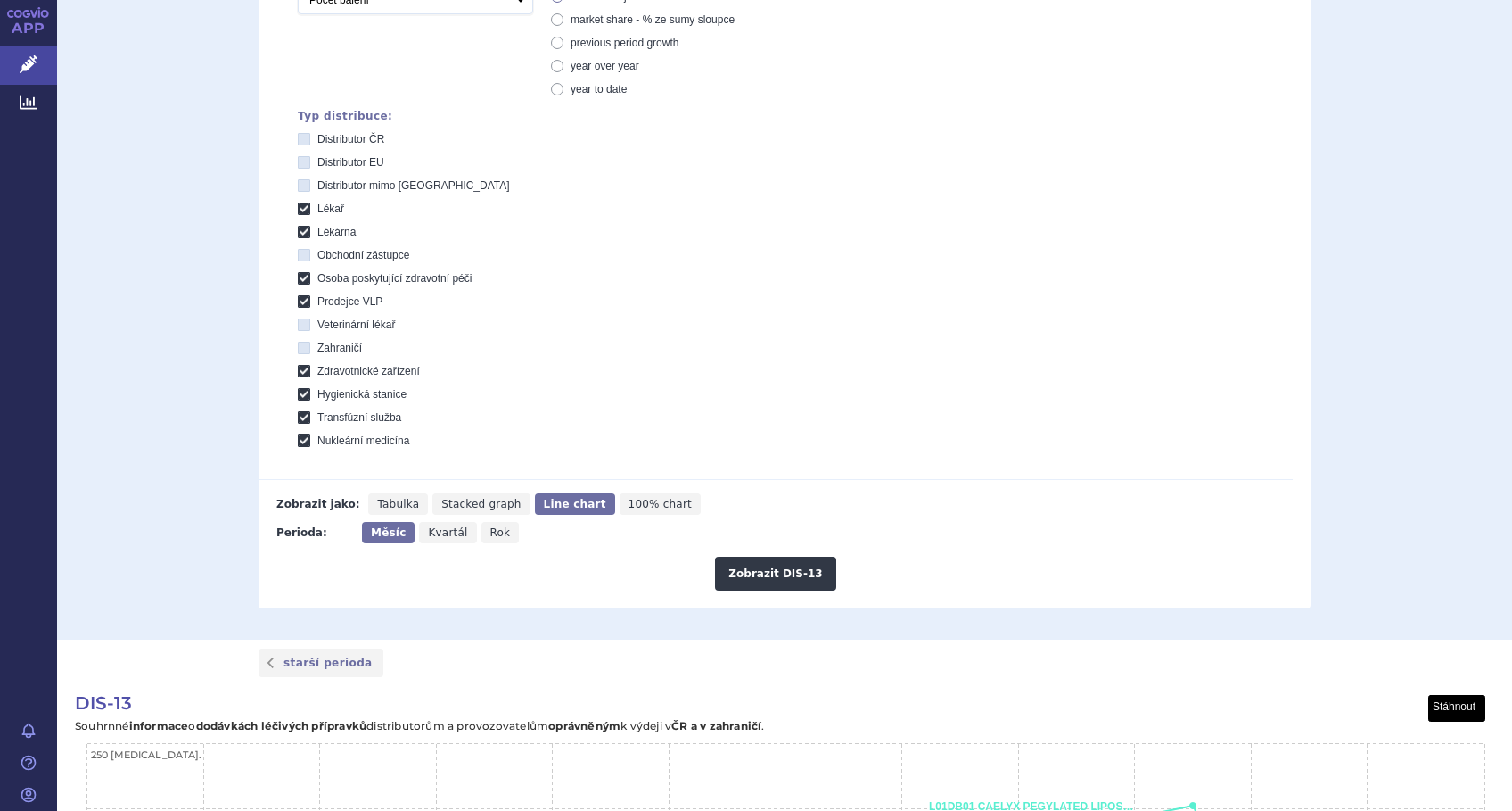
click at [1459, 706] on button "View chart menu, DIS-13" at bounding box center [1457, 708] width 56 height 26
click at [1444, 765] on li "Stáhnout jako JPG" at bounding box center [1427, 769] width 111 height 20
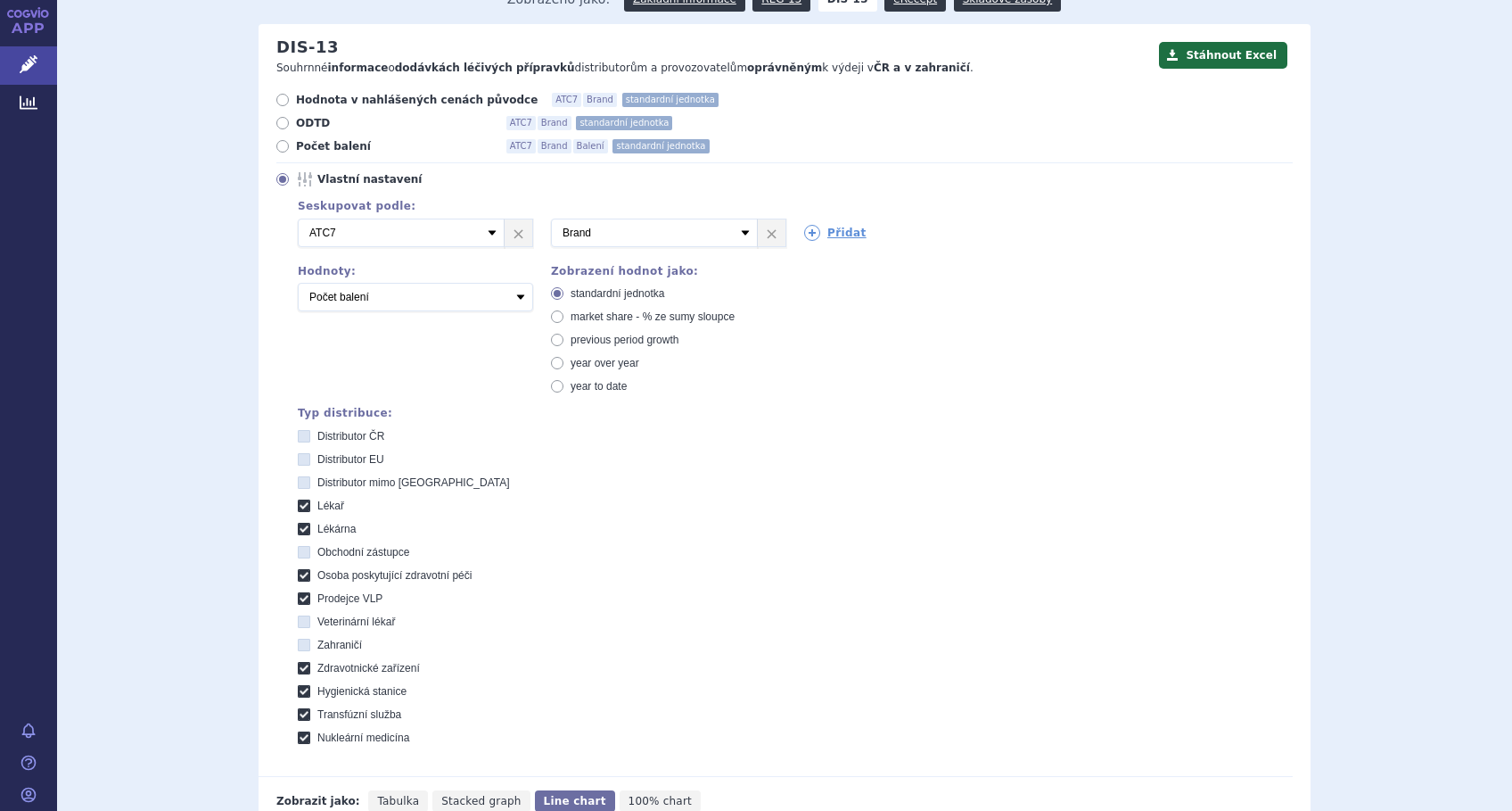
scroll to position [0, 0]
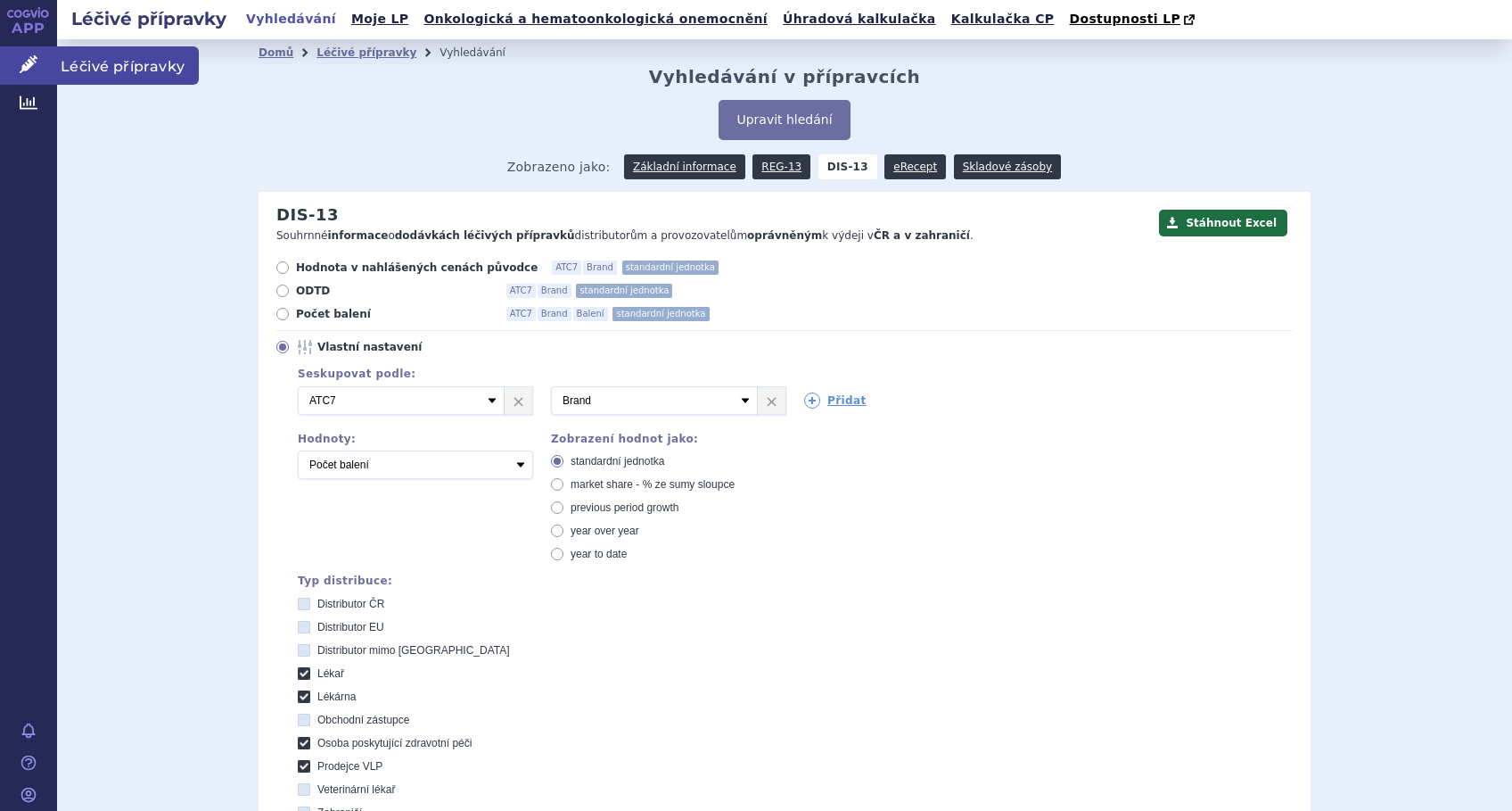
click at [28, 65] on icon at bounding box center [28, 63] width 18 height 18
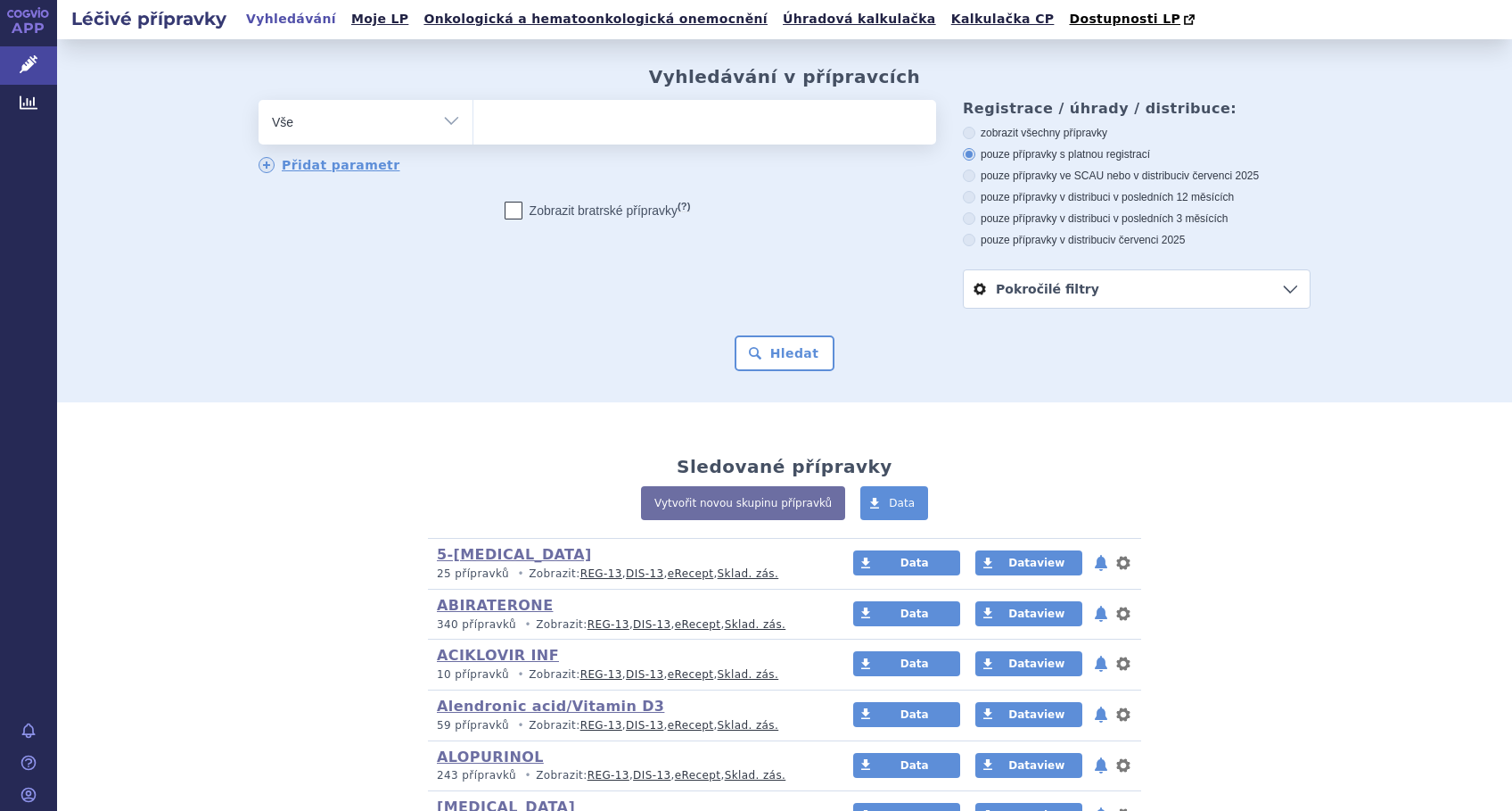
click at [605, 126] on ul at bounding box center [704, 119] width 463 height 37
click at [473, 126] on select at bounding box center [472, 121] width 1 height 45
type input "THI"
type input "THIO"
type input "THIOT"
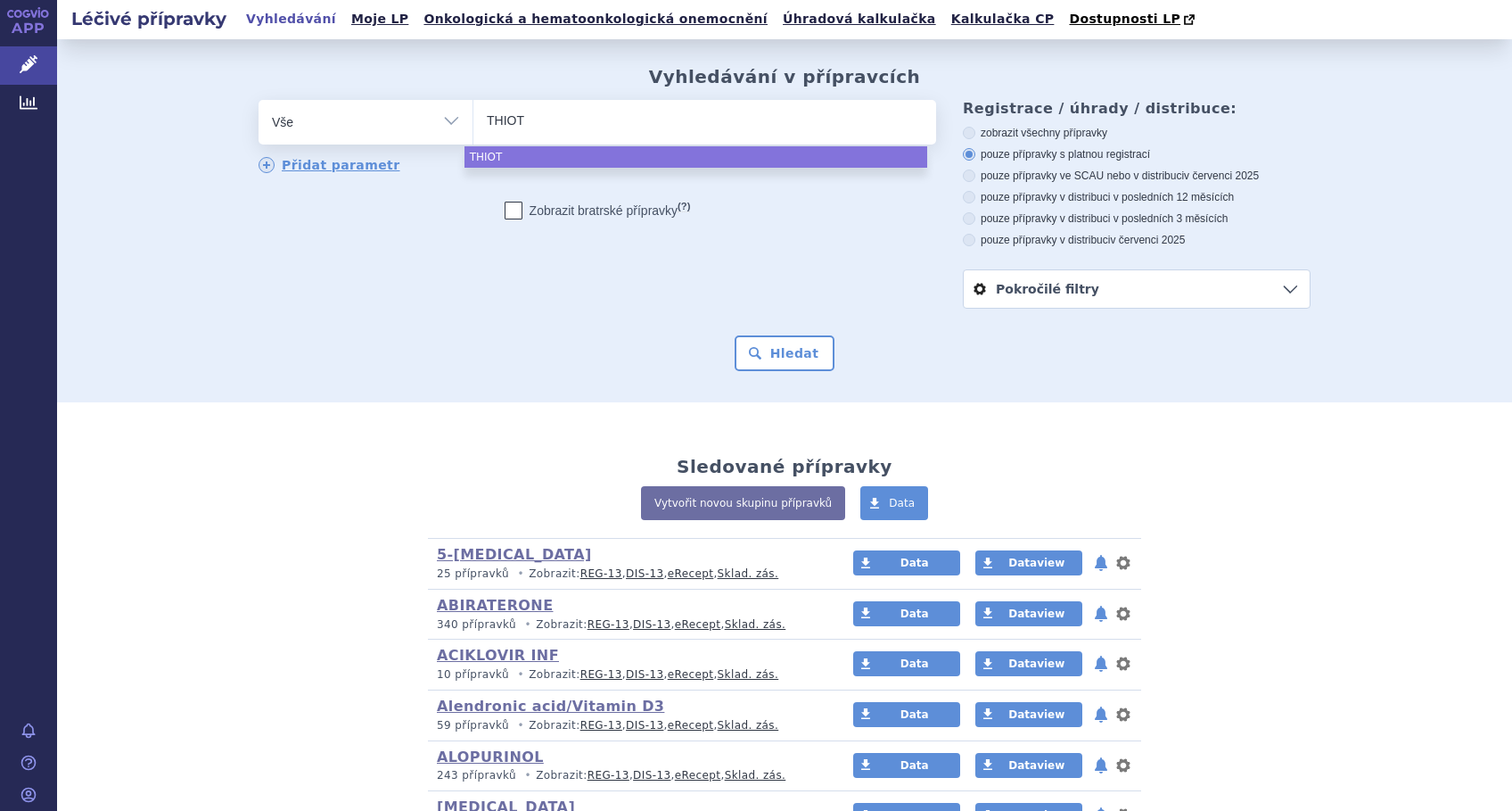
type input "THIOTE"
type input "[MEDICAL_DATA]"
select select "[MEDICAL_DATA]"
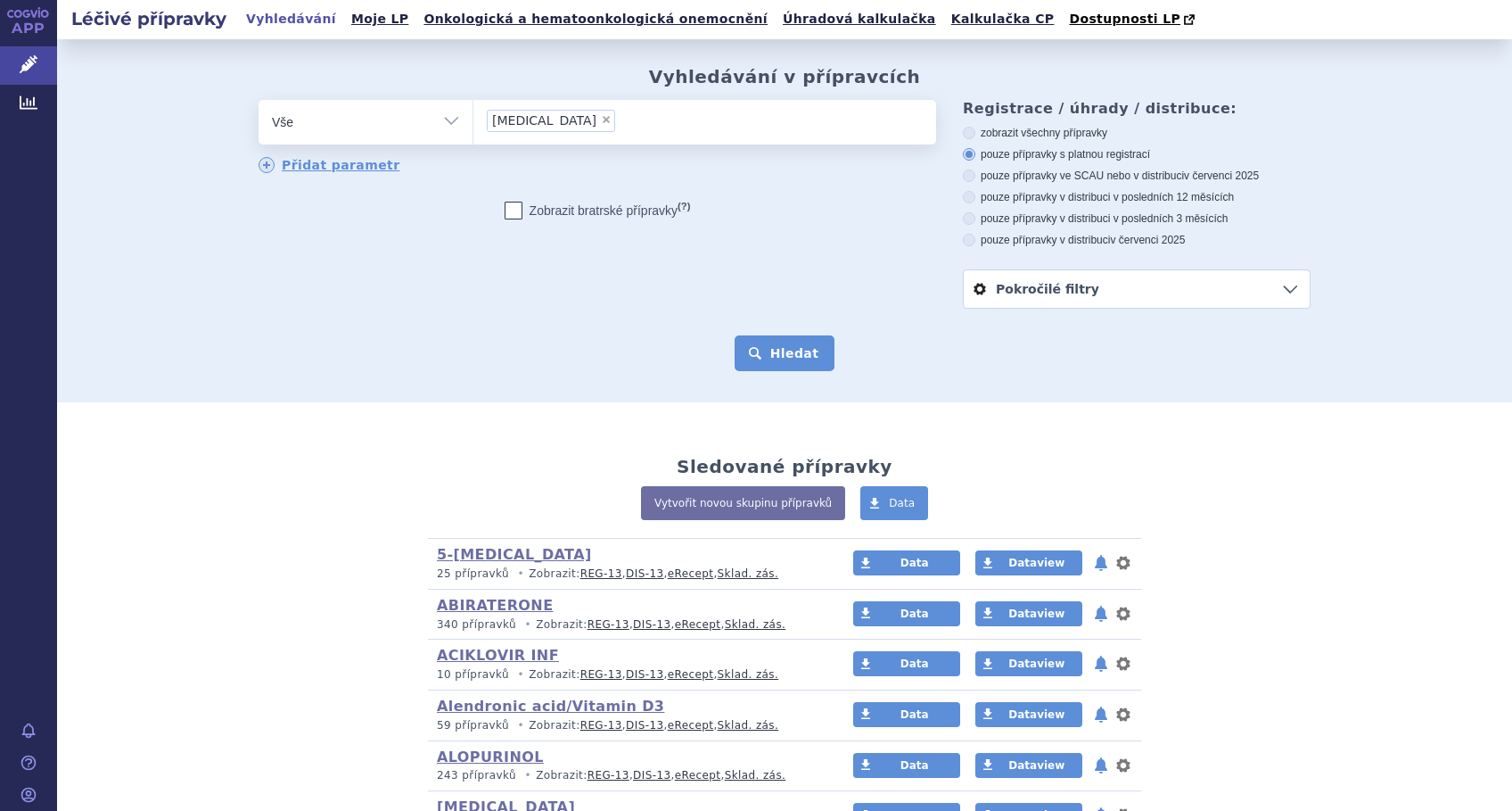
click at [761, 357] on button "Hledat" at bounding box center [784, 353] width 101 height 35
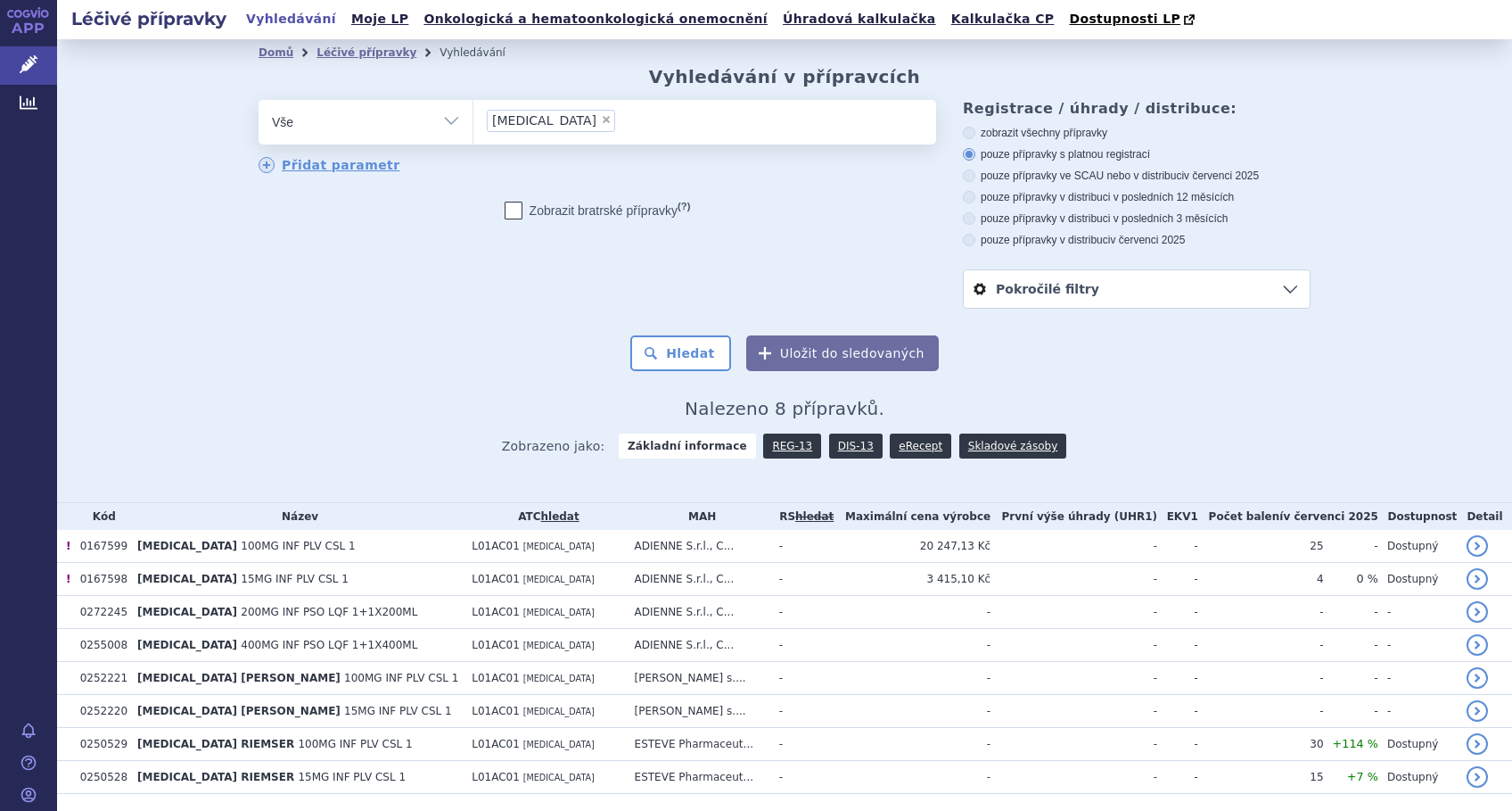
click at [601, 121] on span "×" at bounding box center [605, 119] width 10 height 10
click at [473, 121] on select "THIOTEPA" at bounding box center [472, 121] width 1 height 45
select select
click at [548, 121] on ul at bounding box center [704, 119] width 463 height 37
click at [473, 121] on select "THIOTEPA" at bounding box center [472, 121] width 1 height 45
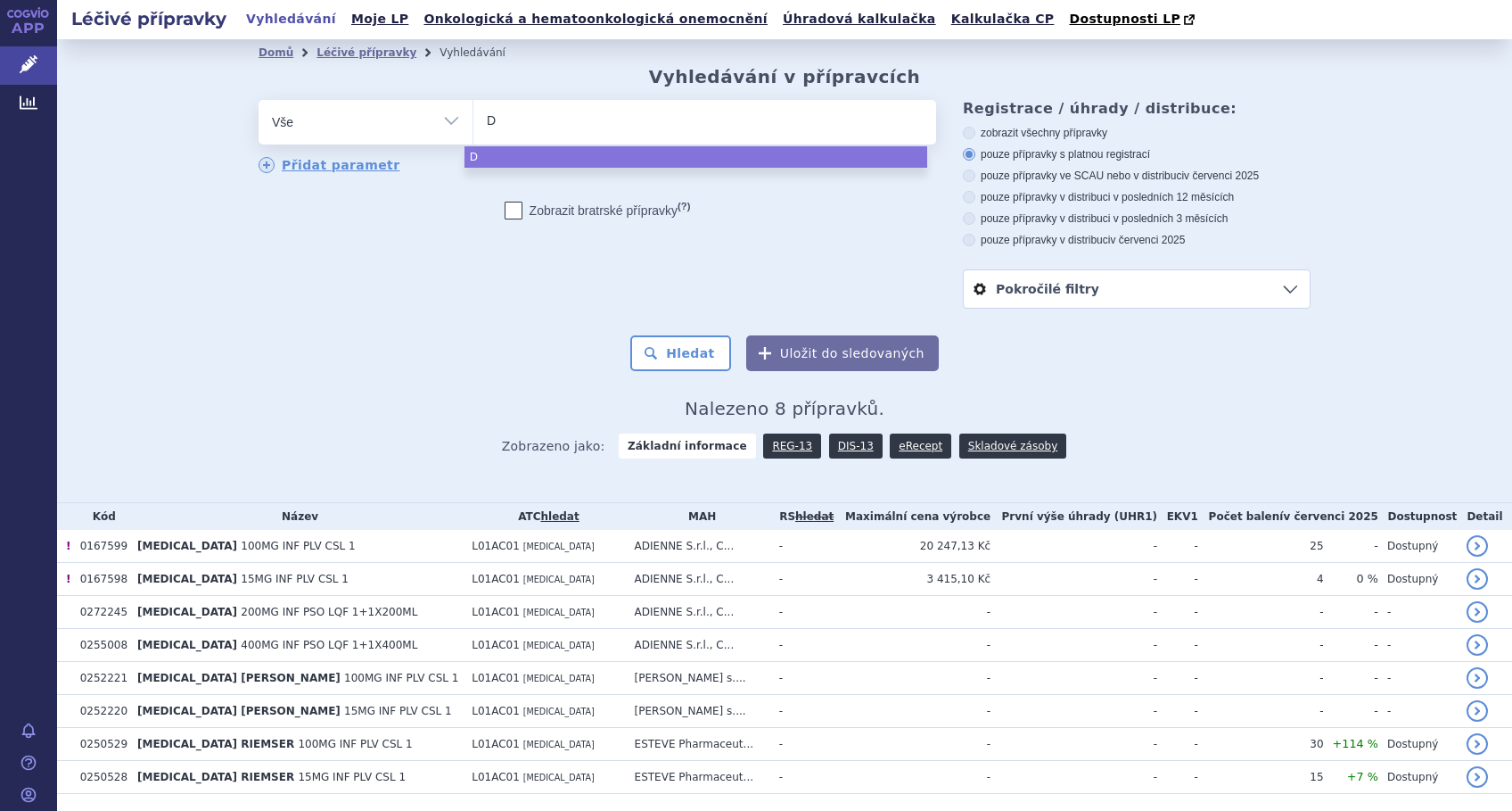
type input "DA"
type input "DAP"
type input "DAPTO"
type input "DAPTOM"
type input "DAPTOMY"
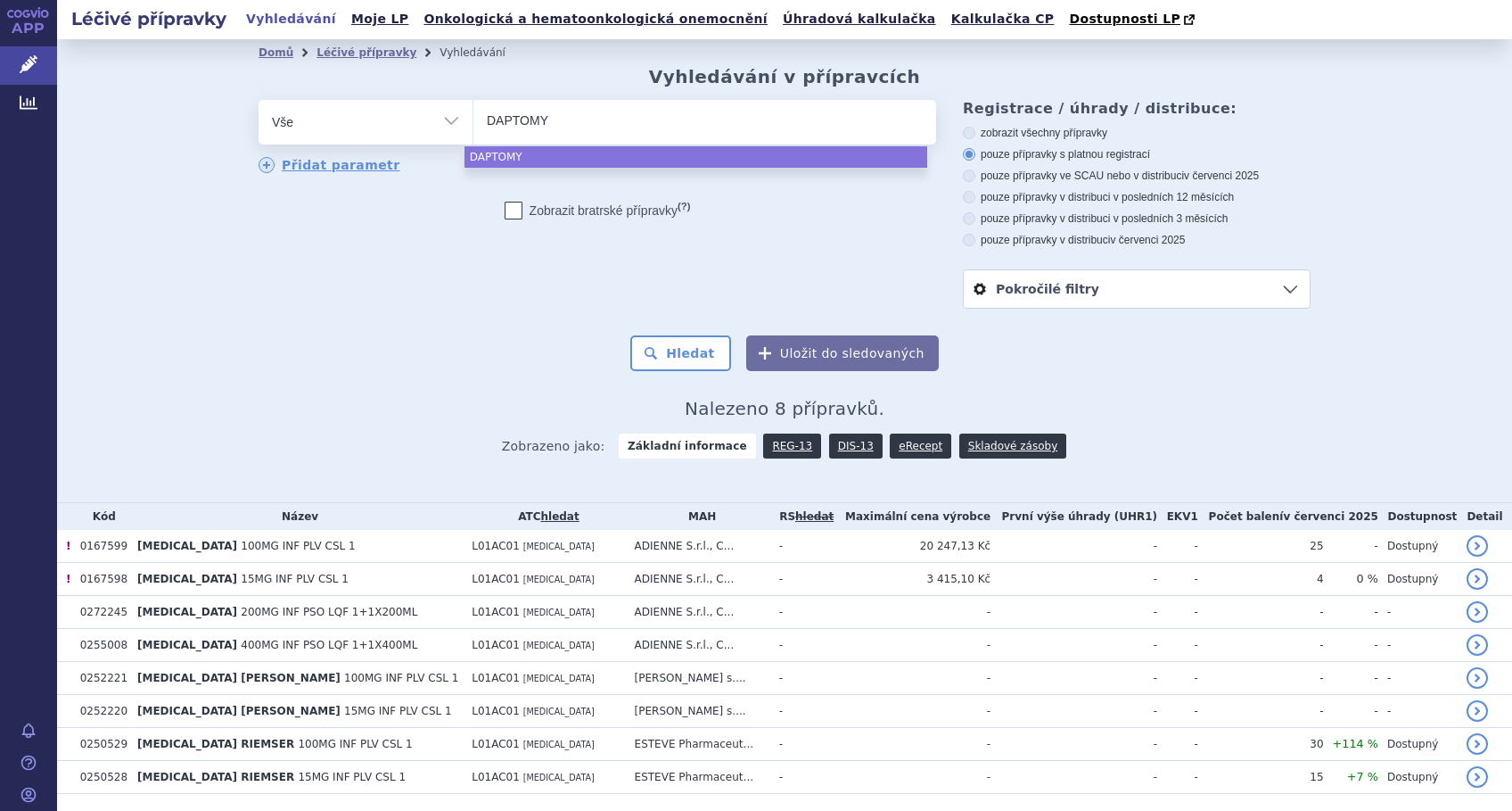
type input "DAPTOMYC"
type input "DAPTOMYCI"
type input "DAPTOMYCIN"
select select "DAPTOMYCIN"
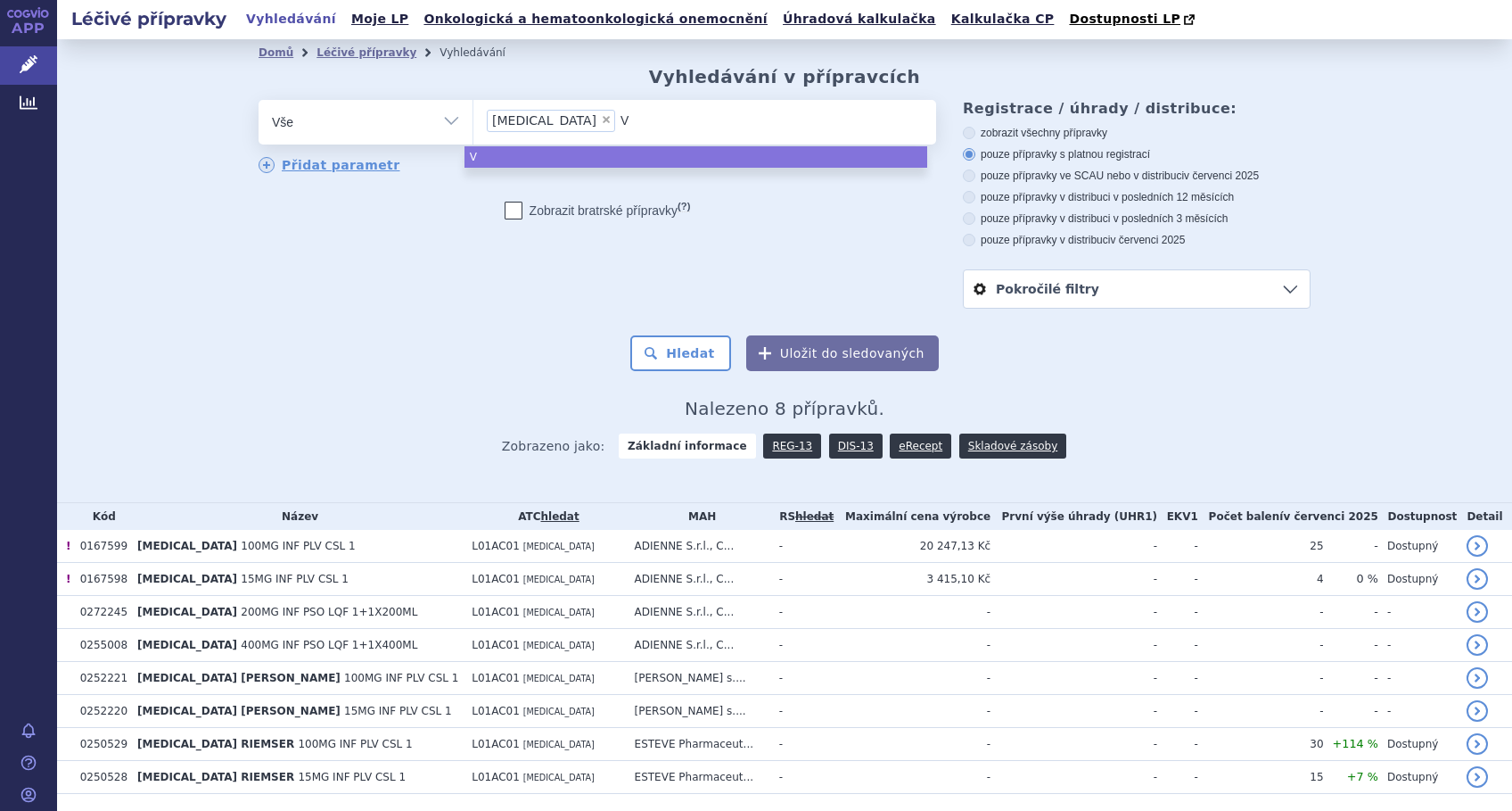
type input "VA"
type input "VAN"
type input "VANK"
type input "VANKO"
type input "VANKOM"
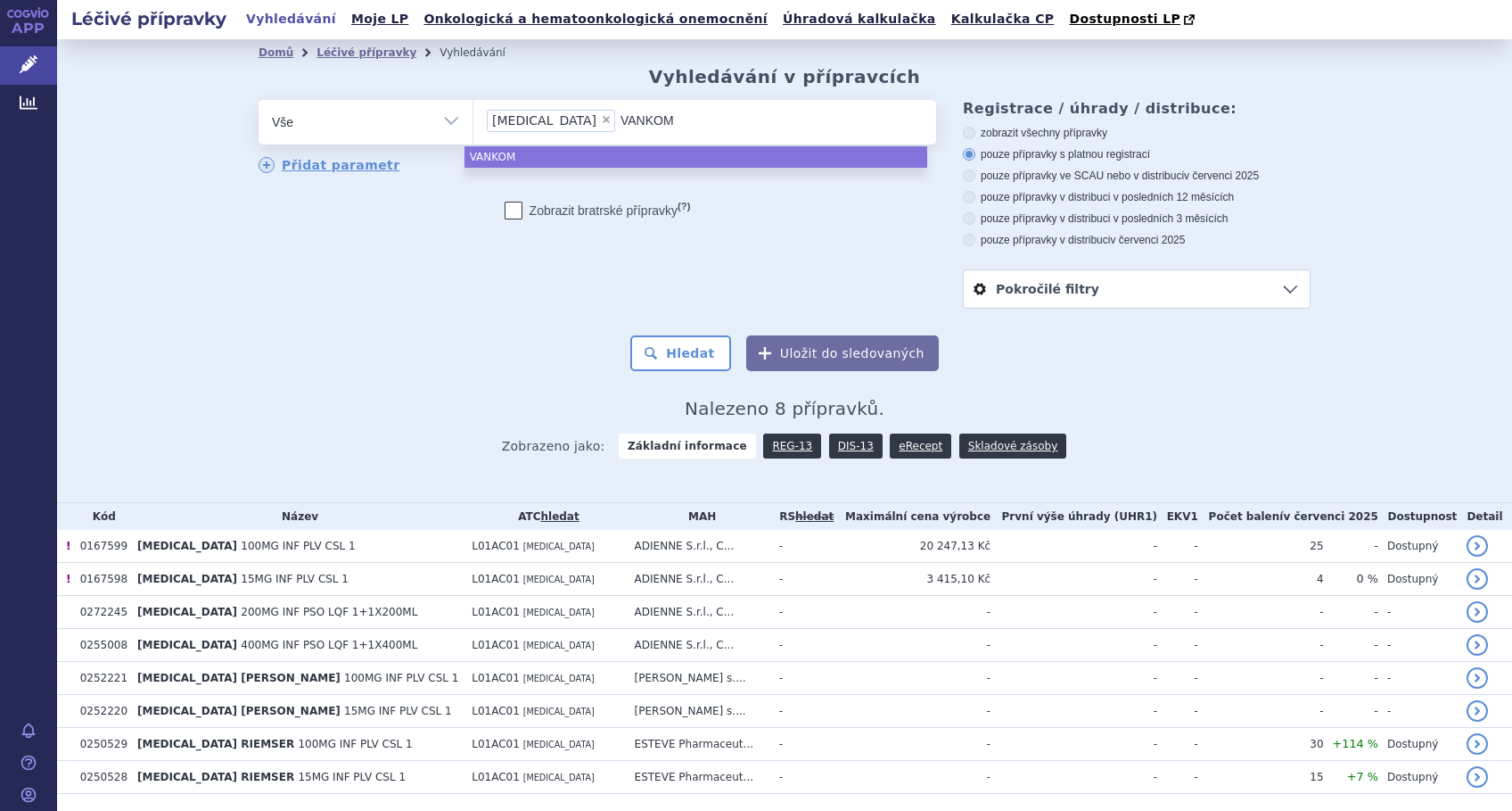
type input "VANKOMY"
type input "VANKOMYC"
type input "VANKOMYCIN"
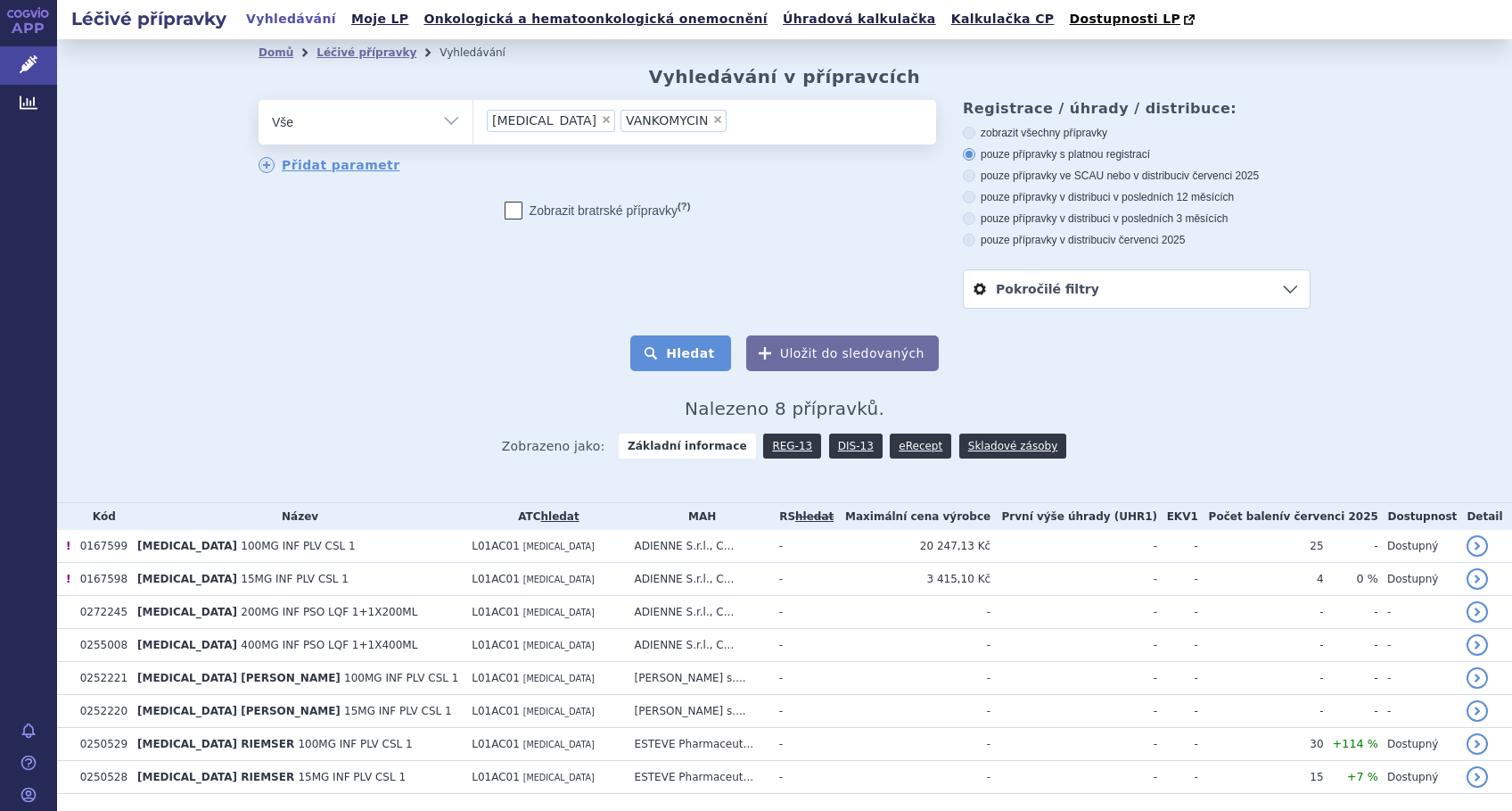
click at [671, 342] on button "Hledat" at bounding box center [681, 353] width 101 height 35
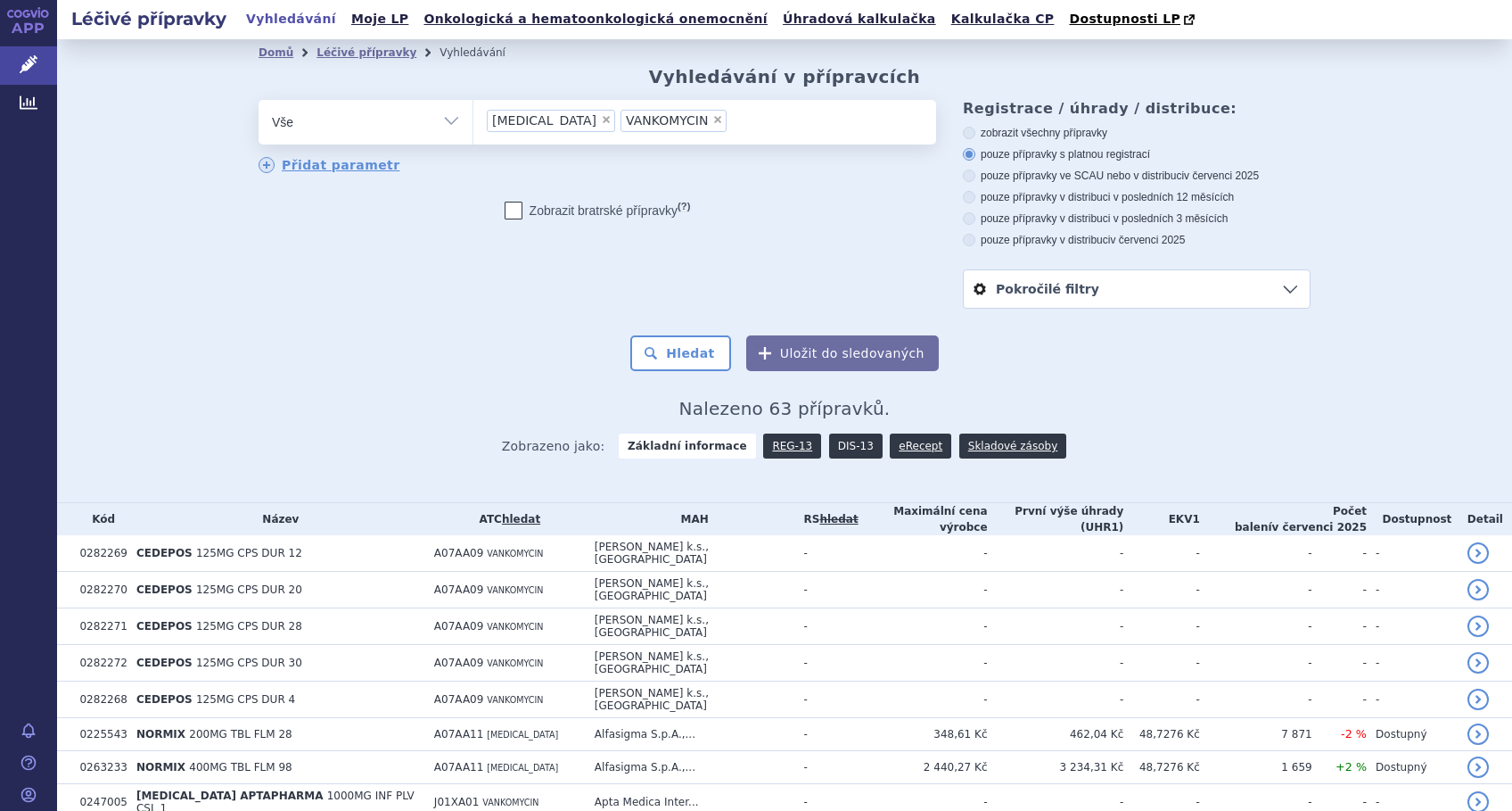
click at [834, 447] on link "DIS-13" at bounding box center [855, 445] width 53 height 25
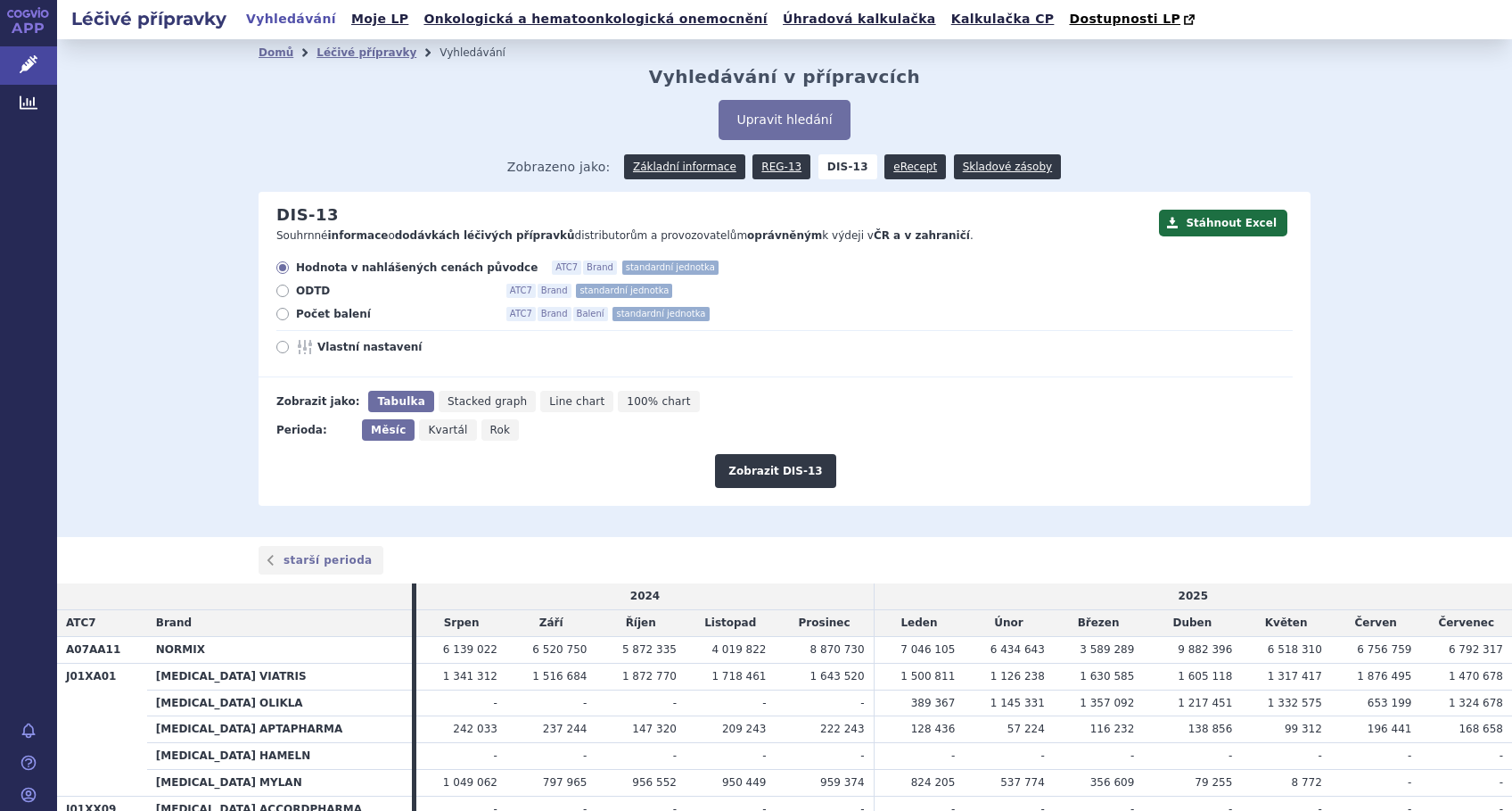
click at [627, 397] on span "100% chart" at bounding box center [659, 400] width 63 height 12
click at [617, 397] on input "100% chart" at bounding box center [623, 397] width 11 height 11
radio input "true"
click at [277, 352] on icon at bounding box center [282, 346] width 12 height 12
click at [278, 352] on input "Vlastní nastavení" at bounding box center [284, 349] width 11 height 11
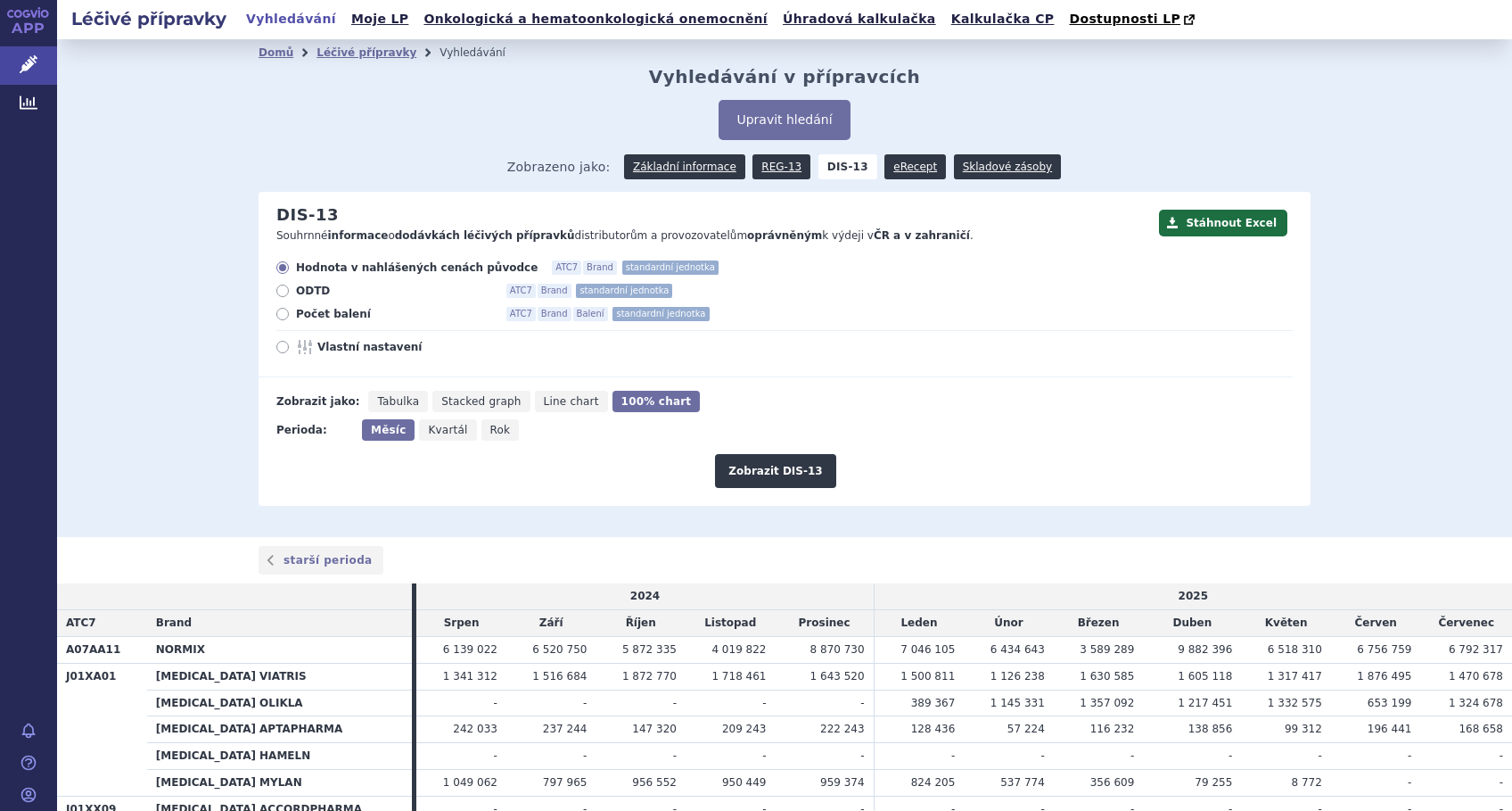
radio input "true"
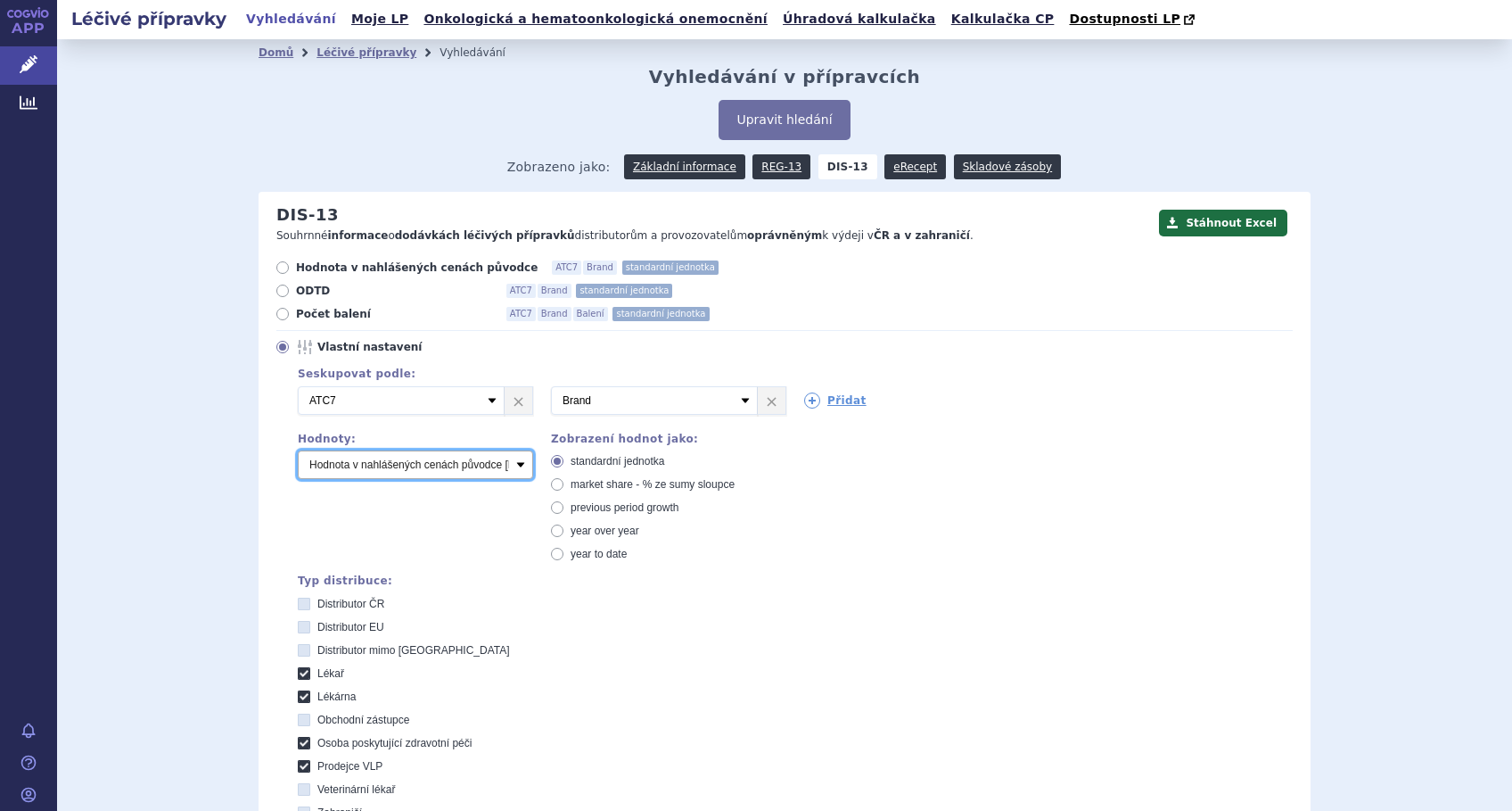
click at [406, 471] on select "Počet balení Hodnota v nahlášených cenách původce [DIS-13] Hodnota v maximálníc…" at bounding box center [415, 465] width 235 height 29
select select "packages"
click at [298, 452] on select "Počet balení Hodnota v nahlášených cenách původce [DIS-13] Hodnota v maximálníc…" at bounding box center [415, 465] width 235 height 29
click at [659, 490] on span "market share - % ze sumy sloupce" at bounding box center [653, 483] width 164 height 12
click at [564, 490] on input "market share - % ze sumy sloupce" at bounding box center [559, 486] width 11 height 11
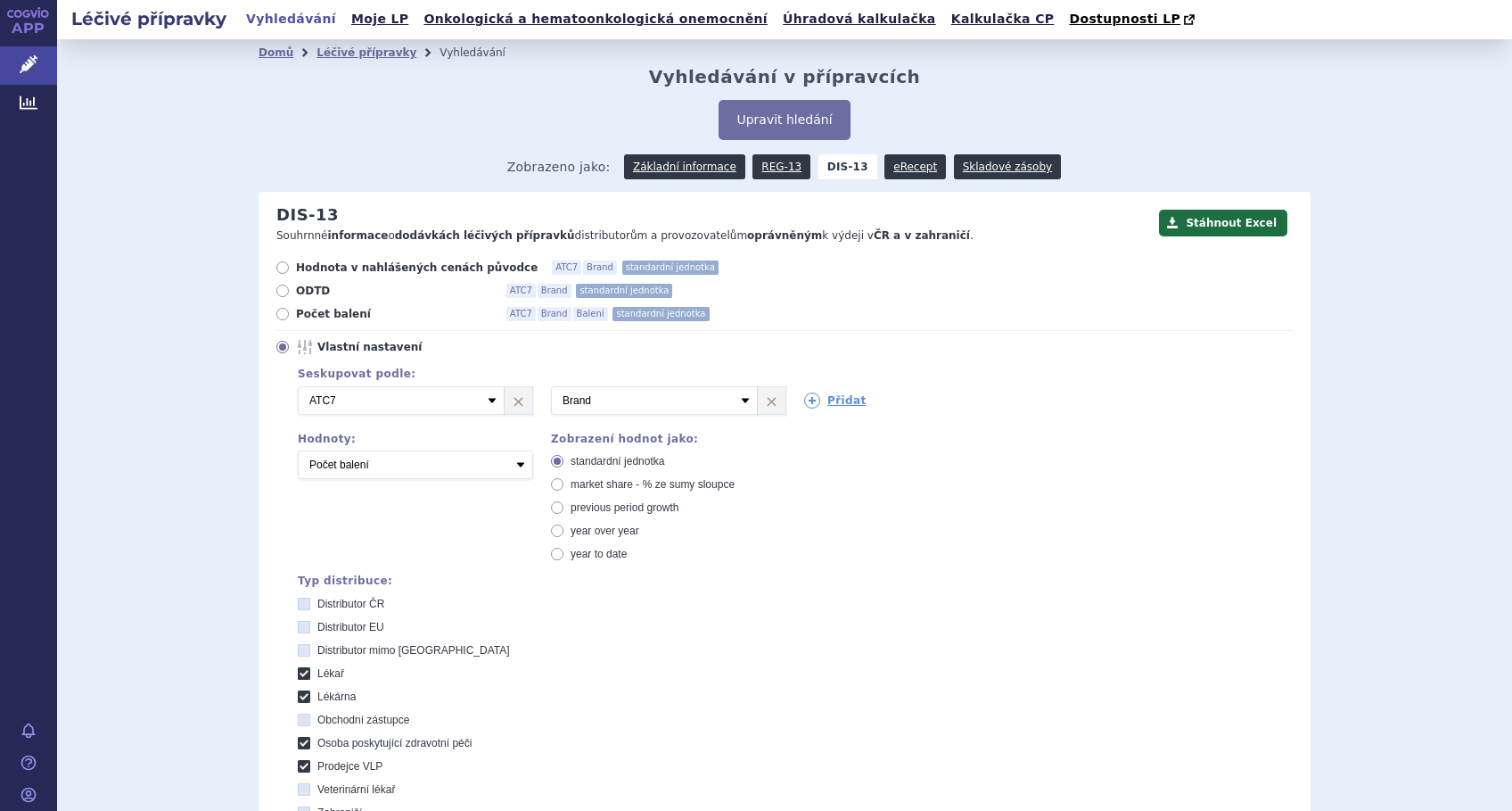
radio input "true"
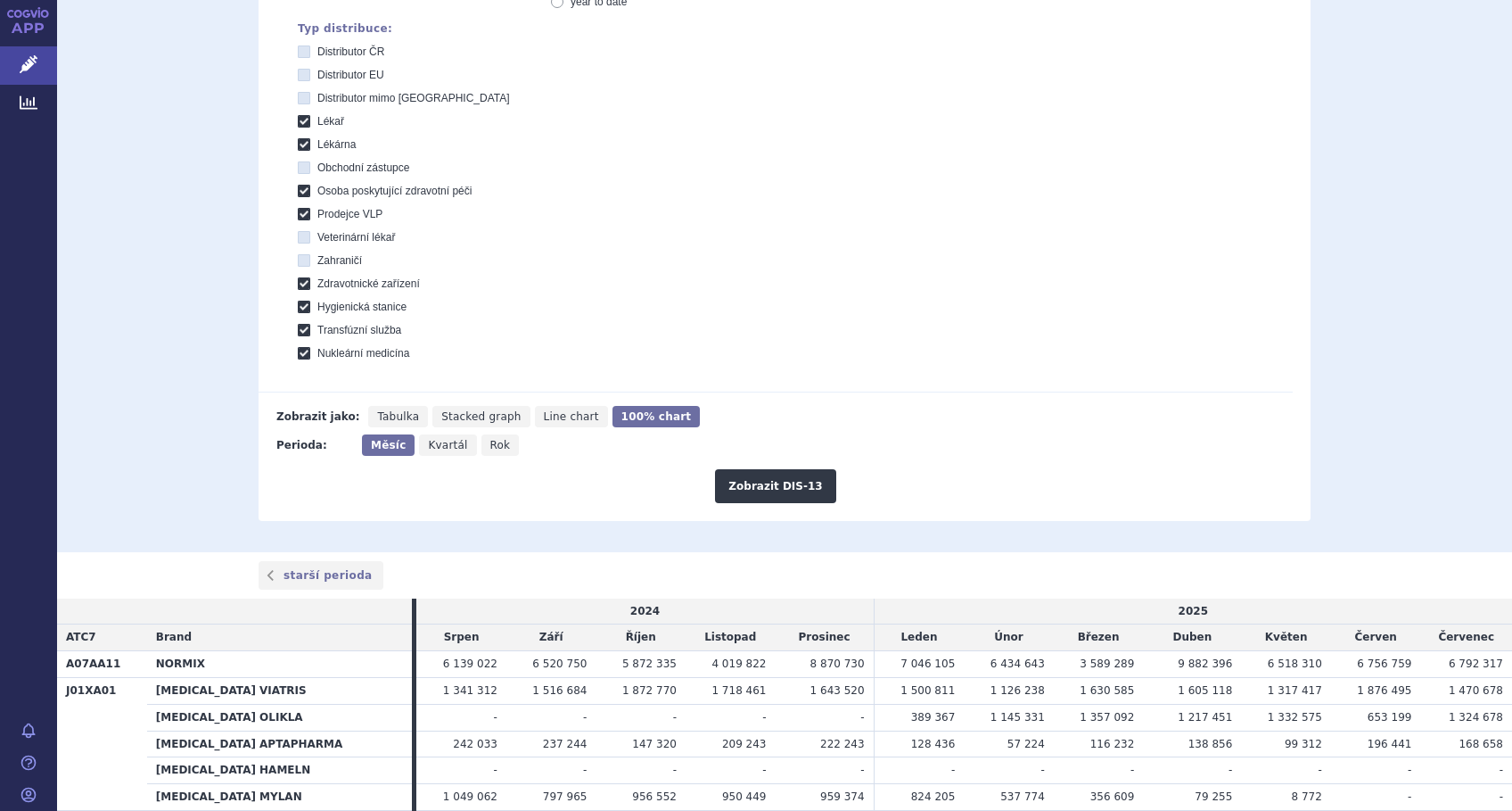
scroll to position [594, 0]
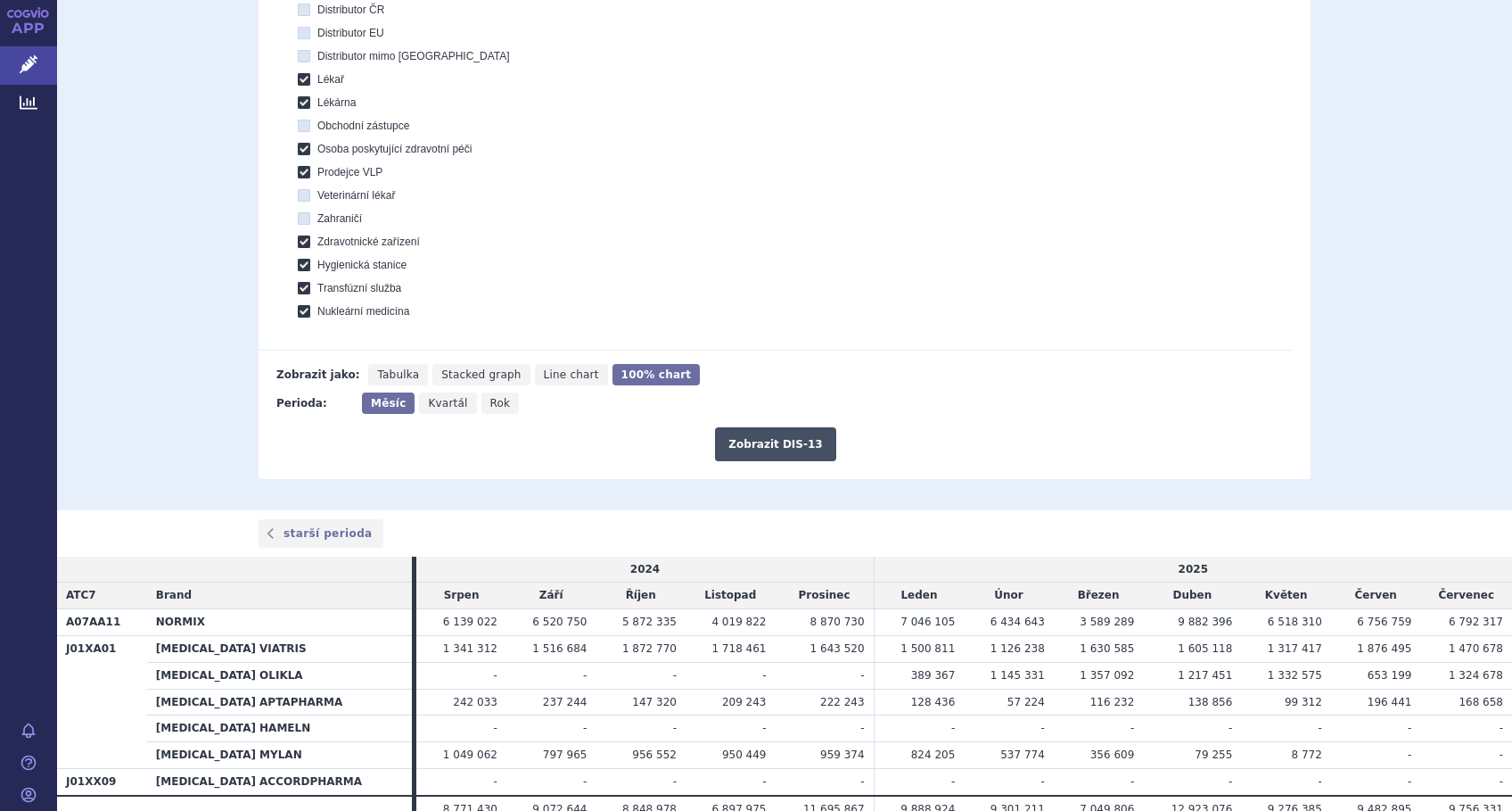
click at [762, 442] on button "Zobrazit DIS-13" at bounding box center [774, 444] width 120 height 34
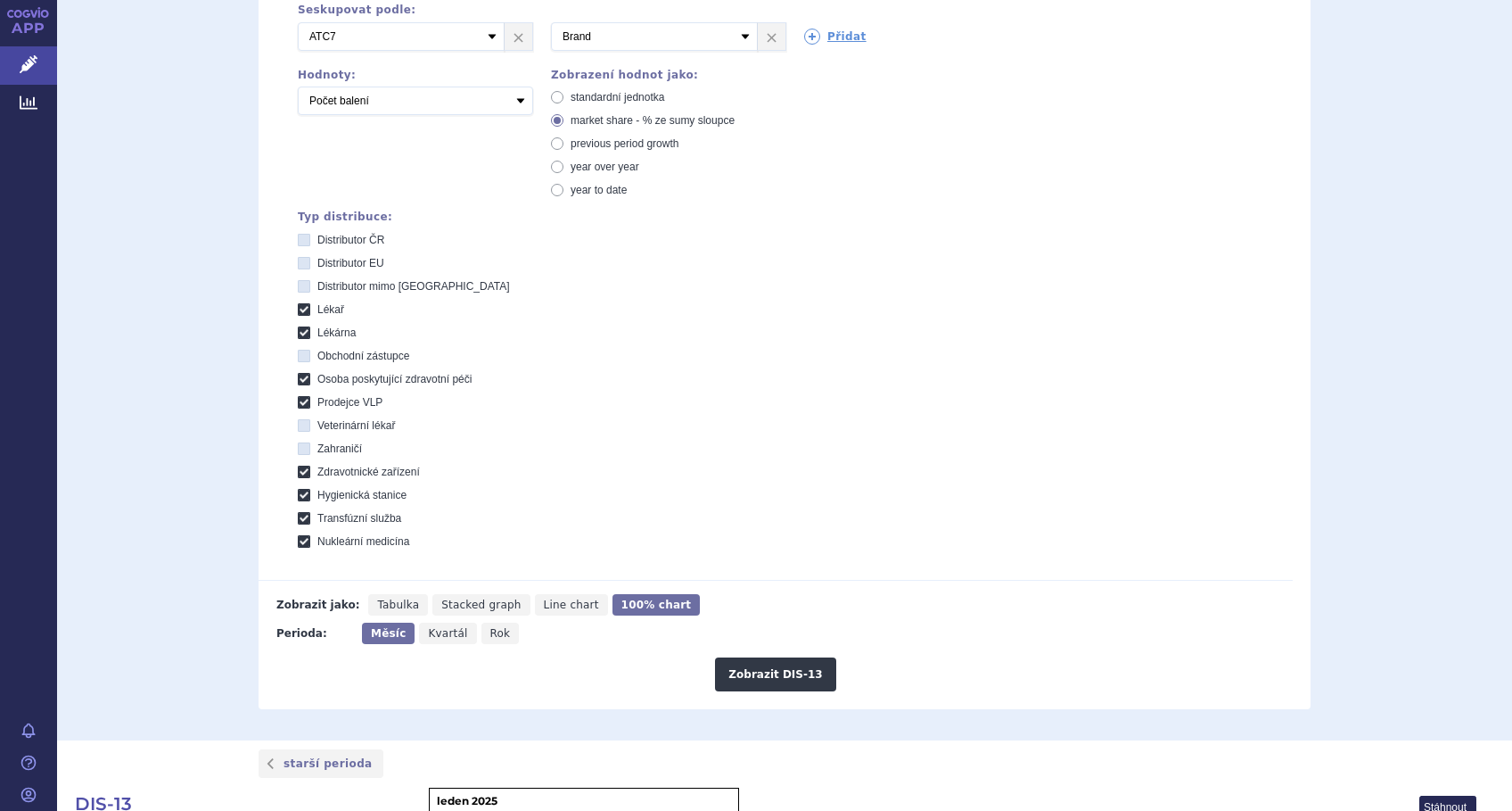
scroll to position [357, 0]
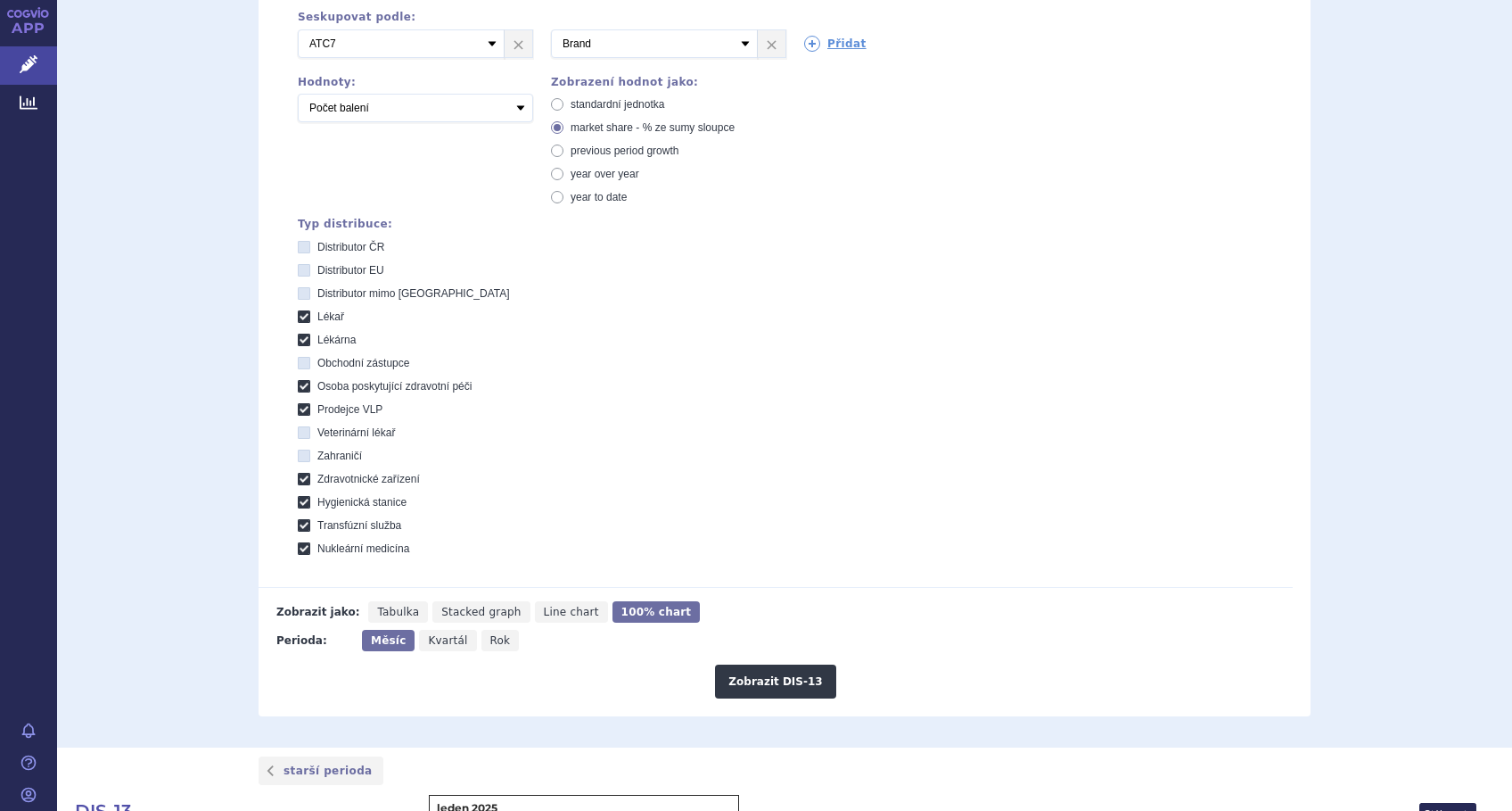
click at [534, 603] on icon "Line chart" at bounding box center [571, 611] width 73 height 21
click at [534, 603] on input "Line chart" at bounding box center [540, 607] width 11 height 11
radio input "true"
click at [763, 683] on button "Zobrazit DIS-13" at bounding box center [774, 681] width 120 height 34
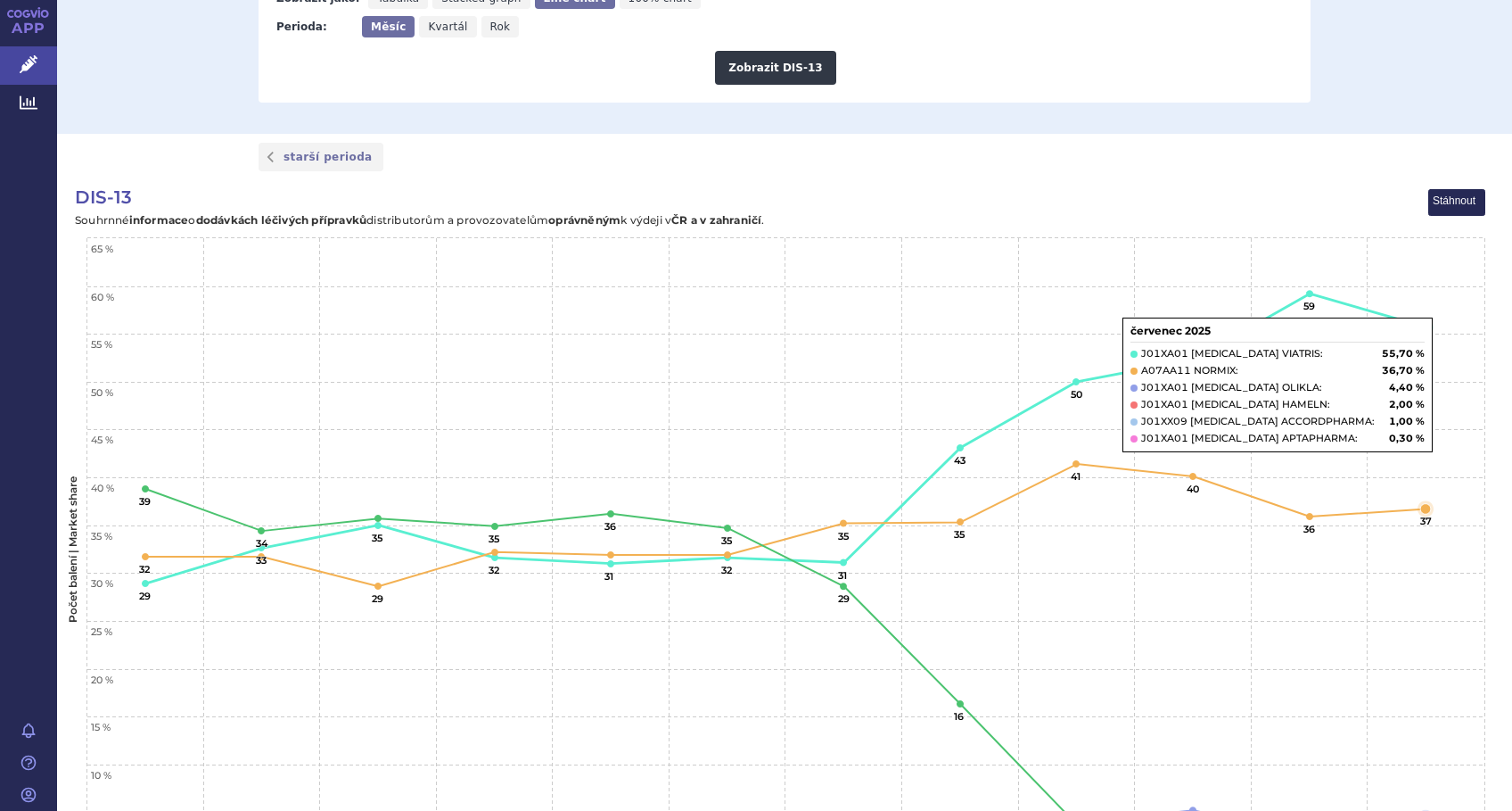
scroll to position [941, 0]
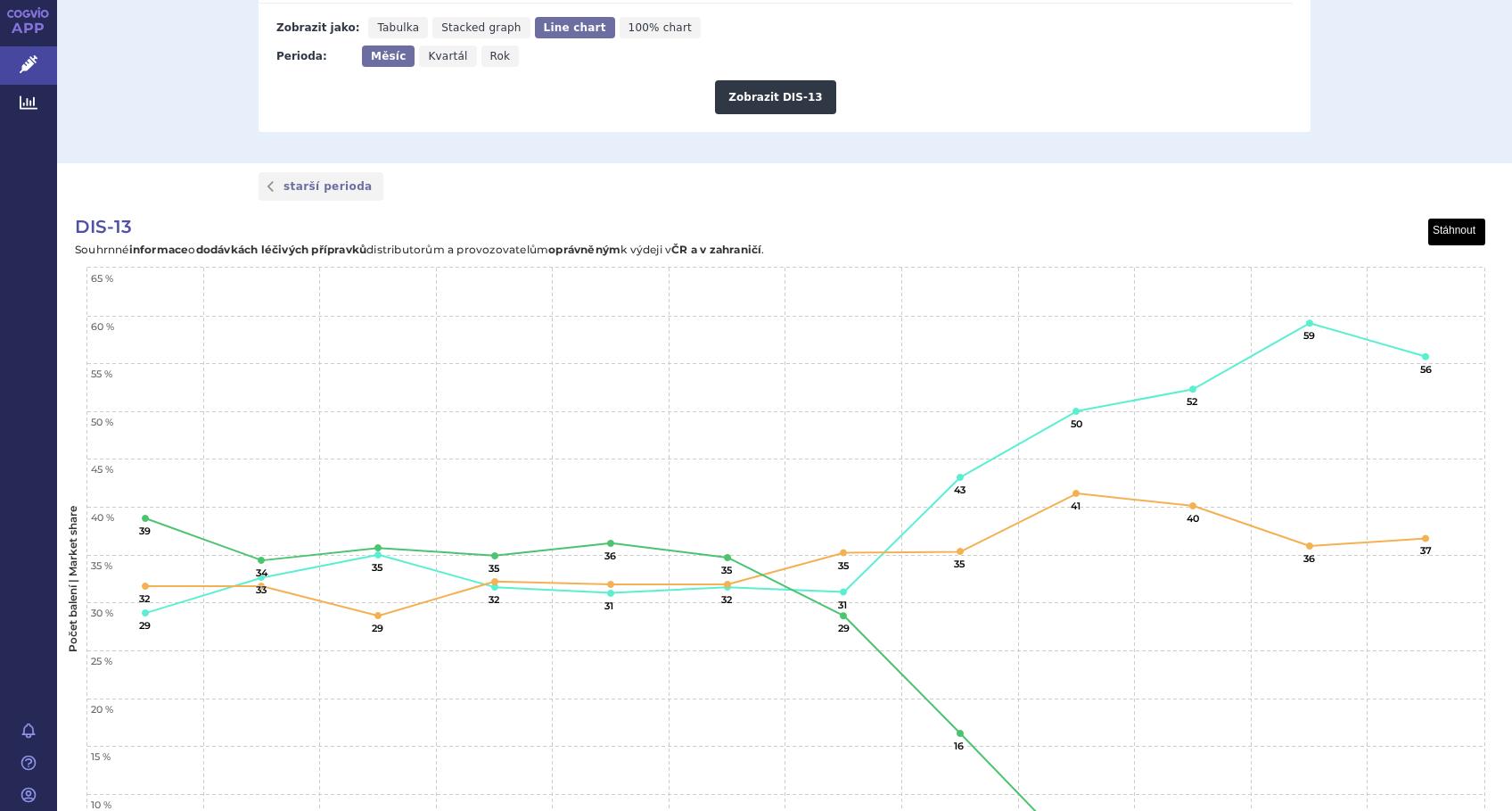
click at [1448, 227] on button "View chart menu, DIS-13" at bounding box center [1457, 232] width 56 height 26
click at [1442, 296] on li "Stáhnout jako JPG" at bounding box center [1427, 293] width 111 height 20
click at [831, 207] on div "starší perioda" at bounding box center [784, 187] width 1455 height 47
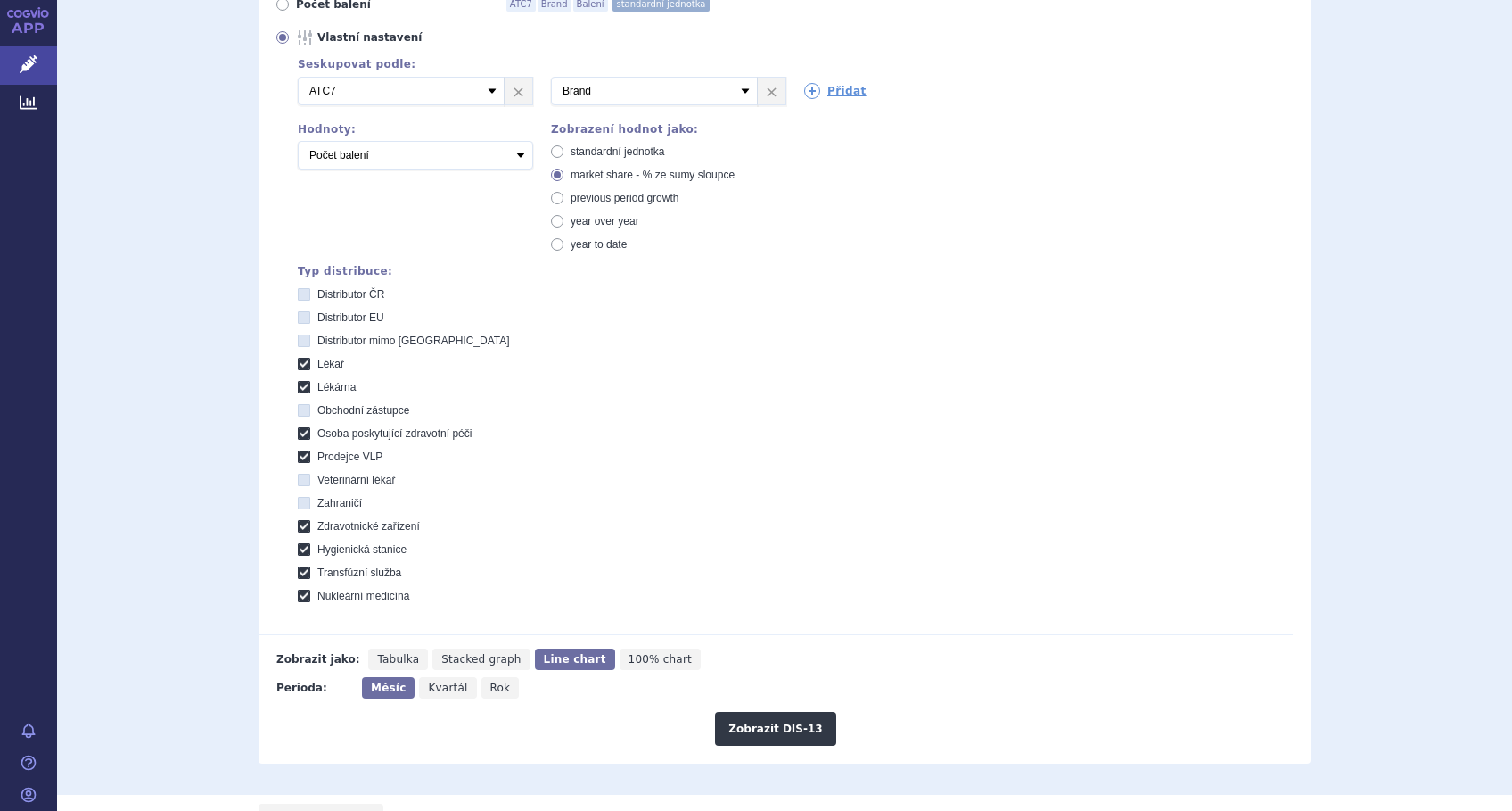
scroll to position [346, 0]
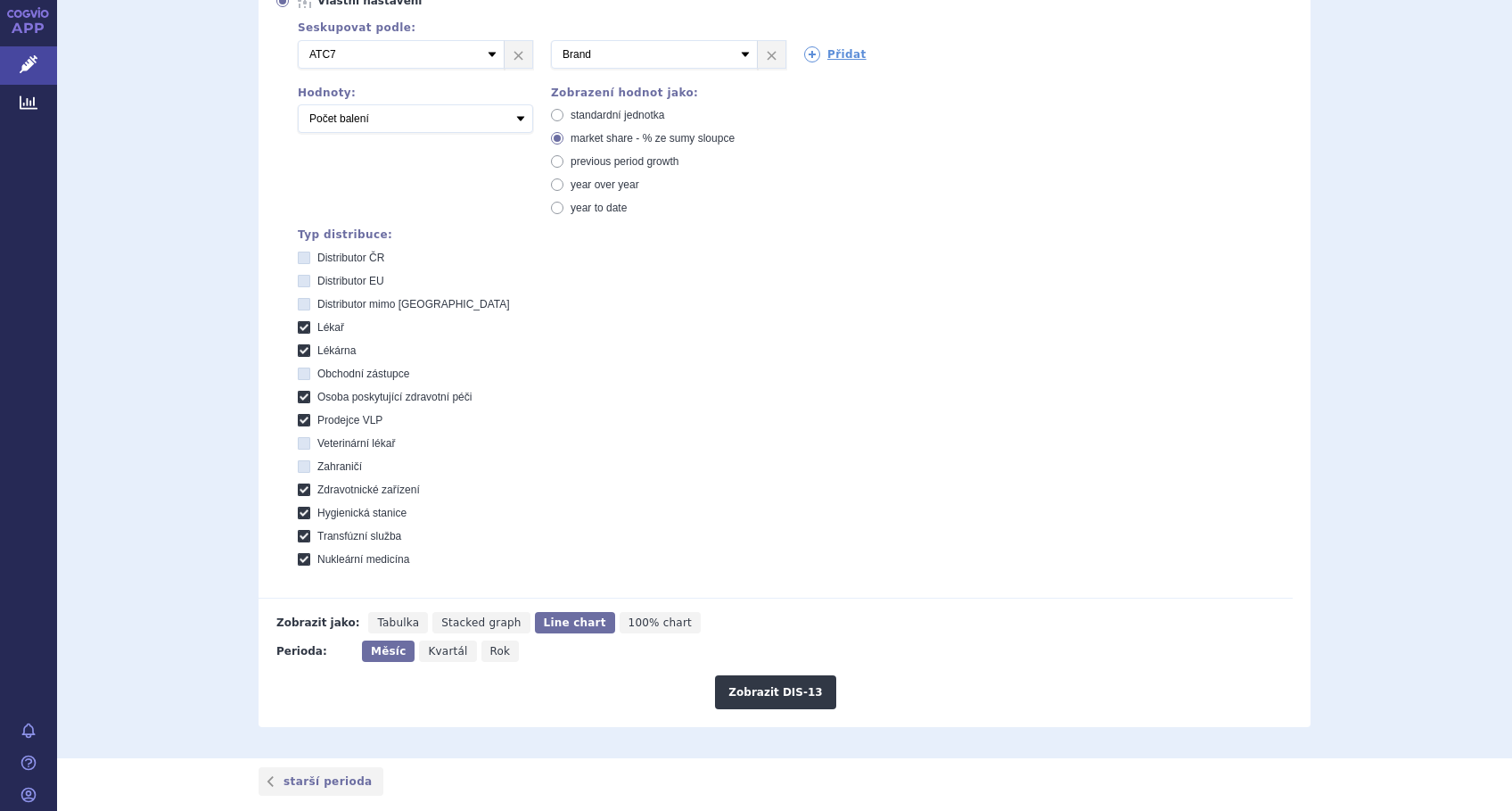
click at [601, 112] on span "standardní jednotka" at bounding box center [617, 115] width 93 height 12
click at [564, 112] on input "standardní jednotka" at bounding box center [559, 117] width 11 height 11
radio input "true"
click at [756, 684] on button "Zobrazit DIS-13" at bounding box center [774, 692] width 120 height 34
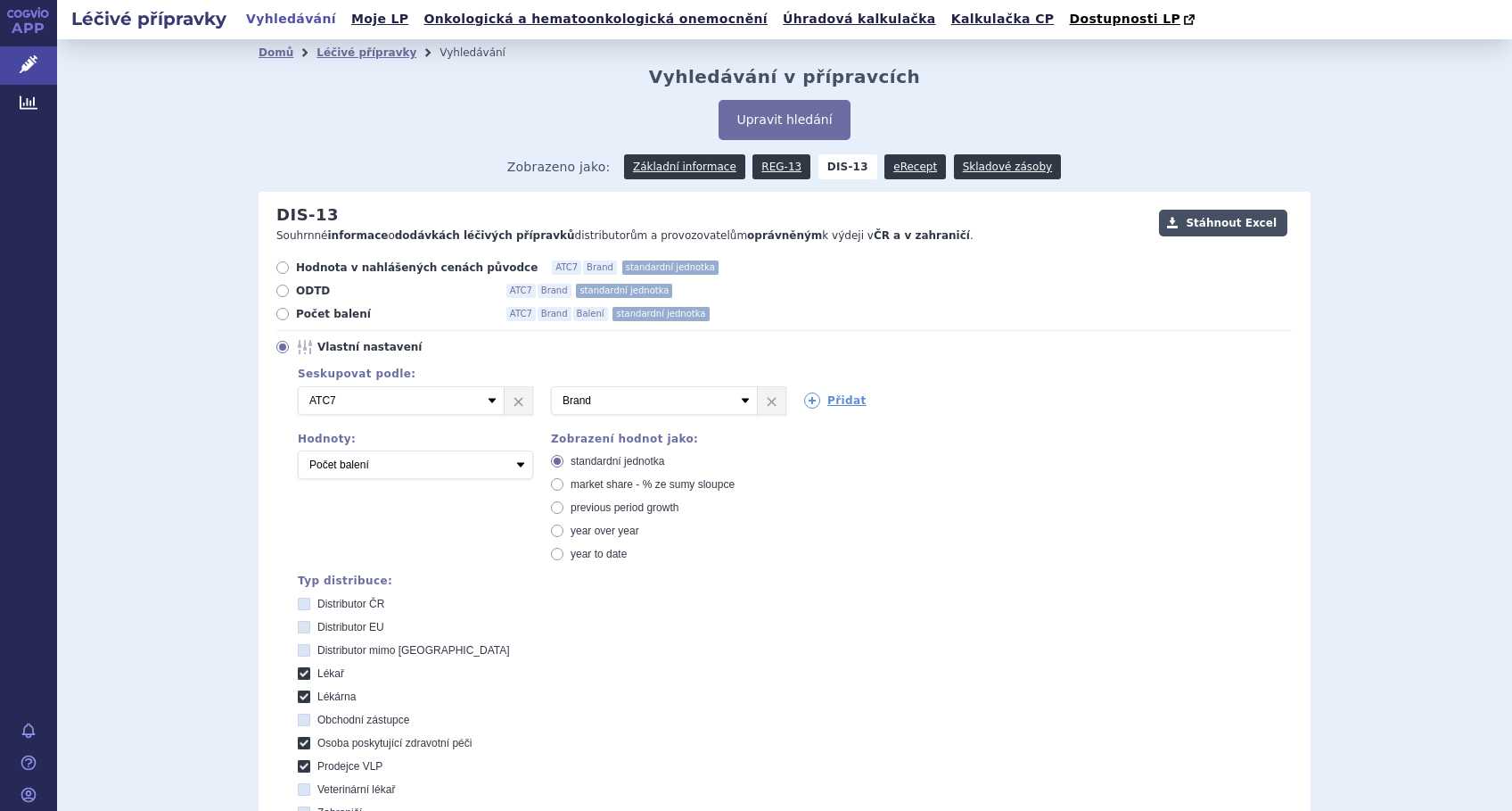
click at [1213, 219] on button "Stáhnout Excel" at bounding box center [1223, 223] width 129 height 27
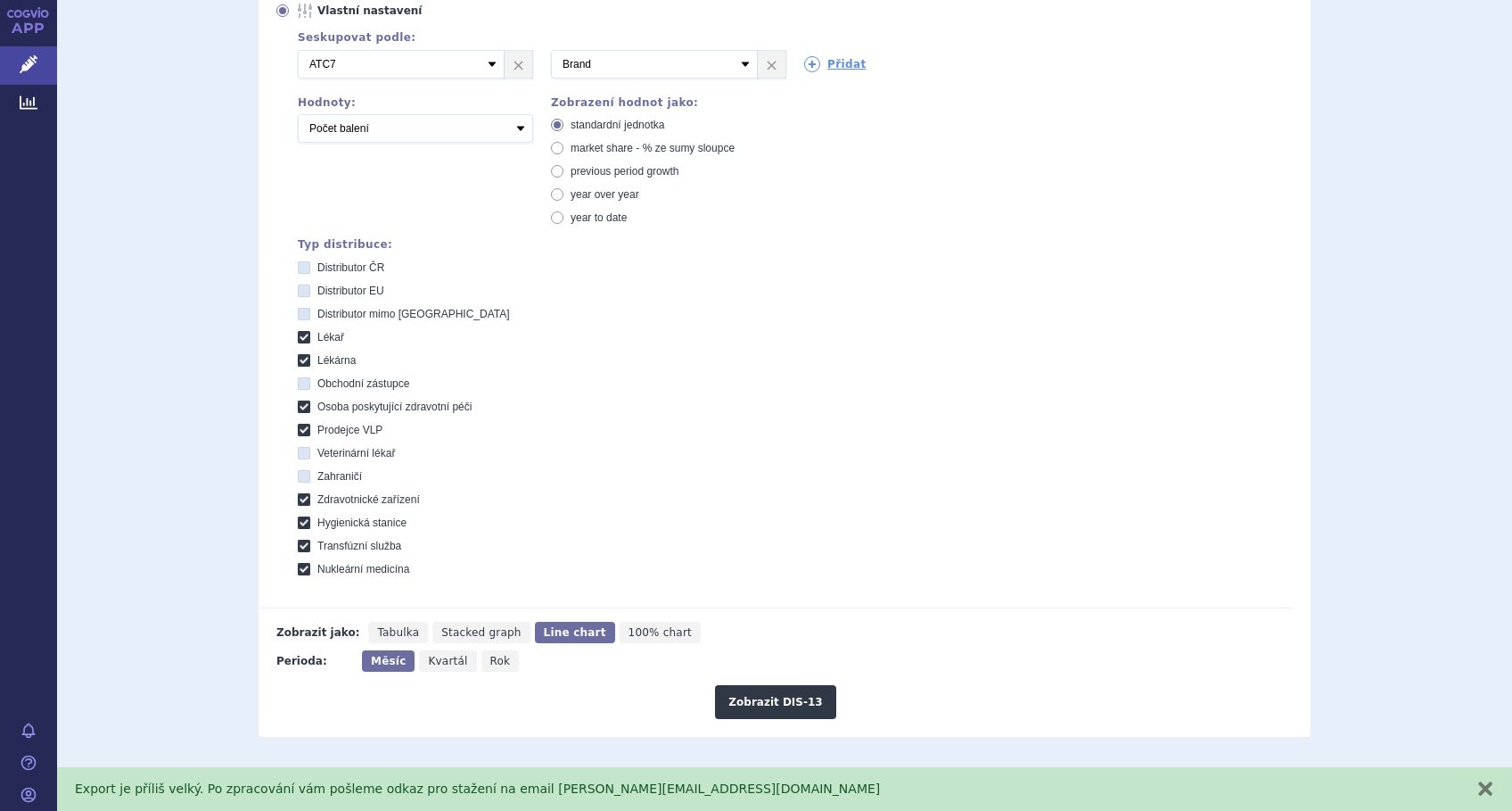
scroll to position [475, 0]
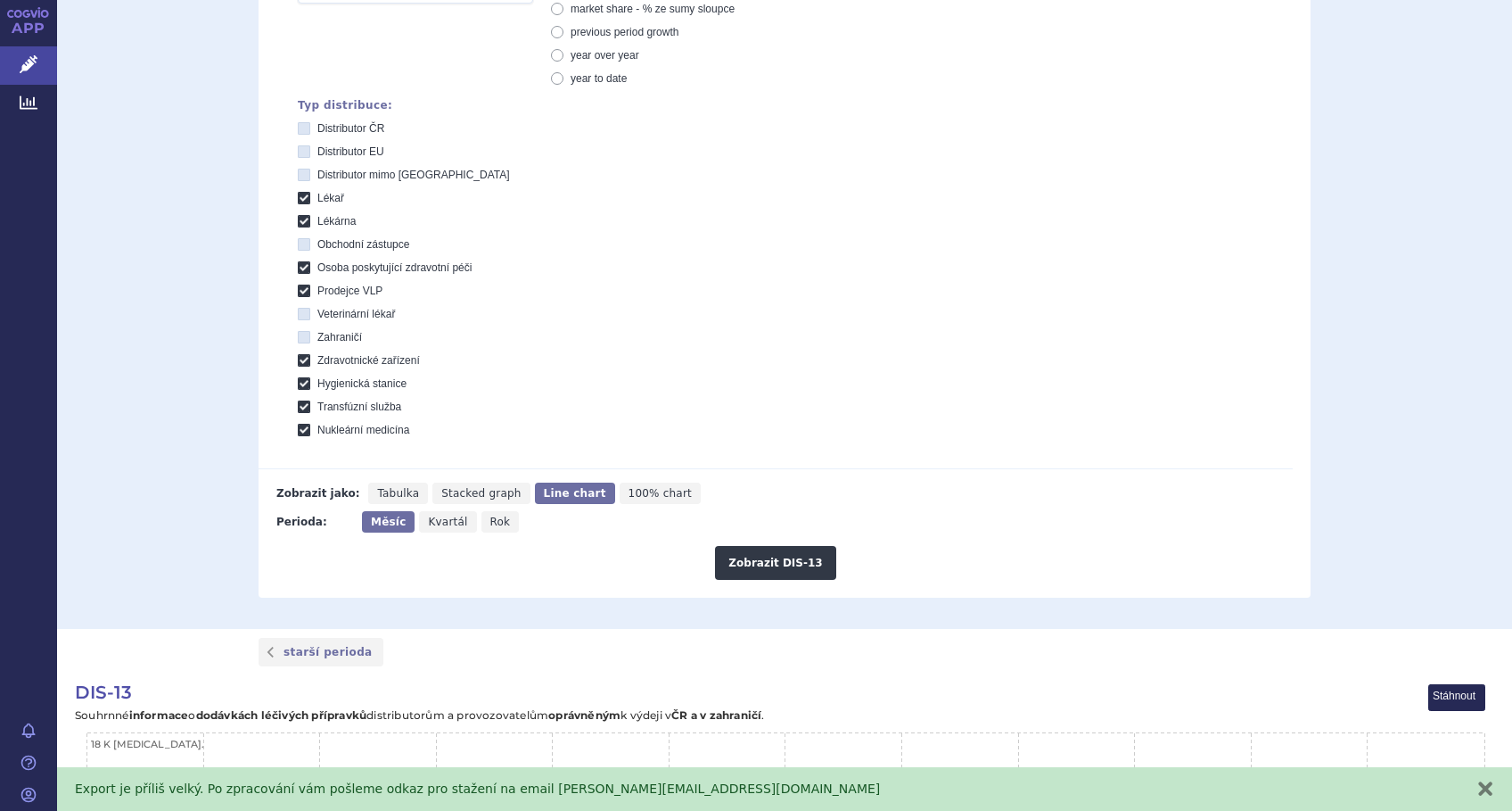
click at [197, 460] on div "Domů Léčivé přípravky Vyhledávání Vyhledávání v přípravcích Upravit hledání ods…" at bounding box center [784, 96] width 1455 height 1065
click at [544, 488] on span "Line chart" at bounding box center [575, 493] width 62 height 12
click at [537, 488] on input "Line chart" at bounding box center [540, 488] width 11 height 11
click at [550, 542] on div "Zobrazit DIS-13" at bounding box center [775, 556] width 1034 height 48
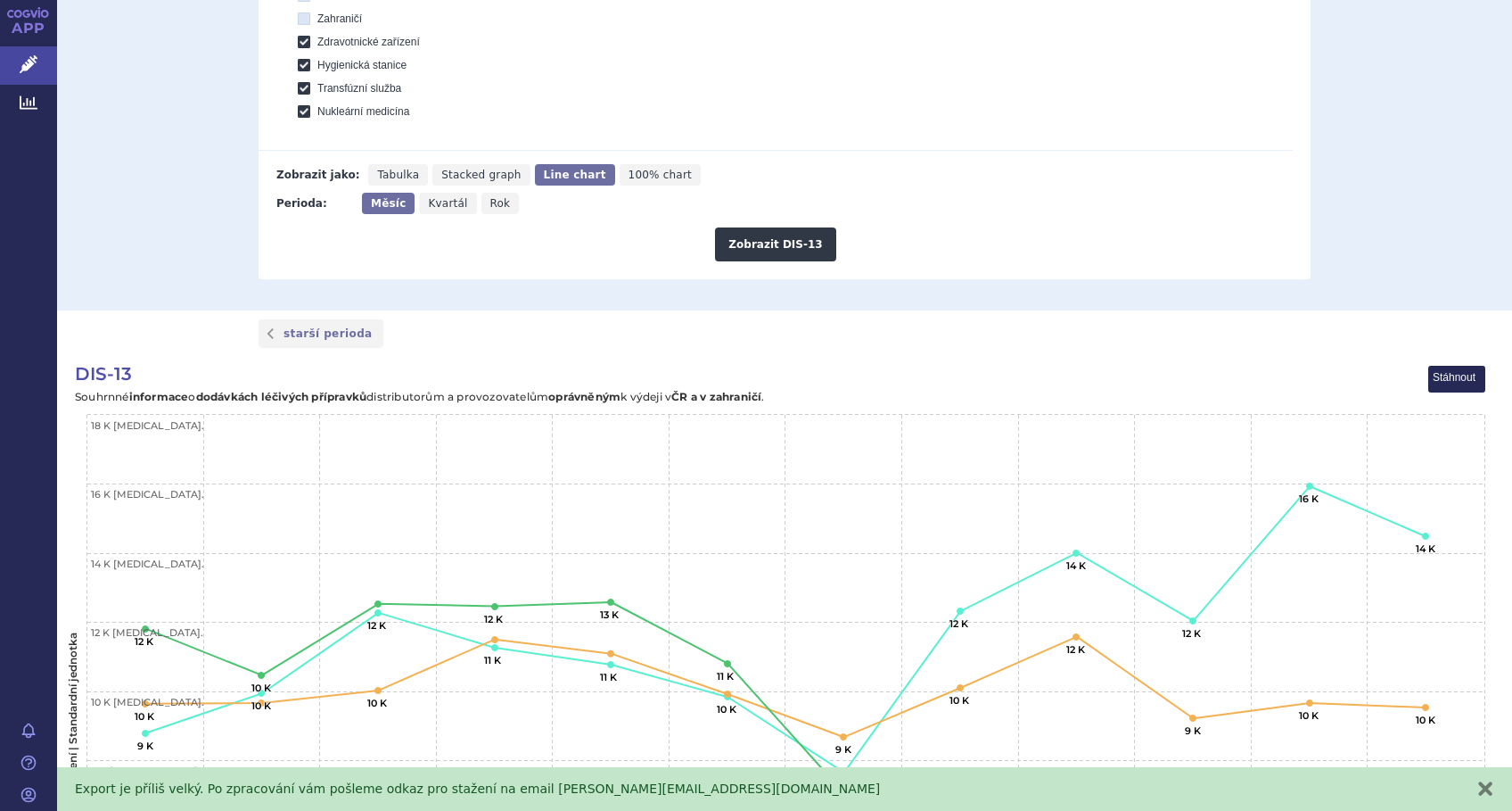
scroll to position [832, 0]
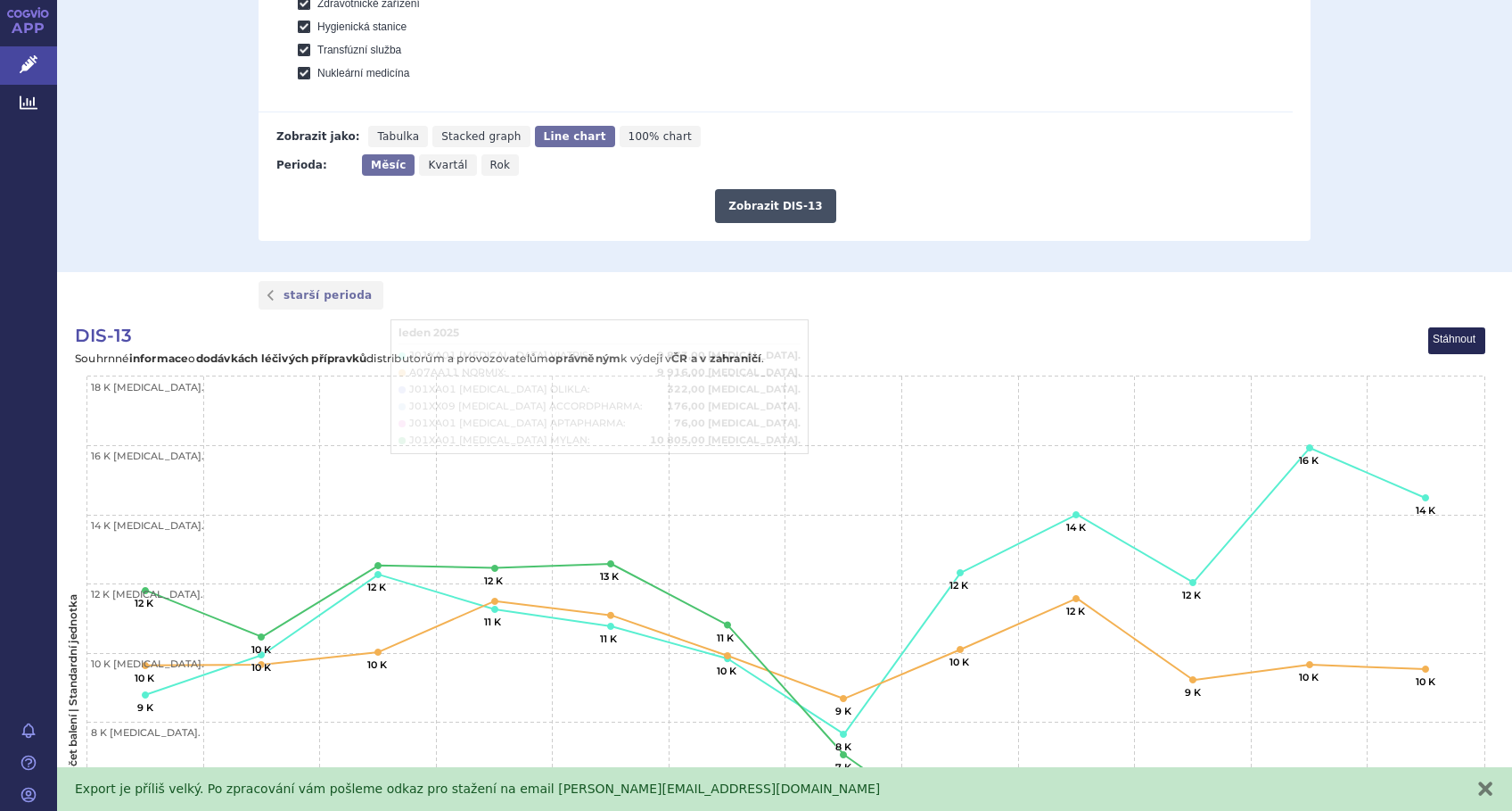
click at [759, 202] on button "Zobrazit DIS-13" at bounding box center [774, 206] width 120 height 34
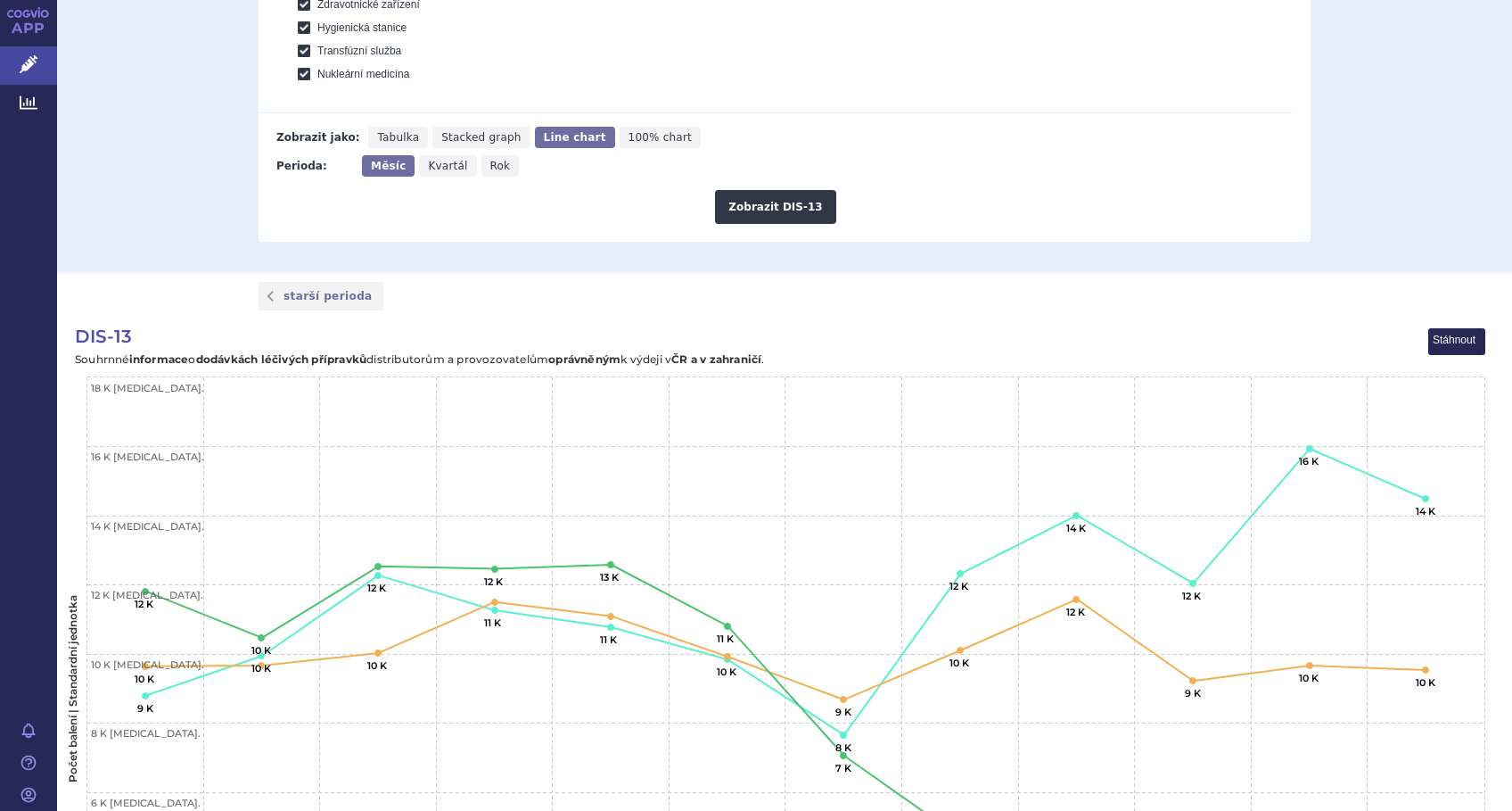
scroll to position [832, 0]
click at [1462, 339] on button "View chart menu, DIS-13" at bounding box center [1457, 342] width 56 height 26
click at [1440, 399] on li "Stáhnout jako JPG" at bounding box center [1427, 401] width 111 height 20
click at [1396, 303] on div "starší perioda" at bounding box center [784, 295] width 1455 height 47
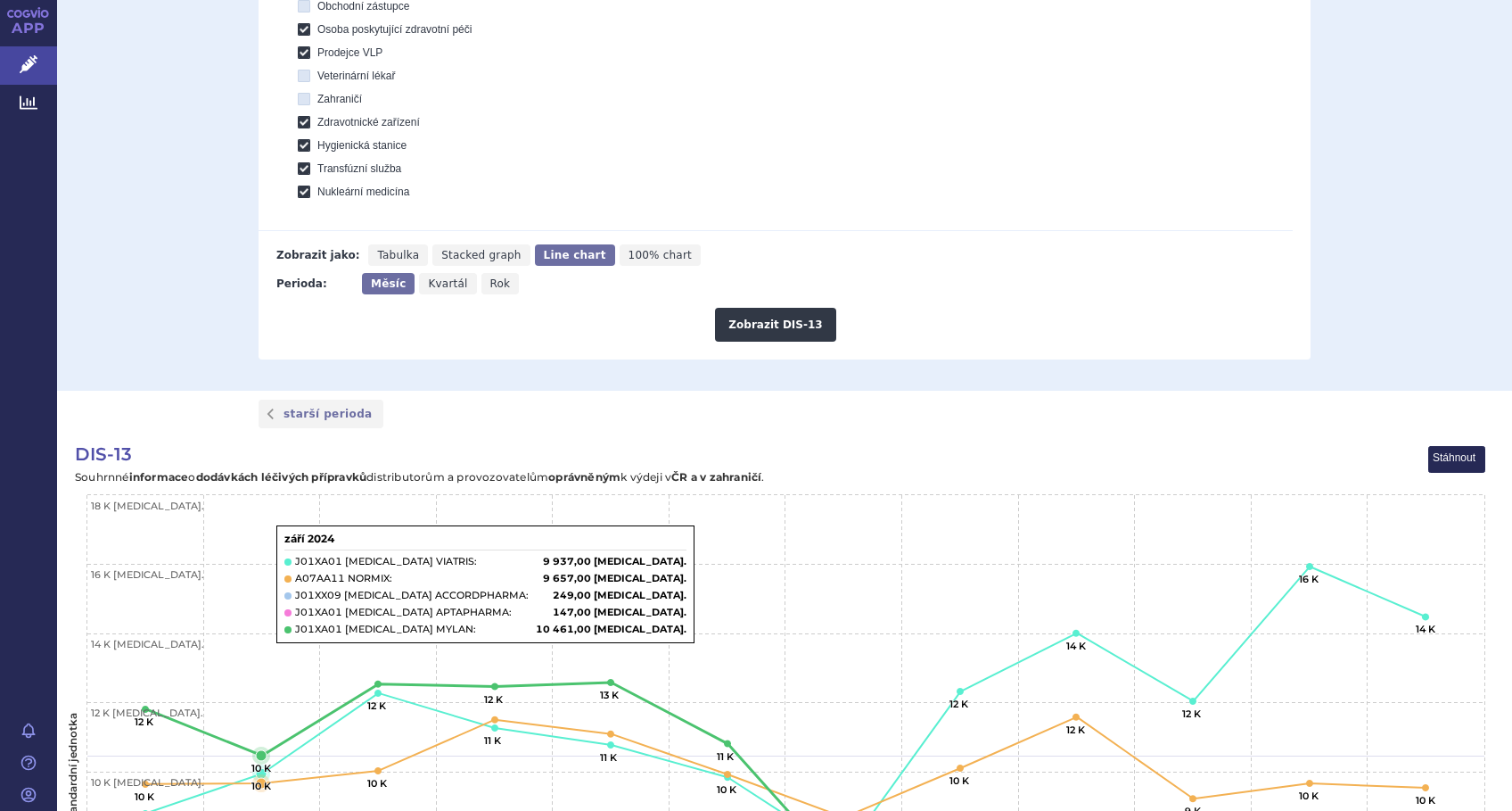
scroll to position [0, 0]
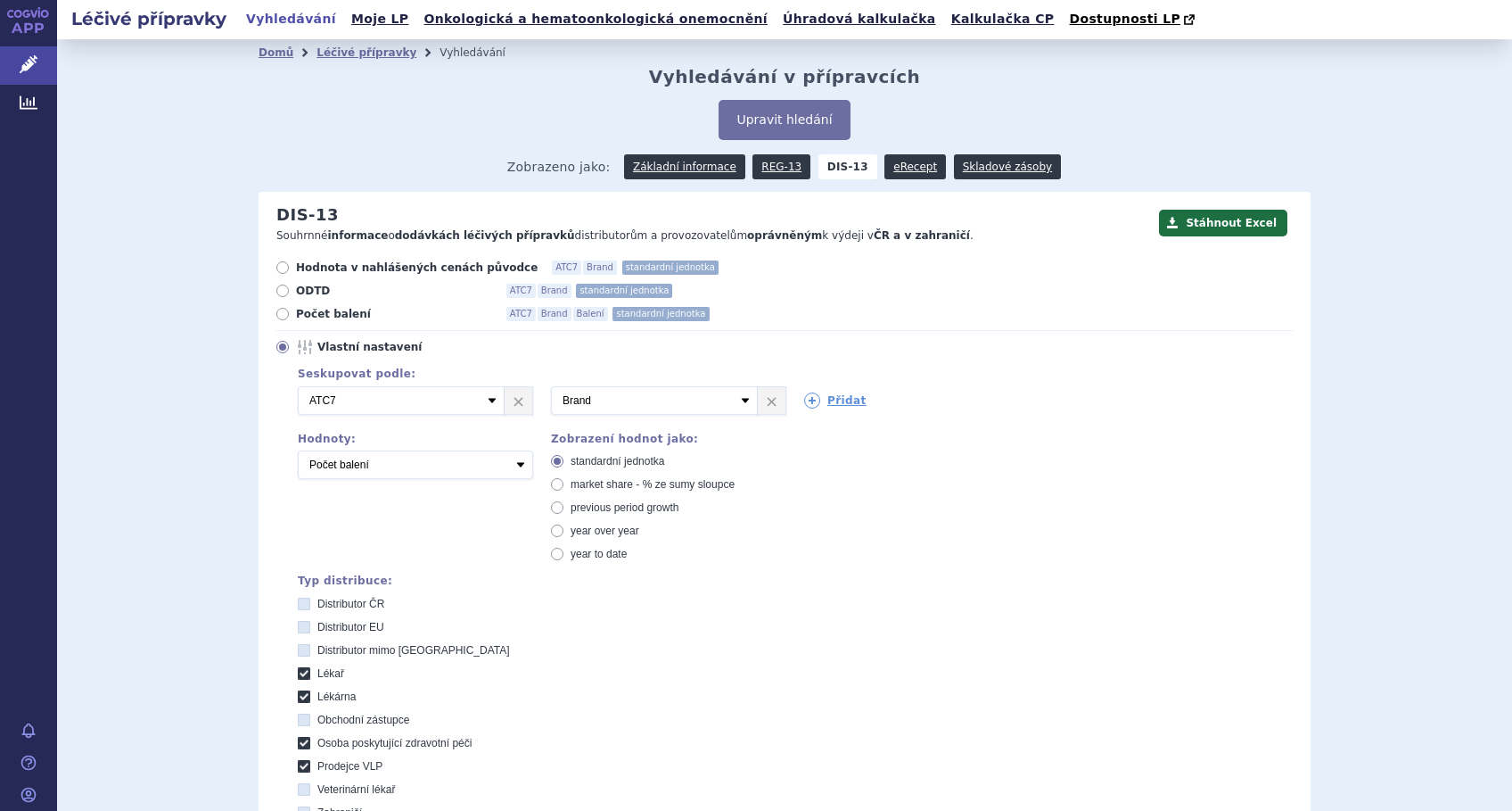
click at [342, 44] on li "Léčivé přípravky" at bounding box center [378, 52] width 123 height 27
click at [341, 50] on link "Léčivé přípravky" at bounding box center [366, 52] width 100 height 12
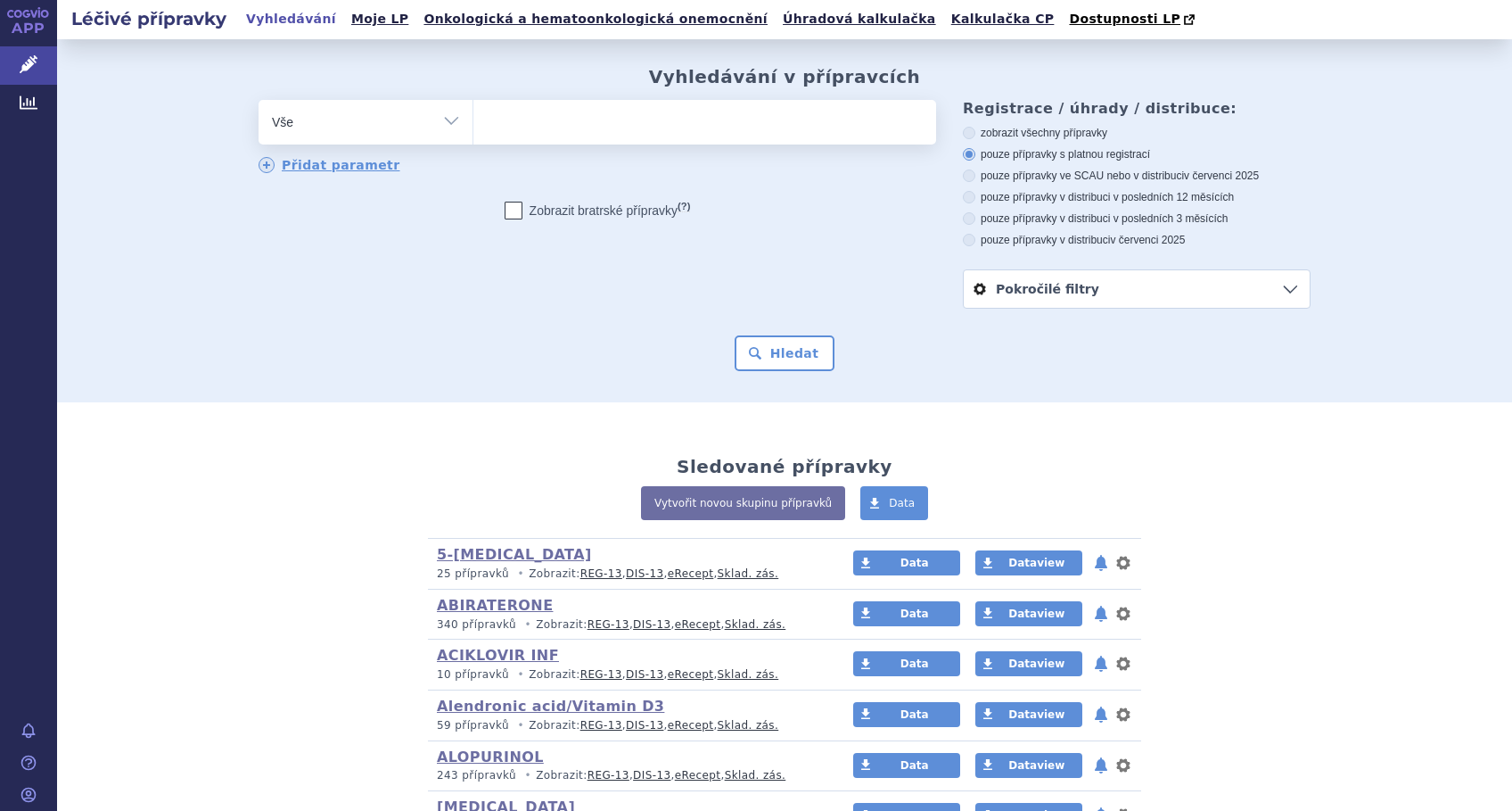
click at [508, 121] on ul at bounding box center [704, 119] width 463 height 37
click at [473, 121] on select at bounding box center [472, 121] width 1 height 45
type input "MI"
type input "MIT"
type input "MITO"
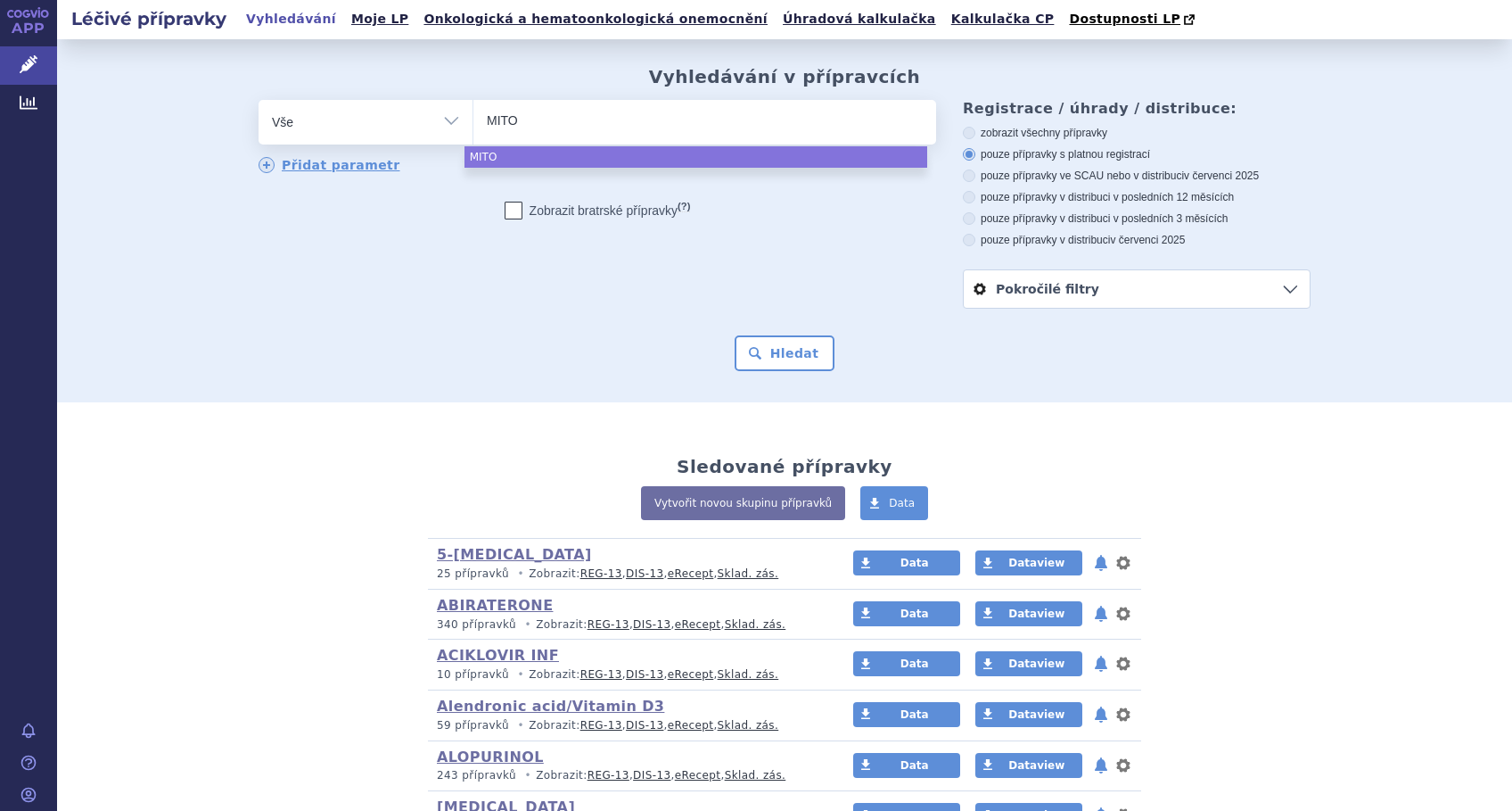
type input "MITOM"
type input "MITOMY"
select select "MITOMY"
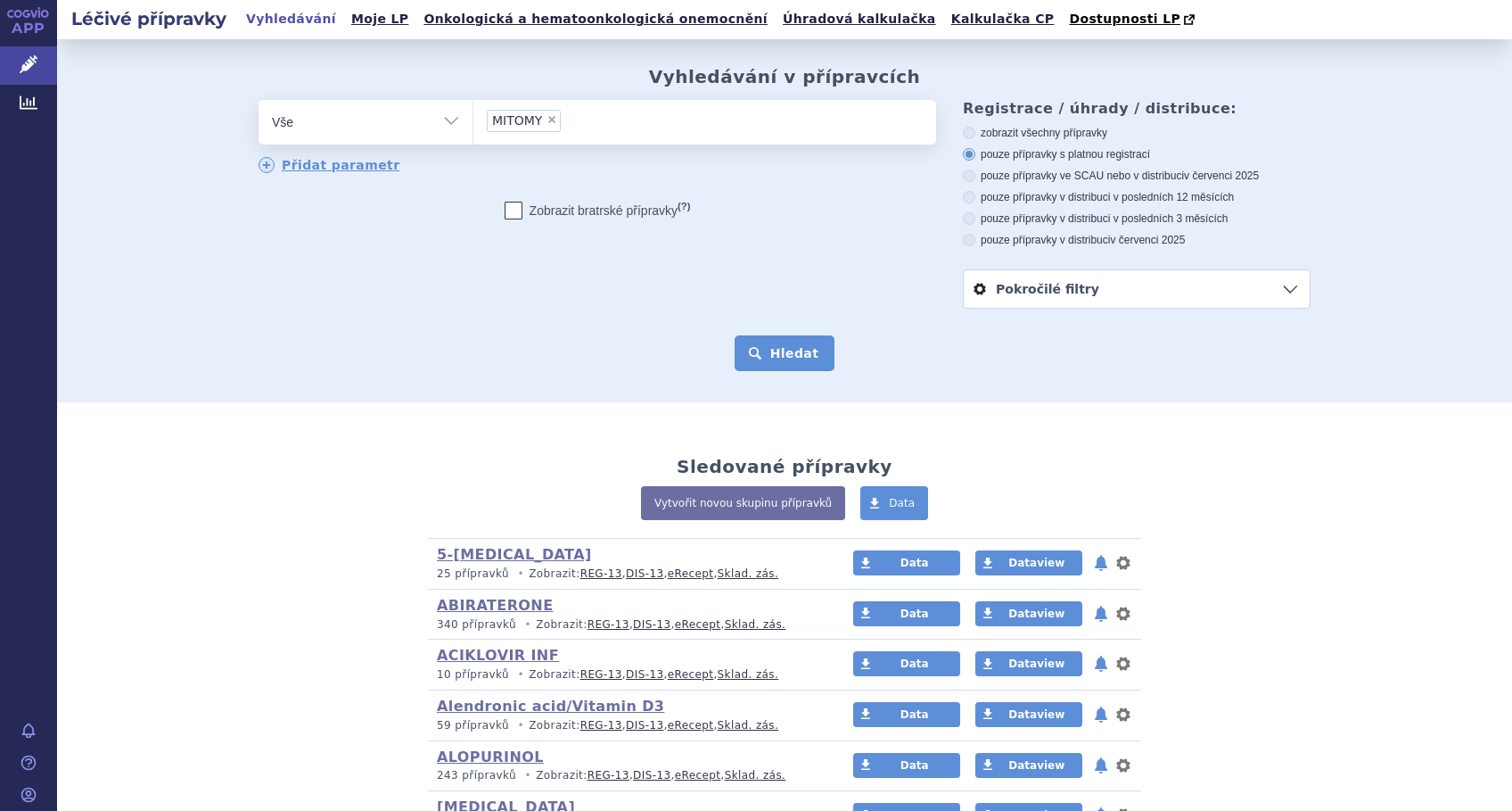
click at [770, 358] on button "Hledat" at bounding box center [784, 353] width 101 height 35
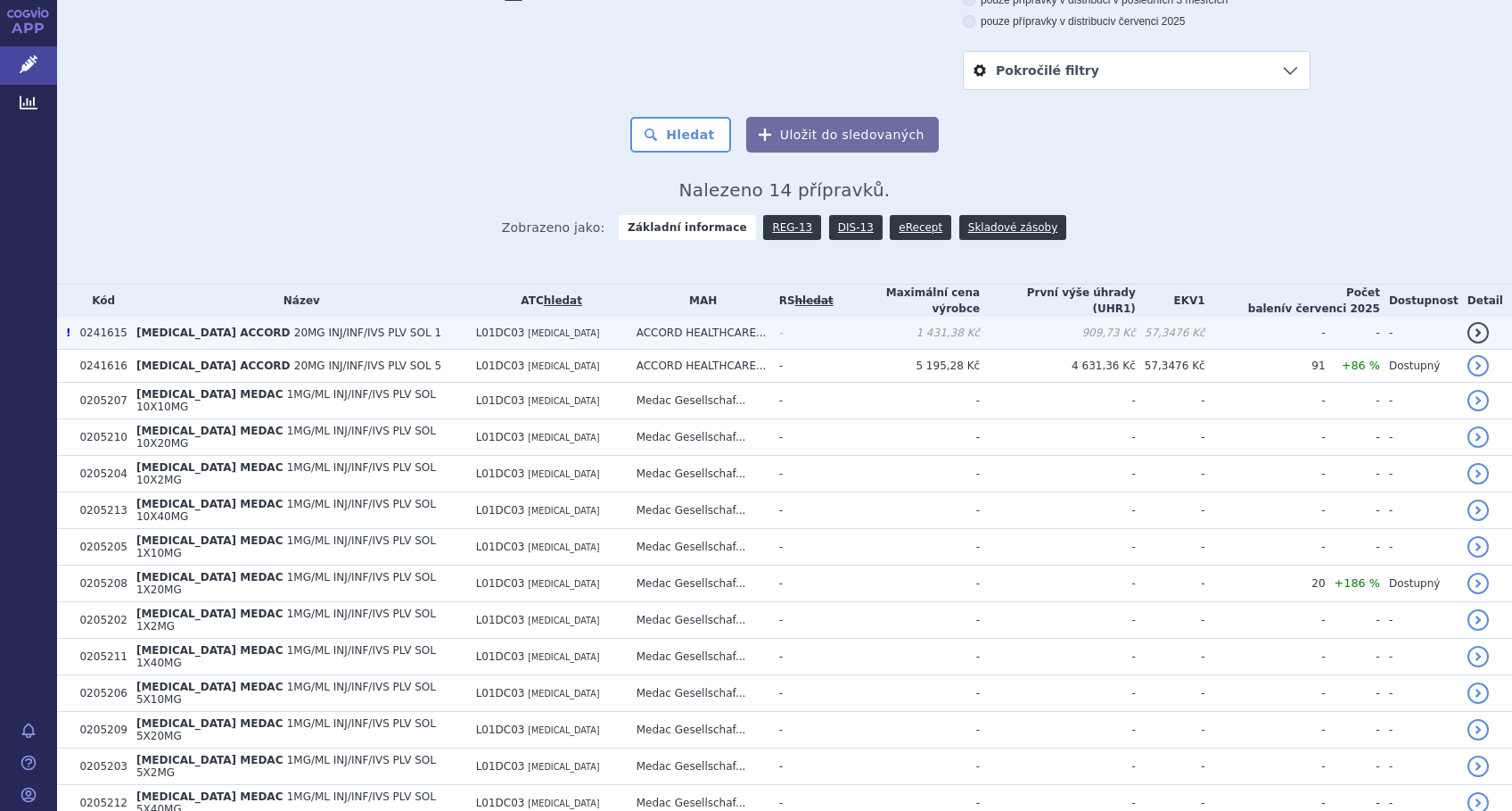
scroll to position [251, 0]
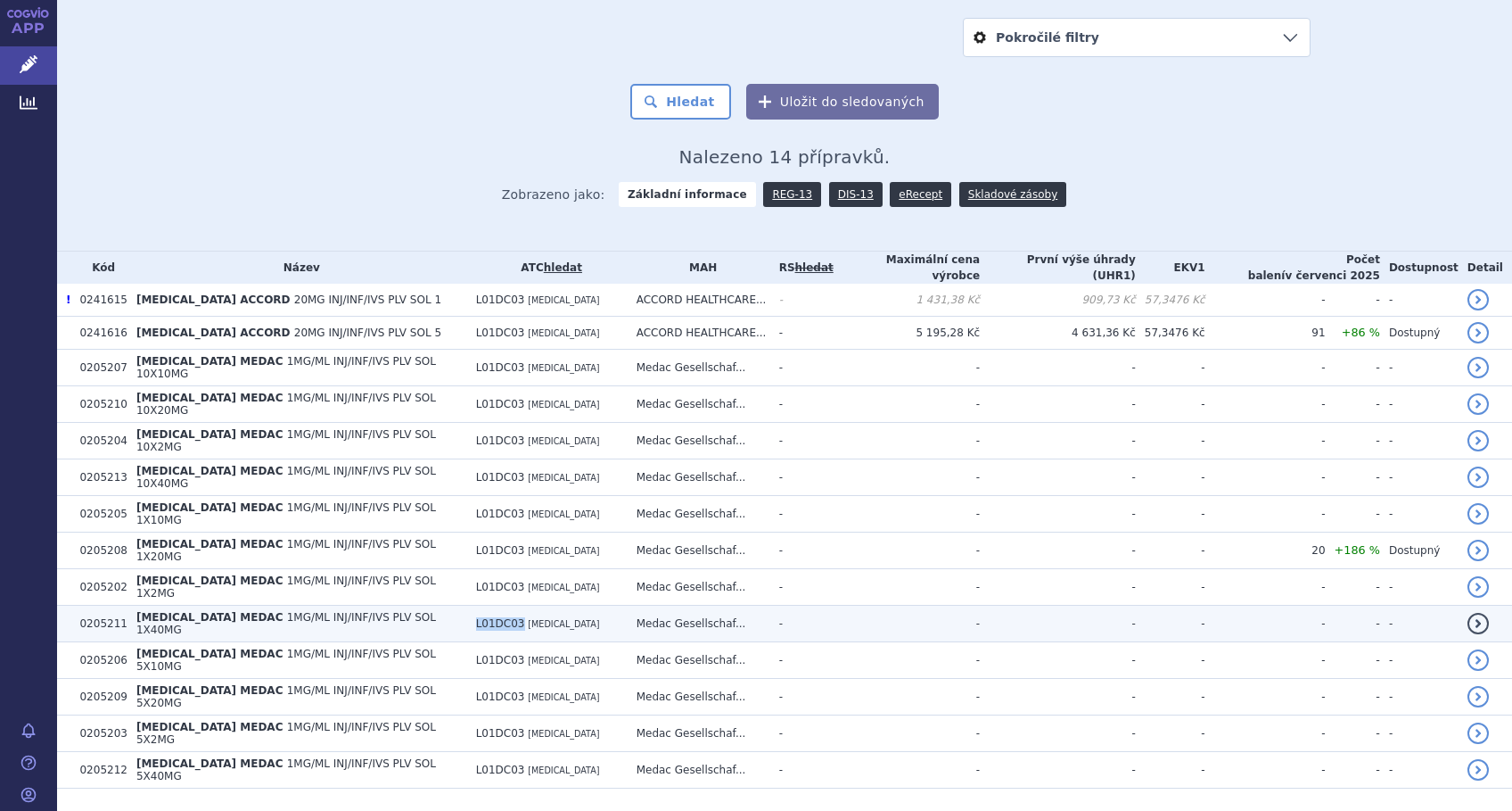
drag, startPoint x: 506, startPoint y: 594, endPoint x: 437, endPoint y: 598, distance: 69.1
click at [437, 606] on tr "0205211 [MEDICAL_DATA] MEDAC 1MG/ML INJ/INF/IVS PLV SOL 1X40MG L01DC03 [MEDICAL…" at bounding box center [784, 623] width 1455 height 36
copy tr "L01DC03"
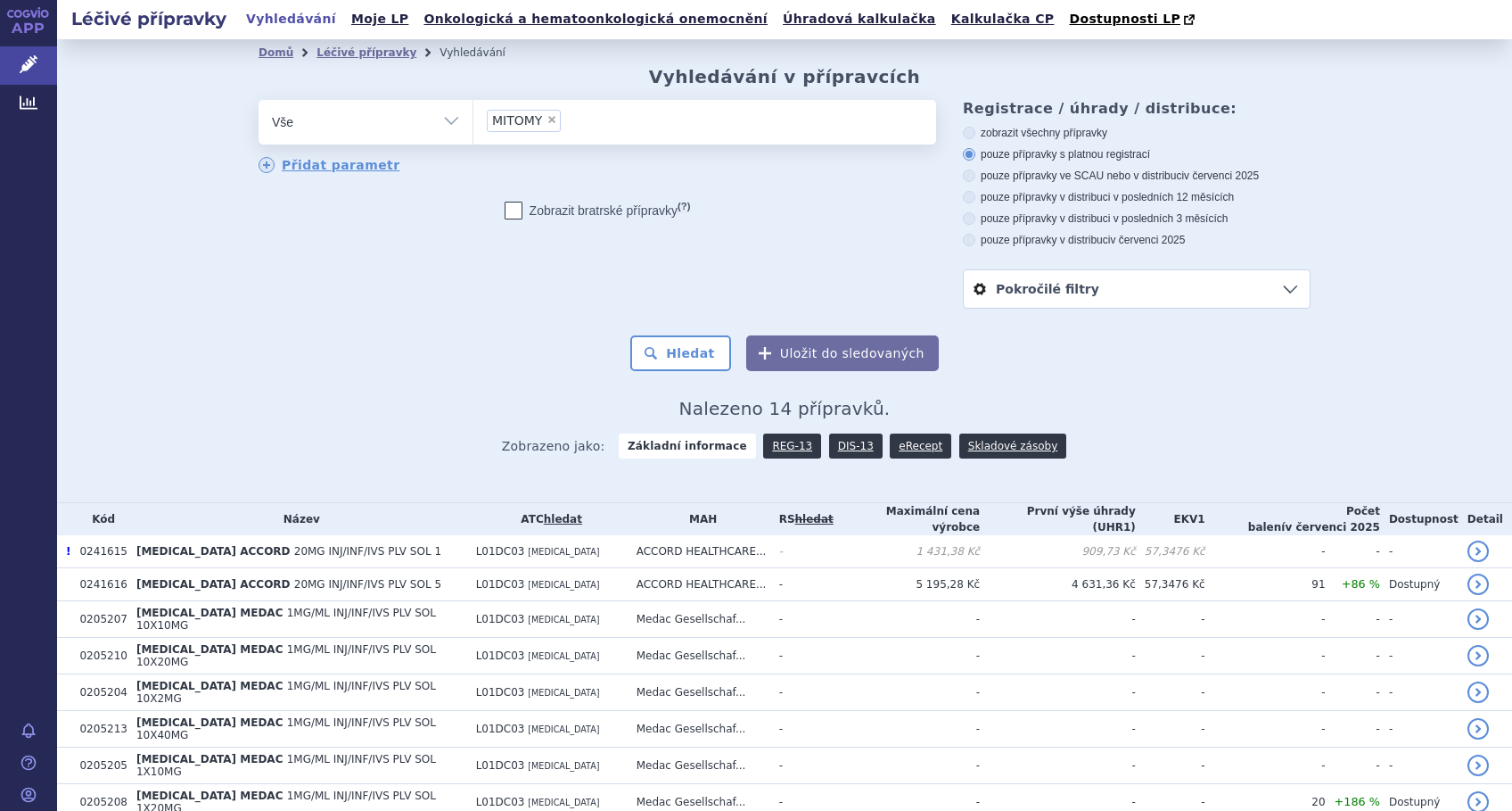
scroll to position [0, 0]
click at [547, 121] on span "×" at bounding box center [551, 119] width 10 height 10
click at [473, 121] on select "MITOMY" at bounding box center [472, 121] width 1 height 45
select select
click at [438, 120] on select "Vše Přípravek/SUKL kód MAH VPOIS ATC/Aktivní látka Léková forma Síla" at bounding box center [365, 119] width 214 height 40
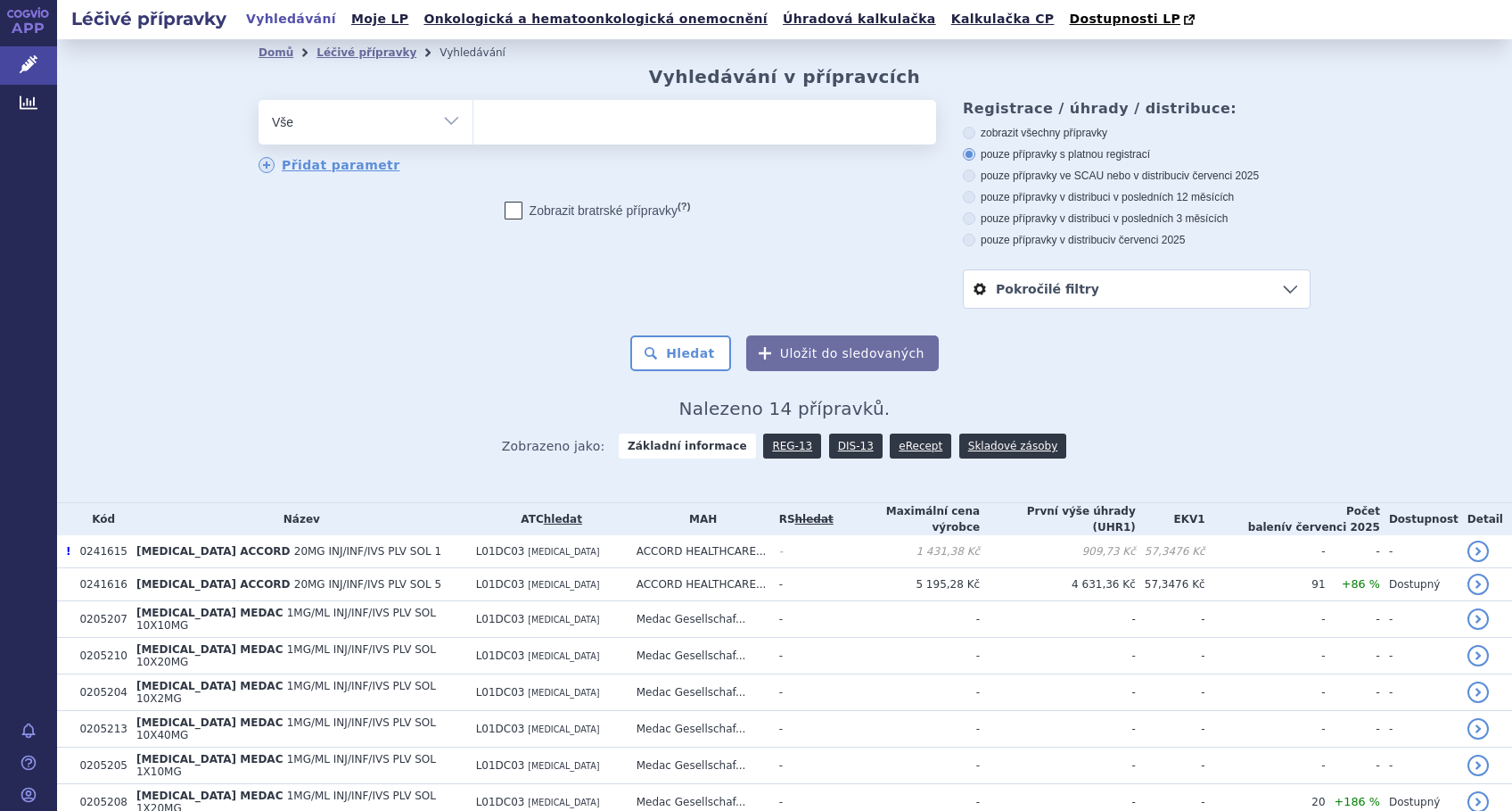
select select "filter-atc-group"
click at [258, 101] on select "Vše Přípravek/SUKL kód MAH VPOIS ATC/Aktivní látka Léková forma Síla" at bounding box center [365, 119] width 214 height 40
click at [518, 124] on ul at bounding box center [704, 119] width 463 height 37
click at [473, 124] on select at bounding box center [472, 121] width 1 height 45
paste input "L01DC03"
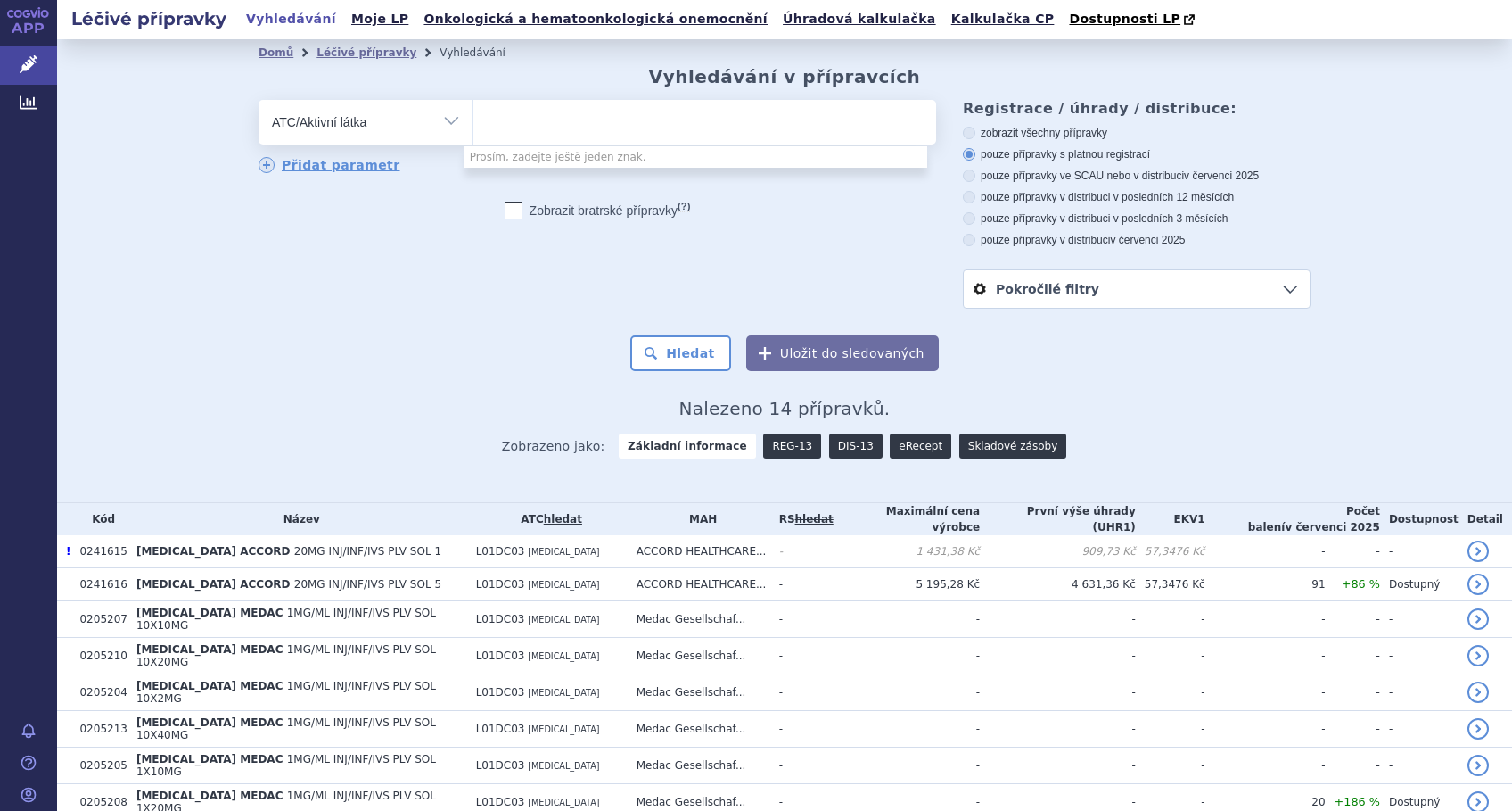
type input "L01DC03"
select select "L01DC03"
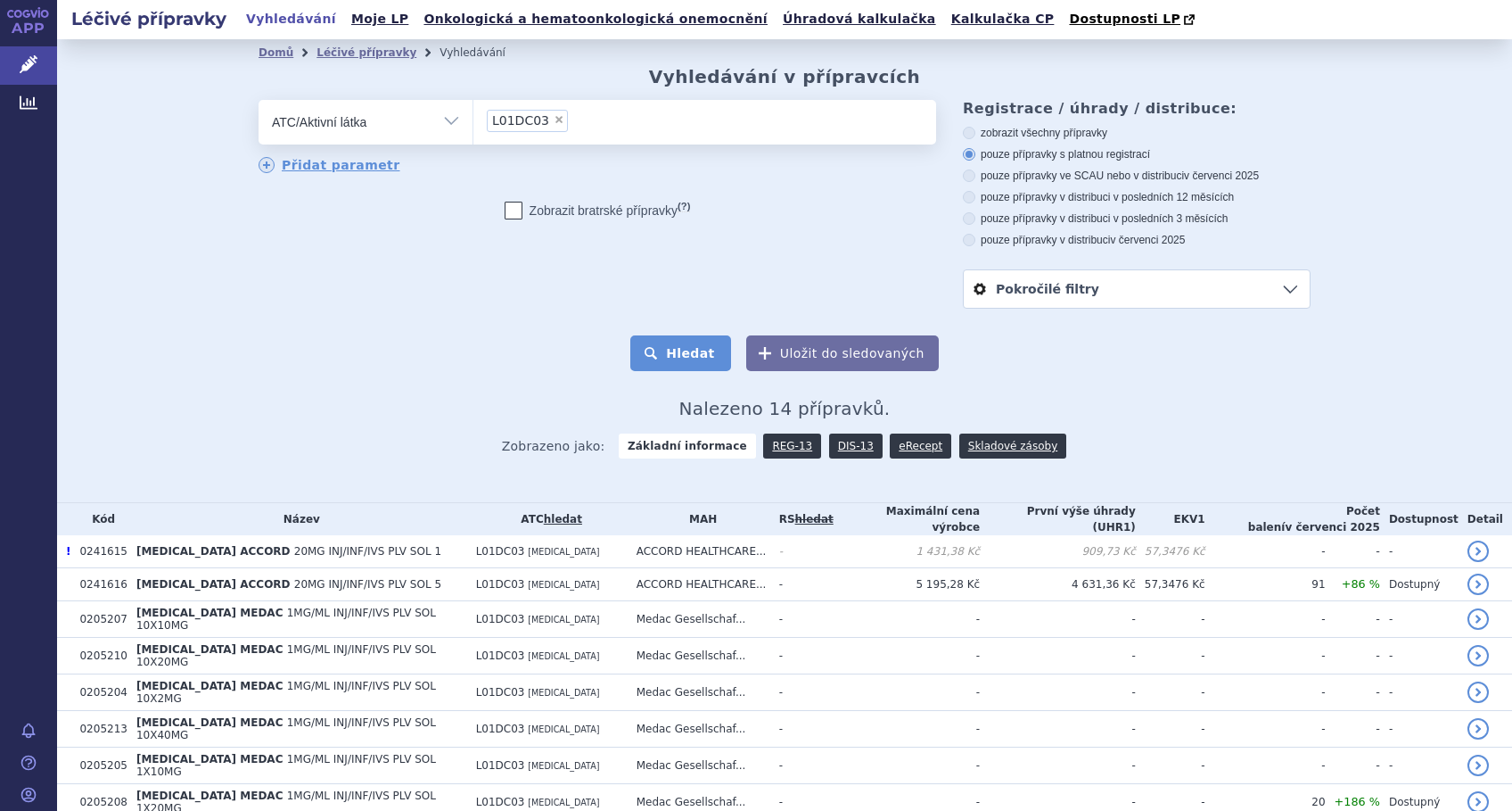
click at [672, 359] on button "Hledat" at bounding box center [681, 353] width 101 height 35
click at [829, 442] on link "DIS-13" at bounding box center [855, 445] width 53 height 25
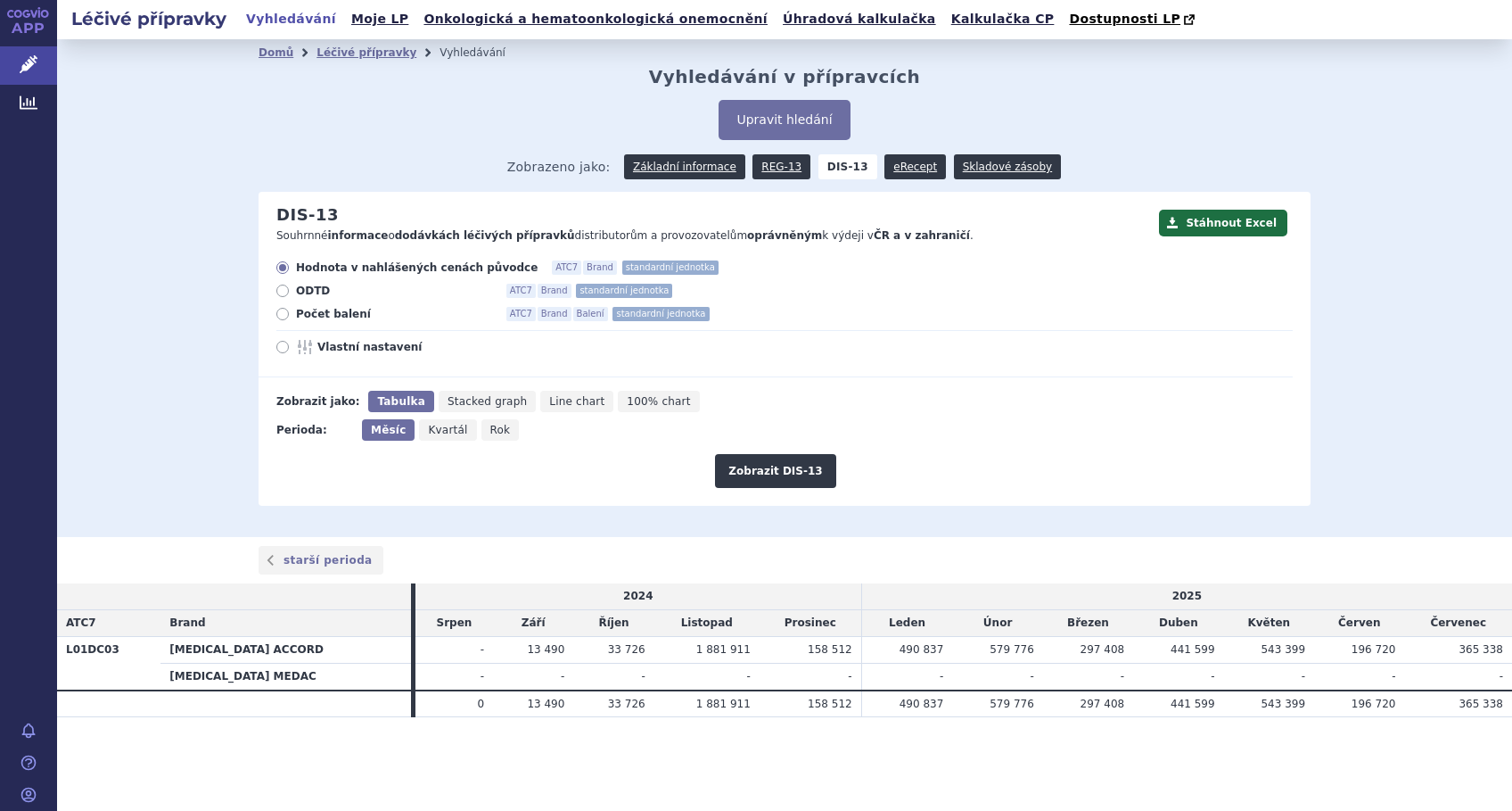
click at [286, 353] on icon at bounding box center [282, 346] width 12 height 12
click at [286, 353] on input "Vlastní nastavení" at bounding box center [284, 349] width 11 height 11
radio input "true"
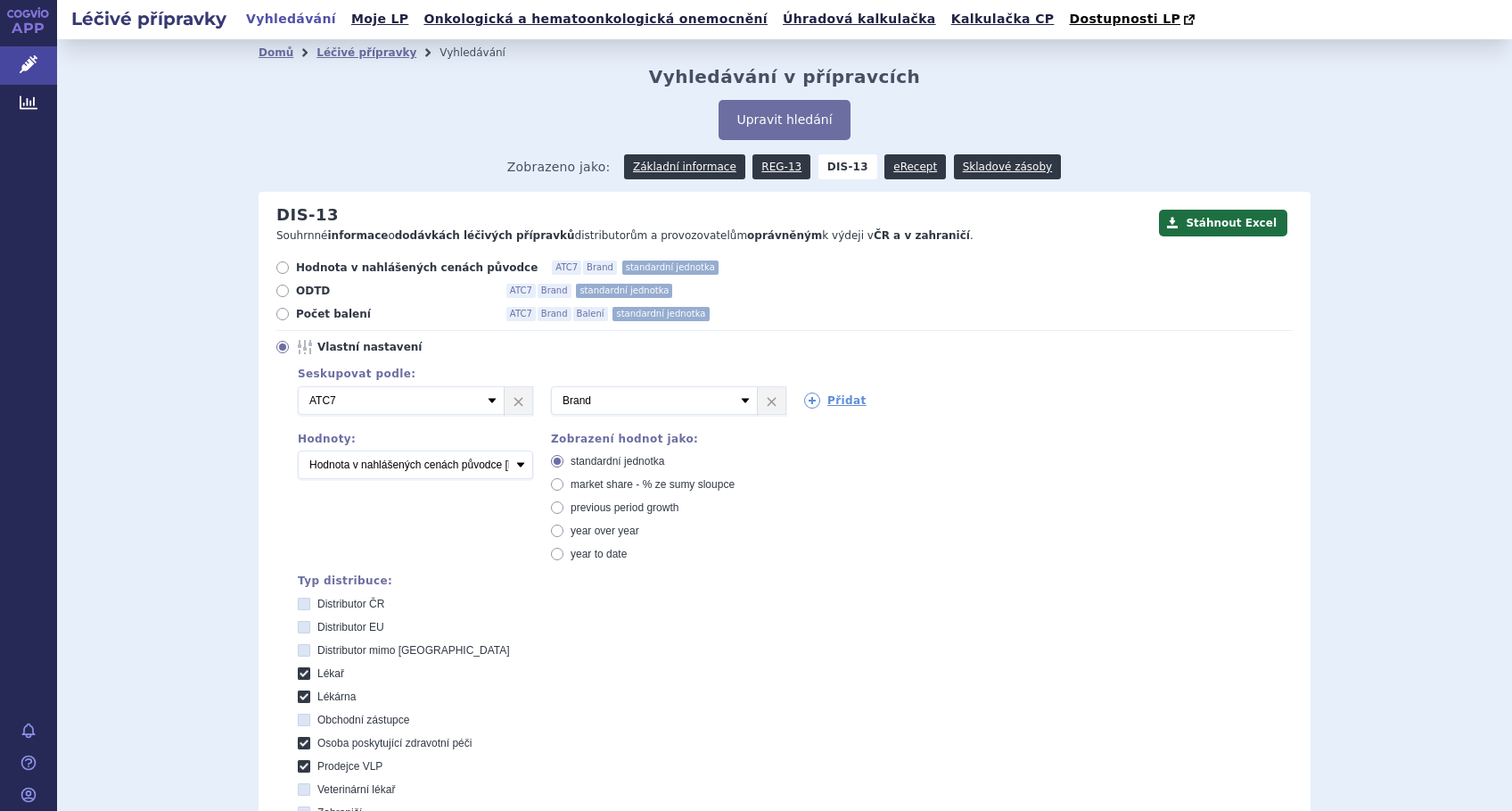
click at [551, 484] on icon at bounding box center [557, 483] width 12 height 12
click at [553, 484] on input "market share - % ze sumy sloupce" at bounding box center [559, 486] width 11 height 11
radio input "true"
click at [507, 459] on select "Počet balení Hodnota v nahlášených cenách původce [DIS-13] Hodnota v maximálníc…" at bounding box center [415, 465] width 235 height 29
select select "packages"
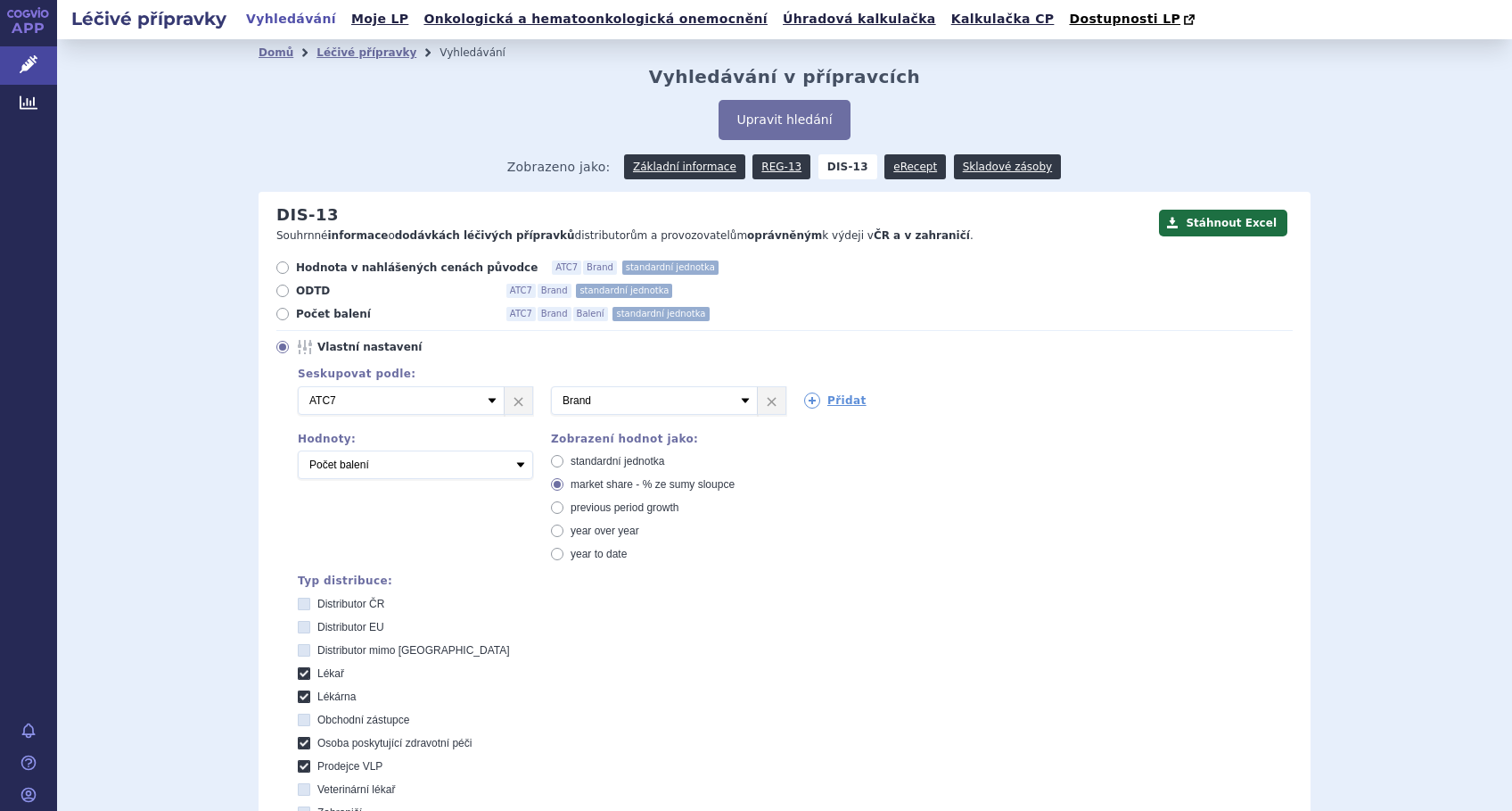
click at [298, 452] on select "Počet balení Hodnota v nahlášených cenách původce [DIS-13] Hodnota v maximálníc…" at bounding box center [415, 465] width 235 height 29
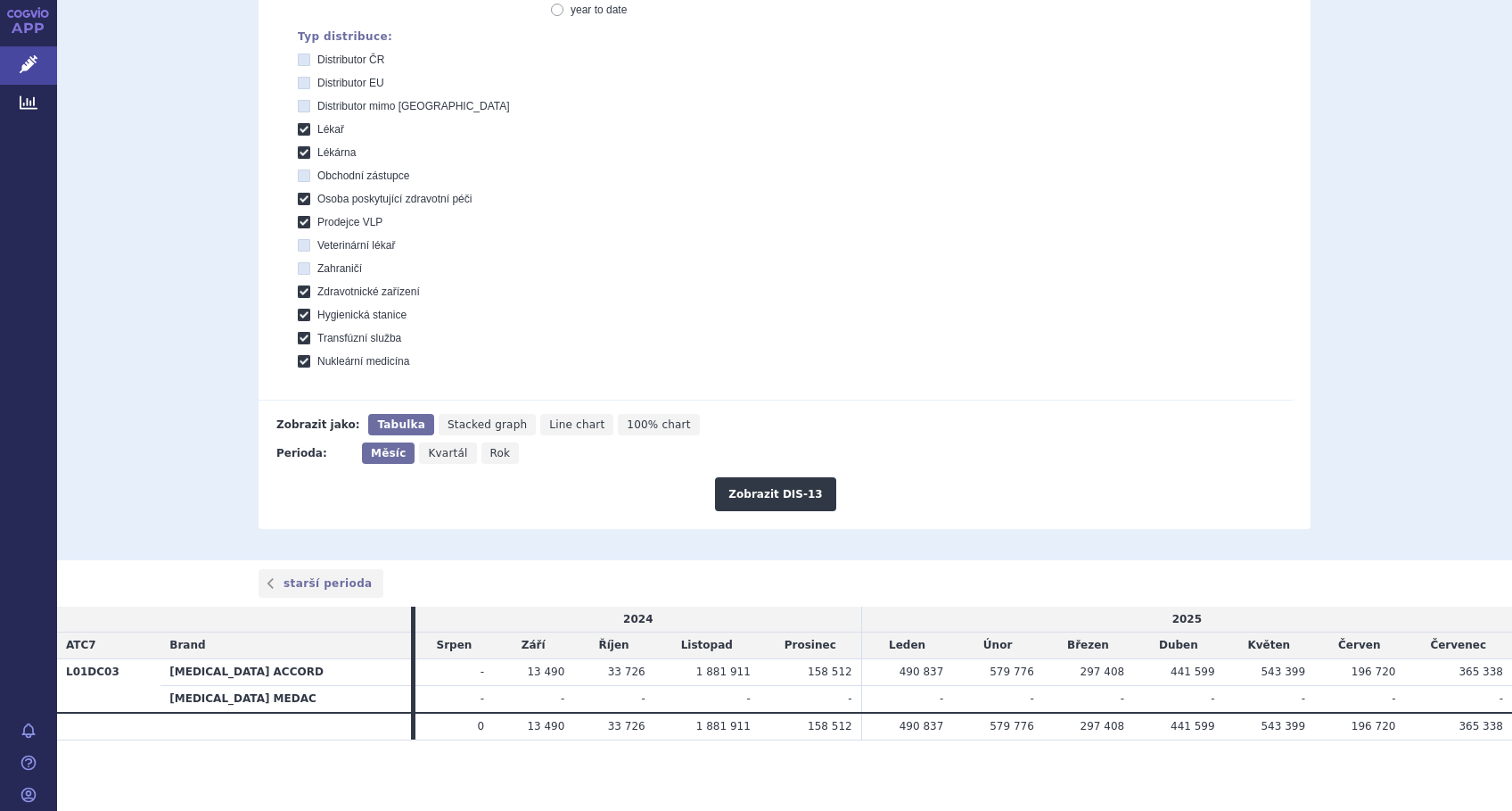
click at [549, 426] on span "Line chart" at bounding box center [576, 424] width 55 height 12
click at [540, 426] on input "Line chart" at bounding box center [546, 419] width 11 height 11
radio input "true"
click at [775, 490] on button "Zobrazit DIS-13" at bounding box center [774, 494] width 120 height 34
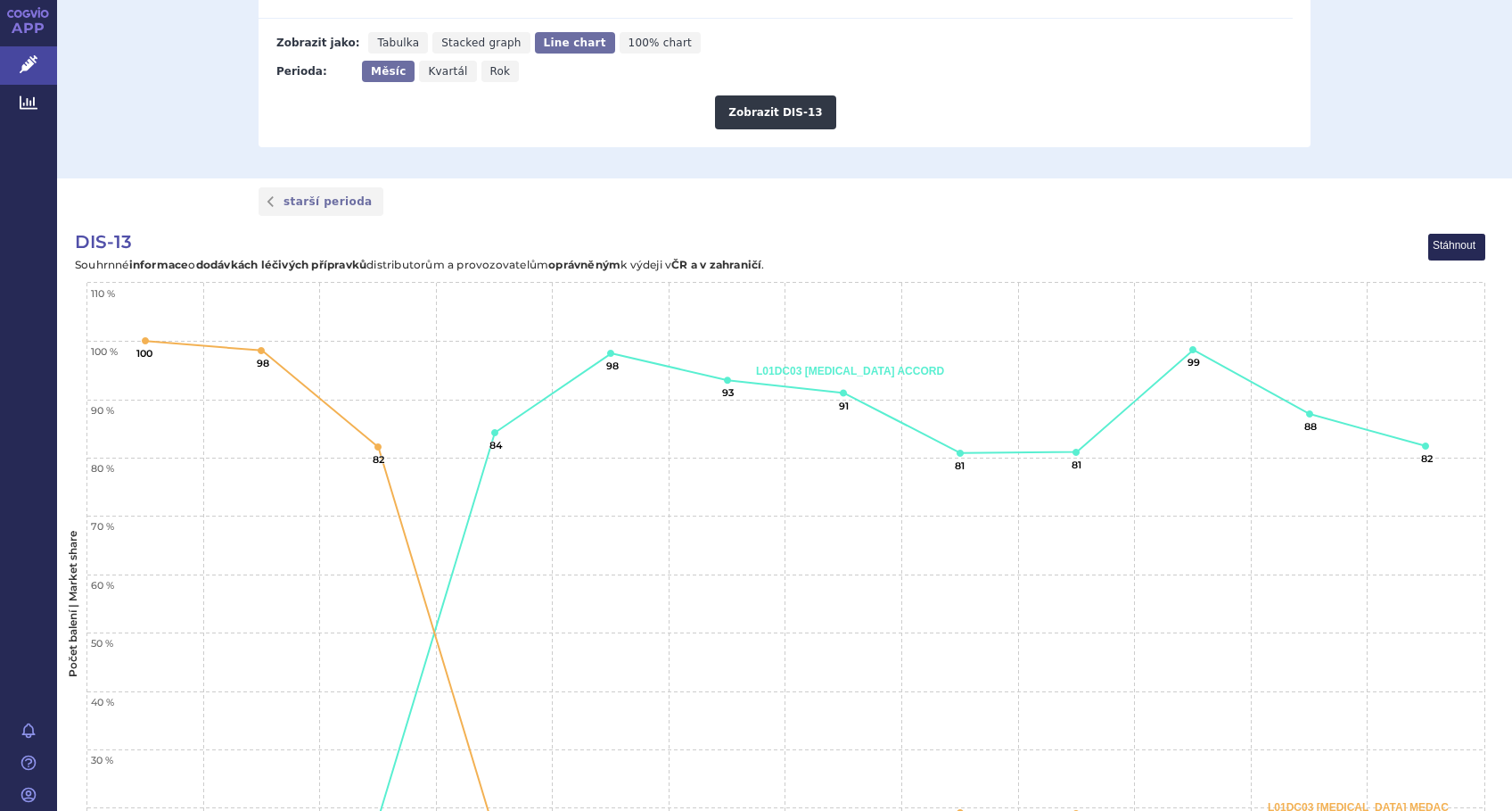
scroll to position [703, 0]
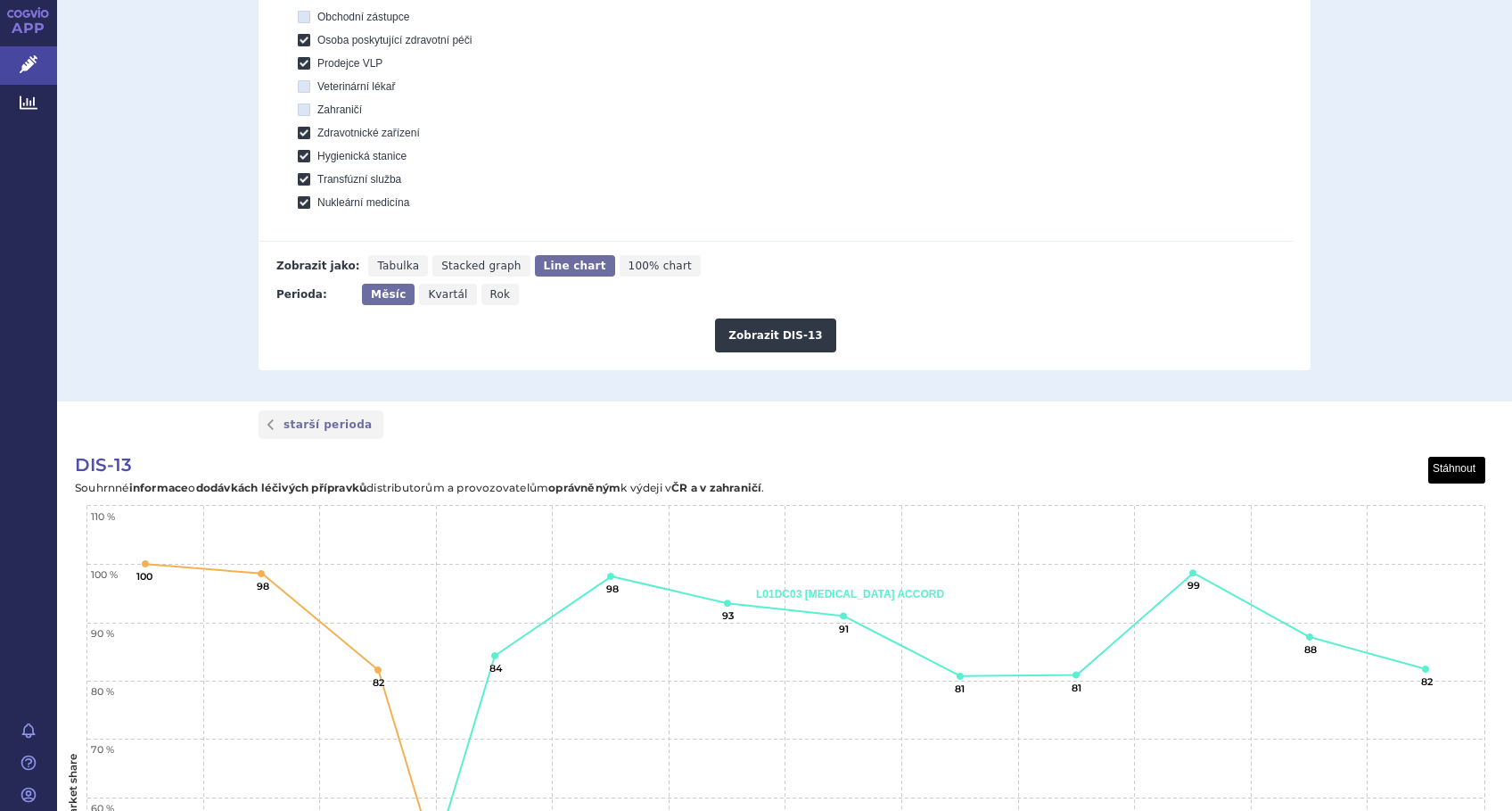
click at [1455, 468] on button "View chart menu, DIS-13" at bounding box center [1457, 470] width 56 height 26
click at [1436, 528] on li "Stáhnout jako JPG" at bounding box center [1427, 531] width 111 height 20
click at [666, 436] on div "starší perioda" at bounding box center [784, 425] width 1123 height 29
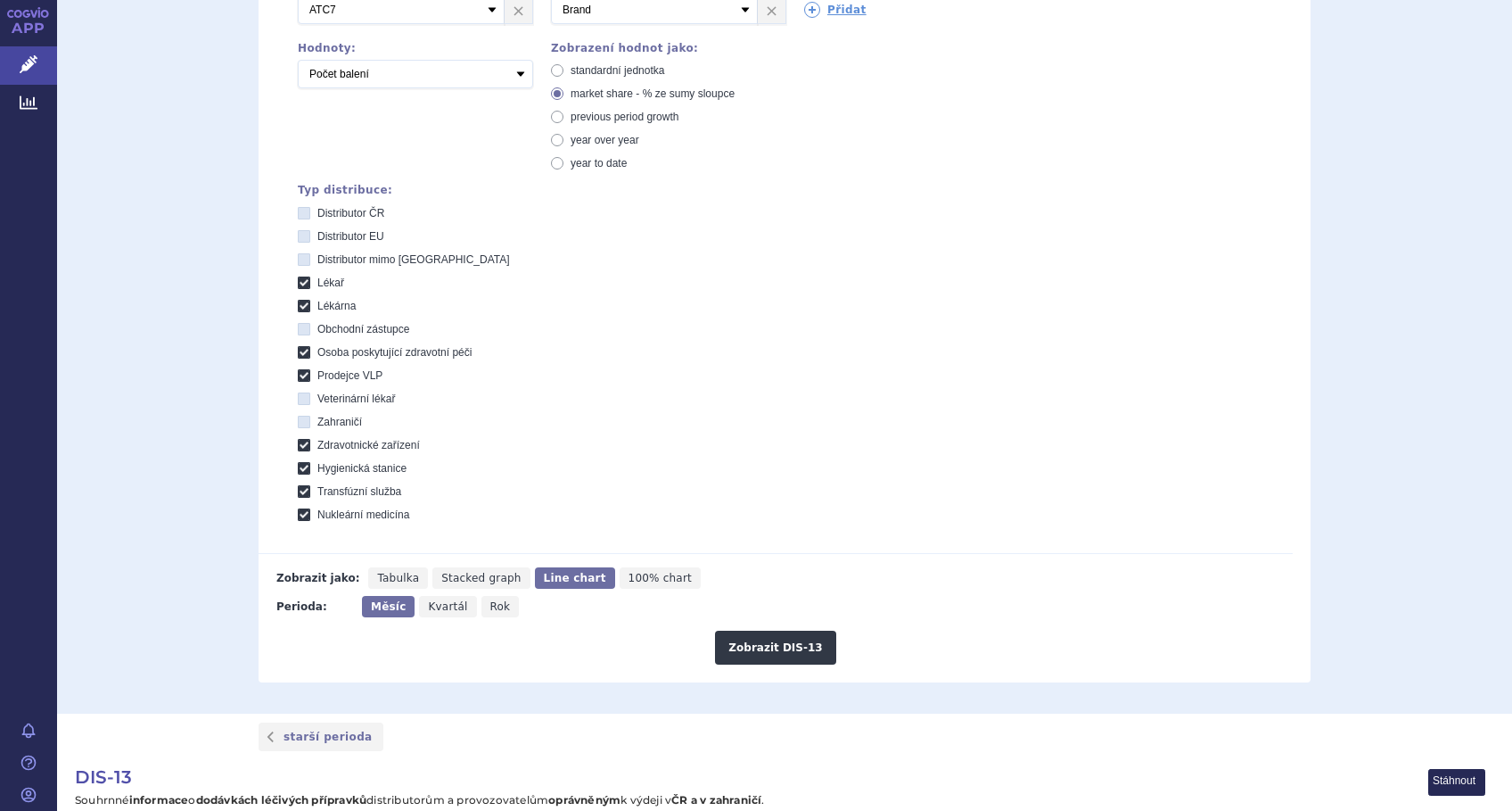
scroll to position [346, 0]
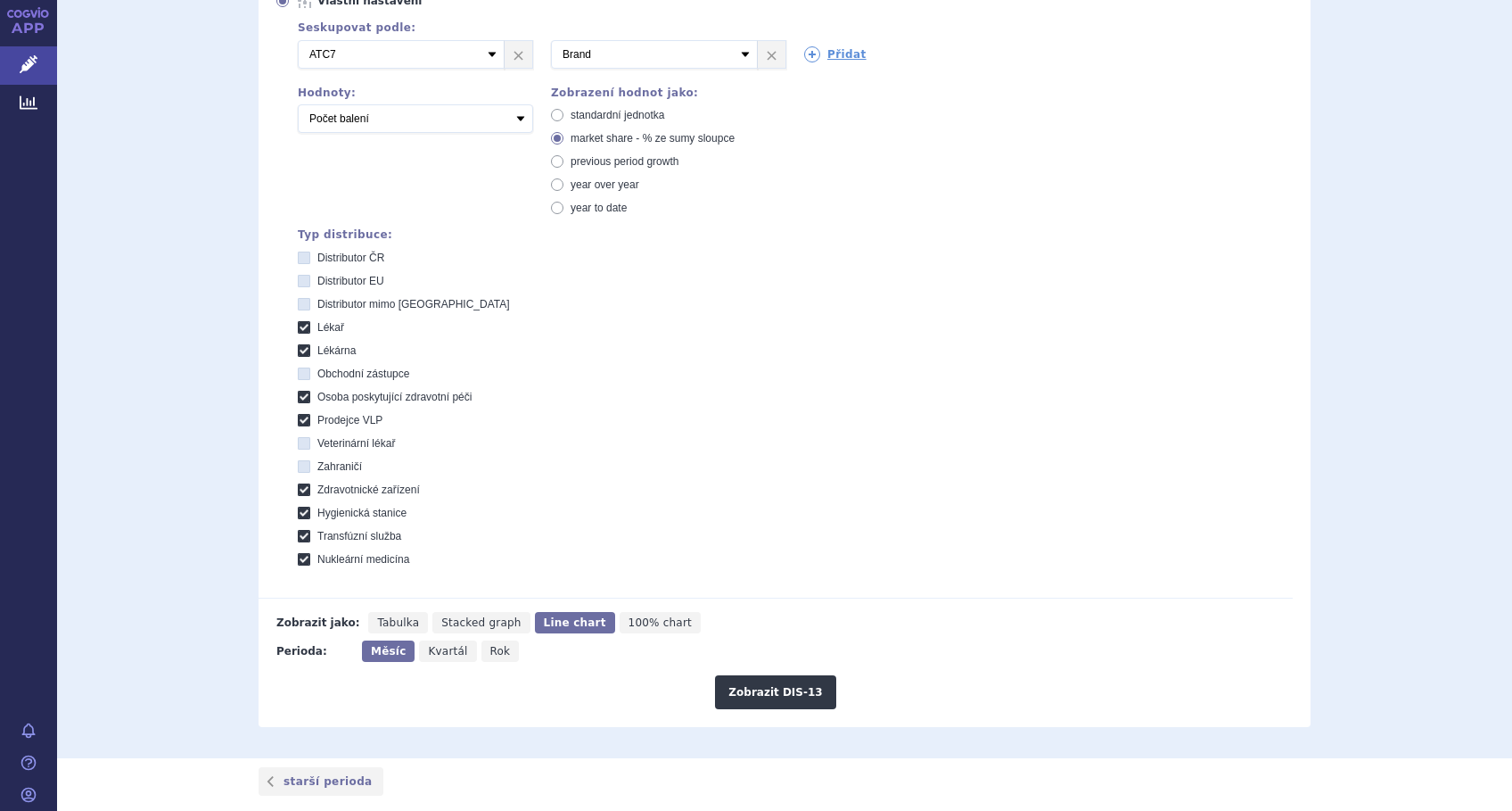
click at [571, 116] on span "standardní jednotka" at bounding box center [617, 115] width 93 height 12
click at [564, 116] on input "standardní jednotka" at bounding box center [559, 117] width 11 height 11
radio input "true"
click at [762, 694] on button "Zobrazit DIS-13" at bounding box center [774, 692] width 120 height 34
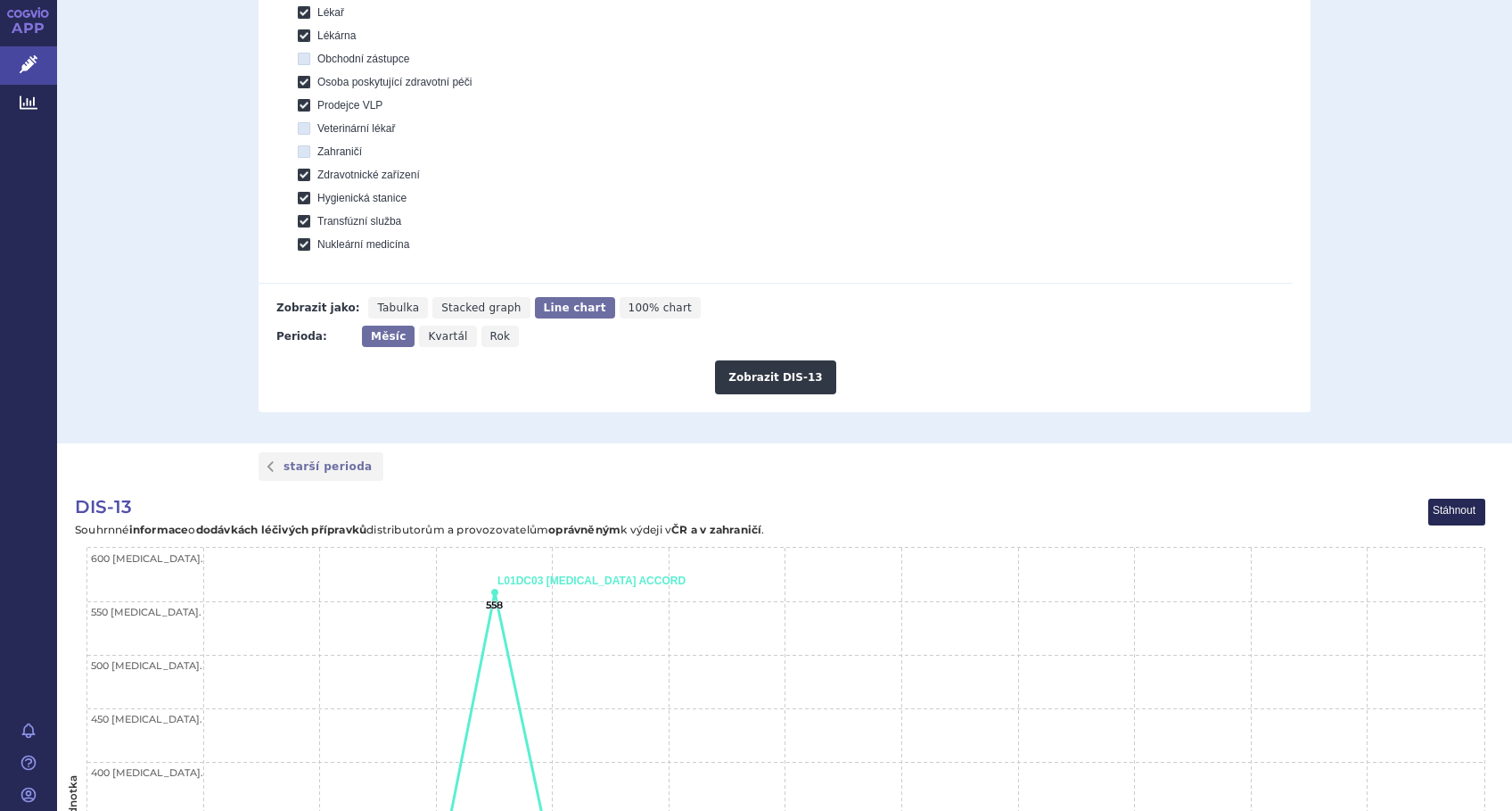
scroll to position [584, 0]
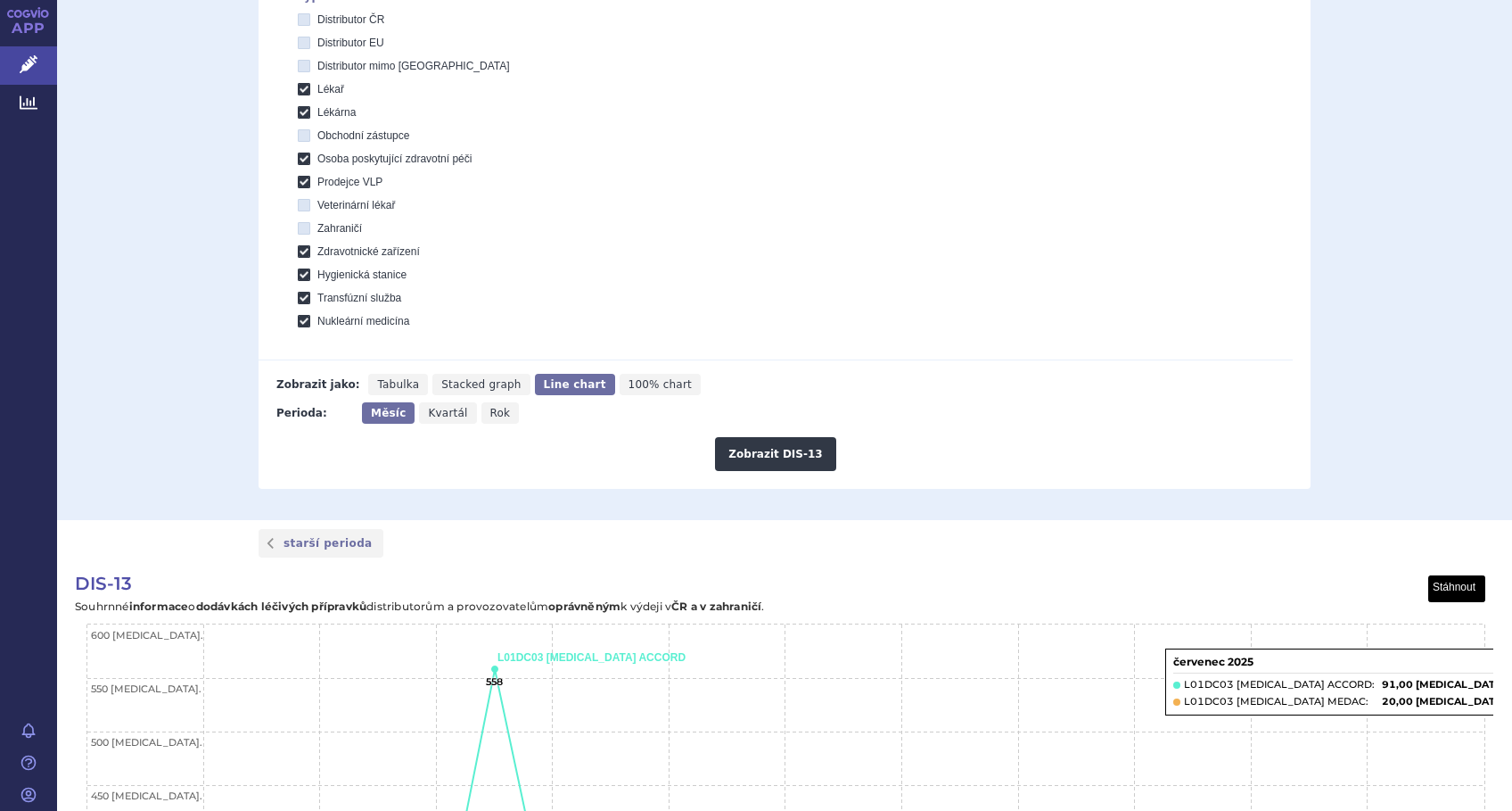
click at [1460, 586] on button "View chart menu, DIS-13" at bounding box center [1457, 589] width 56 height 26
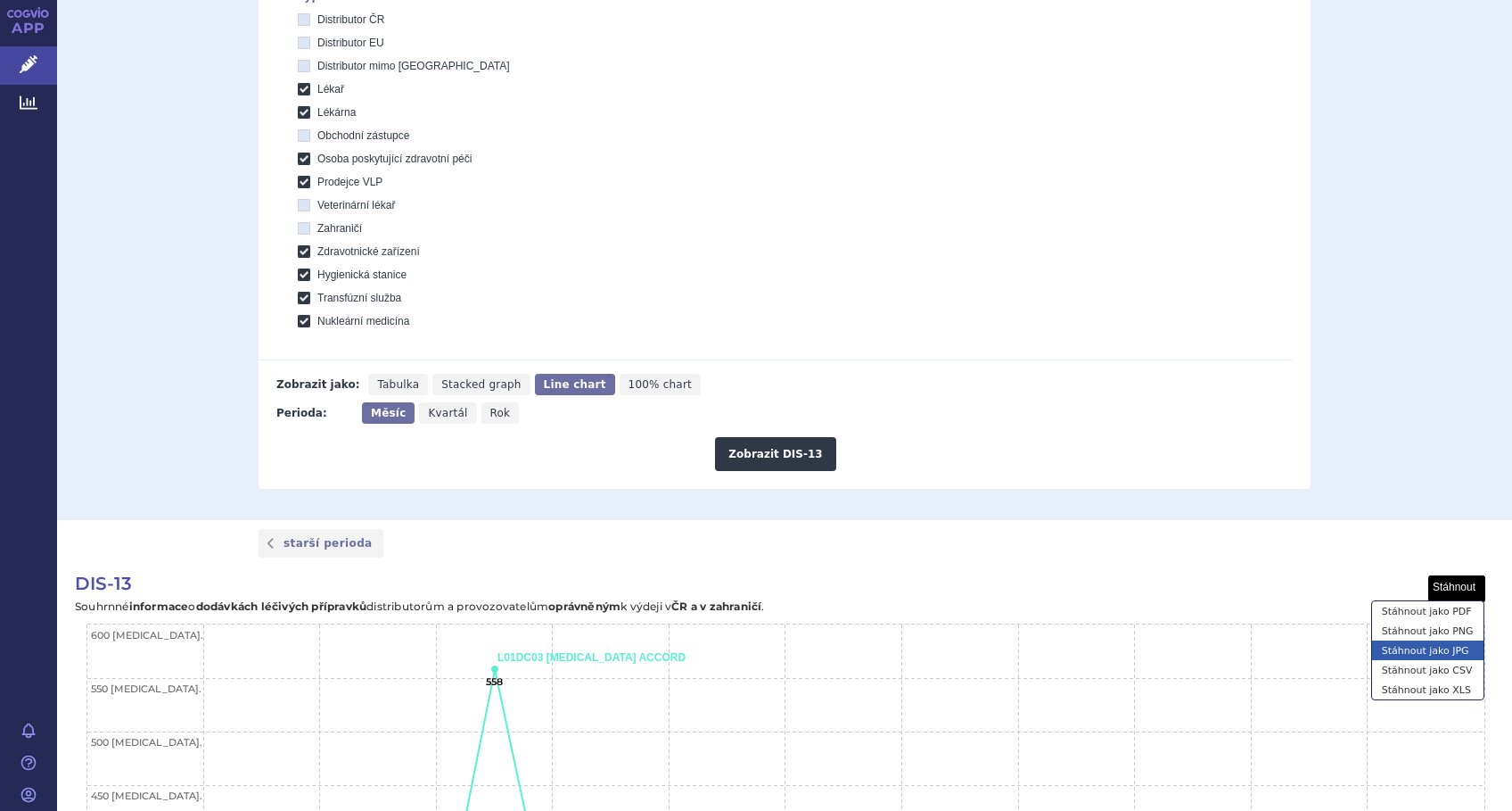
click at [1442, 650] on li "Stáhnout jako JPG" at bounding box center [1427, 650] width 111 height 20
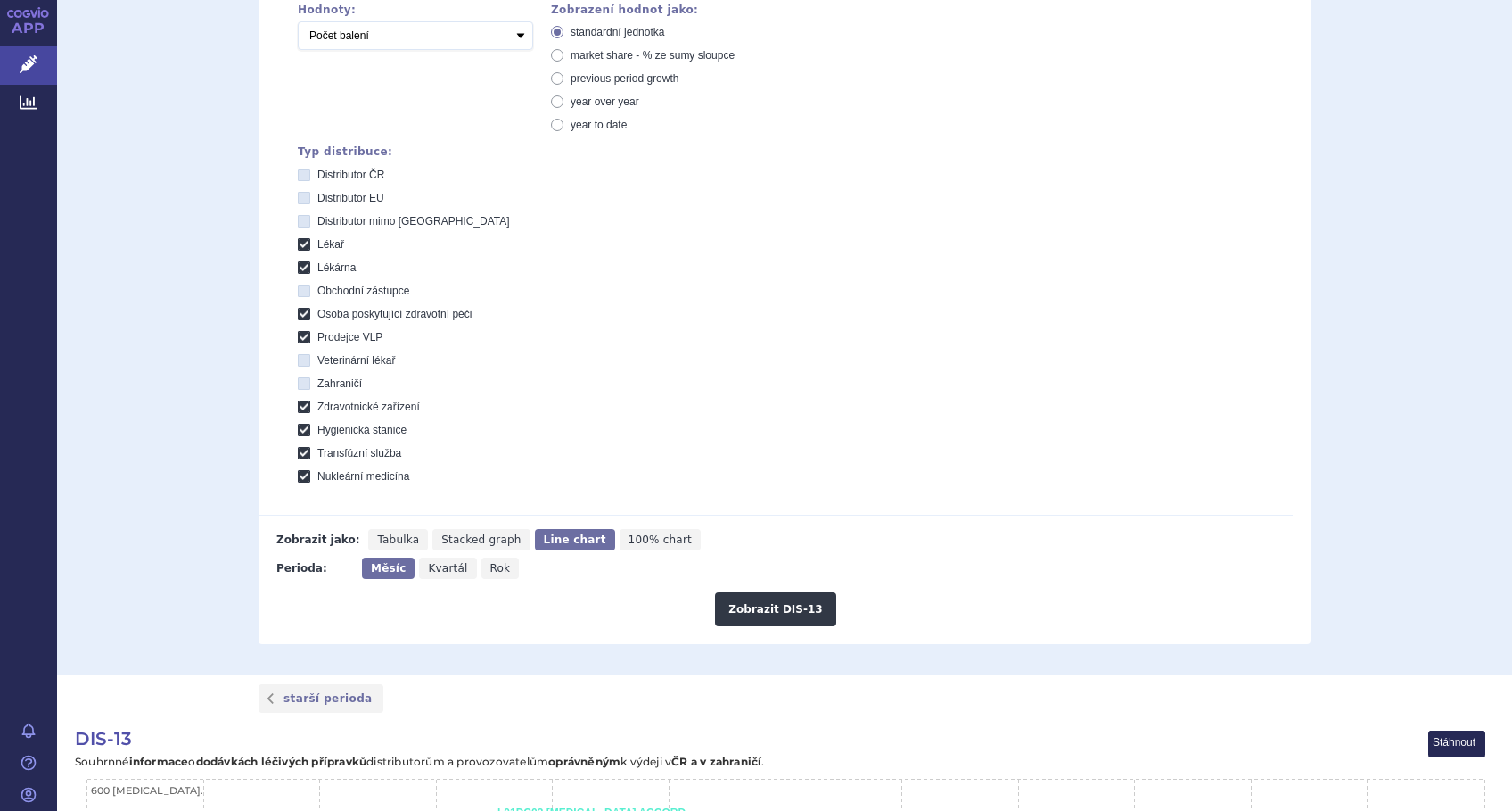
scroll to position [108, 0]
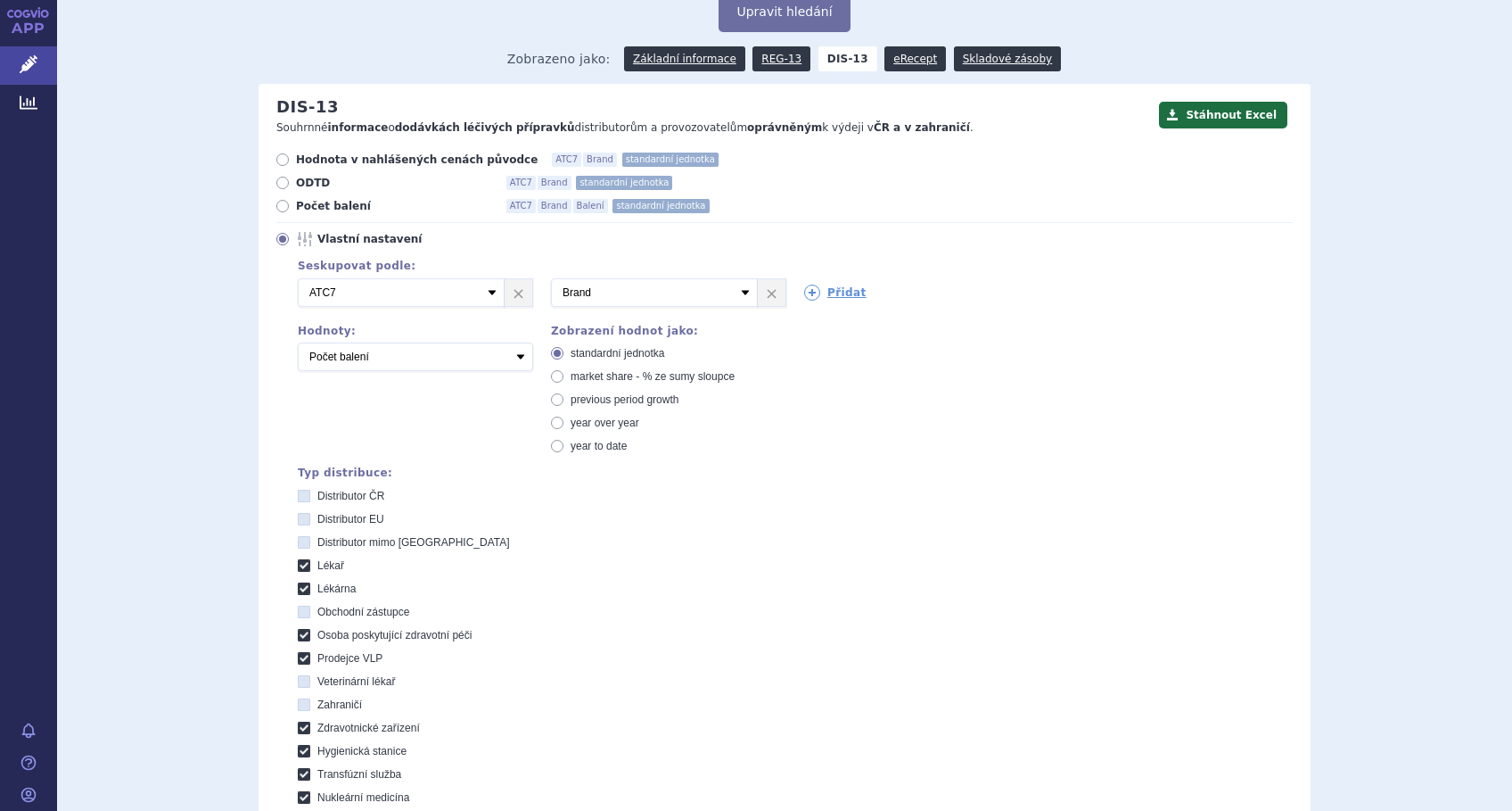
click at [22, 43] on link "APP" at bounding box center [28, 23] width 57 height 47
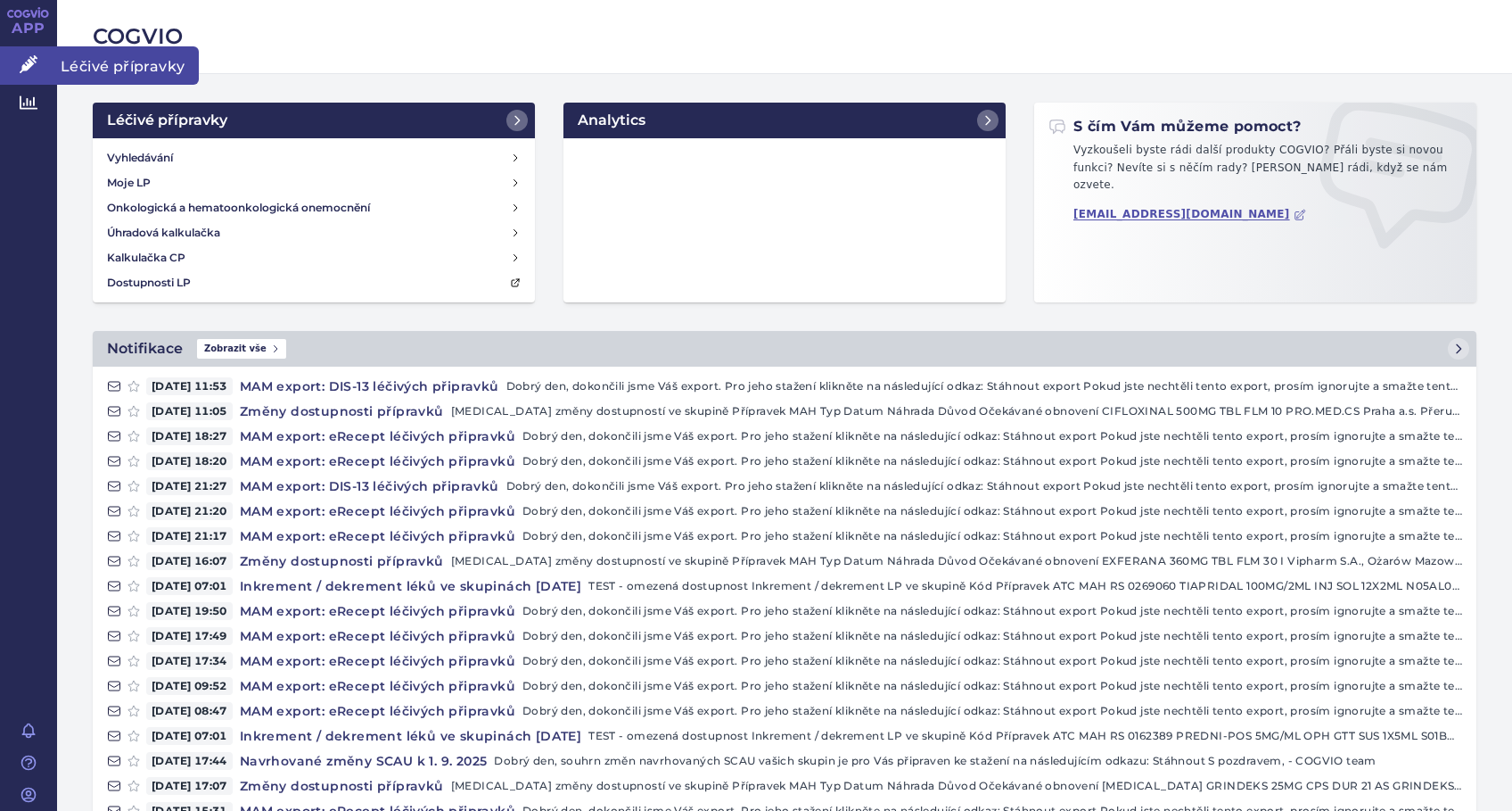
click at [29, 63] on icon at bounding box center [28, 63] width 18 height 18
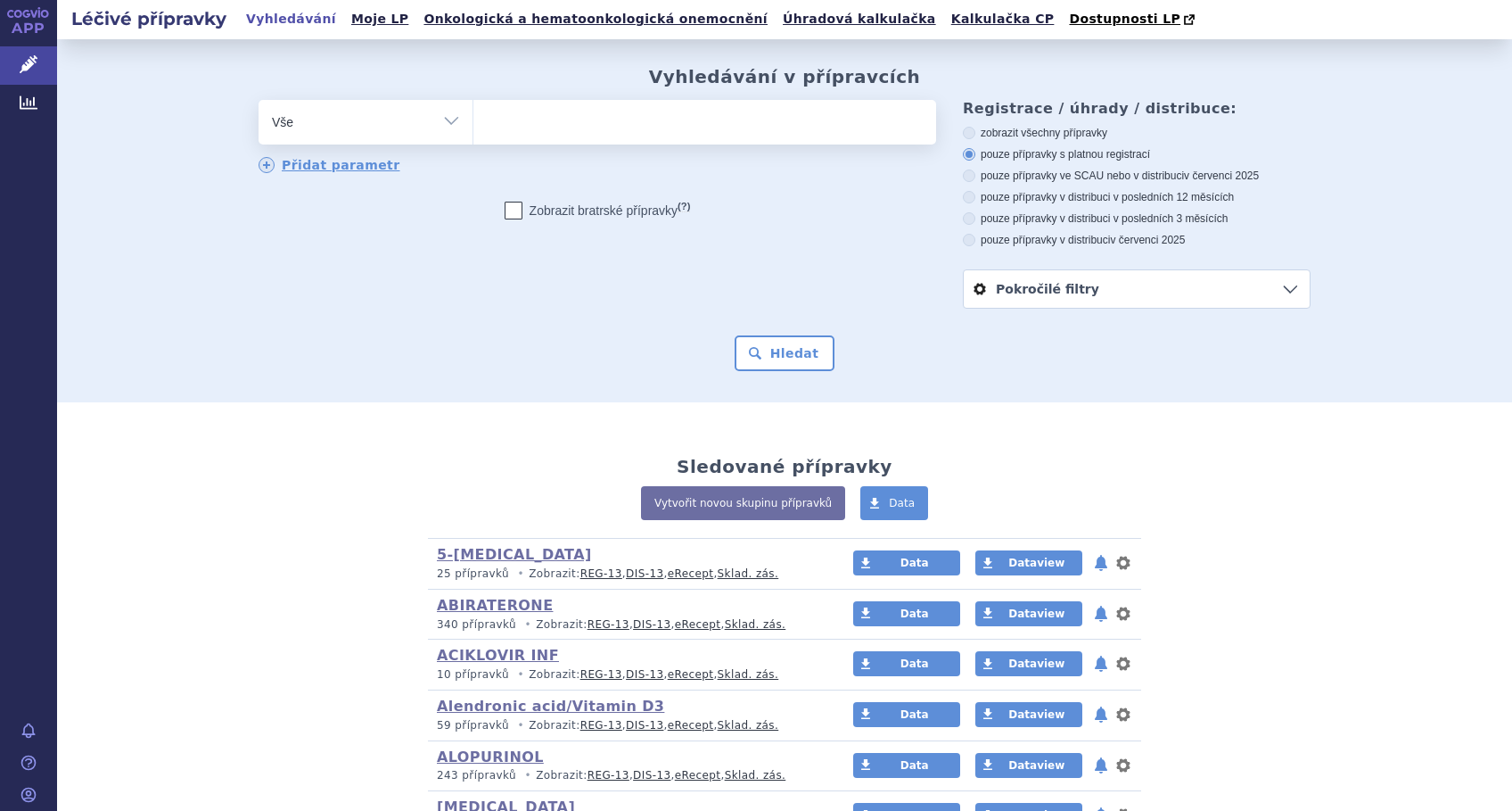
click at [555, 120] on ul at bounding box center [704, 119] width 463 height 37
click at [473, 120] on select at bounding box center [472, 121] width 1 height 45
type input "KY"
type input "KYS"
type input "KYS."
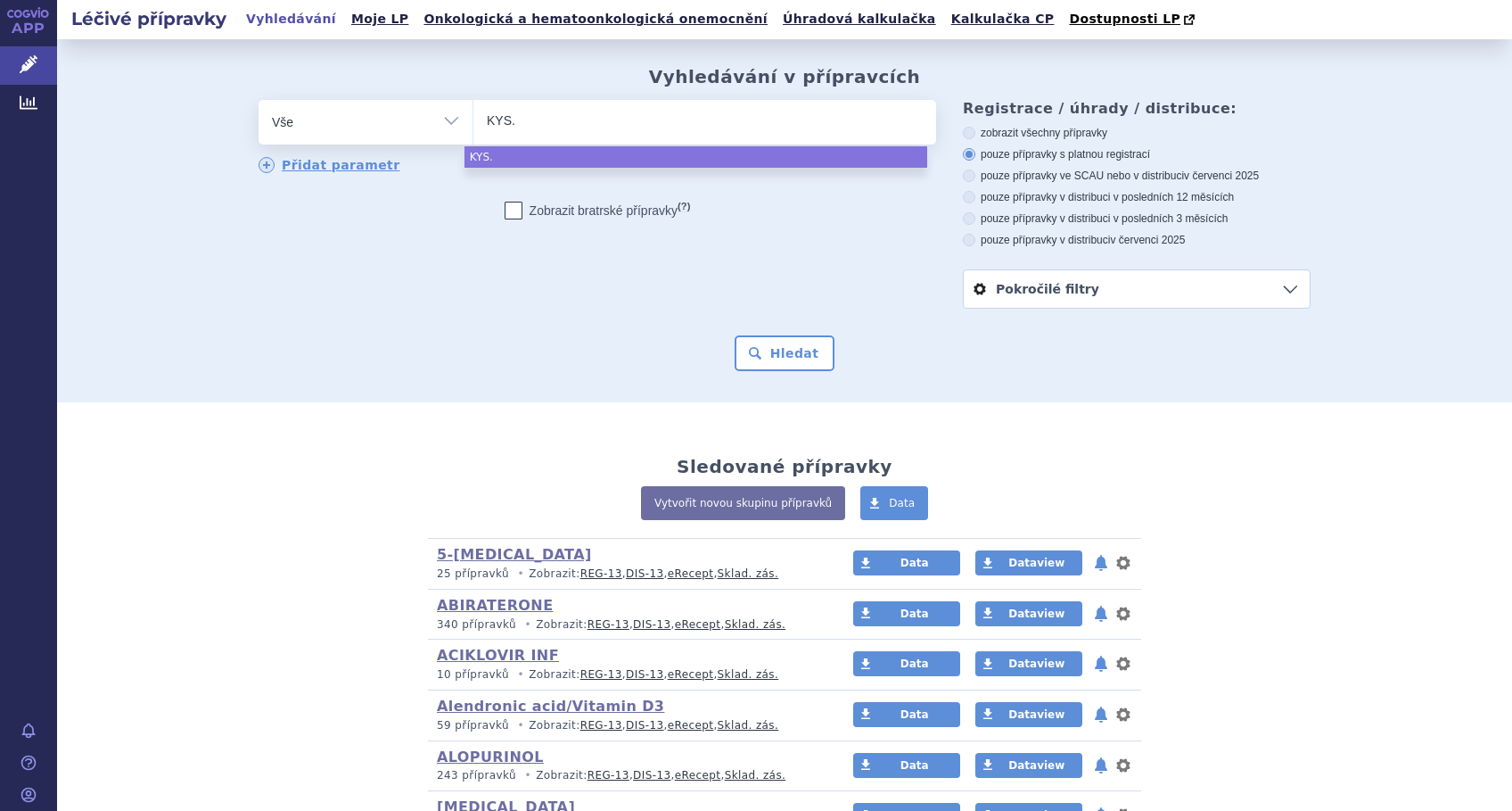
type input "KYS."
type input "KYS. M"
type input "KYS. MY"
type input "KYS. MYK"
type input "KYS. MYKO"
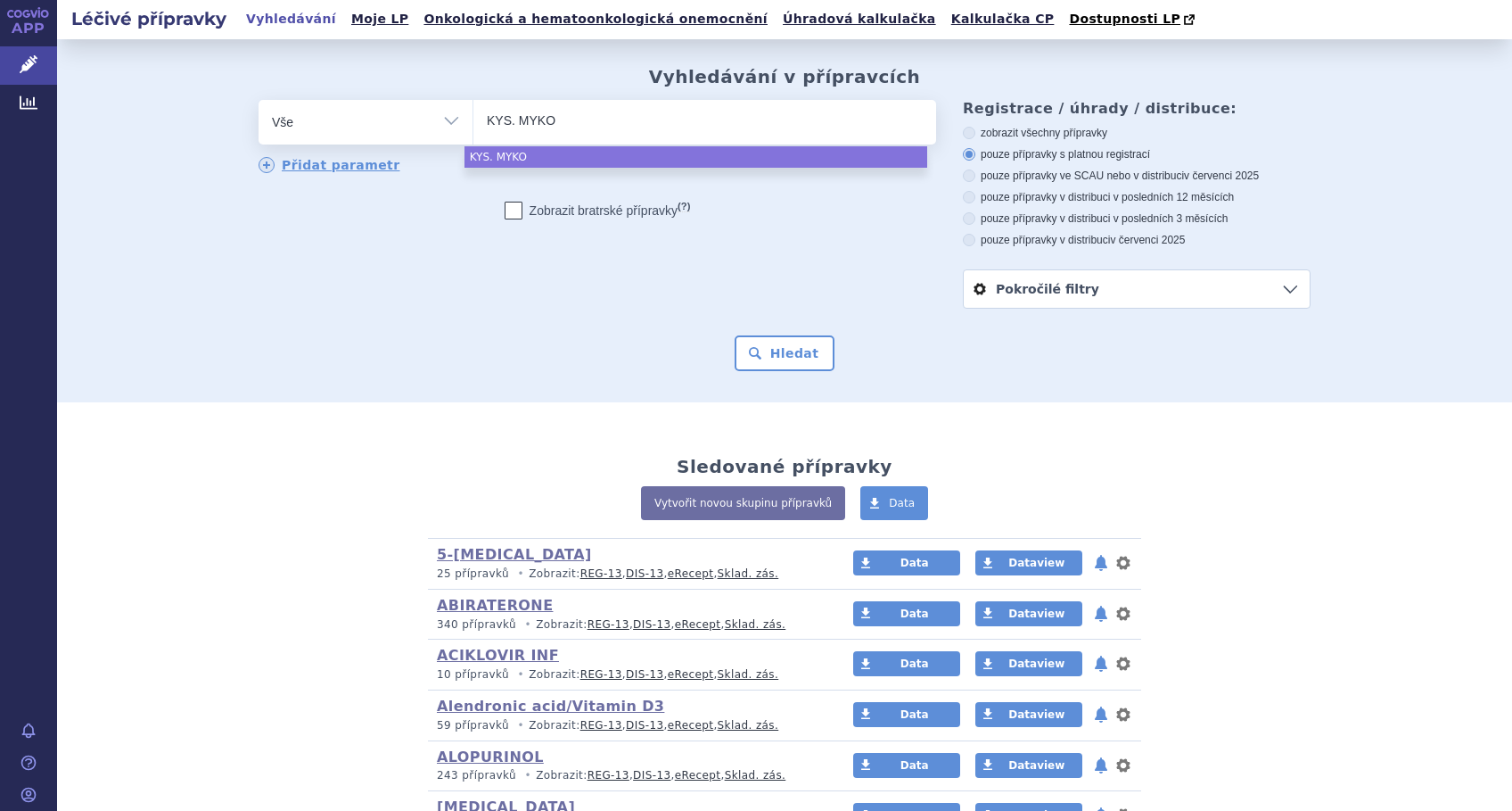
select select "KYS. MYKO"
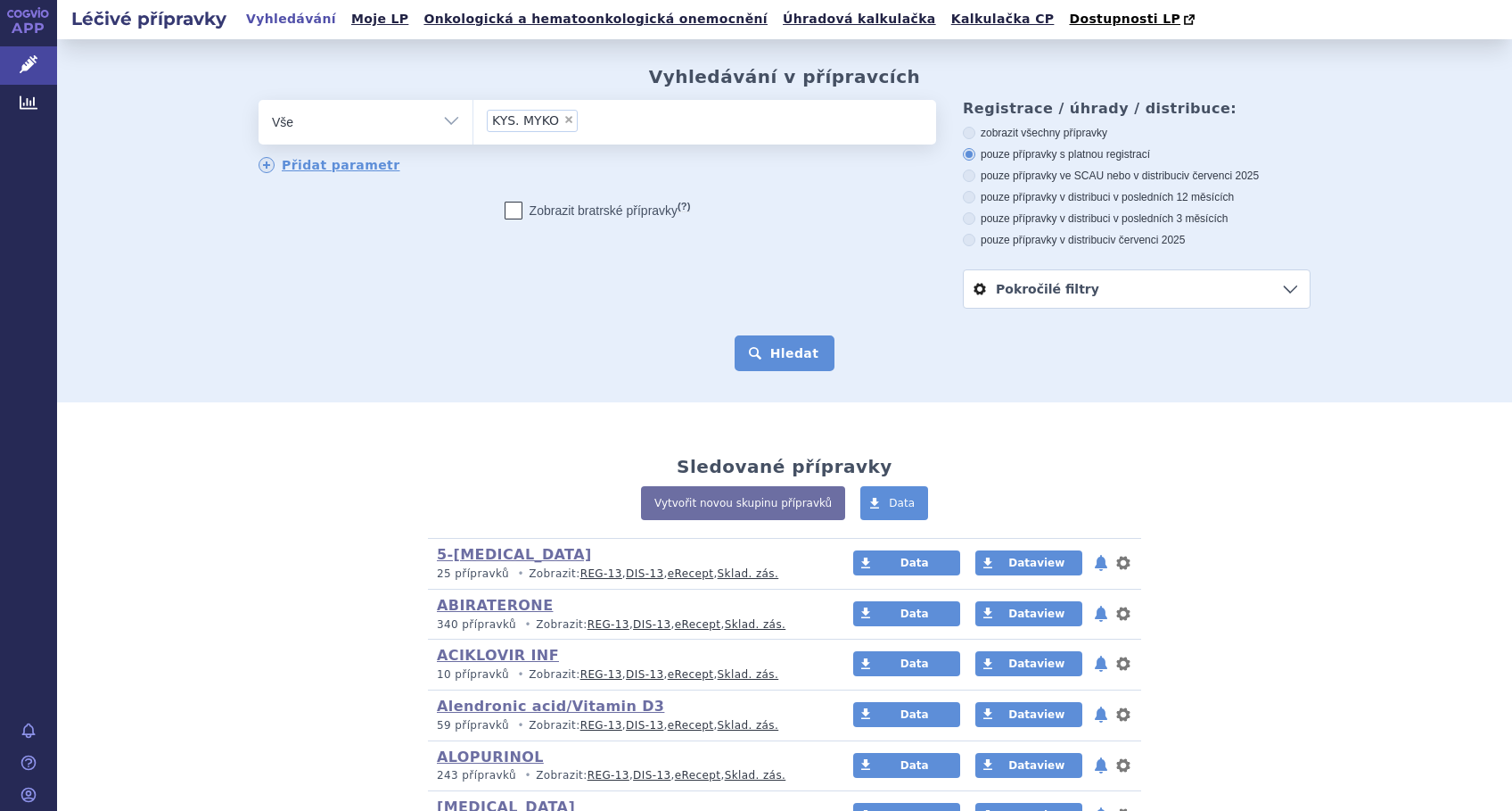
click at [781, 347] on button "Hledat" at bounding box center [784, 353] width 101 height 35
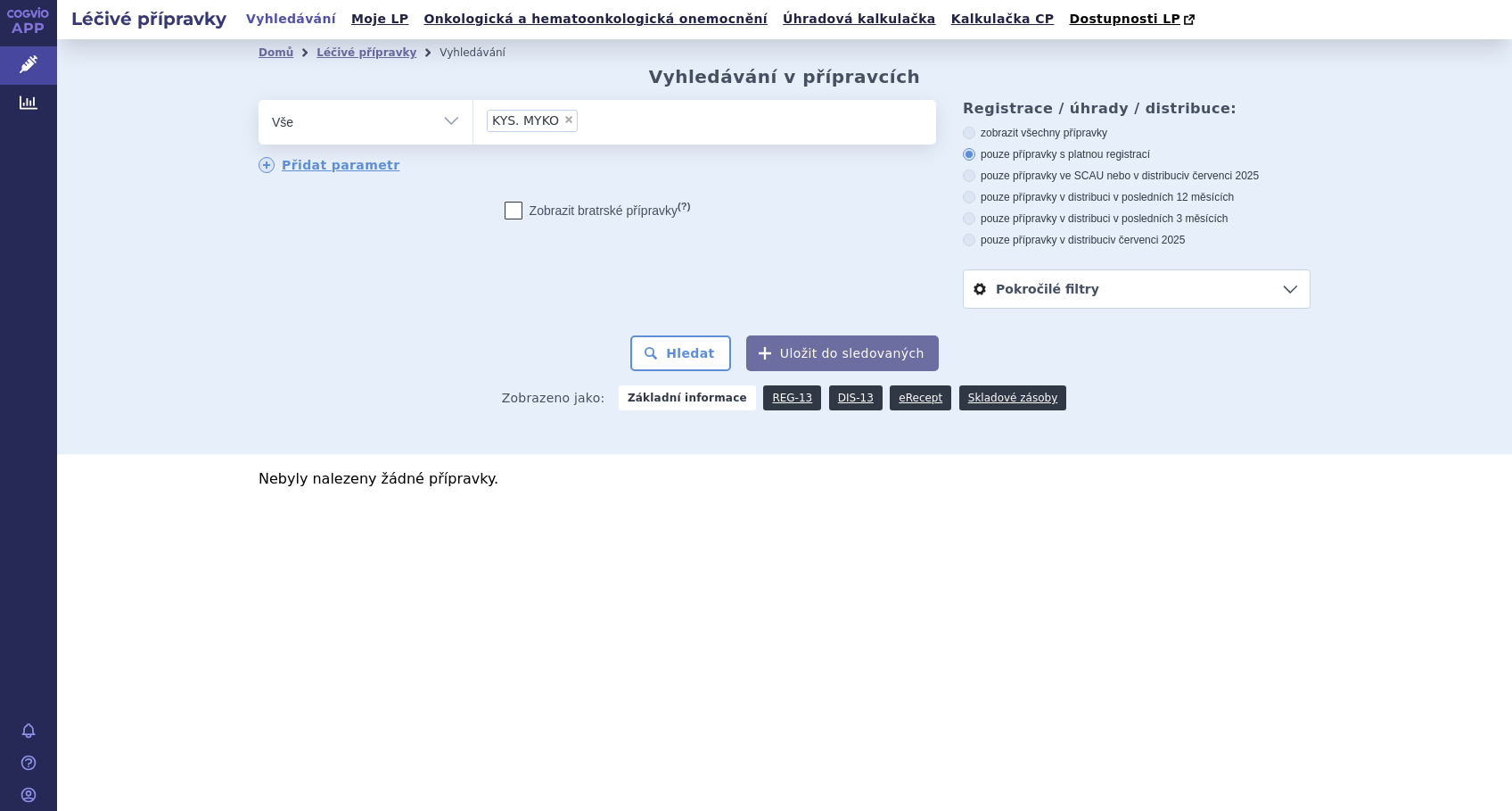
click at [563, 120] on span "×" at bounding box center [568, 119] width 10 height 10
click at [473, 120] on select "KYS. MYKO" at bounding box center [472, 121] width 1 height 45
select select
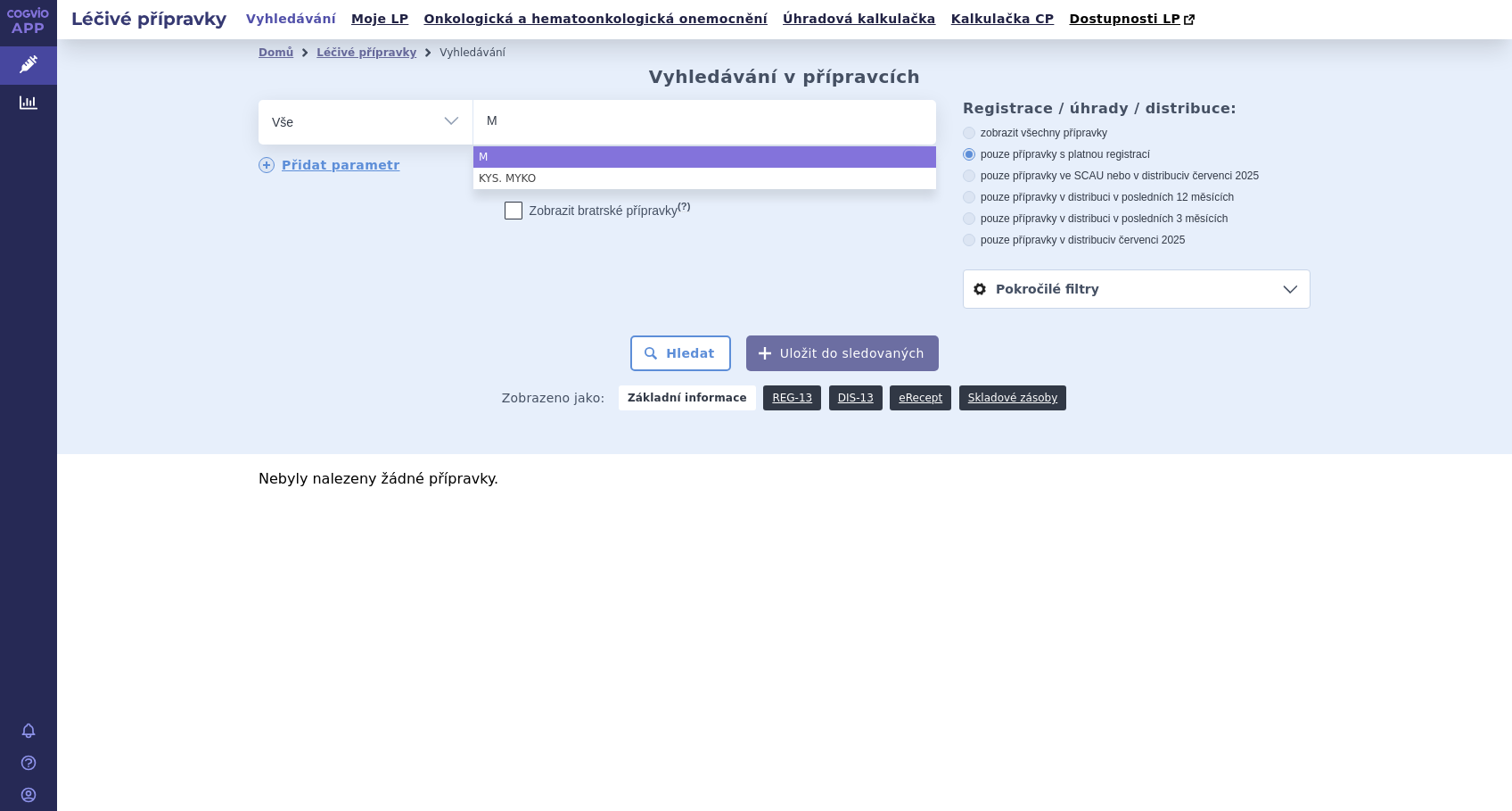
type input "MY"
type input "MYC"
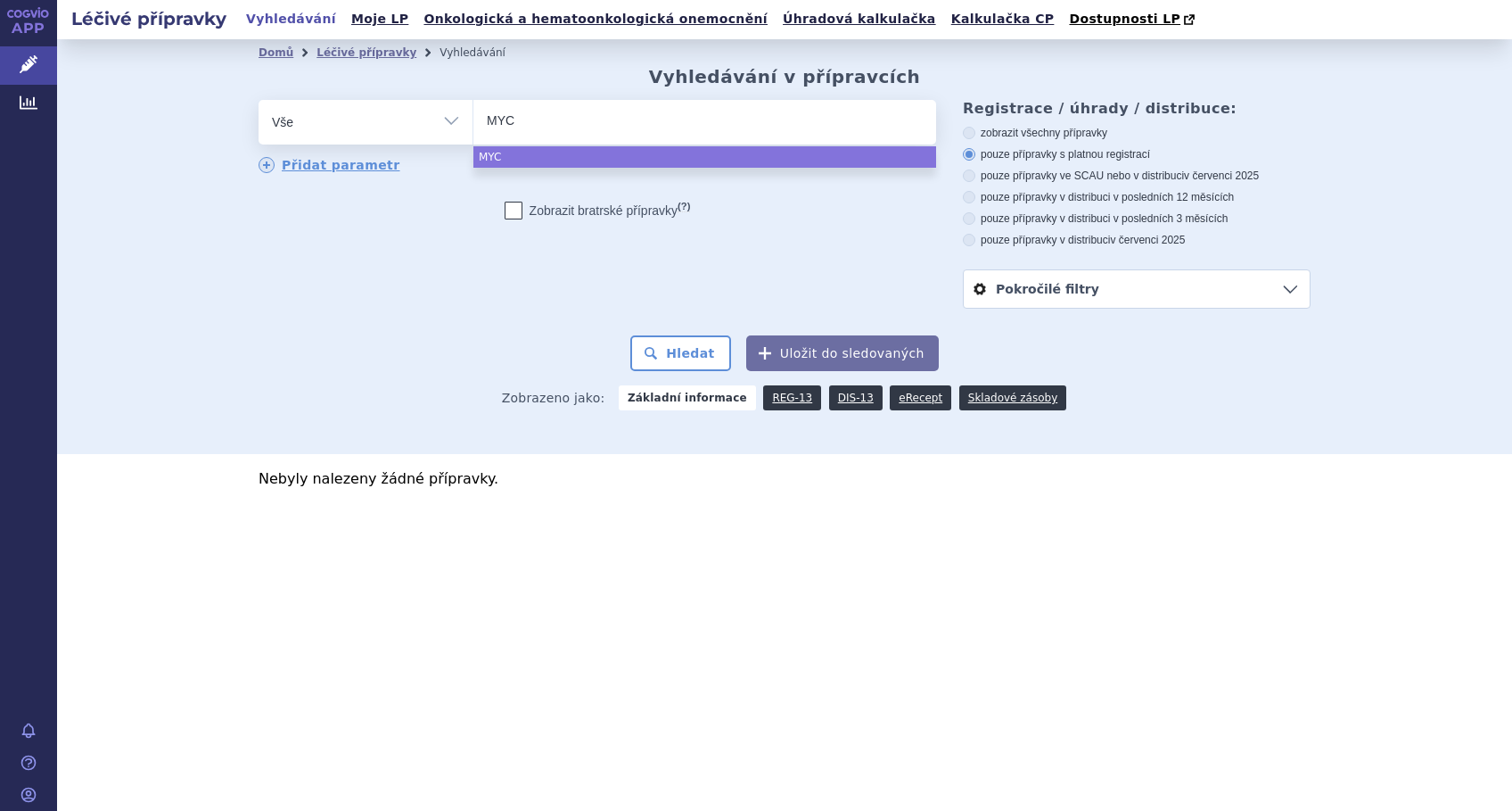
type input "MYCO"
type input "MYCOP"
type input "MYCOPH"
type input "MYCOPHE"
select select "MYCOPHE"
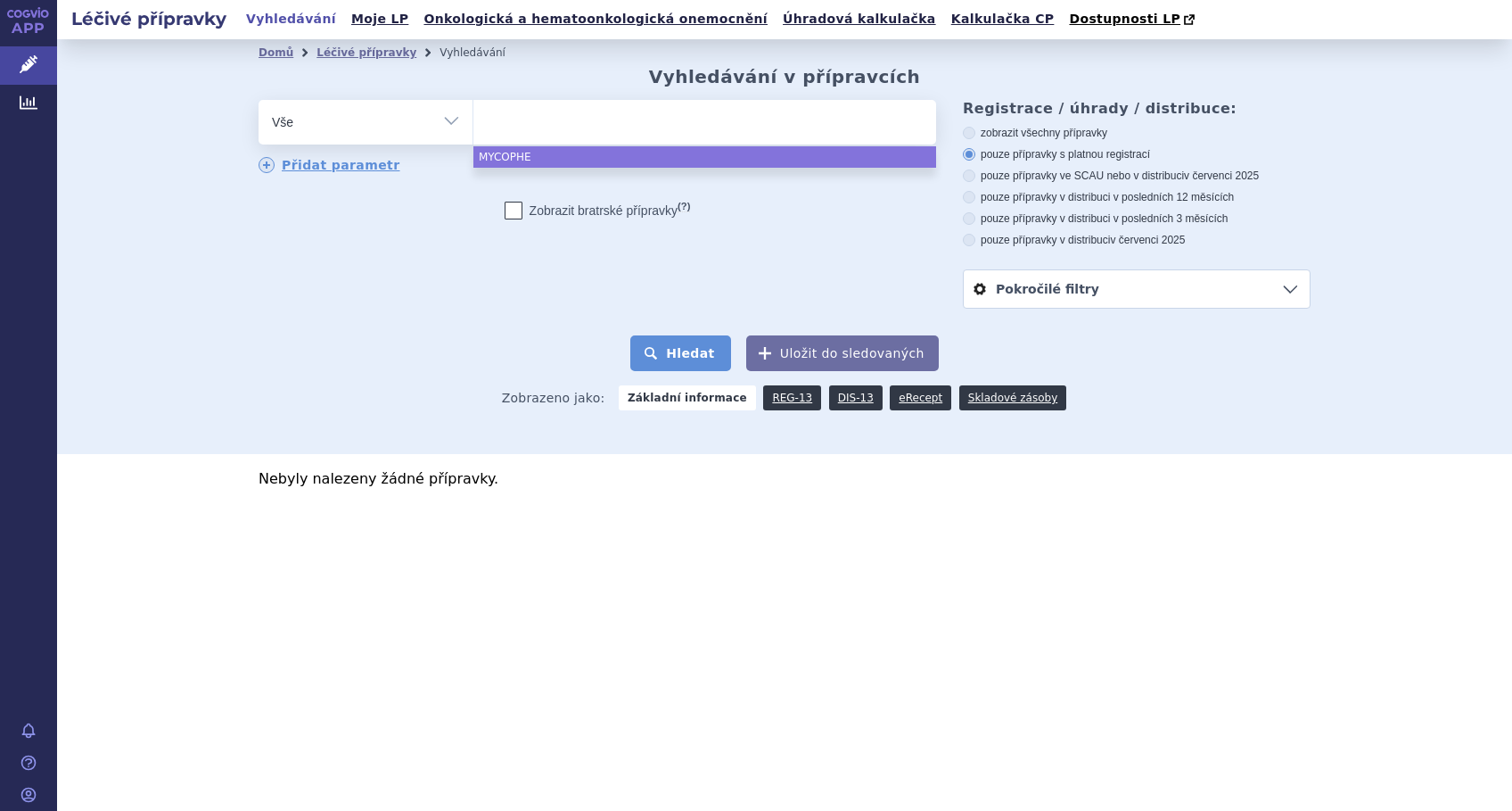
click at [670, 348] on button "Hledat" at bounding box center [681, 353] width 101 height 35
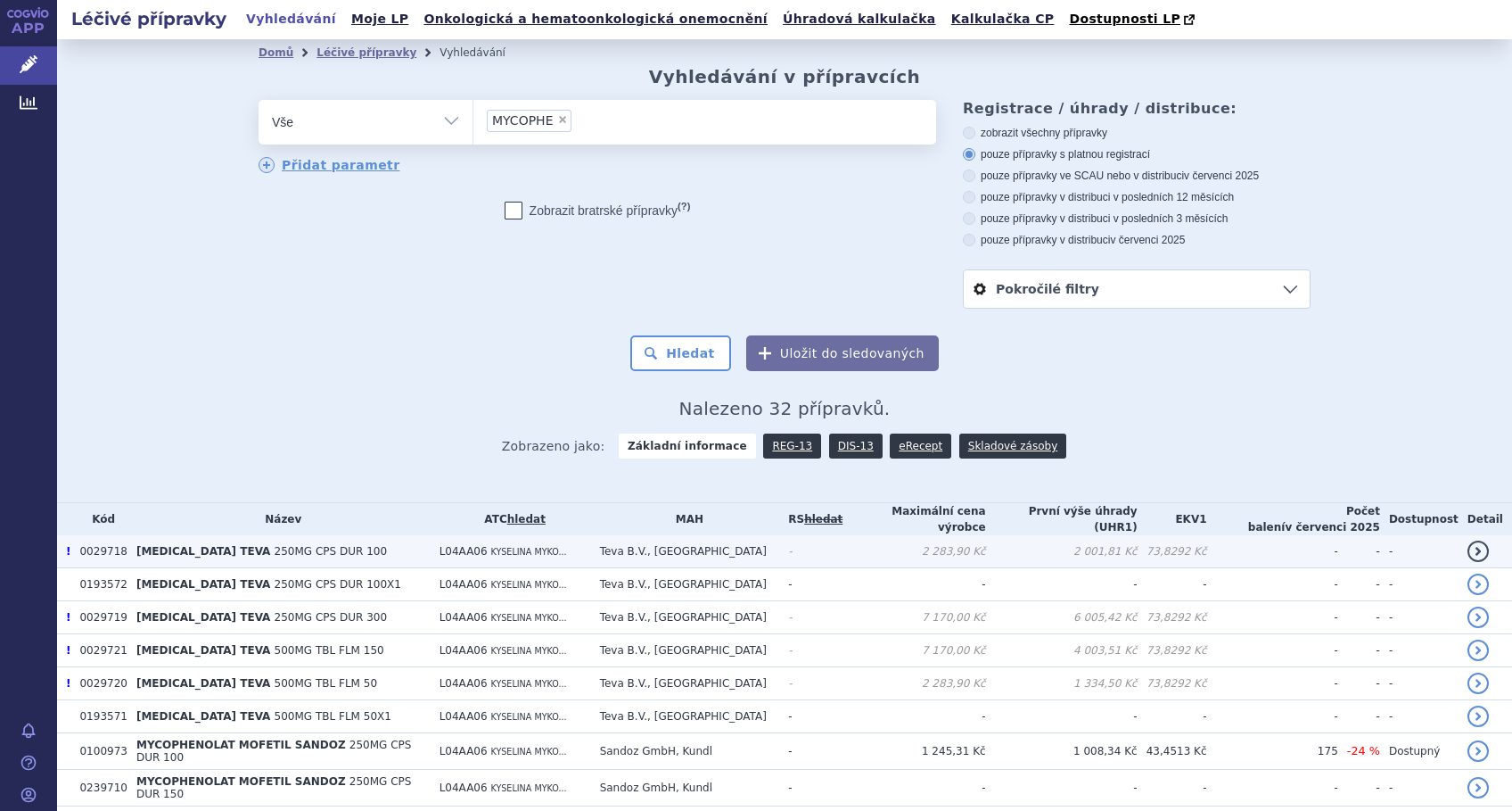
click at [549, 550] on span "KYSELINA MYKO..." at bounding box center [528, 552] width 76 height 10
